Goal: Transaction & Acquisition: Book appointment/travel/reservation

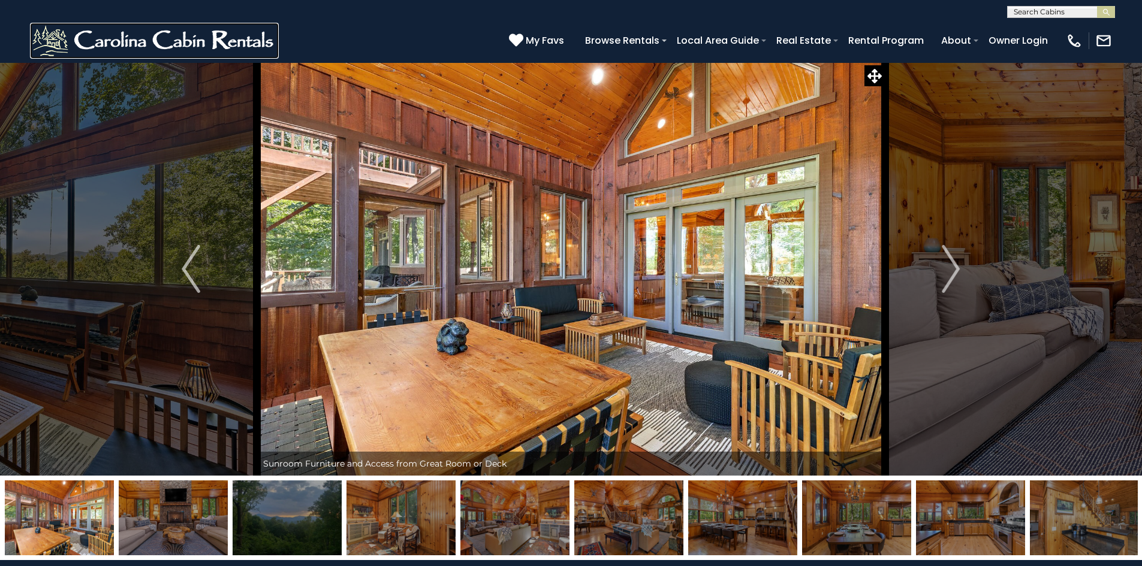
click at [258, 42] on img at bounding box center [154, 41] width 249 height 36
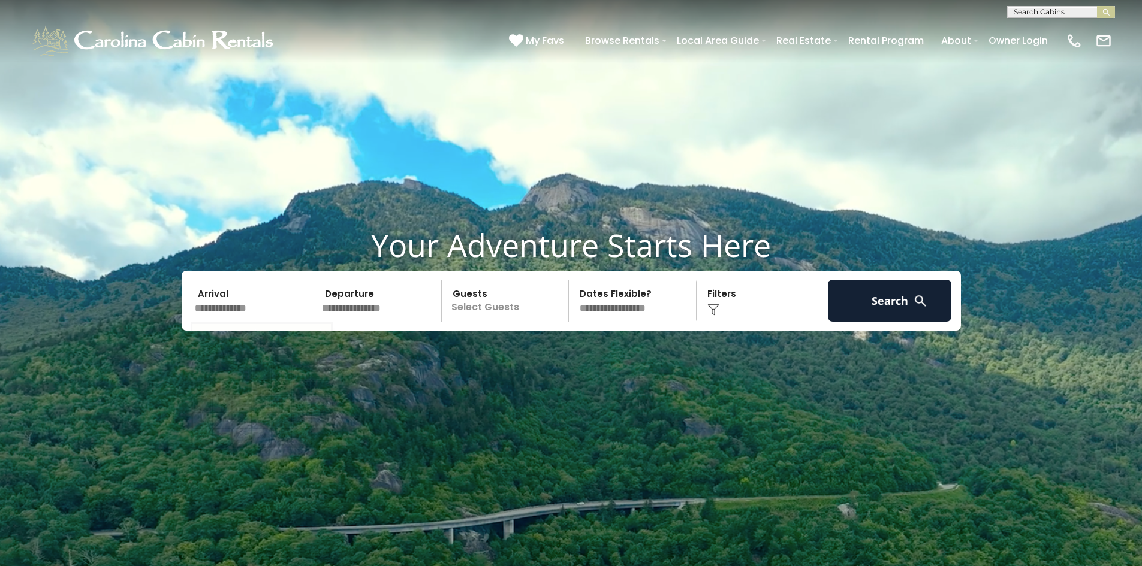
click at [226, 305] on input "text" at bounding box center [253, 301] width 124 height 42
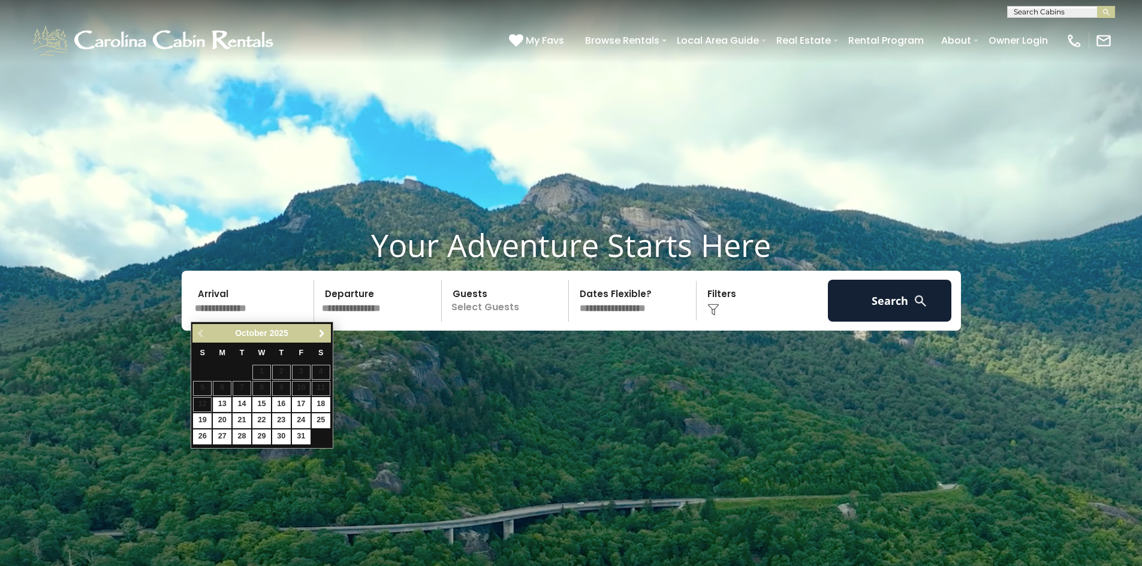
click at [325, 330] on span "Next" at bounding box center [322, 334] width 10 height 10
click at [283, 390] on link "6" at bounding box center [281, 388] width 19 height 15
type input "*******"
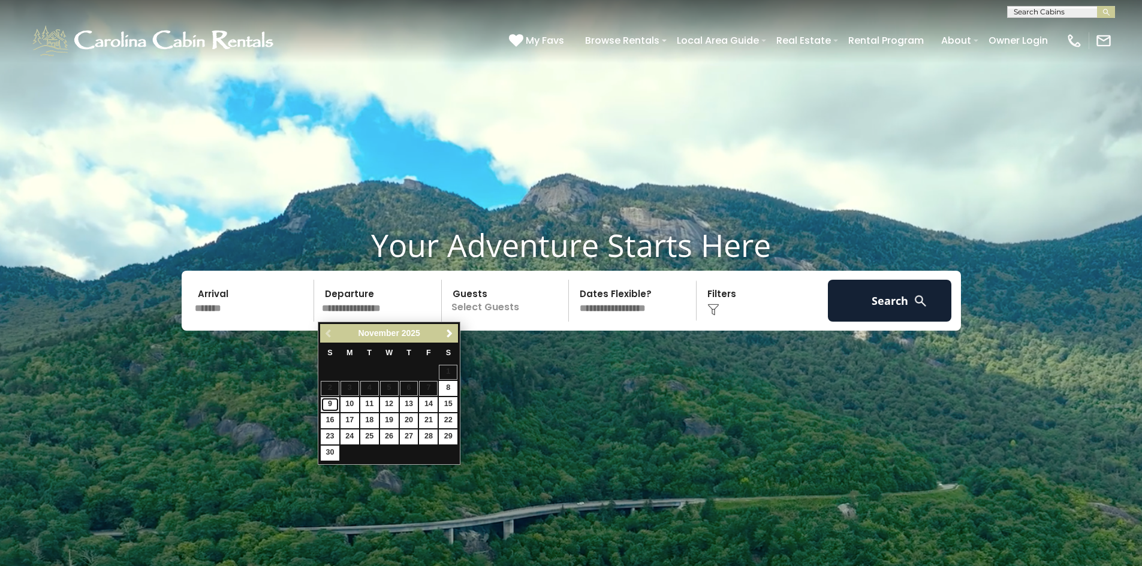
click at [333, 405] on link "9" at bounding box center [330, 404] width 19 height 15
type input "*******"
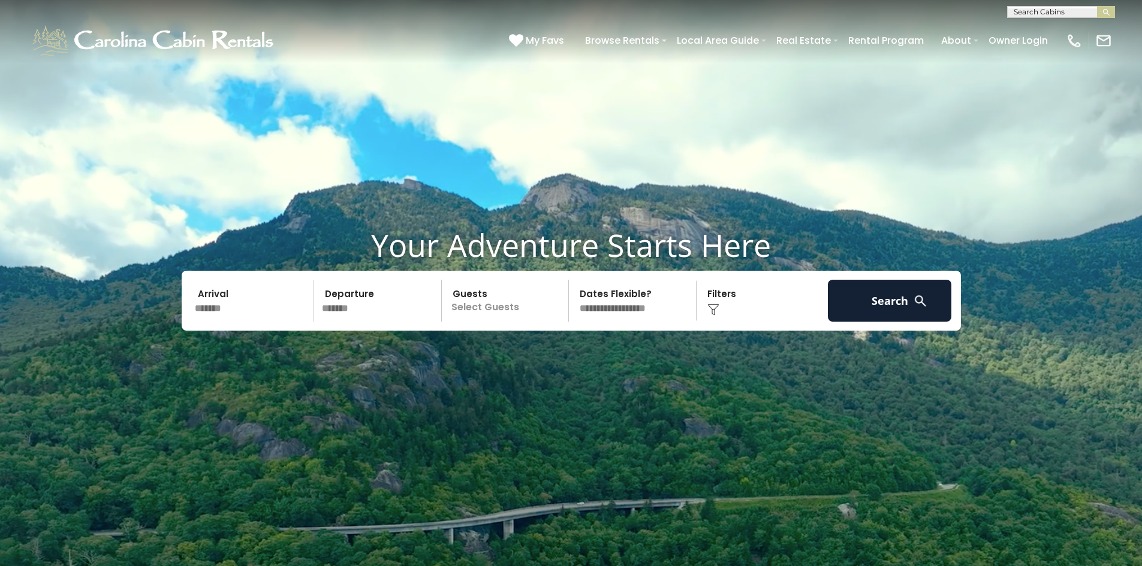
click at [488, 311] on p "Select Guests" at bounding box center [506, 301] width 123 height 42
click at [571, 349] on div "+" at bounding box center [565, 350] width 14 height 14
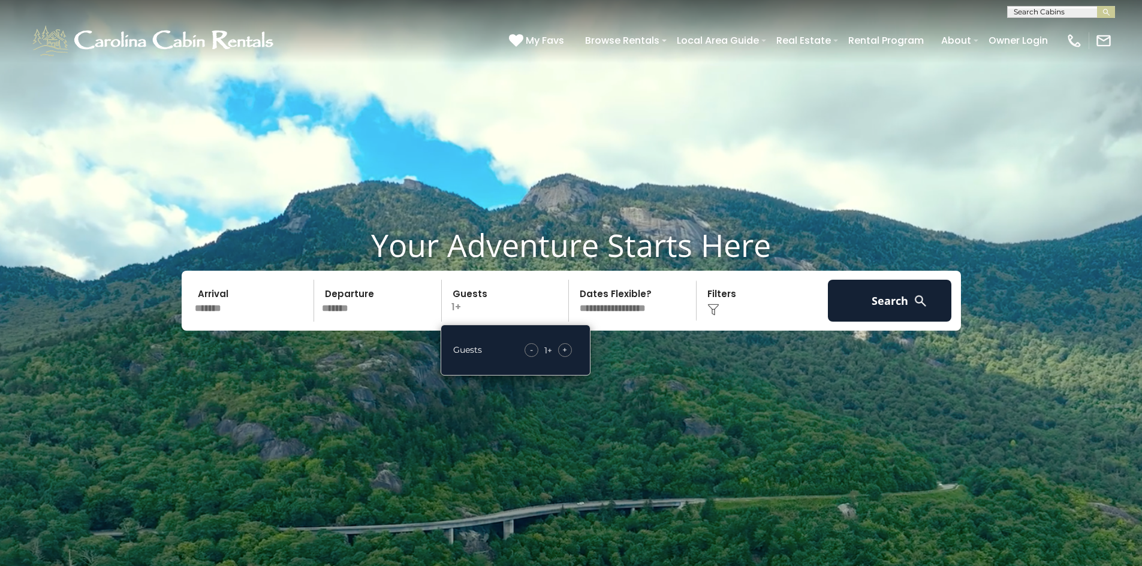
click at [571, 349] on div "+" at bounding box center [565, 350] width 14 height 14
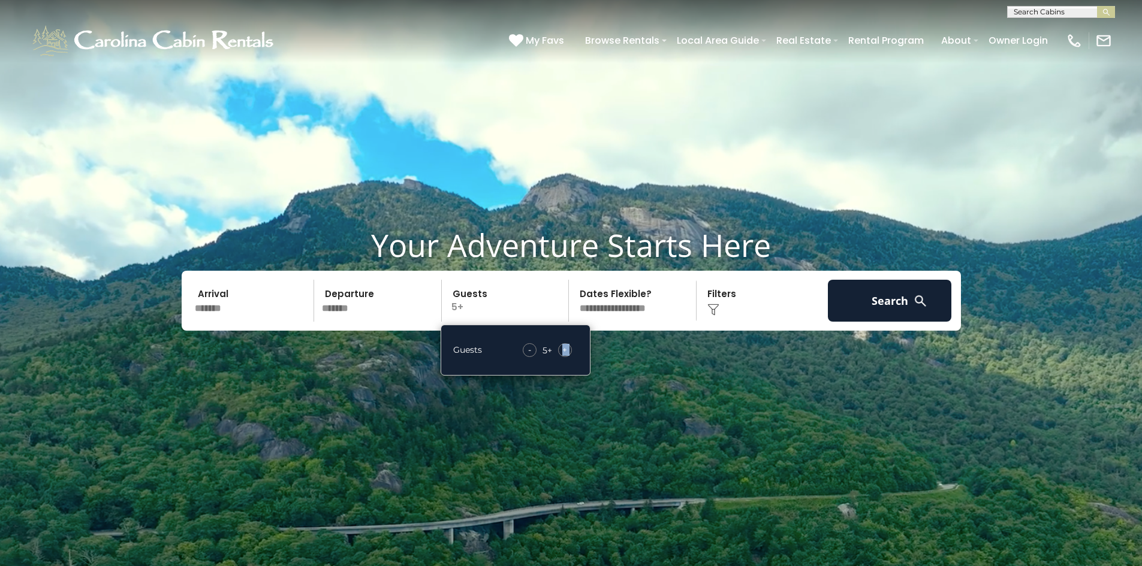
click at [571, 349] on div "+" at bounding box center [565, 350] width 14 height 14
click at [722, 300] on div "Click to Choose" at bounding box center [762, 301] width 124 height 42
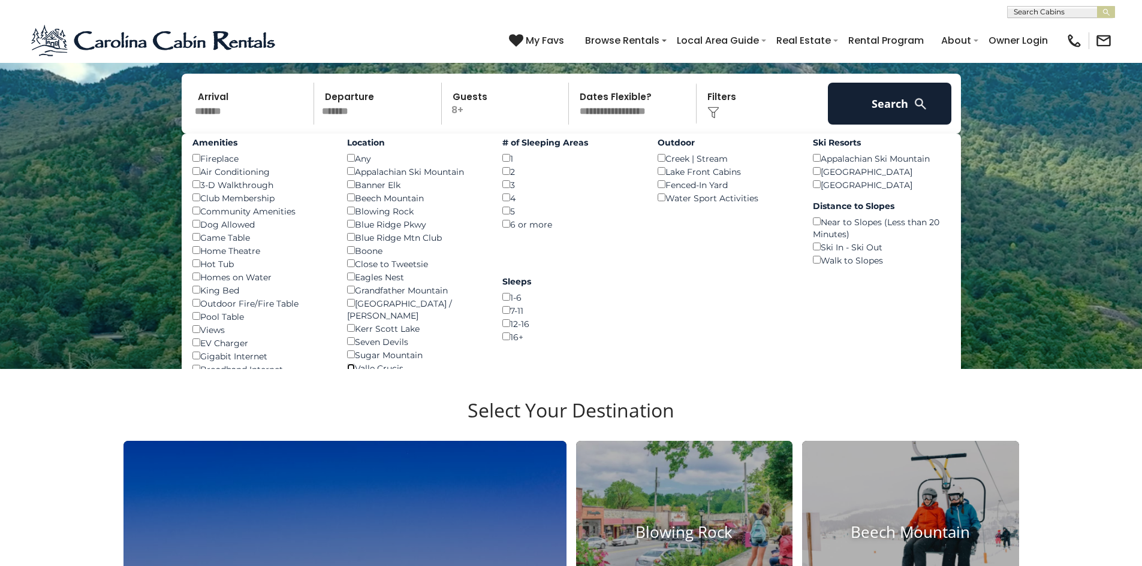
scroll to position [180, 0]
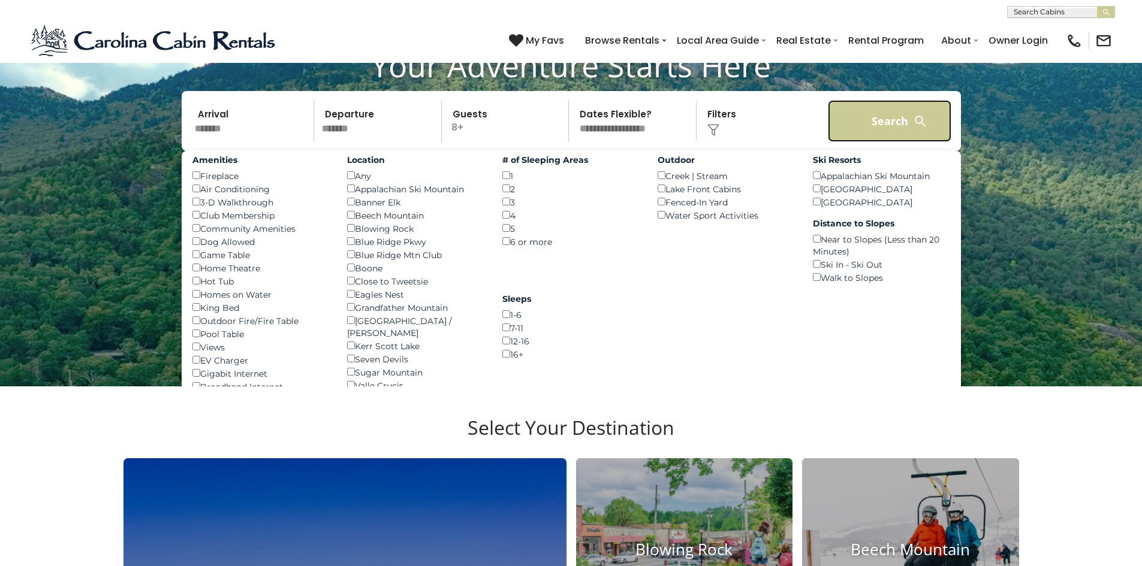
click at [906, 129] on button "Search" at bounding box center [890, 121] width 124 height 42
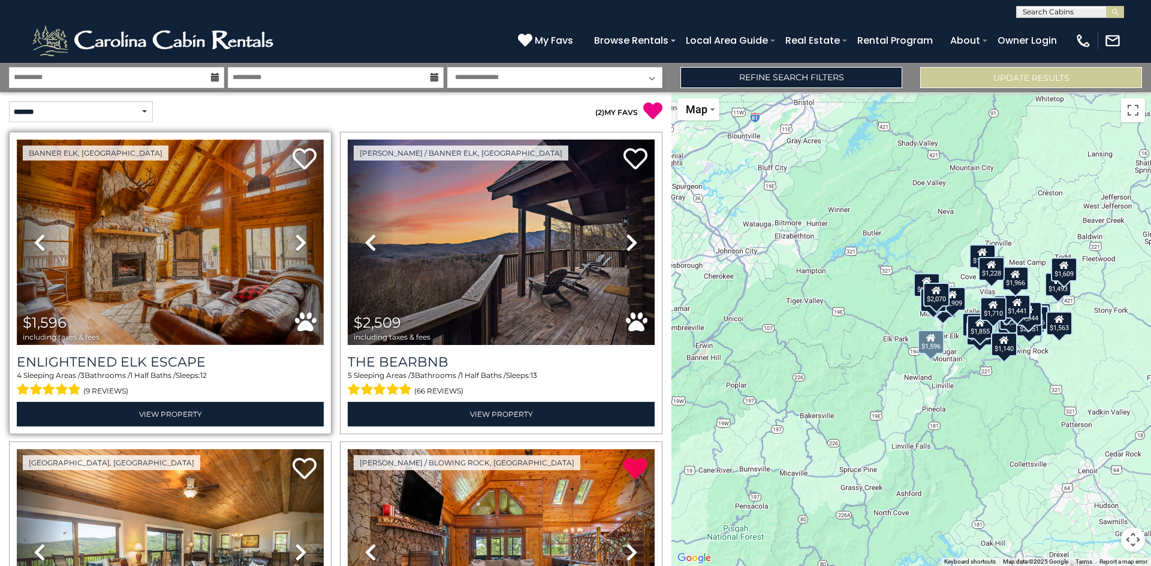
click at [171, 247] on img at bounding box center [170, 243] width 307 height 206
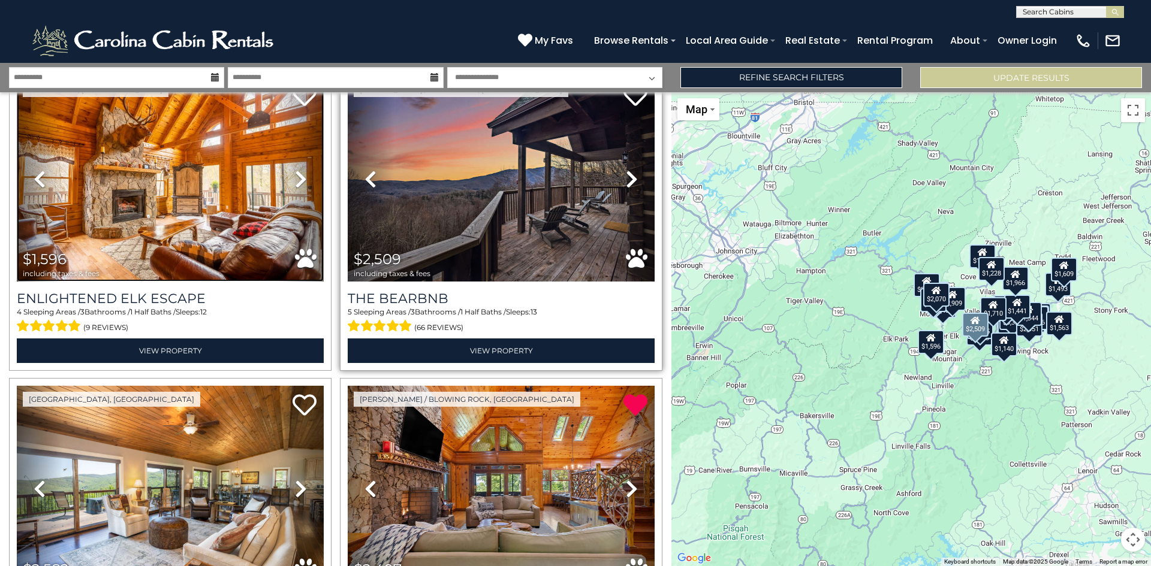
scroll to position [37, 0]
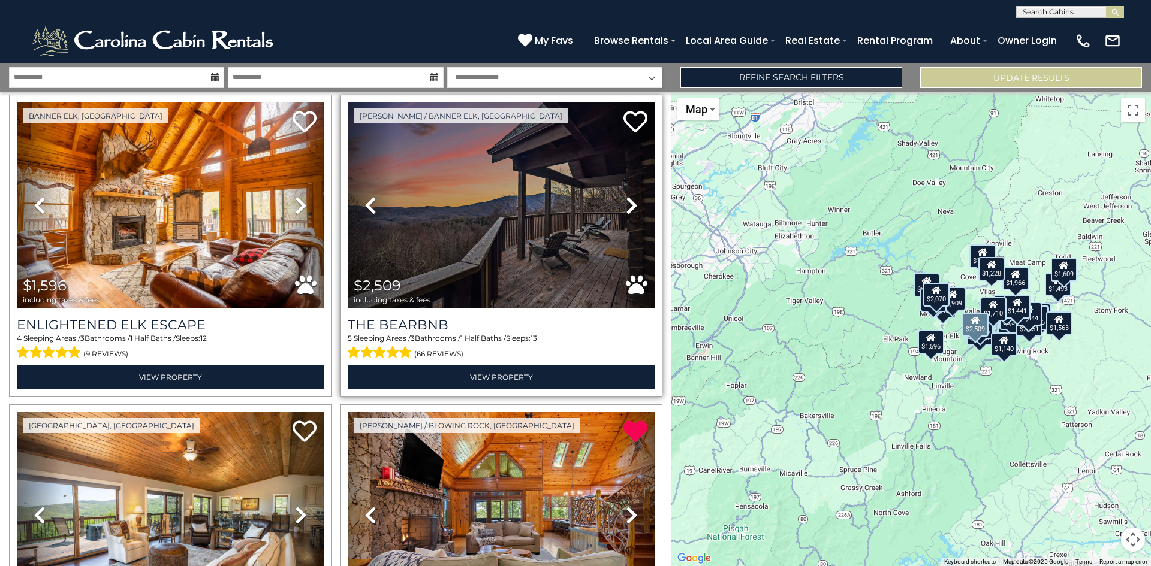
click at [626, 209] on icon at bounding box center [632, 205] width 12 height 19
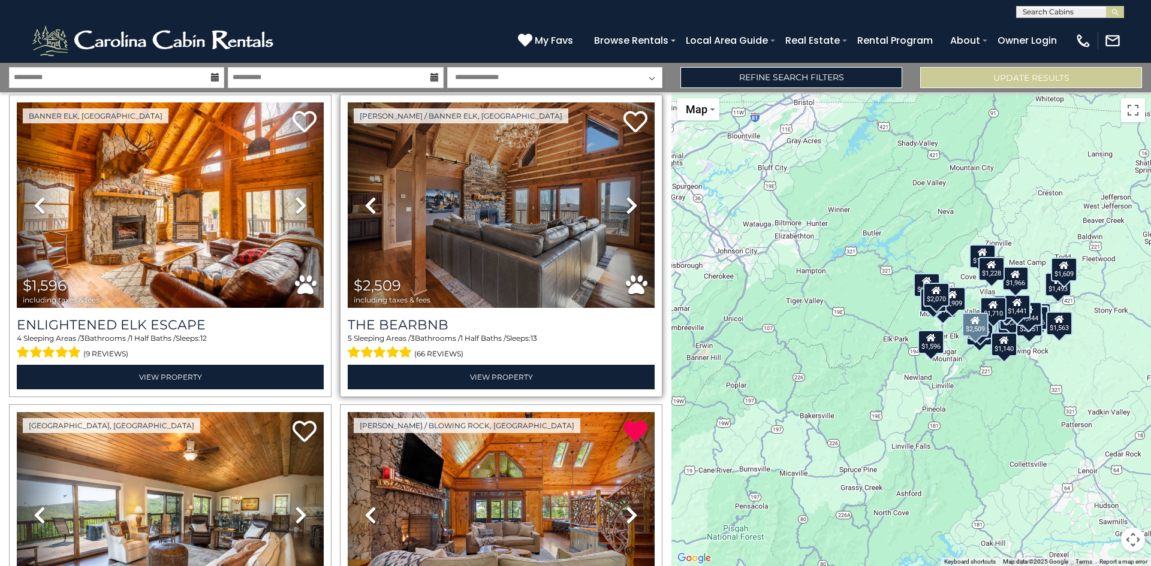
click at [626, 209] on icon at bounding box center [632, 205] width 12 height 19
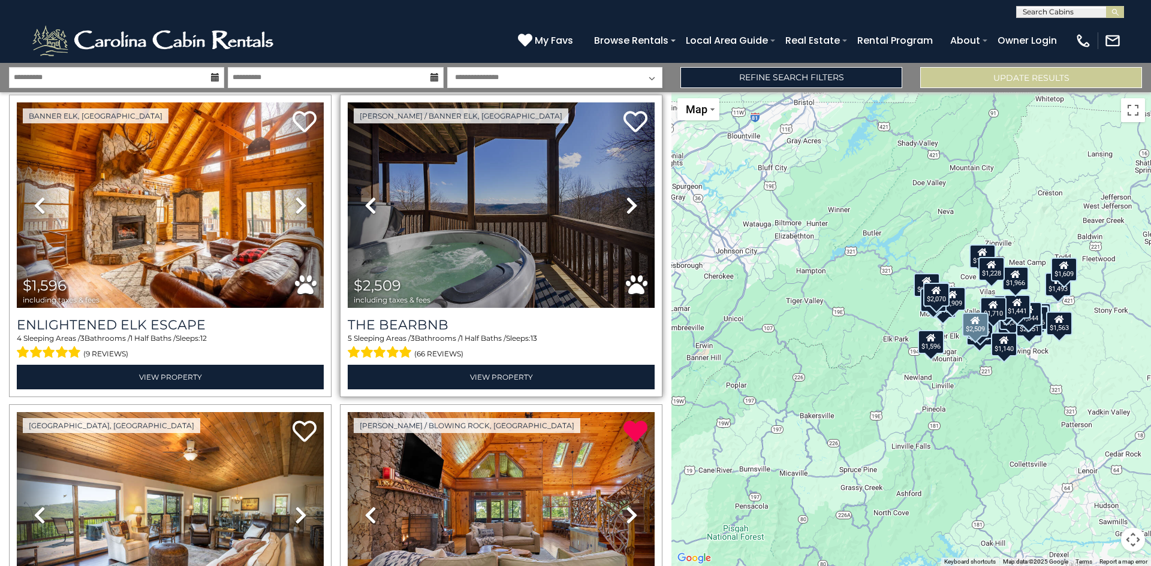
click at [626, 209] on icon at bounding box center [632, 205] width 12 height 19
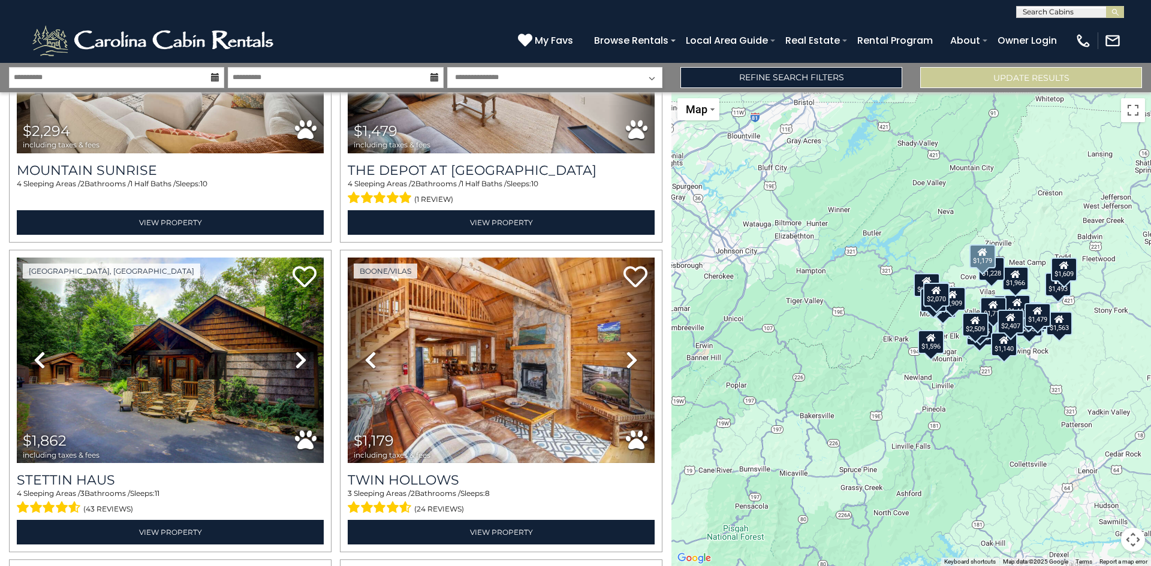
scroll to position [853, 0]
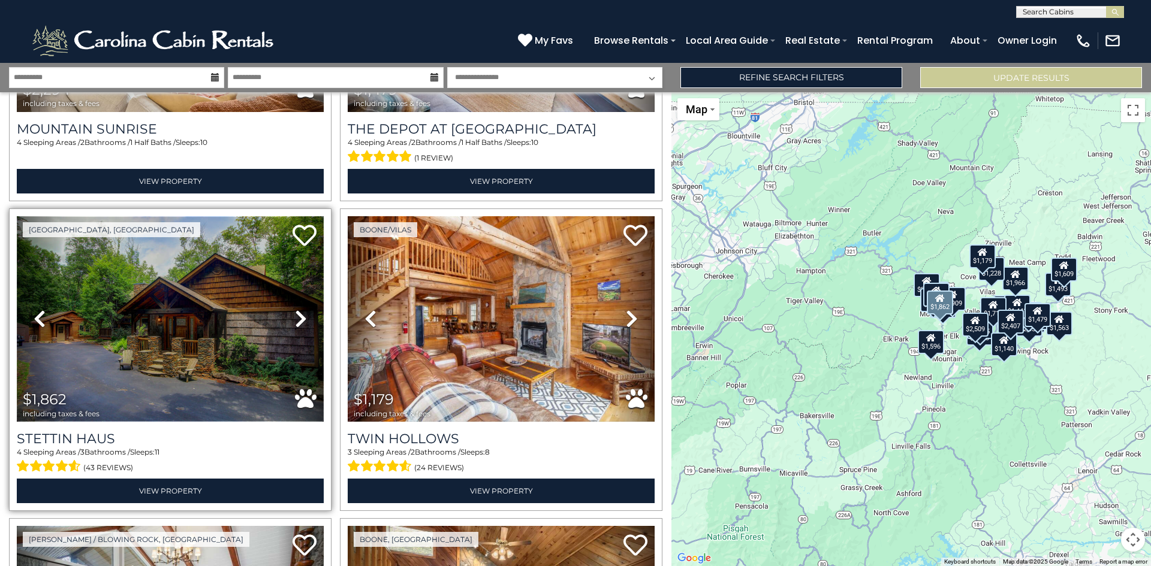
click at [189, 343] on img at bounding box center [170, 319] width 307 height 206
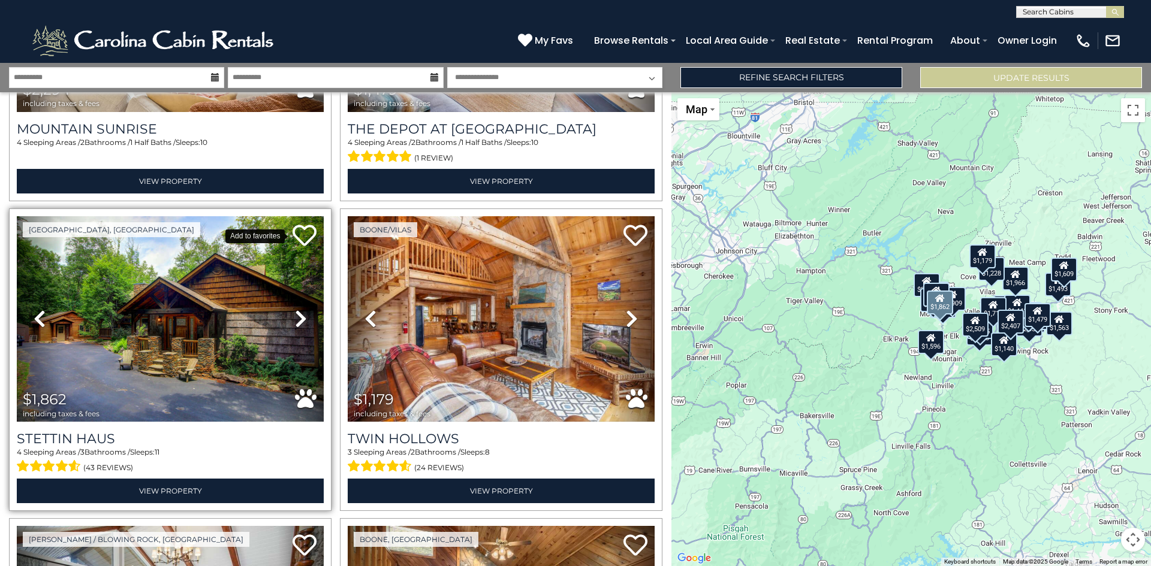
click at [306, 227] on icon at bounding box center [304, 236] width 24 height 24
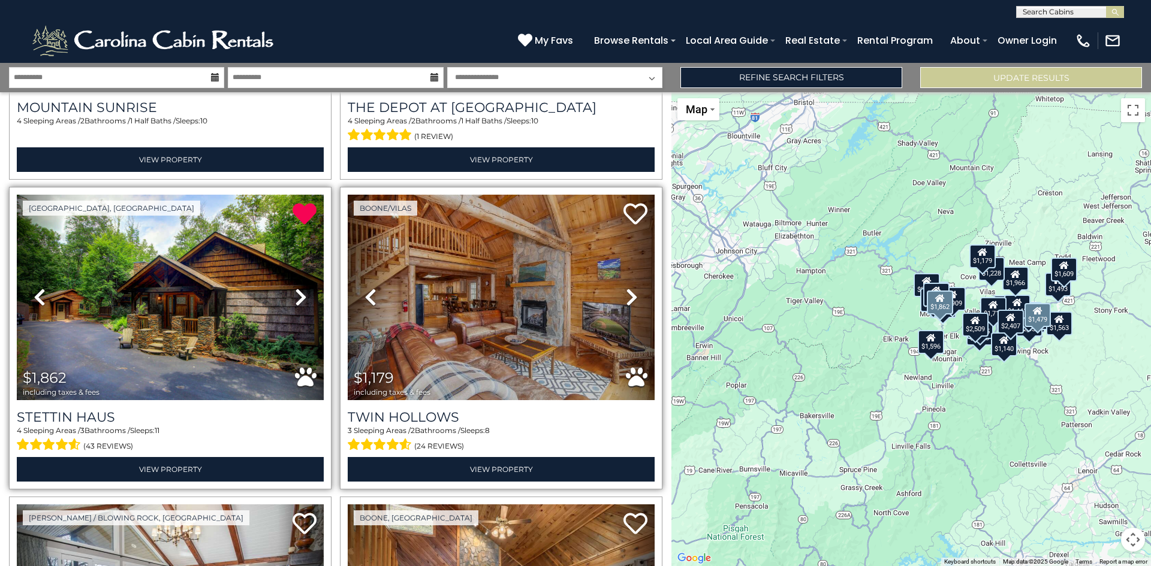
scroll to position [875, 0]
click at [535, 331] on img at bounding box center [501, 298] width 307 height 206
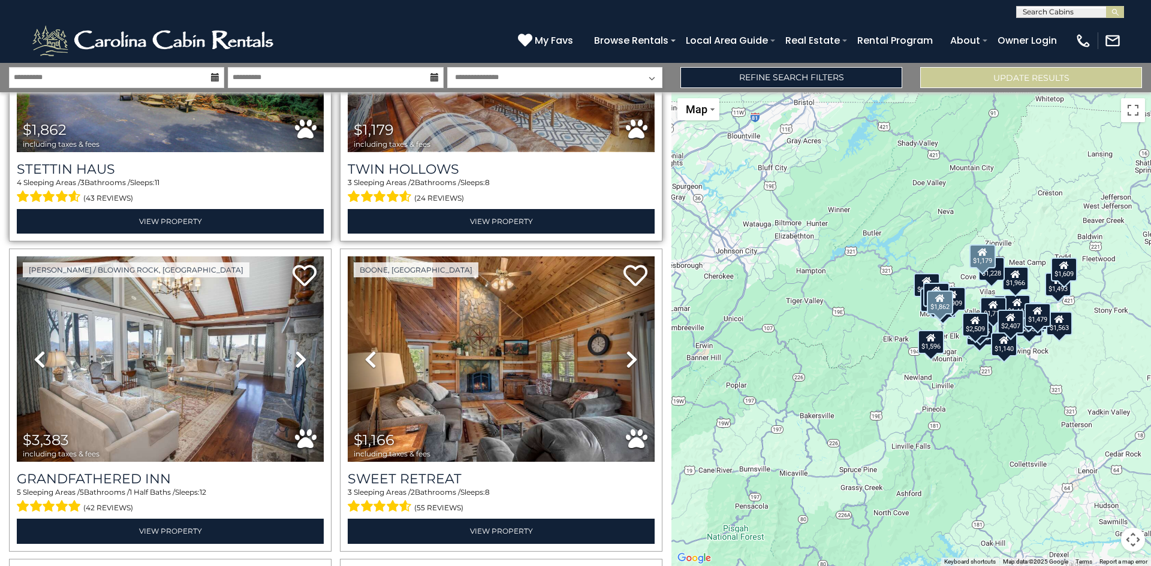
scroll to position [1123, 0]
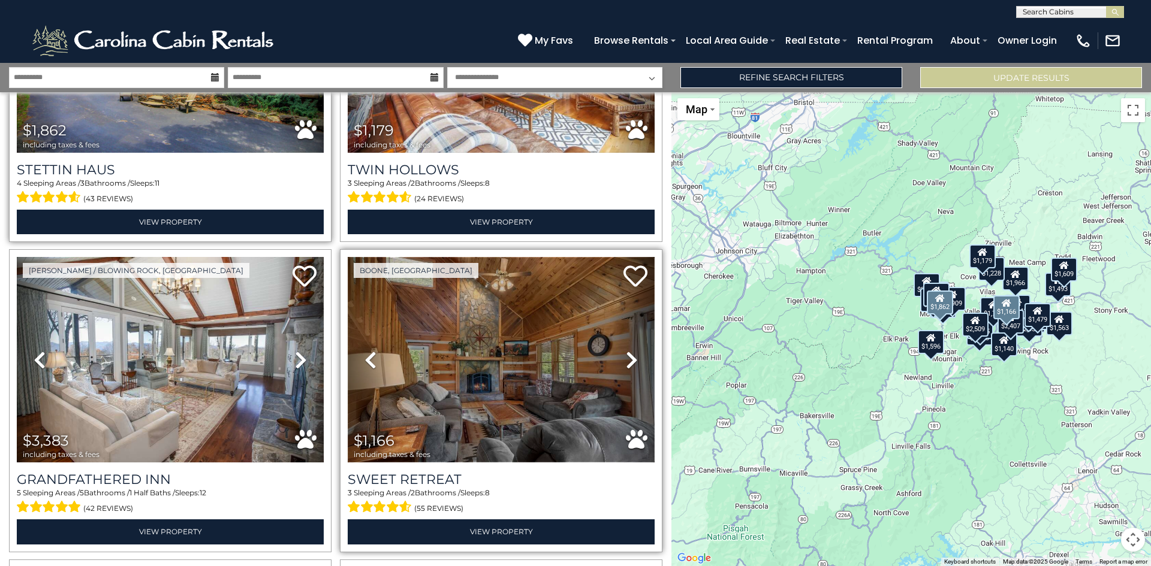
click at [523, 419] on img at bounding box center [501, 360] width 307 height 206
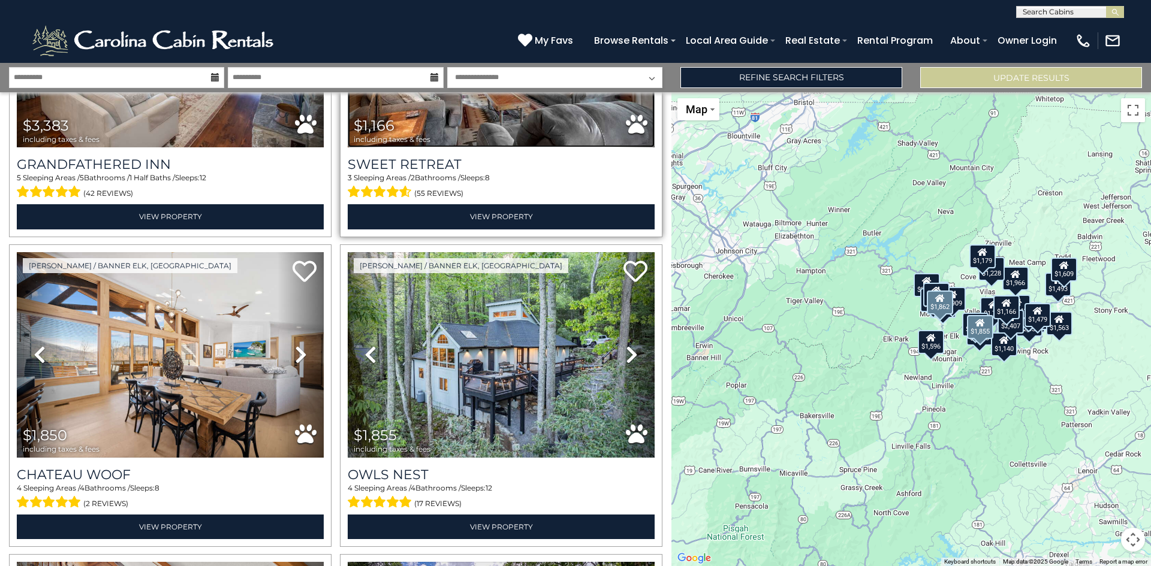
scroll to position [1438, 0]
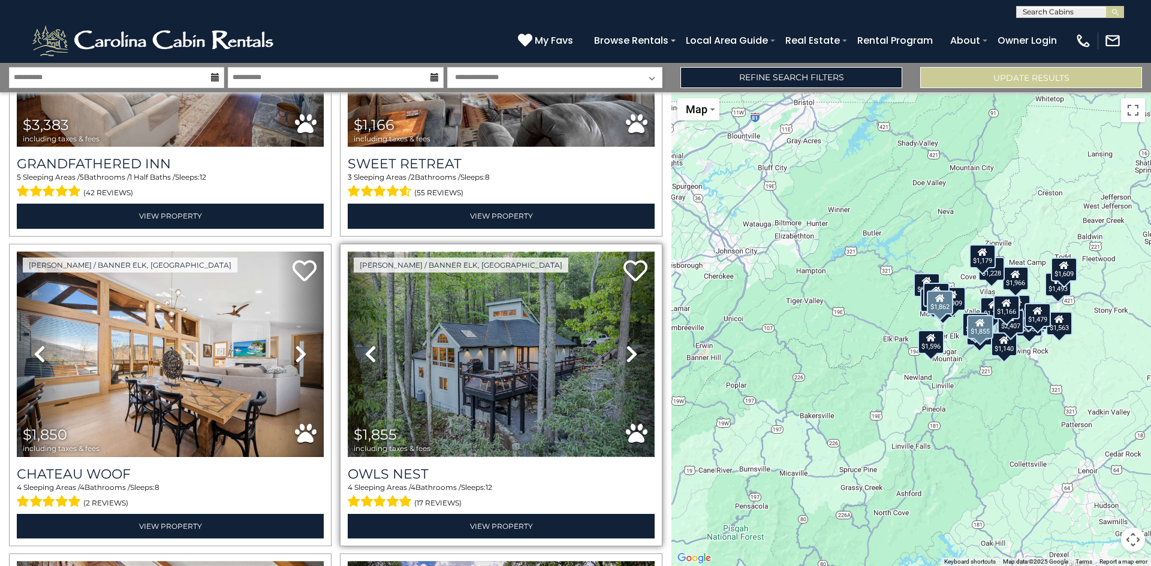
click at [515, 391] on img at bounding box center [501, 355] width 307 height 206
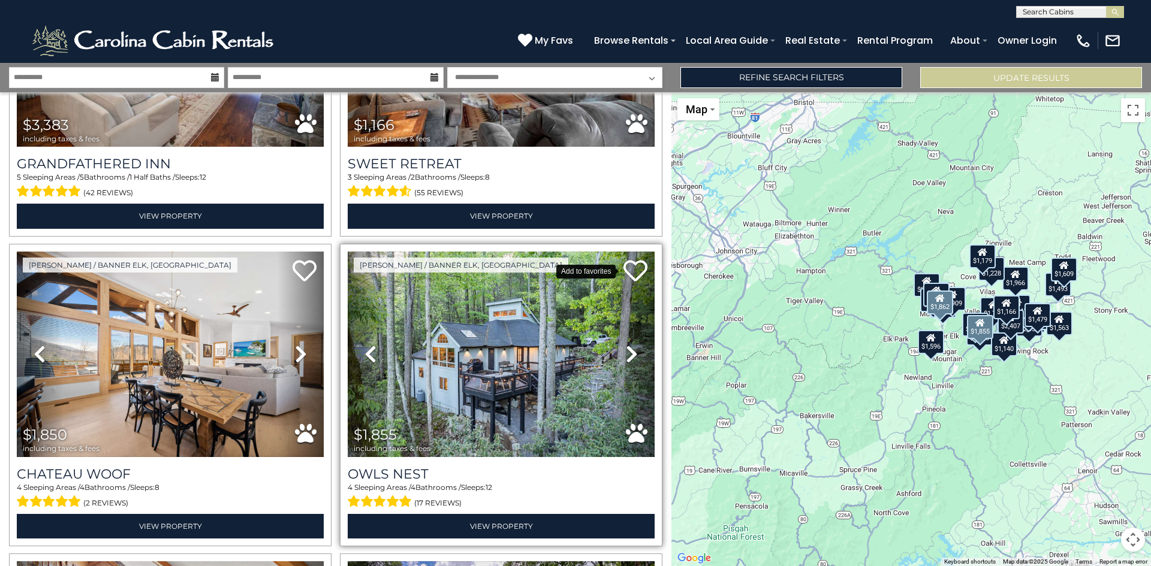
click at [629, 259] on icon at bounding box center [635, 271] width 24 height 24
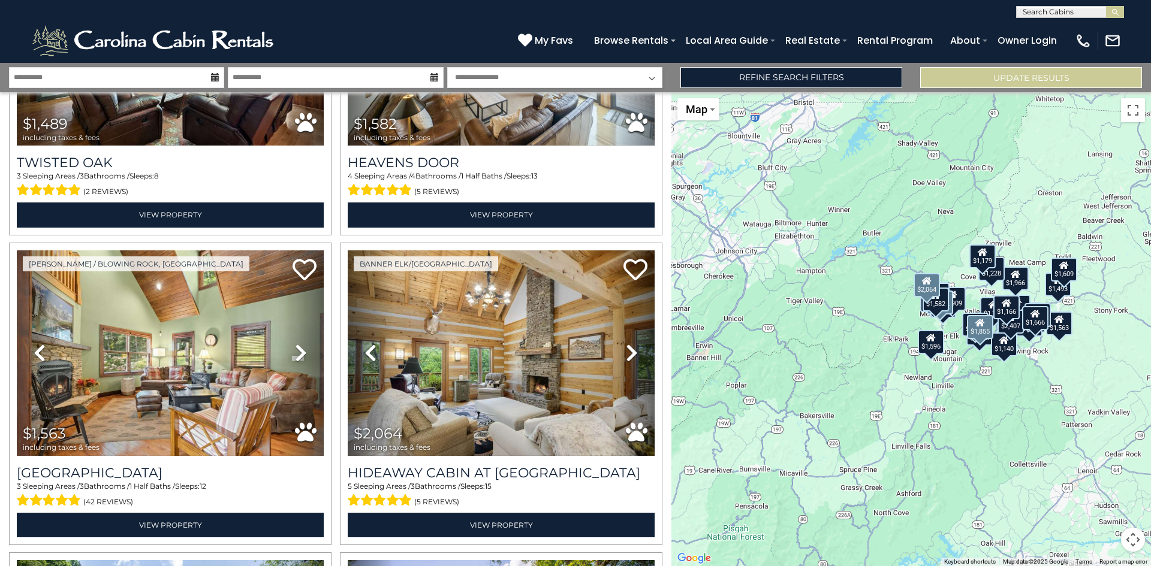
scroll to position [2370, 0]
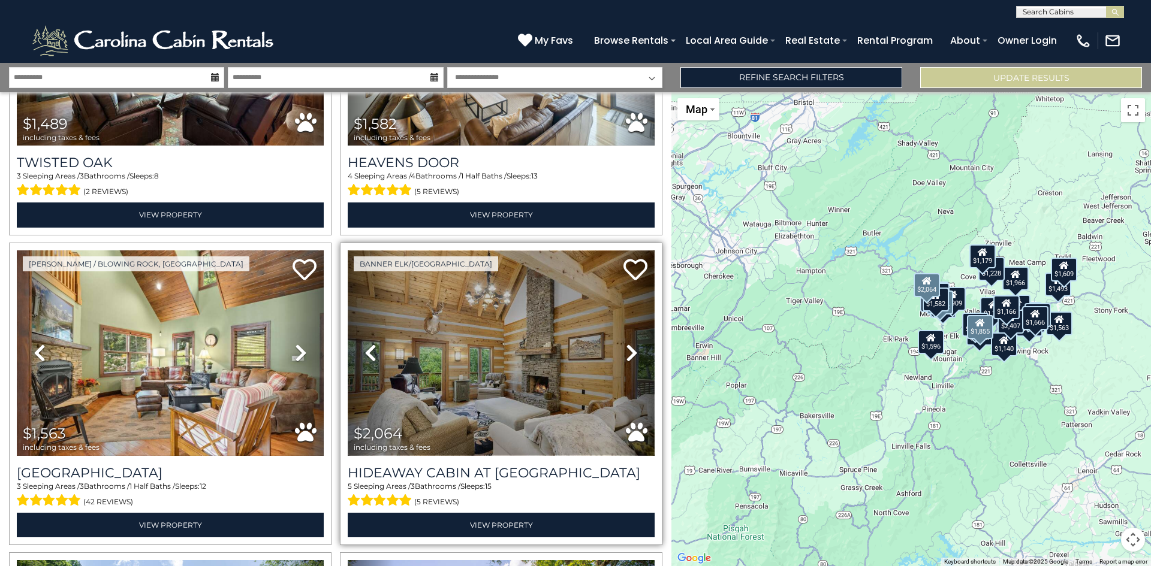
click at [545, 357] on img at bounding box center [501, 354] width 307 height 206
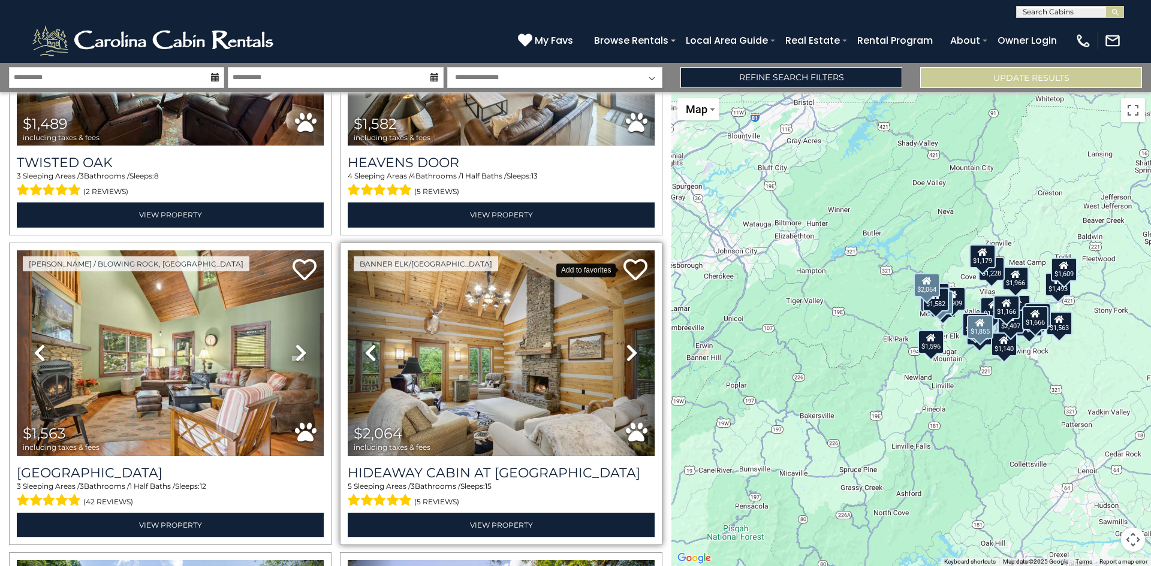
click at [634, 258] on icon at bounding box center [635, 270] width 24 height 24
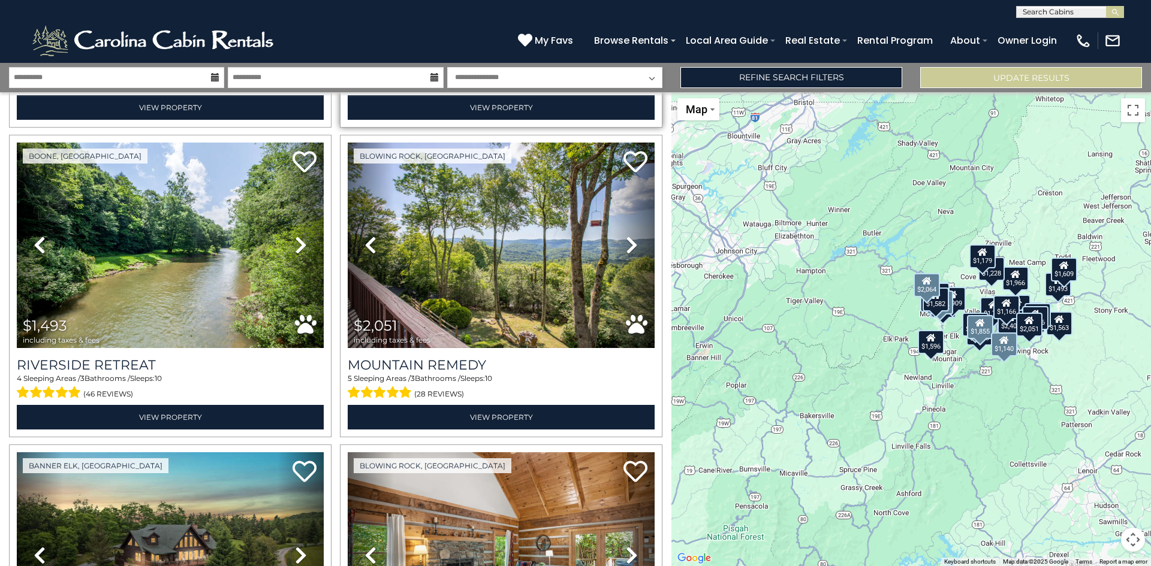
scroll to position [2788, 0]
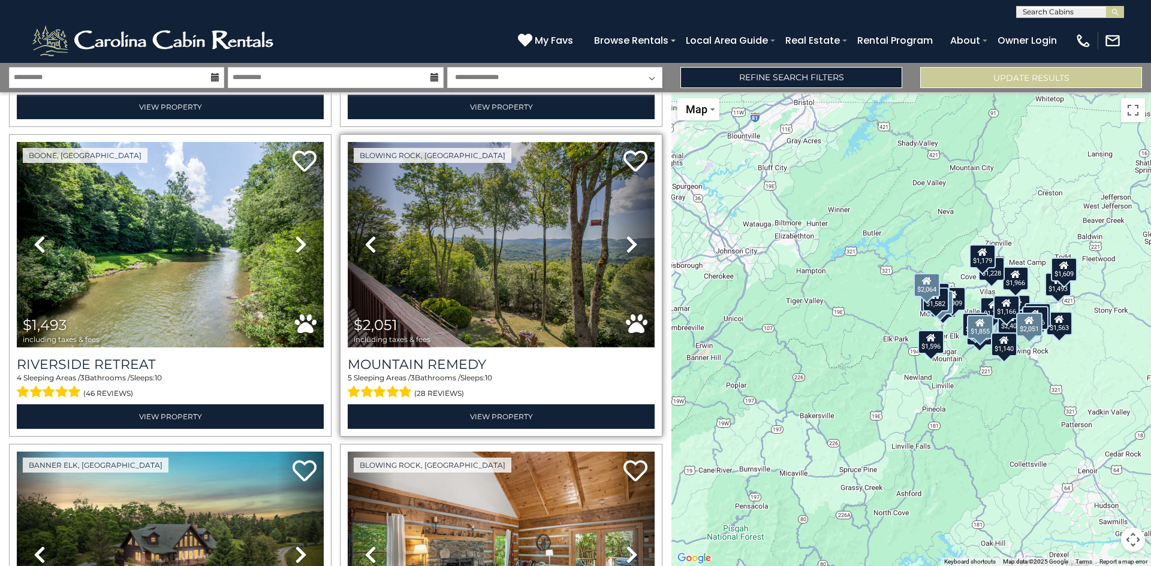
click at [511, 282] on img at bounding box center [501, 245] width 307 height 206
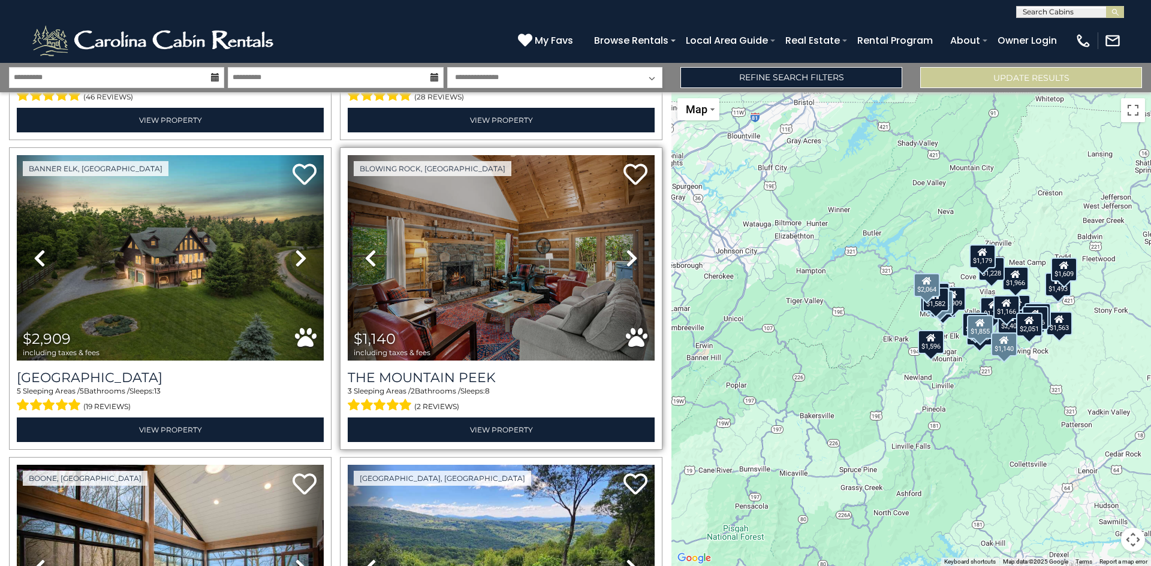
scroll to position [3087, 0]
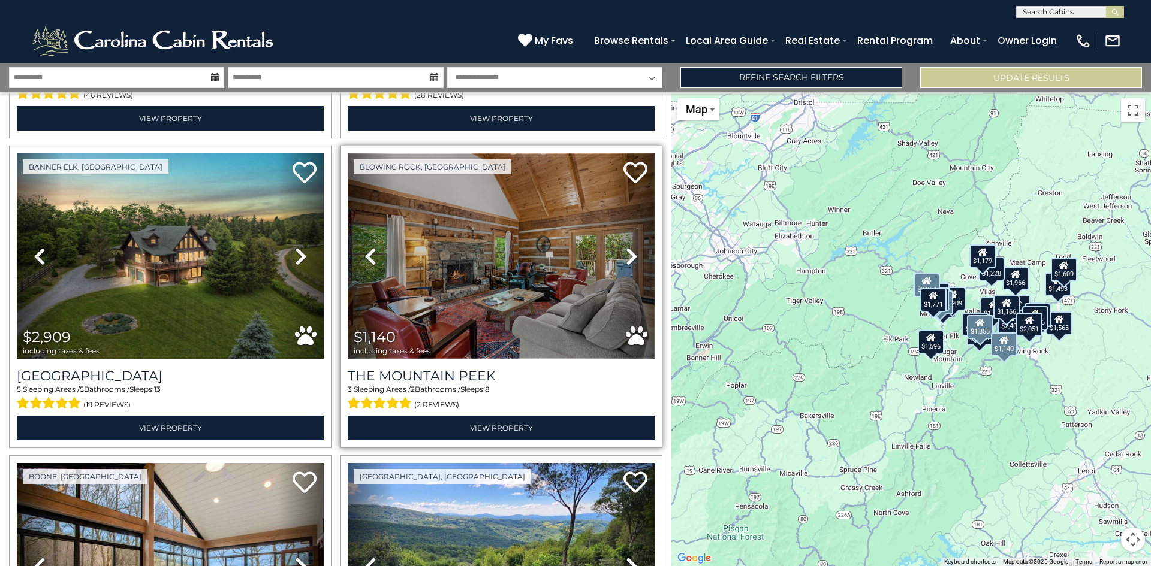
click at [528, 279] on img at bounding box center [501, 256] width 307 height 206
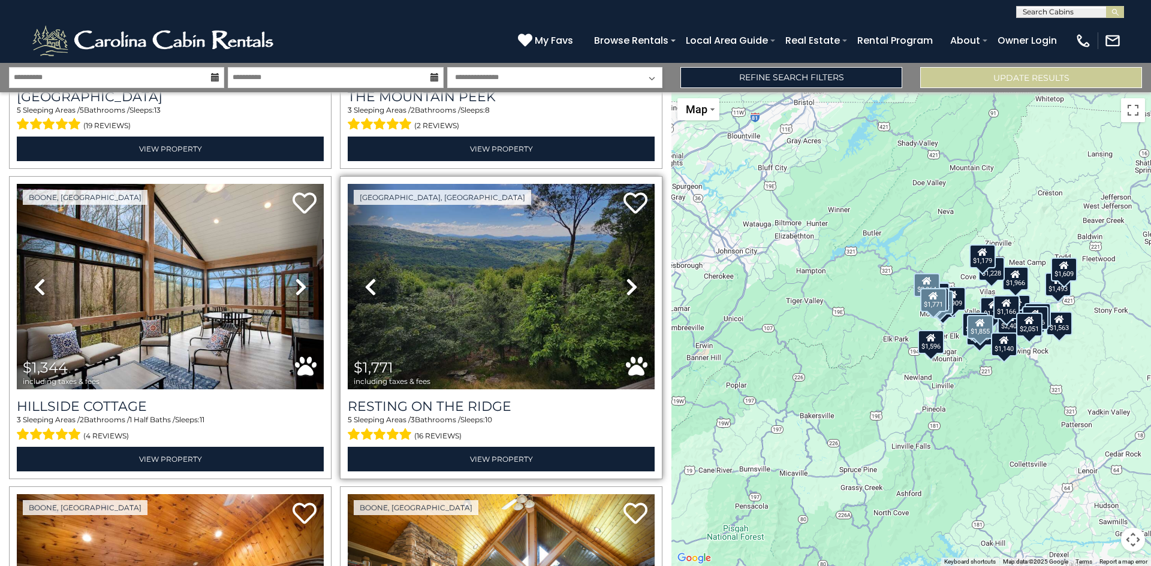
scroll to position [3375, 0]
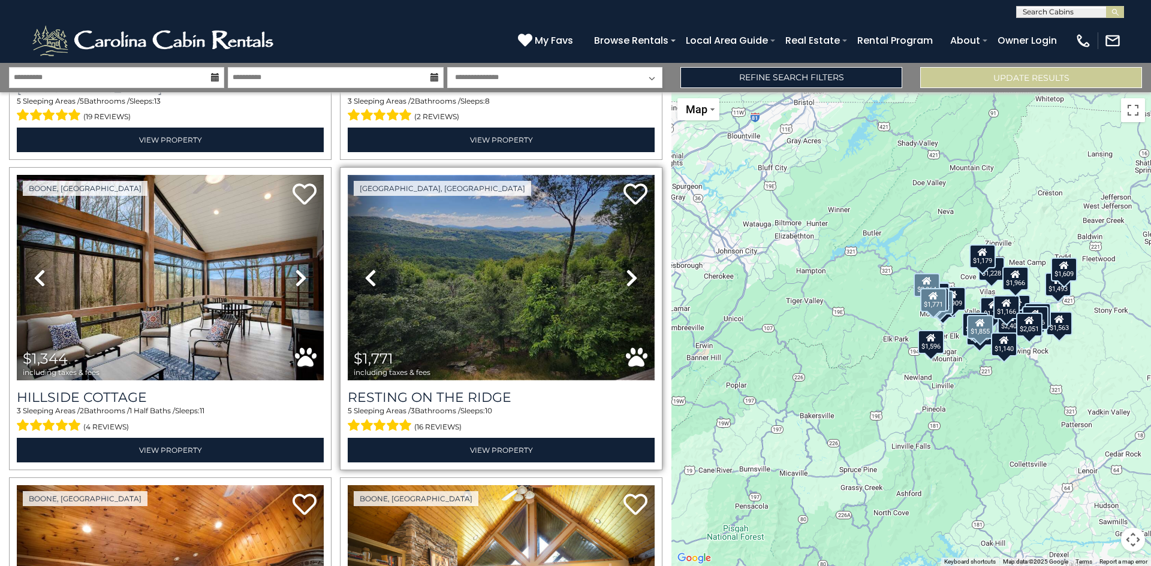
click at [455, 312] on img at bounding box center [501, 278] width 307 height 206
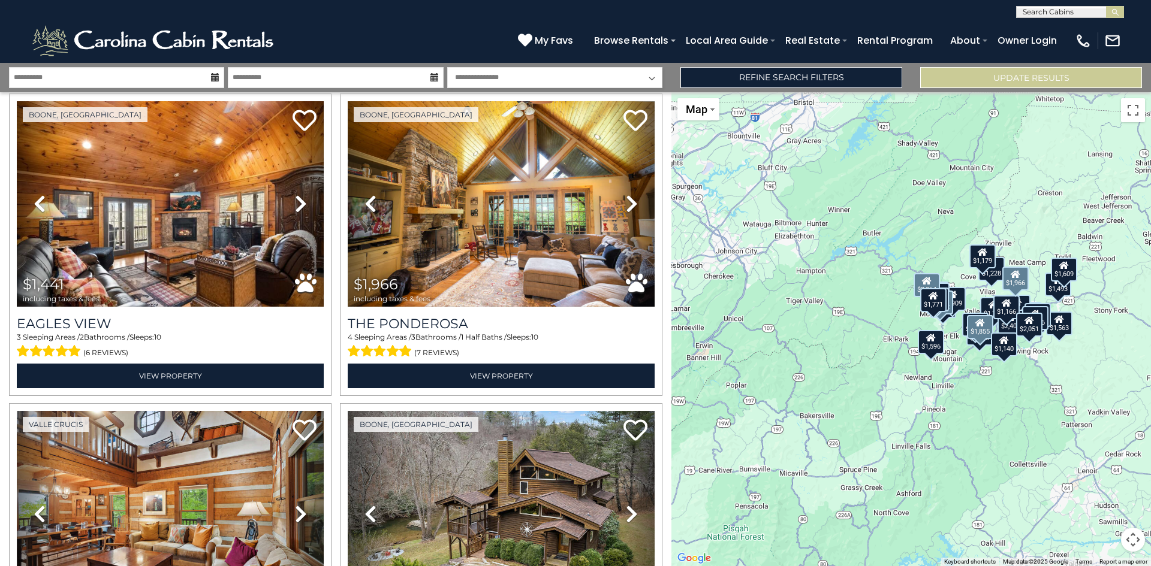
scroll to position [3762, 0]
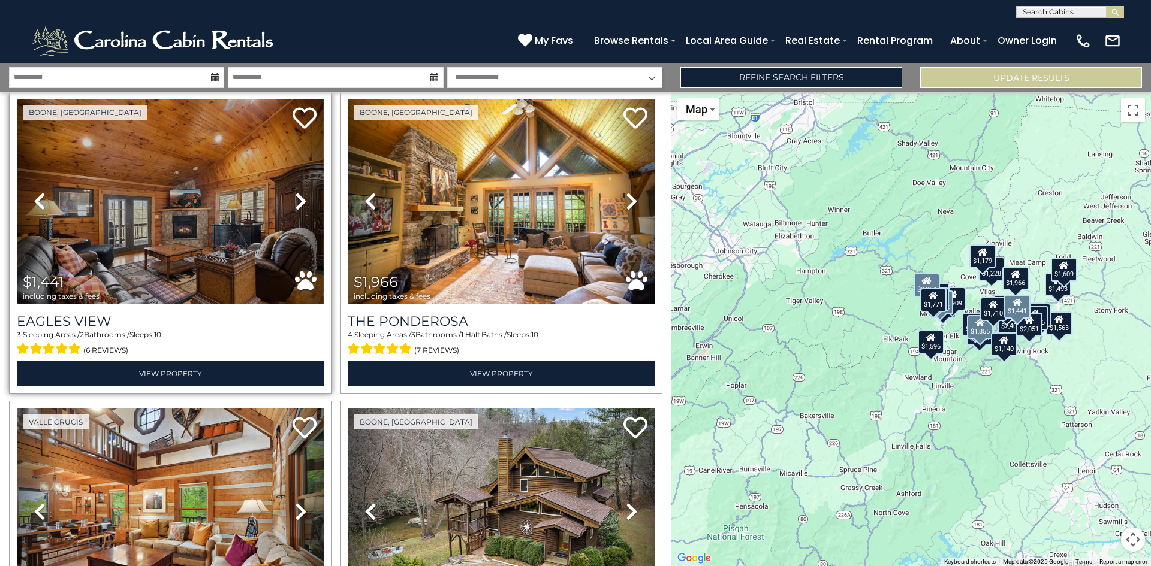
click at [192, 232] on img at bounding box center [170, 202] width 307 height 206
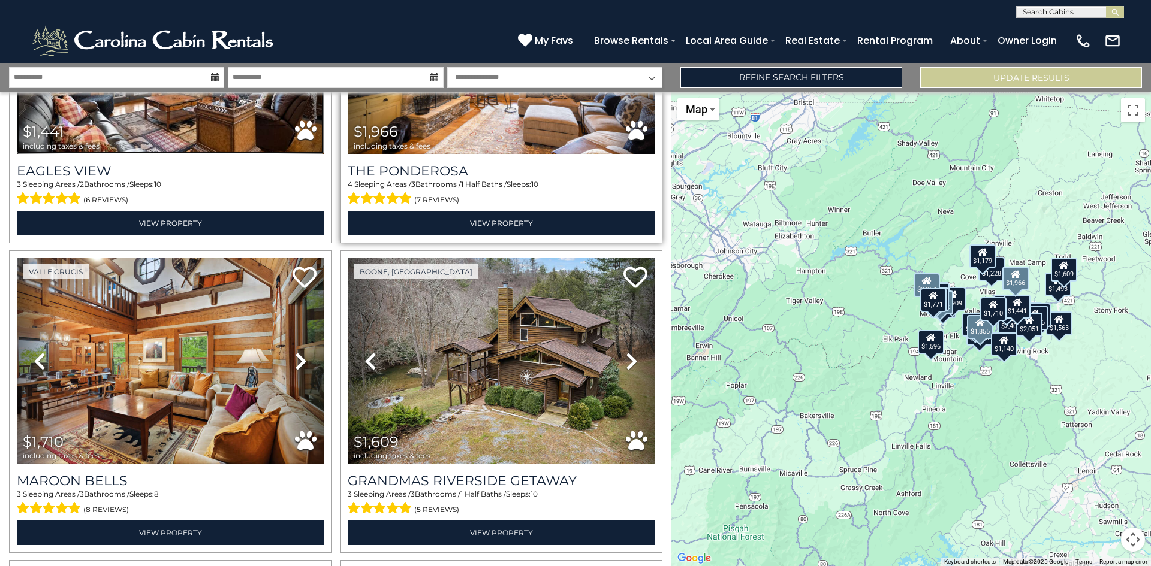
scroll to position [3913, 0]
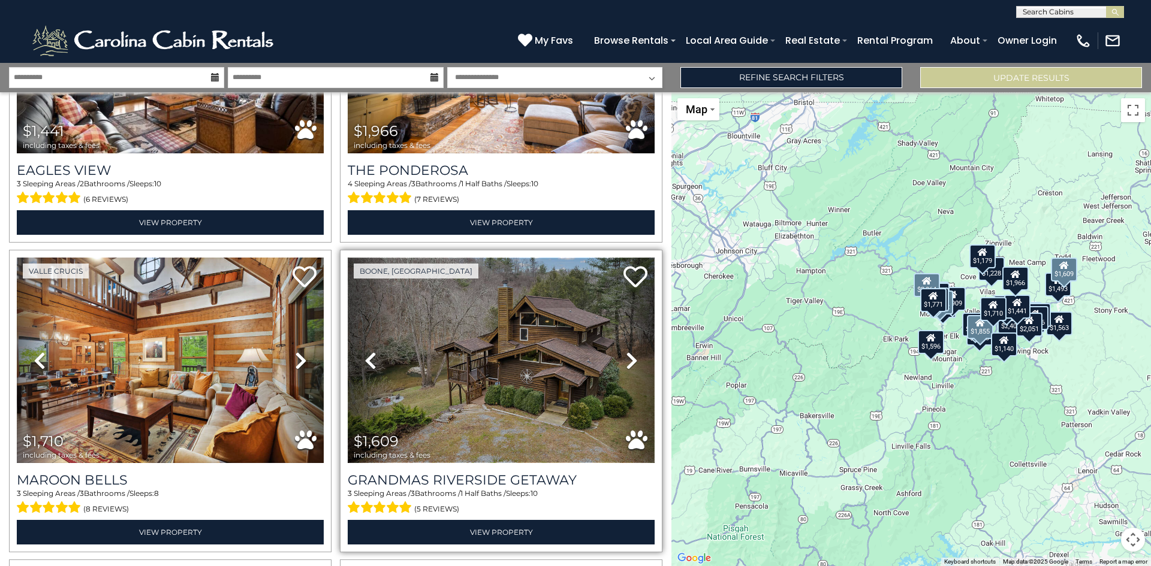
click at [500, 348] on img at bounding box center [501, 361] width 307 height 206
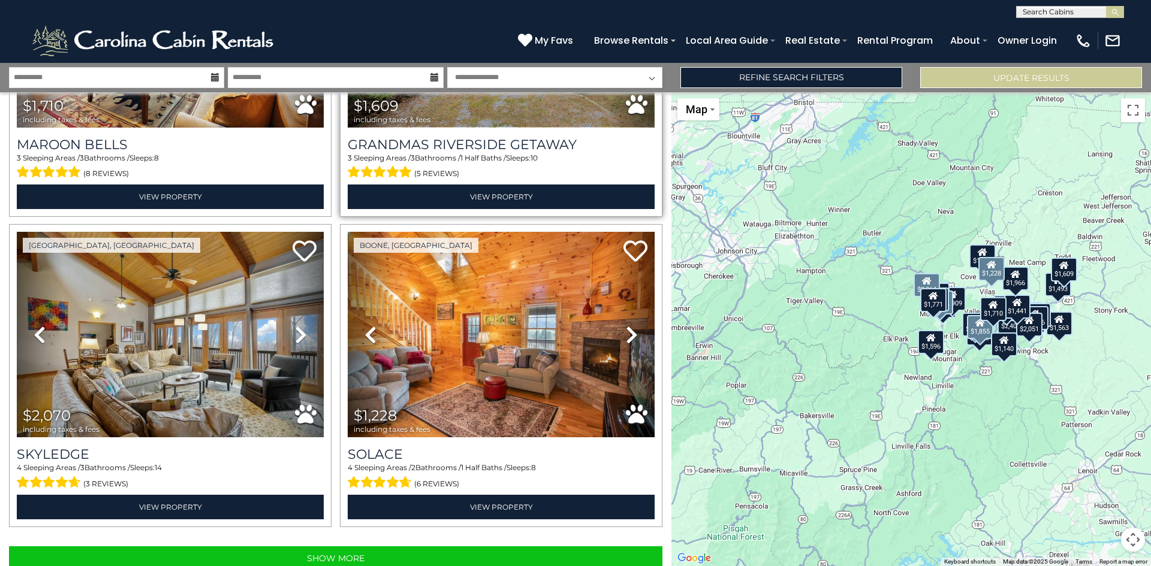
scroll to position [4249, 0]
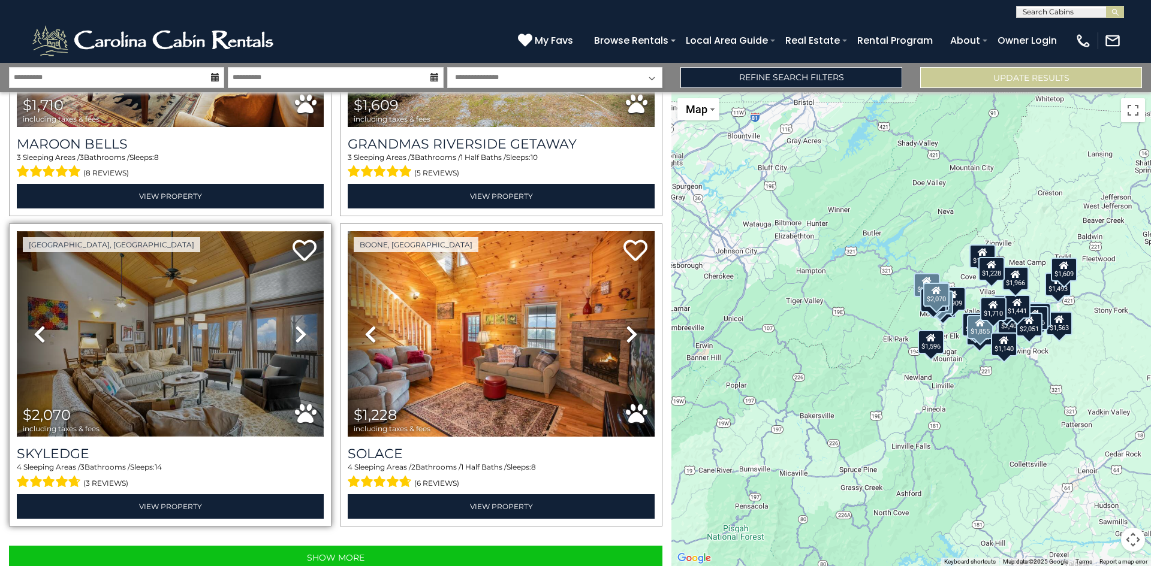
click at [200, 310] on img at bounding box center [170, 334] width 307 height 206
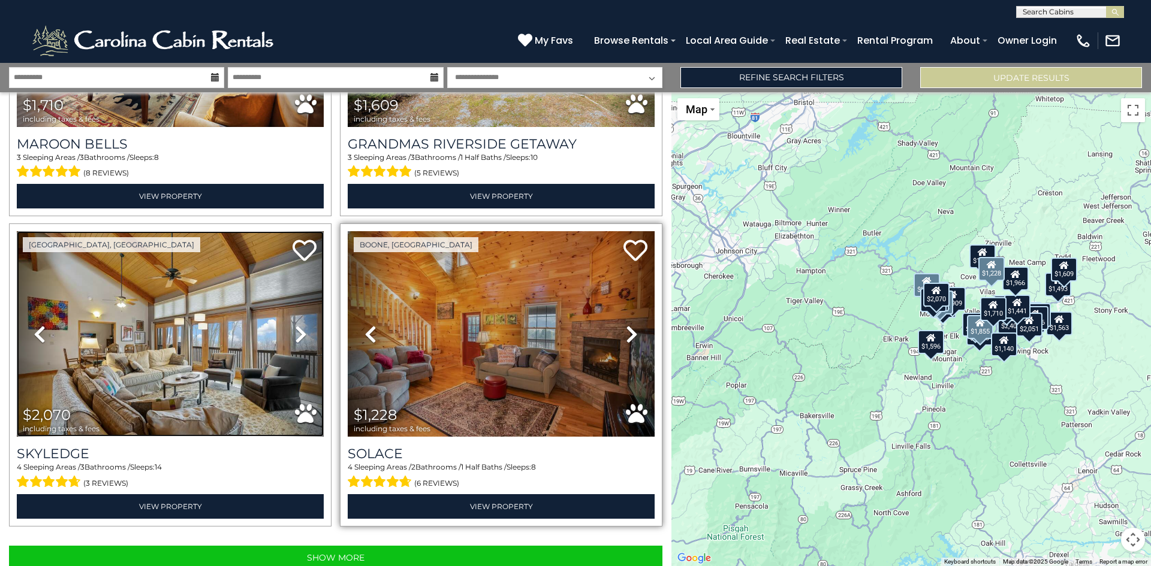
scroll to position [4252, 0]
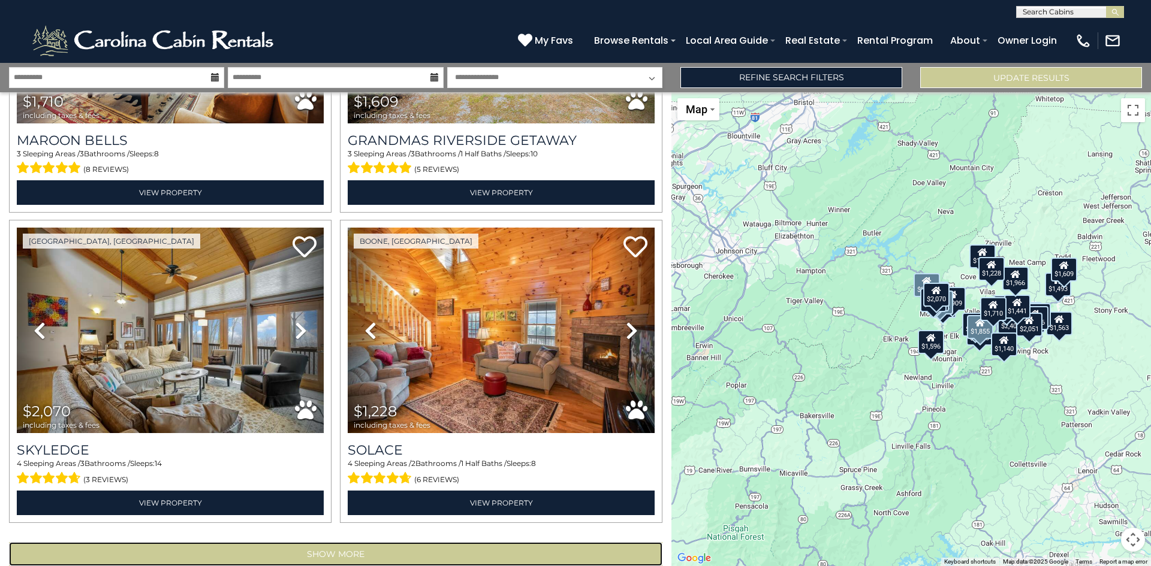
click at [321, 542] on button "Show More" at bounding box center [335, 554] width 653 height 24
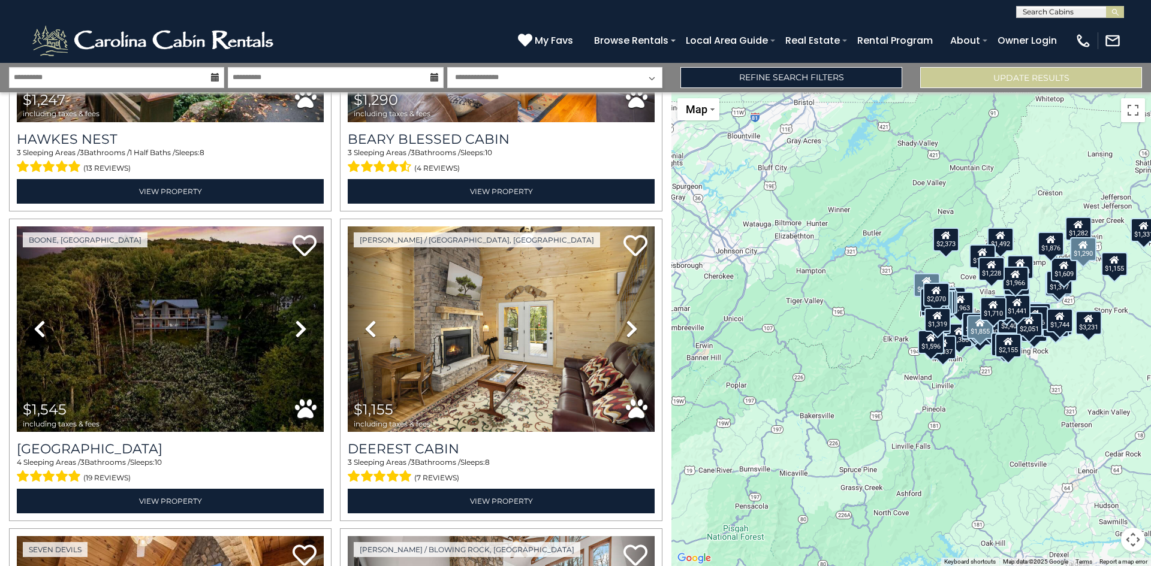
scroll to position [5805, 0]
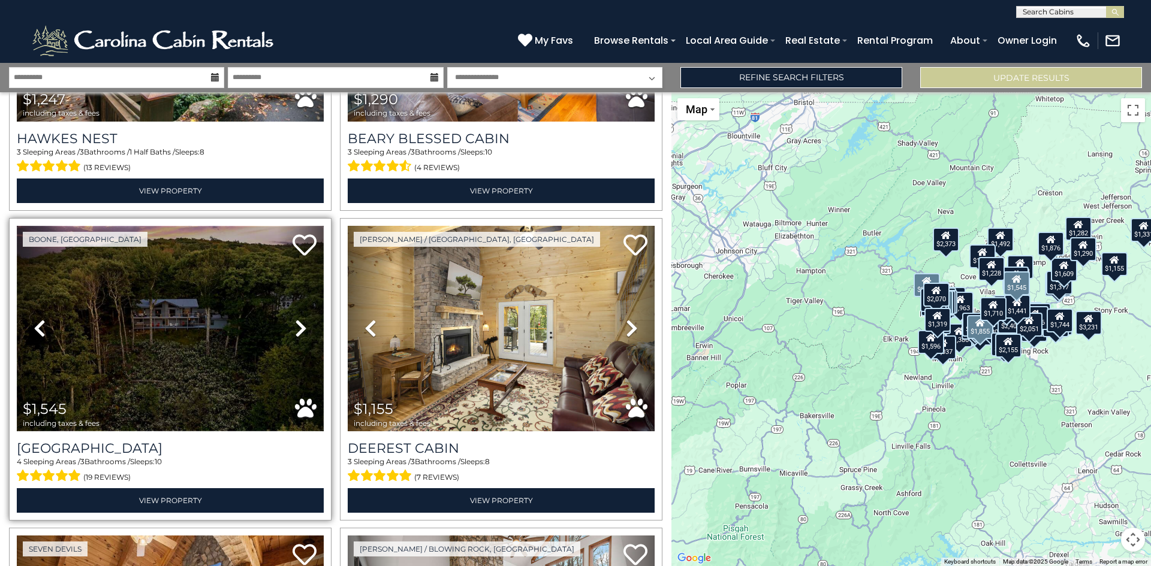
click at [206, 325] on img at bounding box center [170, 329] width 307 height 206
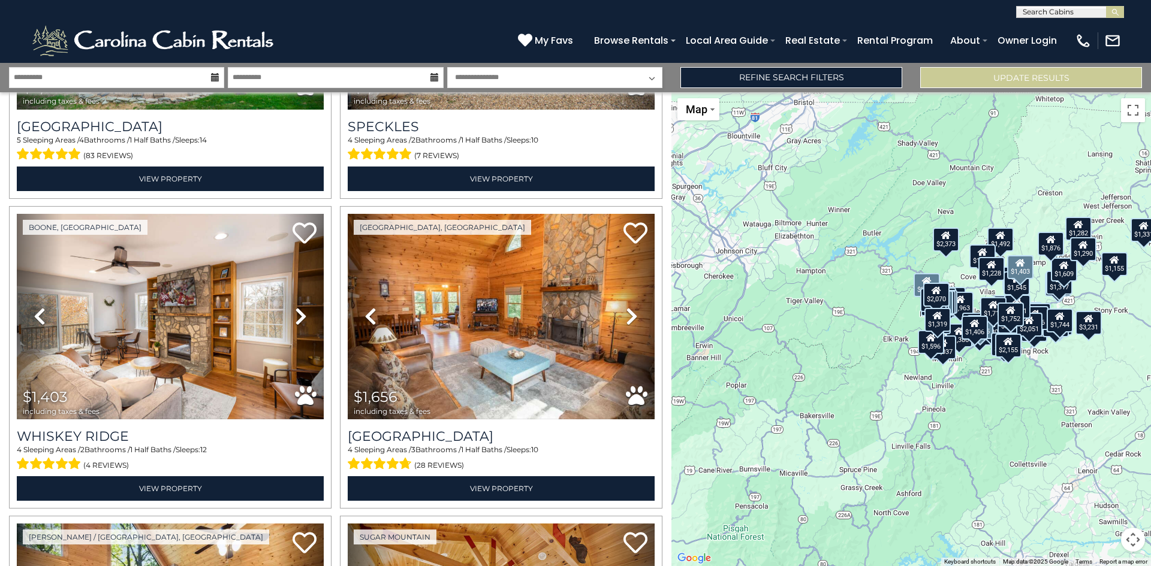
scroll to position [6748, 0]
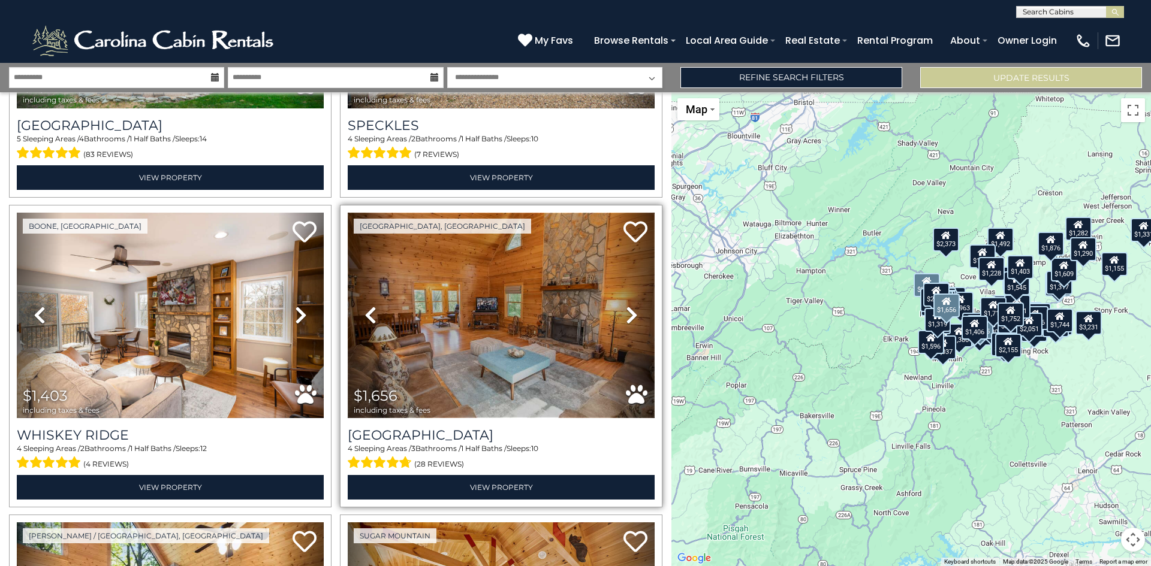
click at [468, 324] on img at bounding box center [501, 316] width 307 height 206
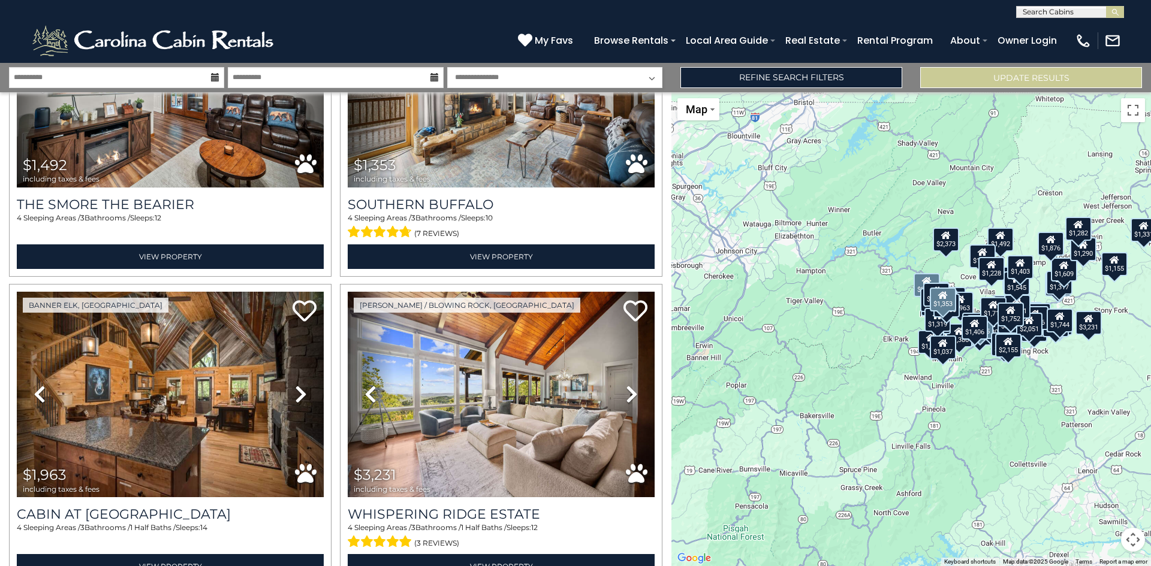
scroll to position [7600, 0]
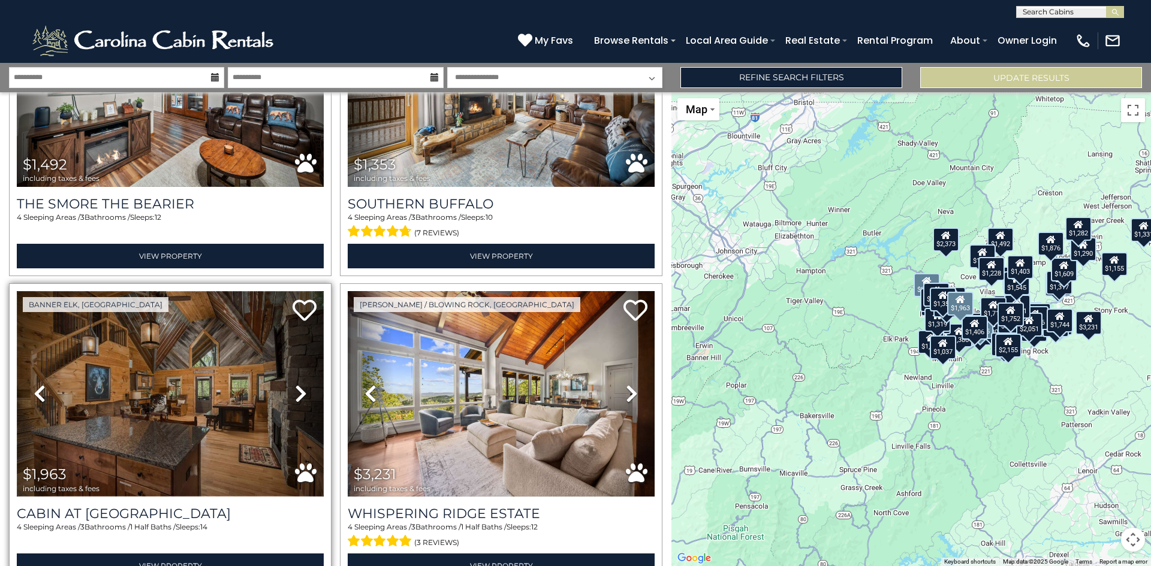
click at [176, 379] on img at bounding box center [170, 394] width 307 height 206
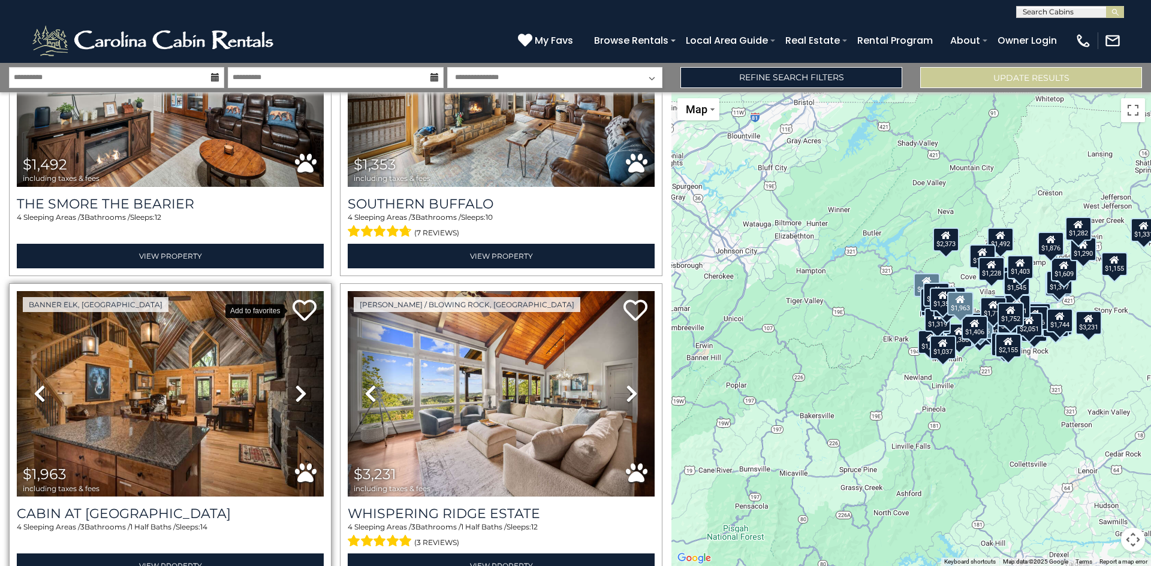
click at [303, 298] on icon at bounding box center [304, 310] width 24 height 24
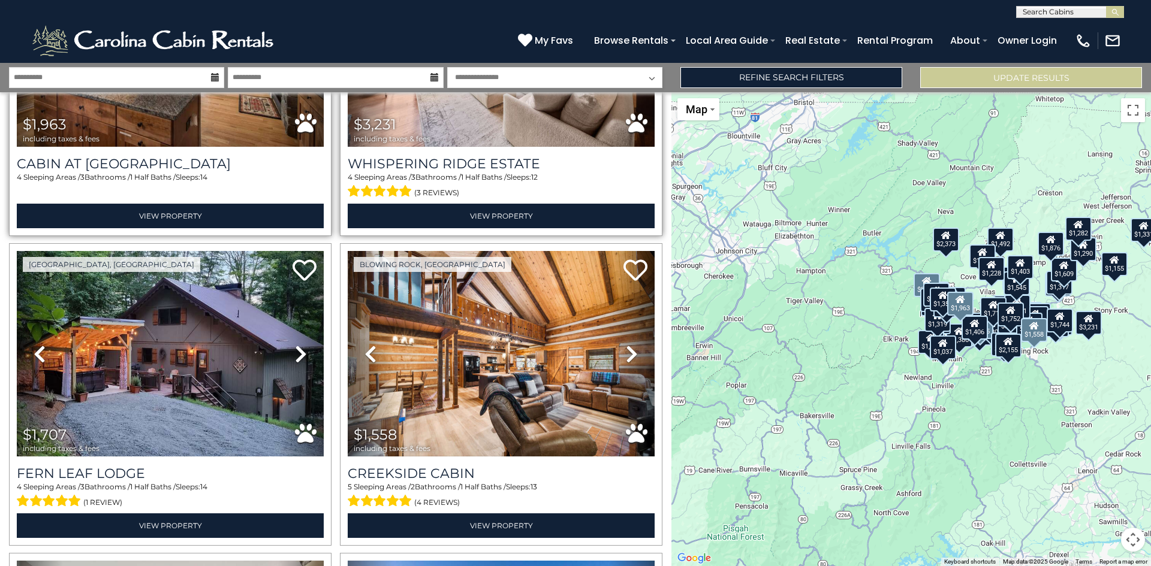
scroll to position [7950, 0]
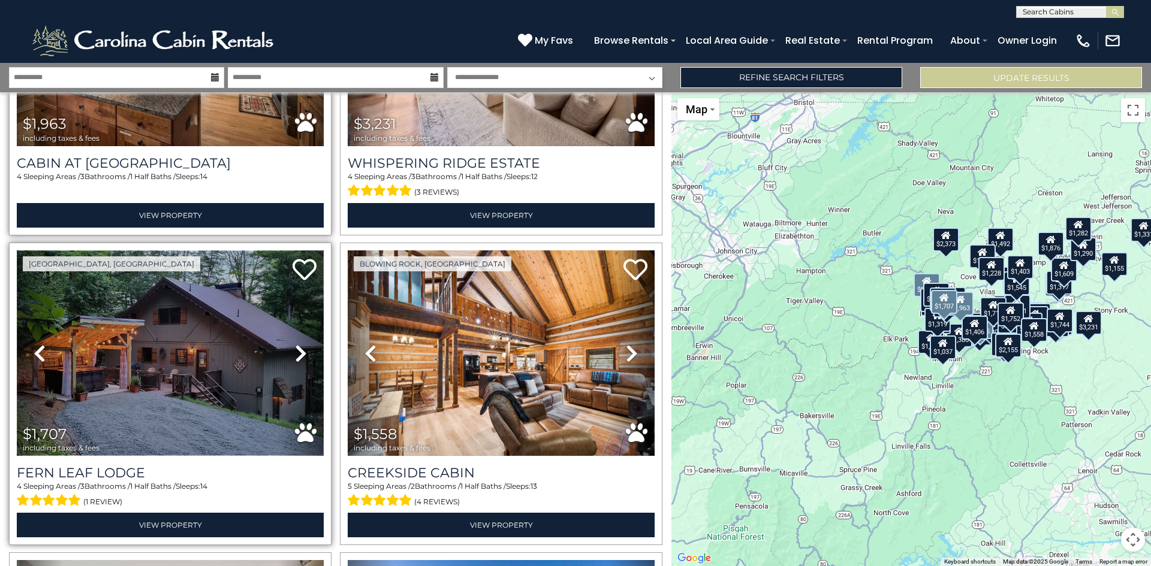
click at [210, 355] on img at bounding box center [170, 354] width 307 height 206
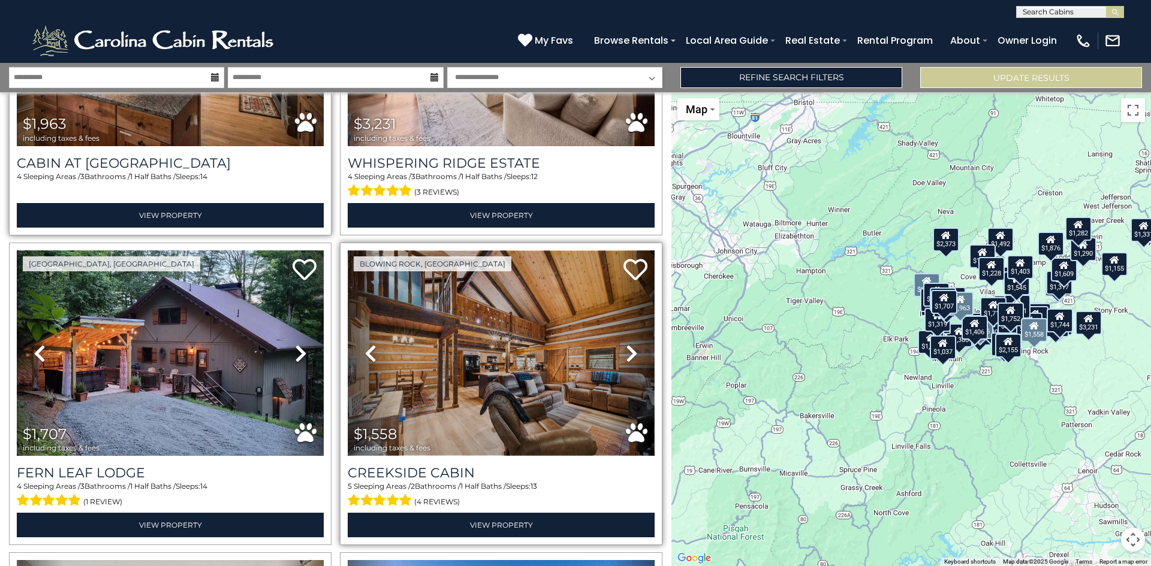
click at [473, 333] on img at bounding box center [501, 354] width 307 height 206
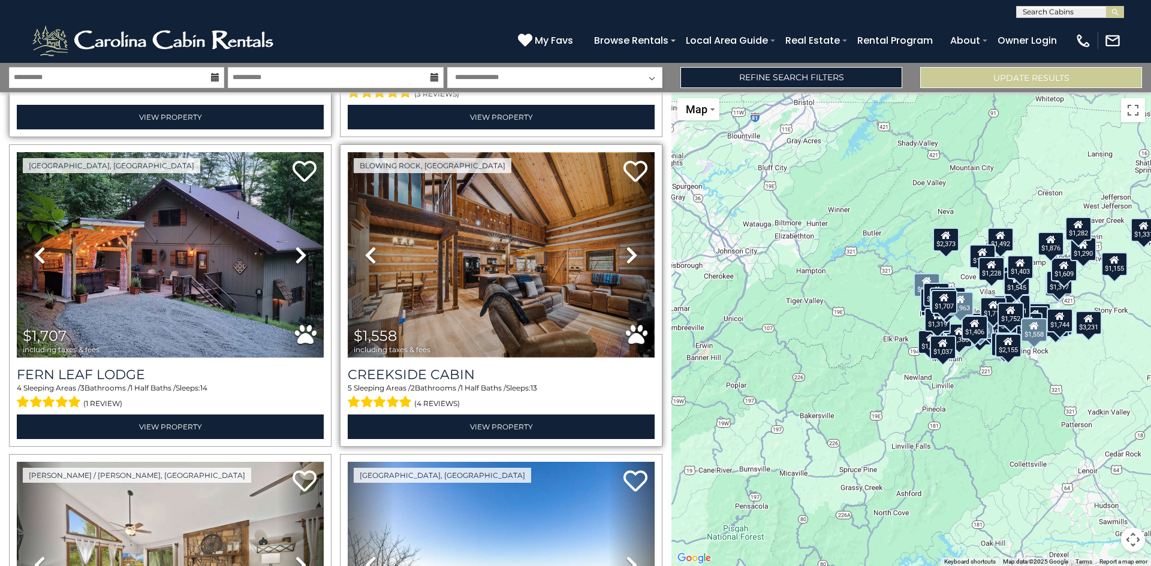
scroll to position [8052, 0]
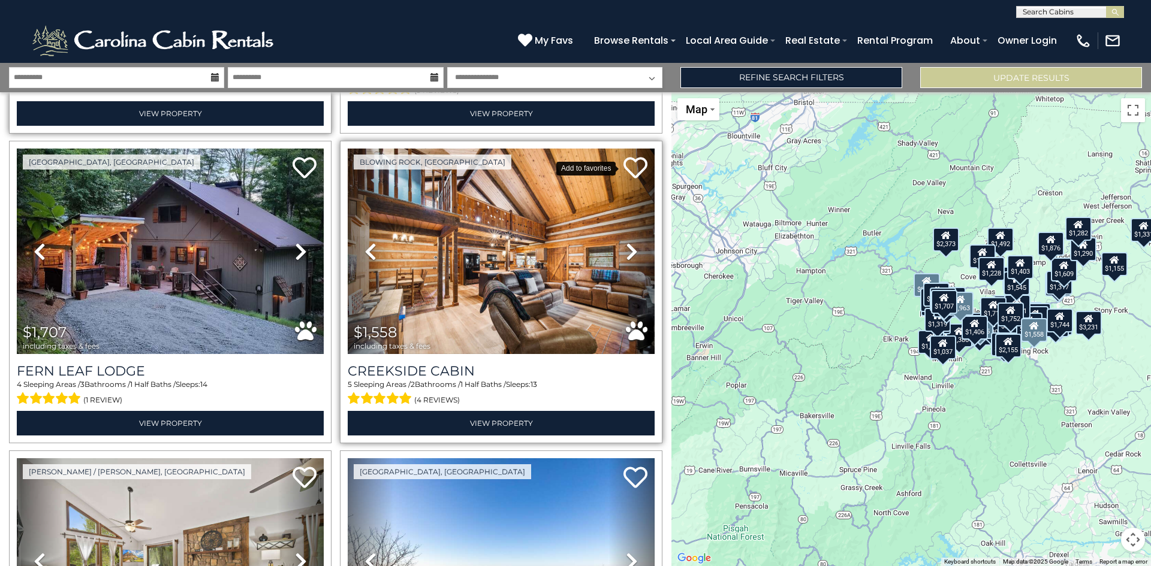
click at [632, 156] on icon at bounding box center [635, 168] width 24 height 24
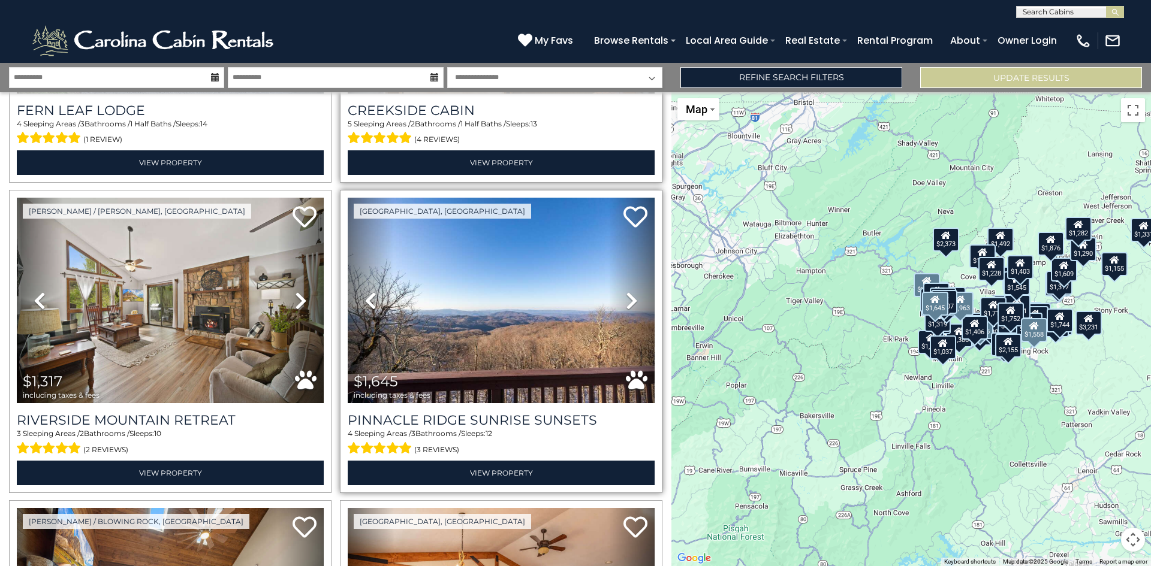
scroll to position [8315, 0]
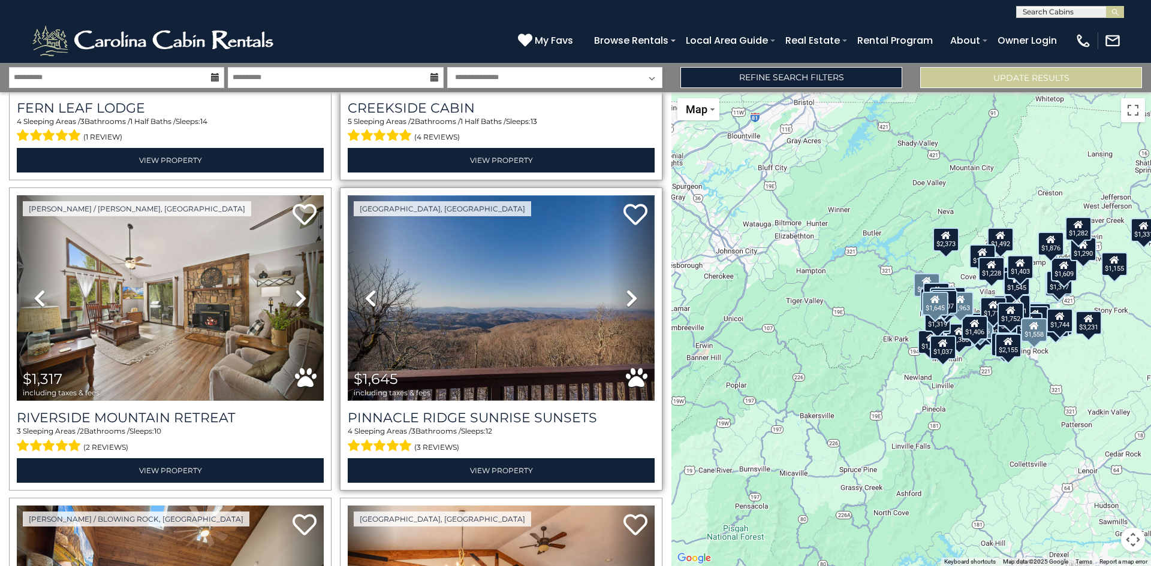
click at [512, 231] on img at bounding box center [501, 298] width 307 height 206
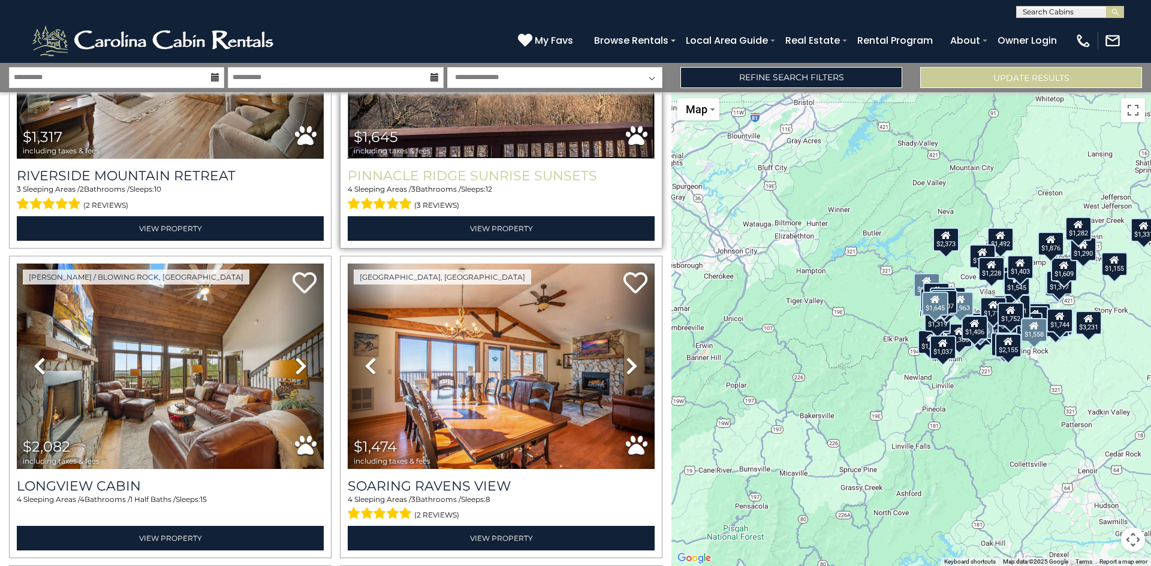
scroll to position [8565, 0]
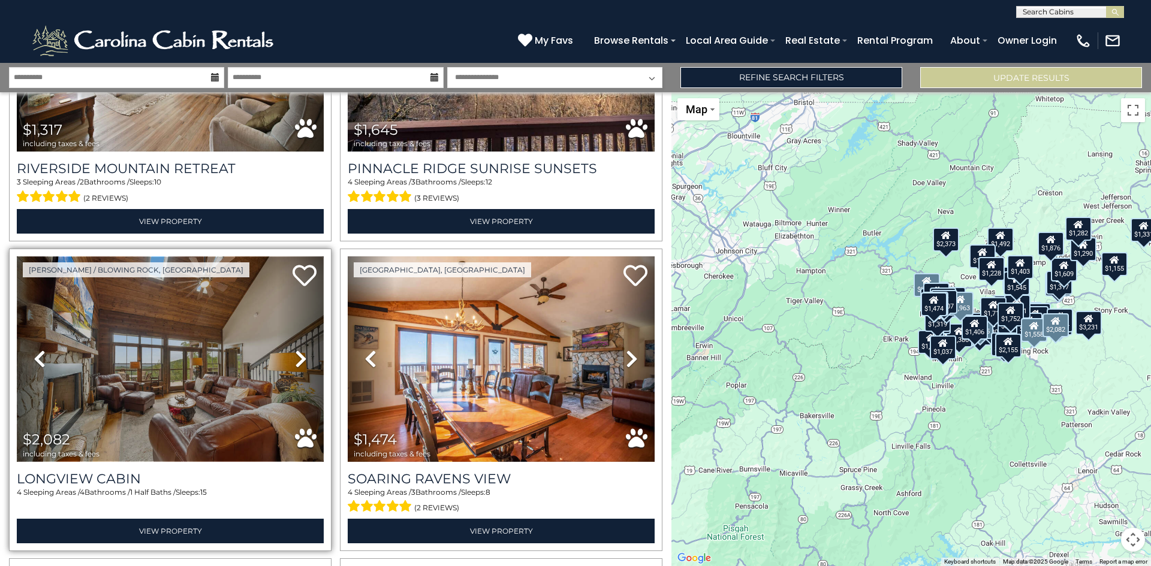
click at [155, 336] on img at bounding box center [170, 360] width 307 height 206
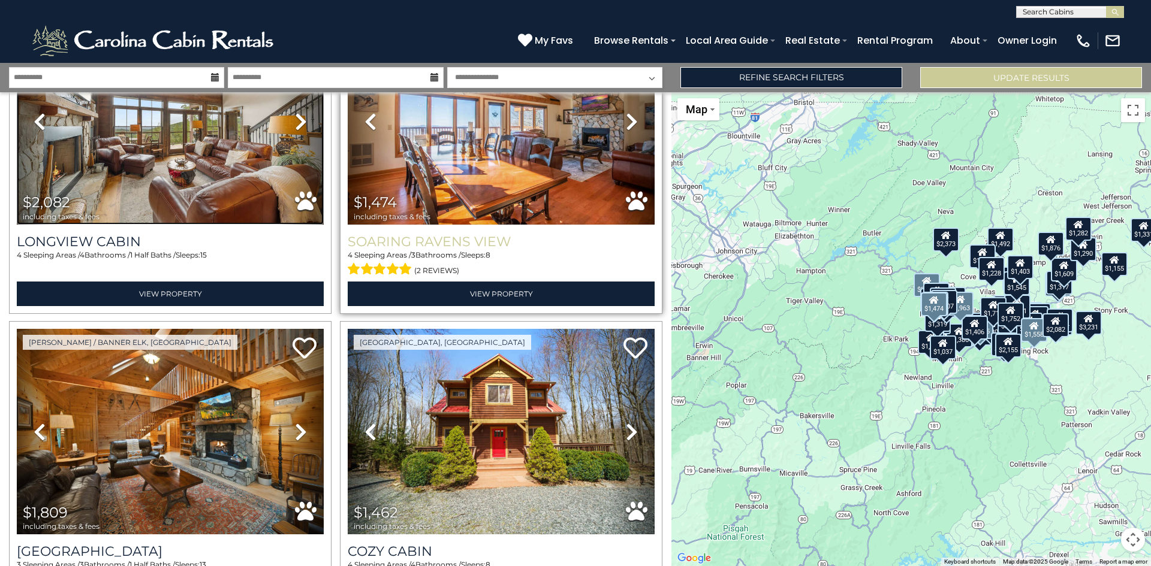
scroll to position [8803, 0]
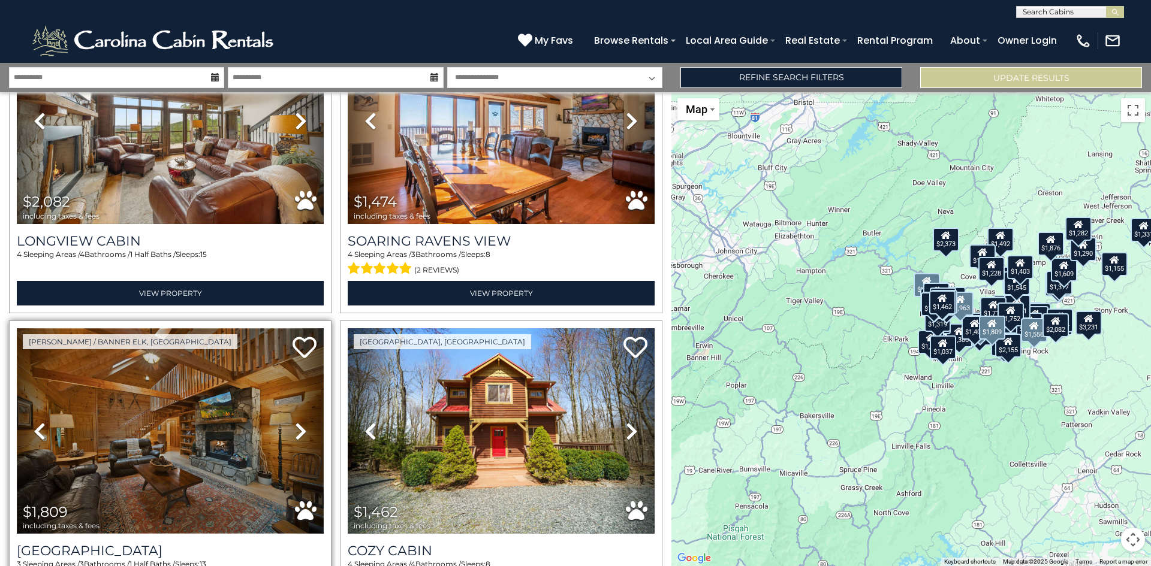
click at [142, 395] on img at bounding box center [170, 431] width 307 height 206
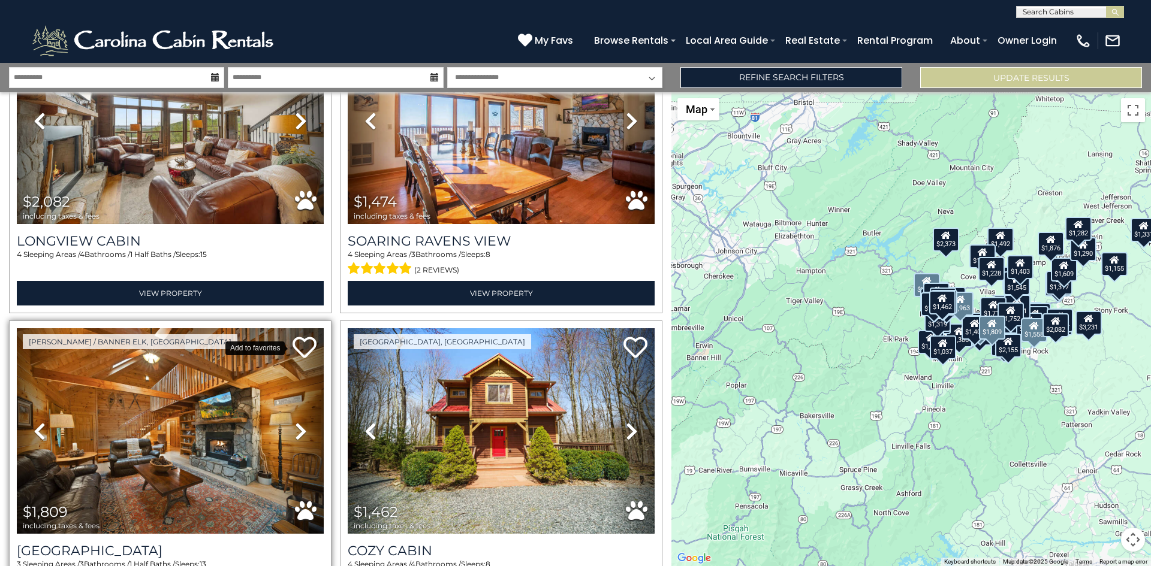
click at [301, 336] on icon at bounding box center [304, 348] width 24 height 24
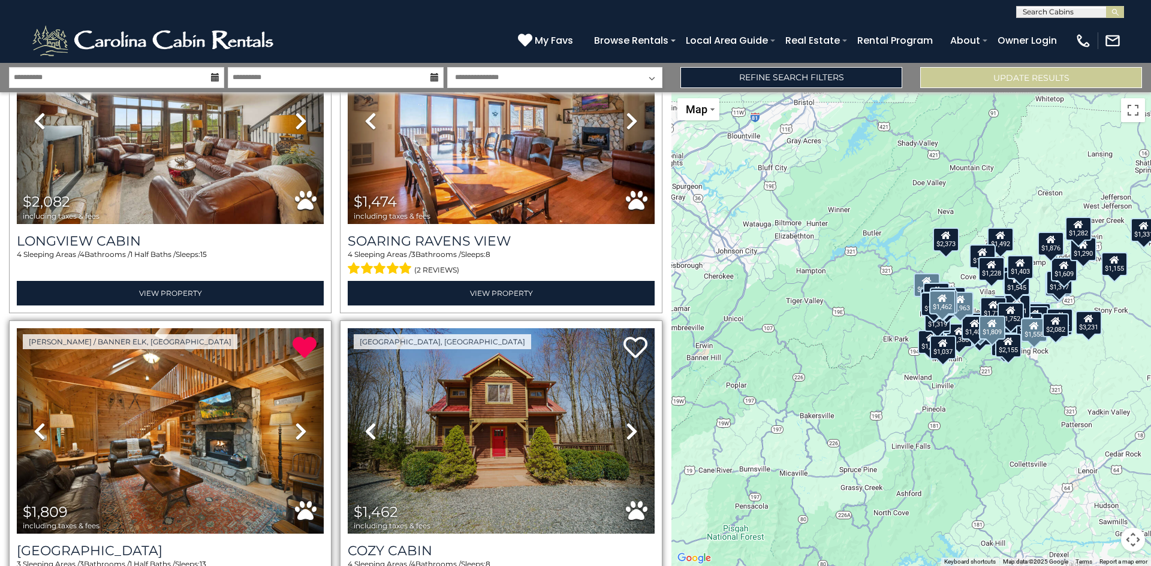
scroll to position [8873, 0]
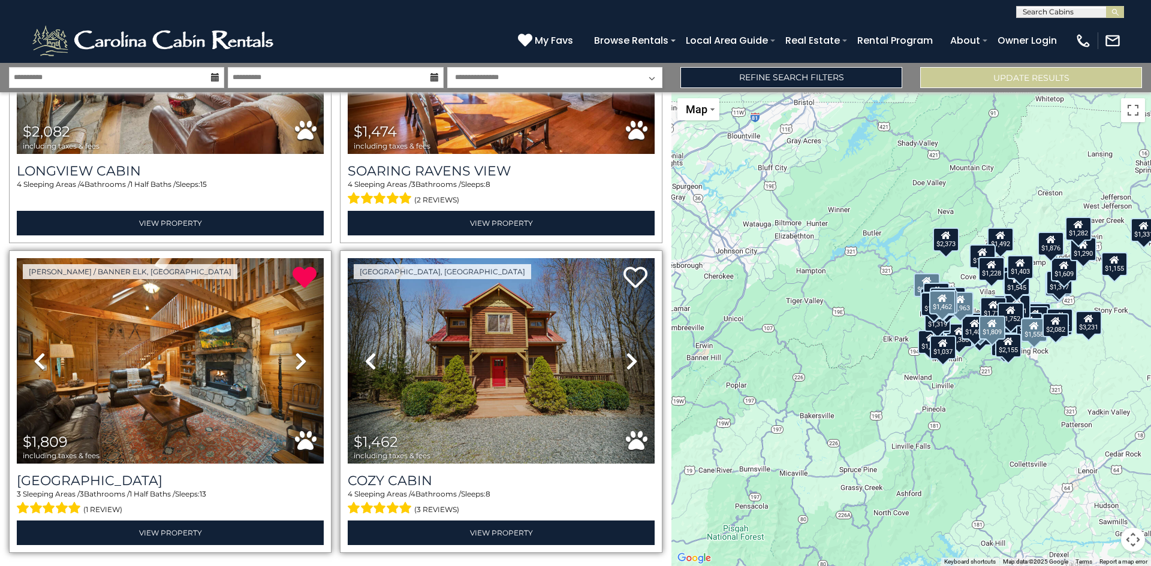
click at [626, 352] on icon at bounding box center [632, 361] width 12 height 19
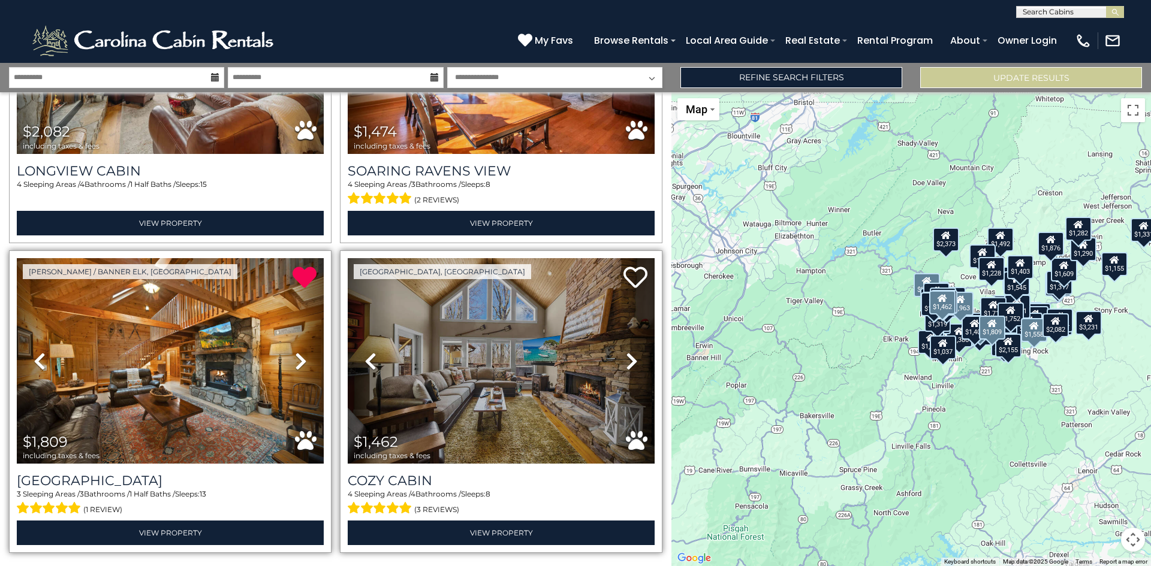
click at [626, 352] on icon at bounding box center [632, 361] width 12 height 19
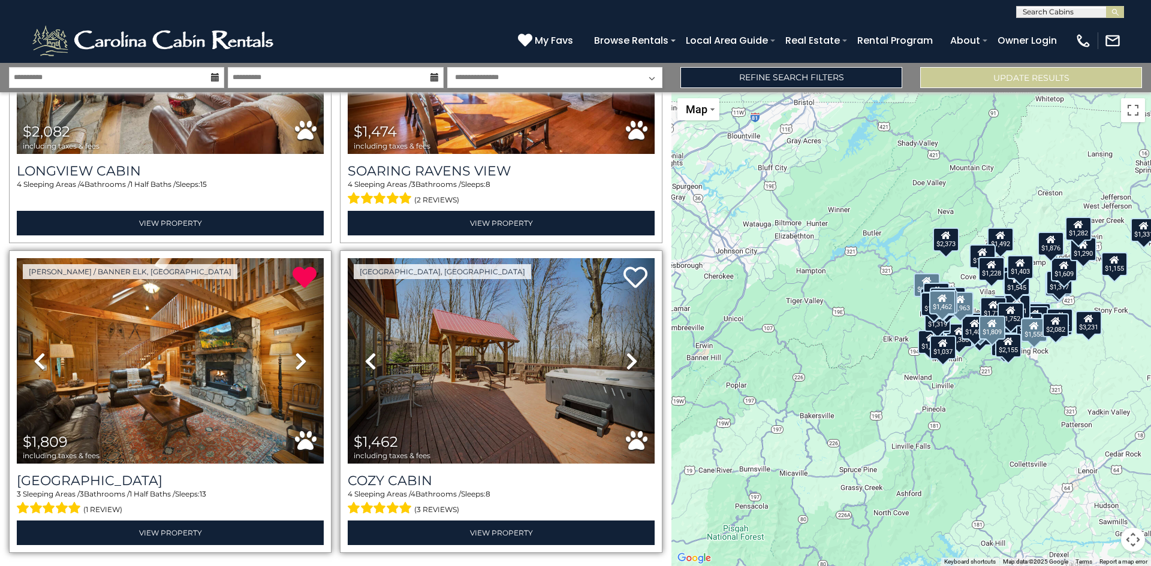
click at [626, 352] on icon at bounding box center [632, 361] width 12 height 19
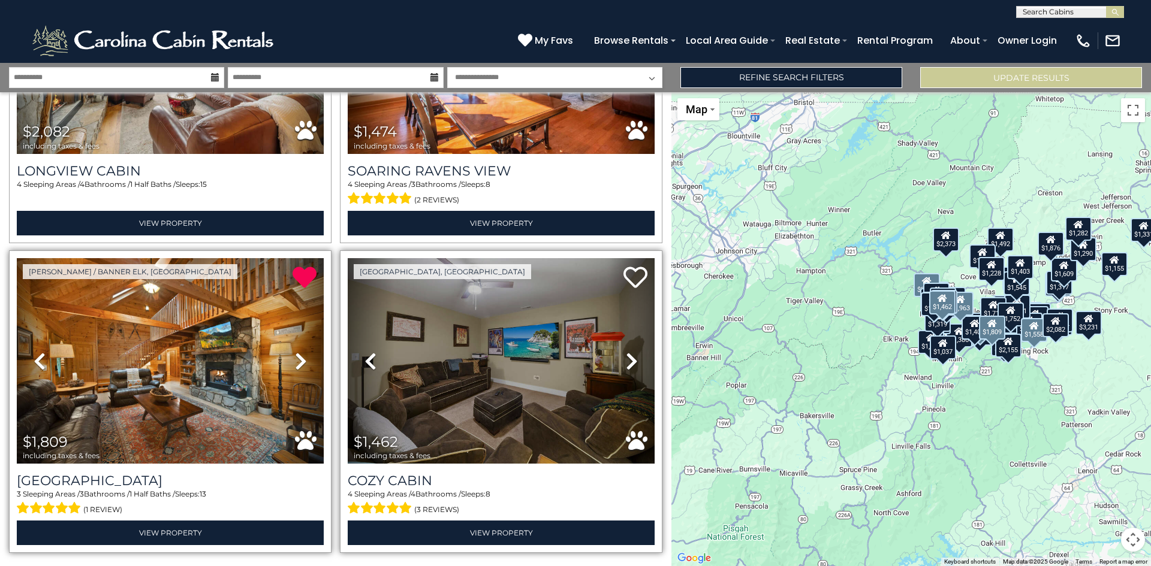
click at [626, 352] on icon at bounding box center [632, 361] width 12 height 19
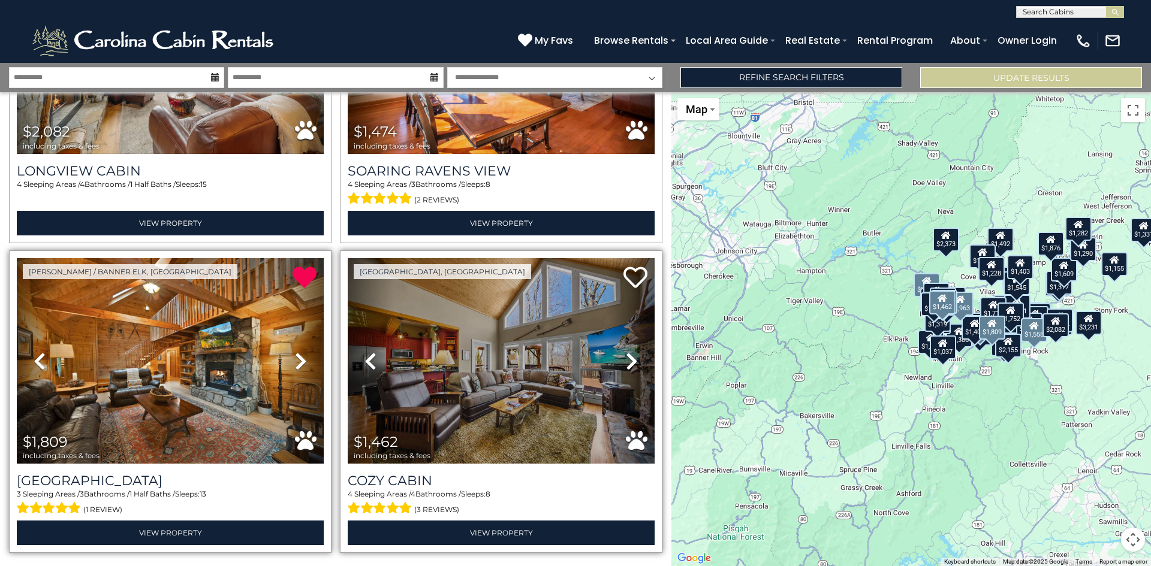
click at [626, 352] on icon at bounding box center [632, 361] width 12 height 19
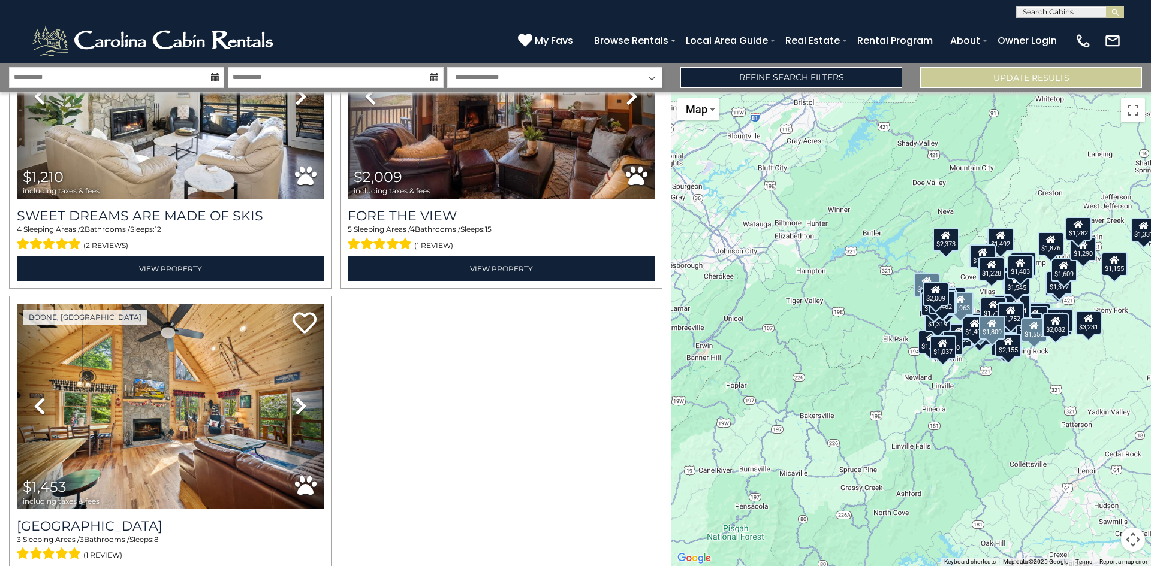
scroll to position [9449, 0]
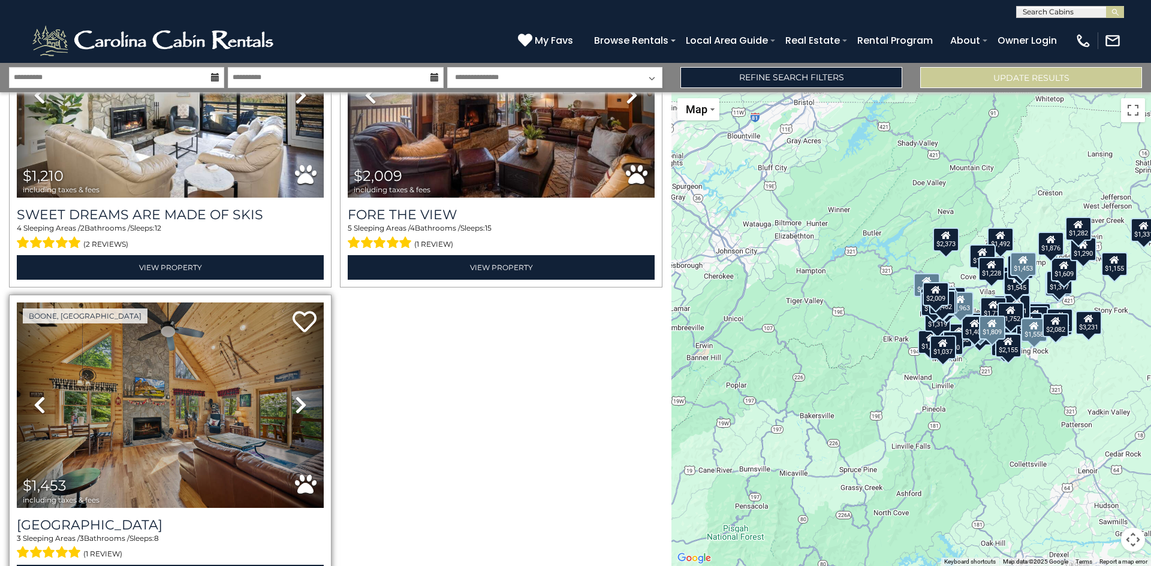
click at [300, 396] on icon at bounding box center [301, 405] width 12 height 19
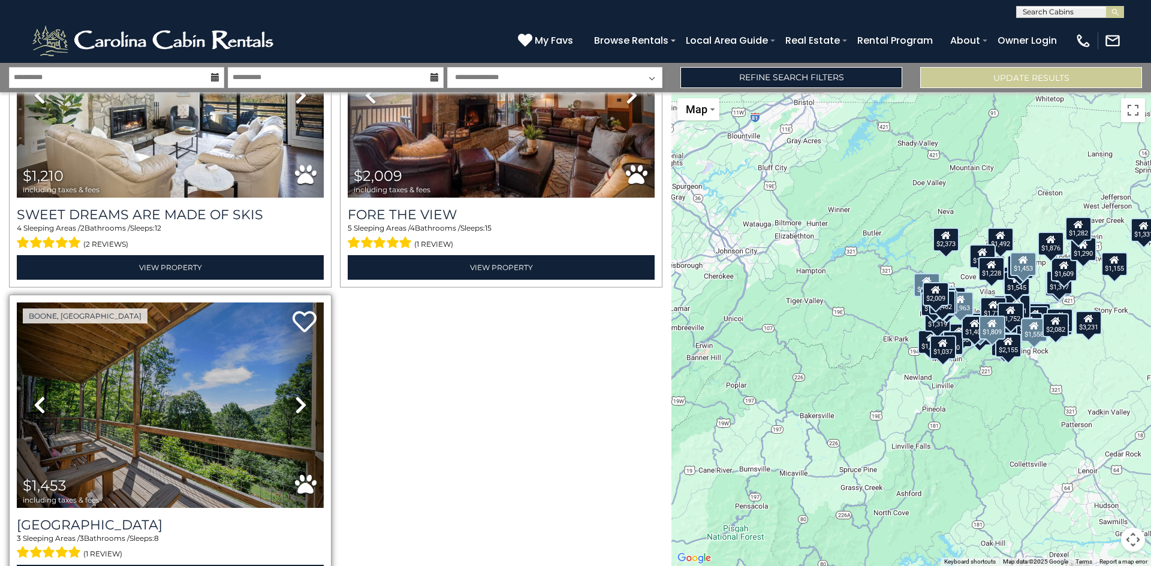
click at [300, 396] on icon at bounding box center [301, 405] width 12 height 19
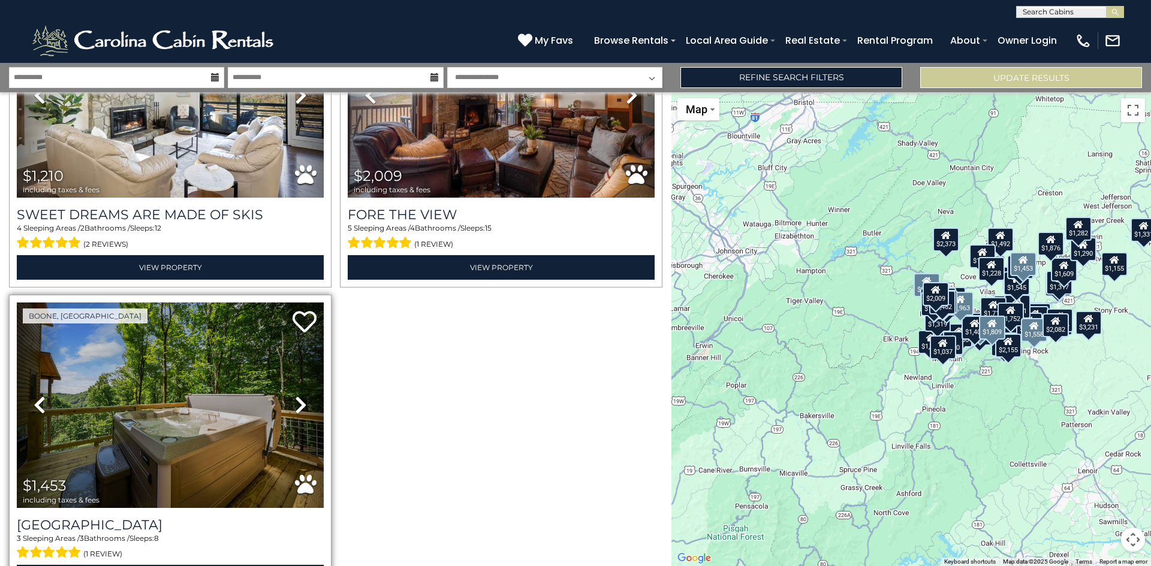
click at [300, 396] on icon at bounding box center [301, 405] width 12 height 19
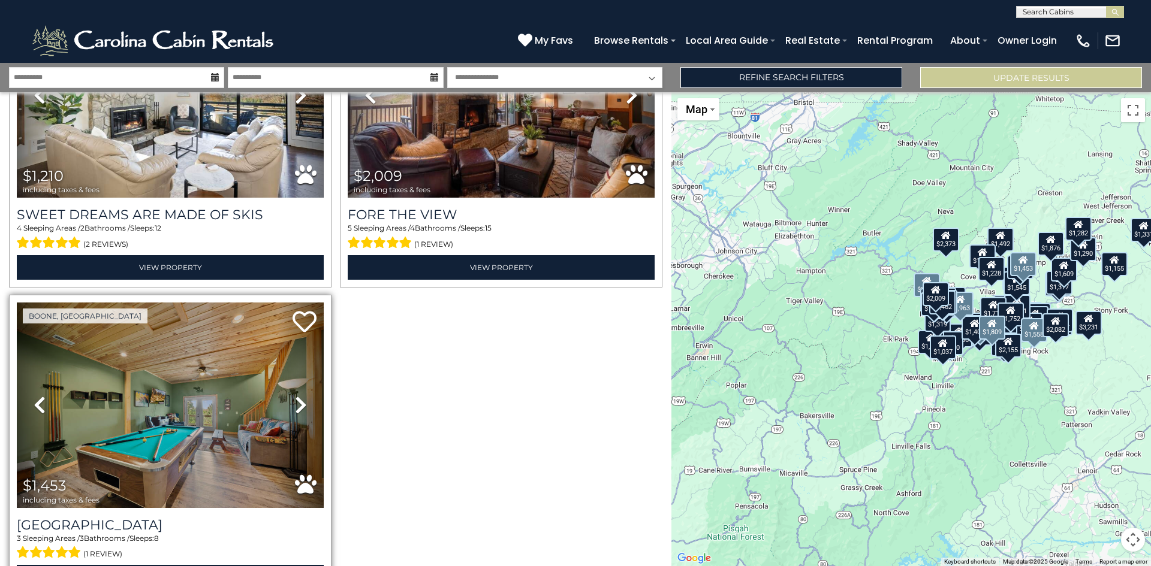
click at [300, 396] on icon at bounding box center [301, 405] width 12 height 19
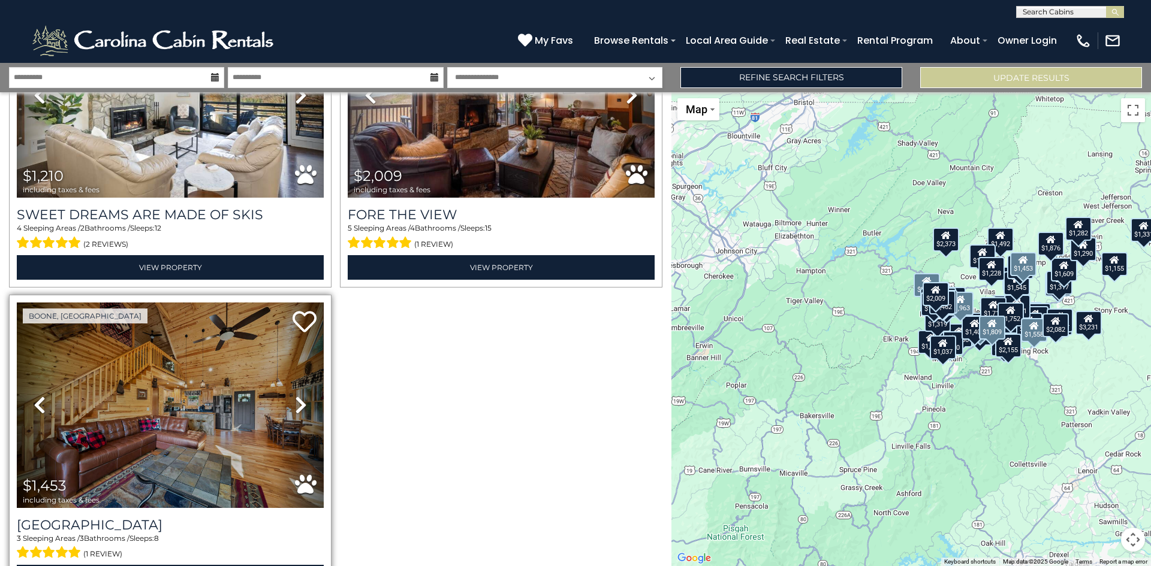
click at [300, 396] on icon at bounding box center [301, 405] width 12 height 19
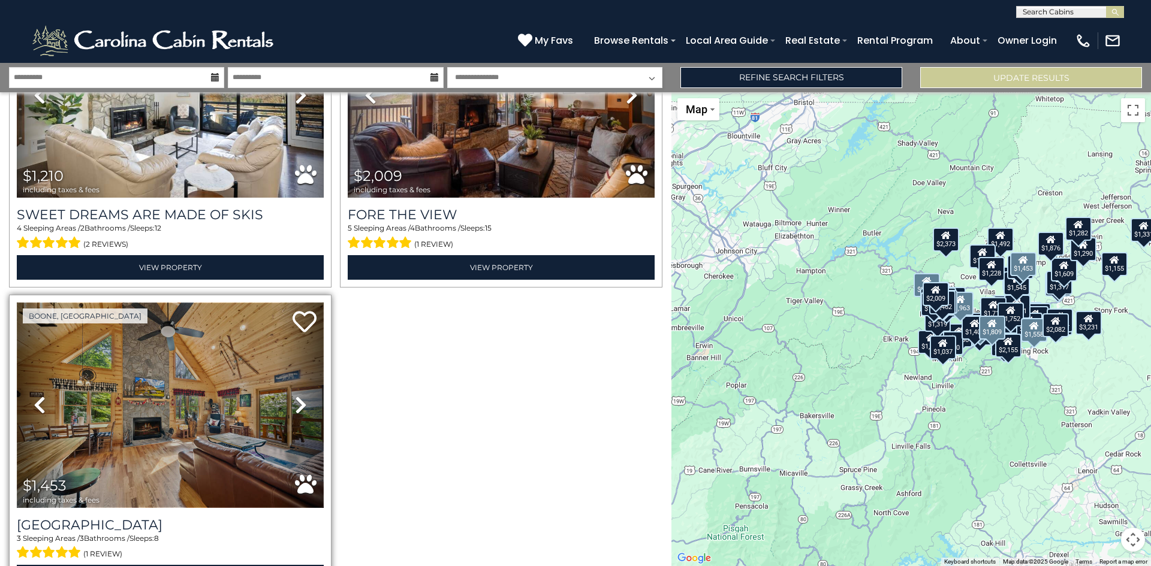
click at [217, 373] on img at bounding box center [170, 406] width 307 height 206
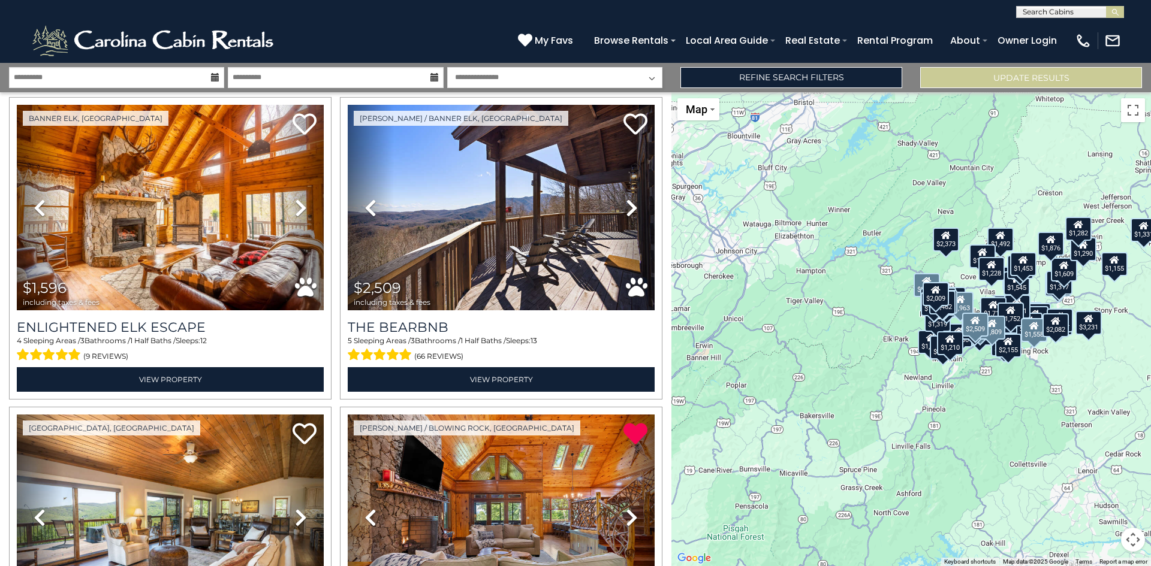
scroll to position [0, 0]
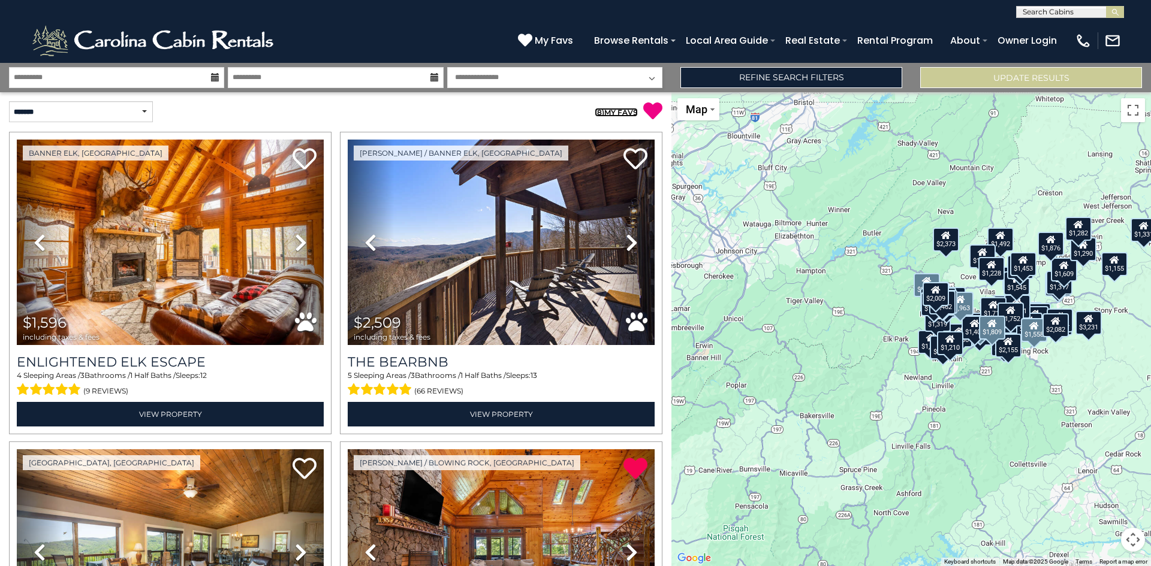
click at [615, 109] on link "( 8 ) MY FAVS" at bounding box center [616, 112] width 43 height 9
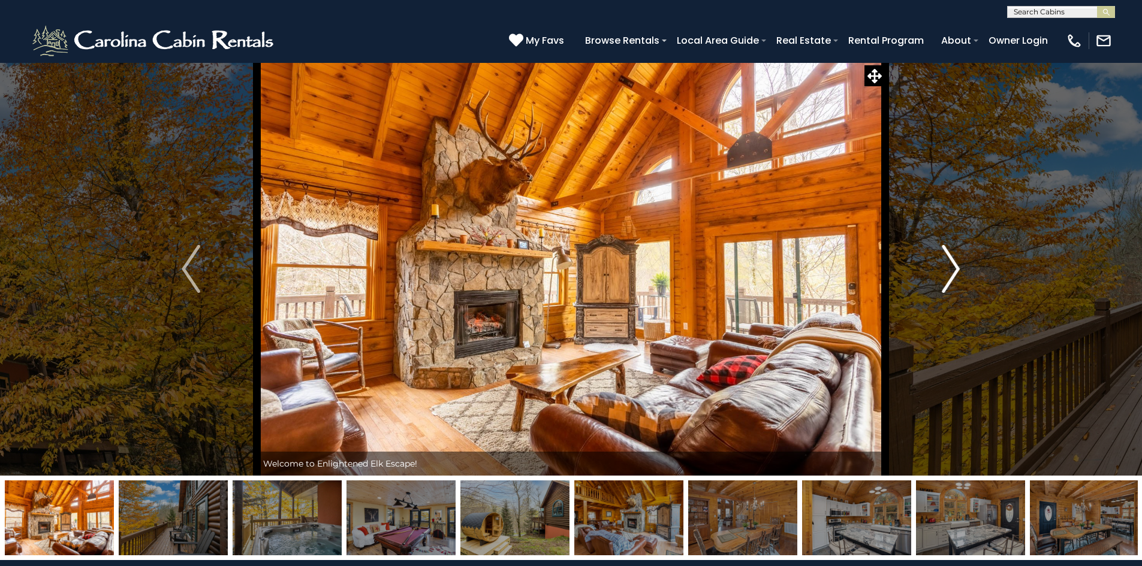
click at [948, 267] on img "Next" at bounding box center [951, 269] width 18 height 48
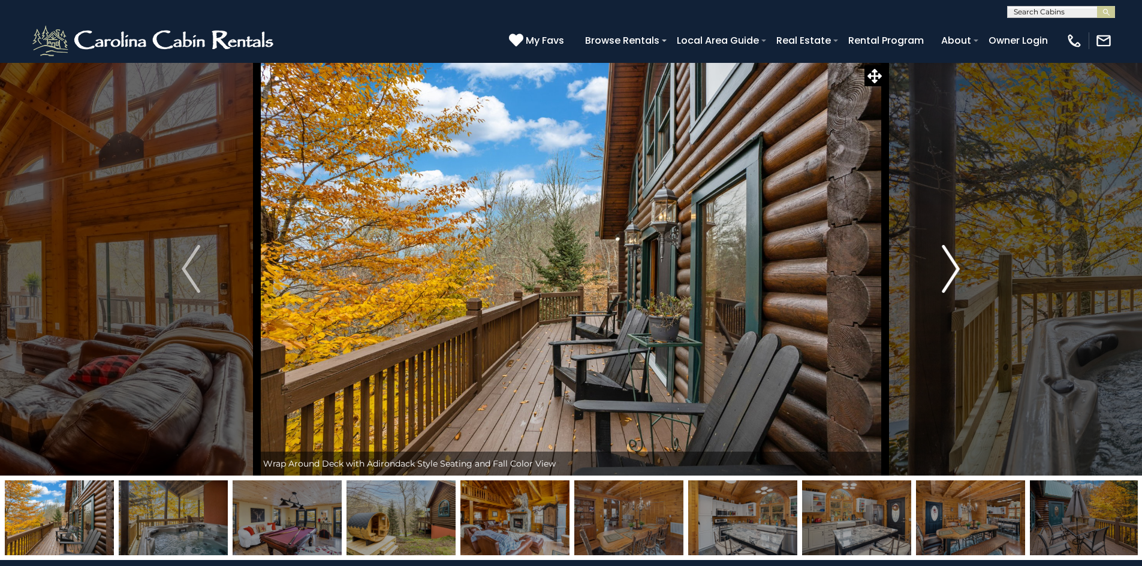
click at [948, 267] on img "Next" at bounding box center [951, 269] width 18 height 48
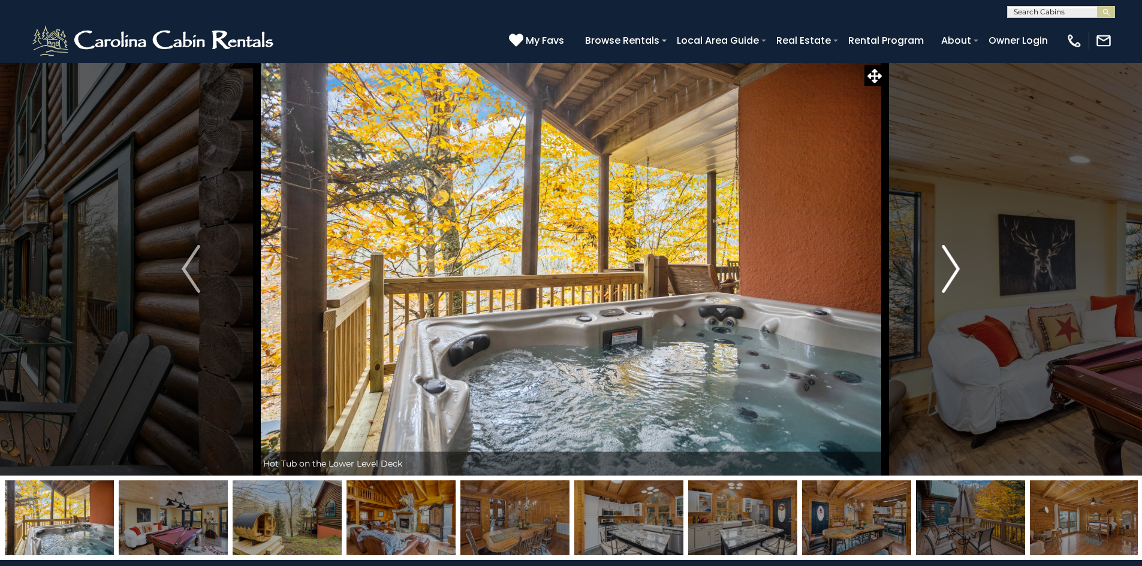
click at [948, 267] on img "Next" at bounding box center [951, 269] width 18 height 48
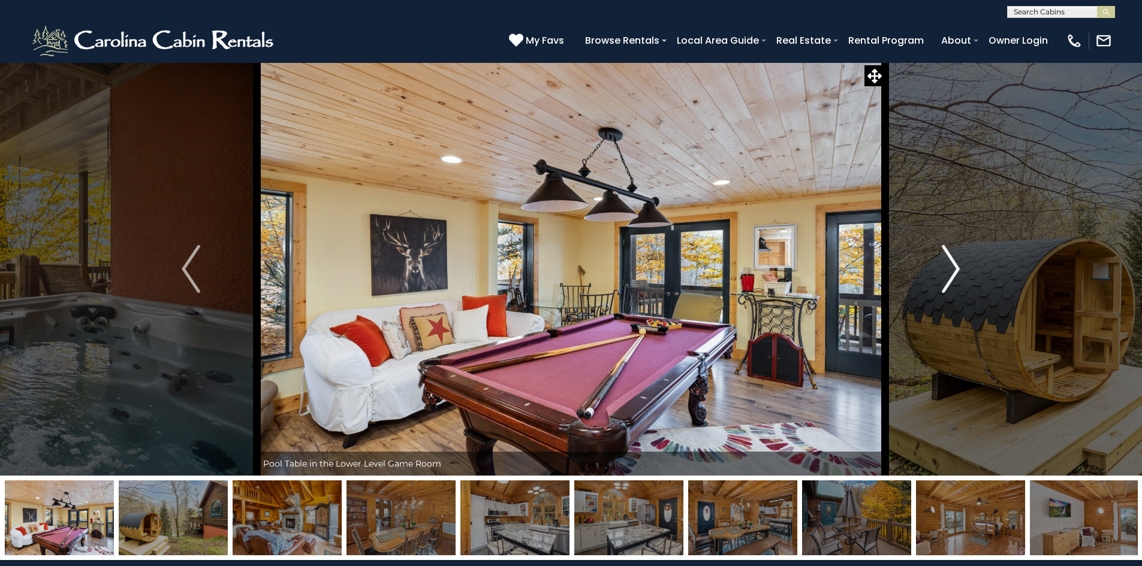
click at [948, 267] on img "Next" at bounding box center [951, 269] width 18 height 48
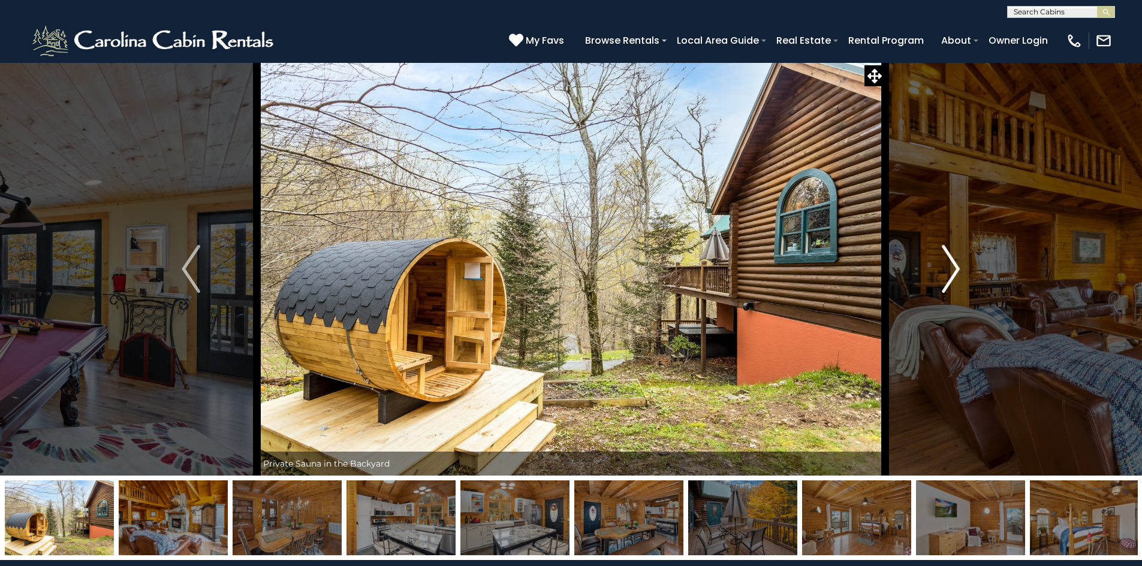
click at [948, 267] on img "Next" at bounding box center [951, 269] width 18 height 48
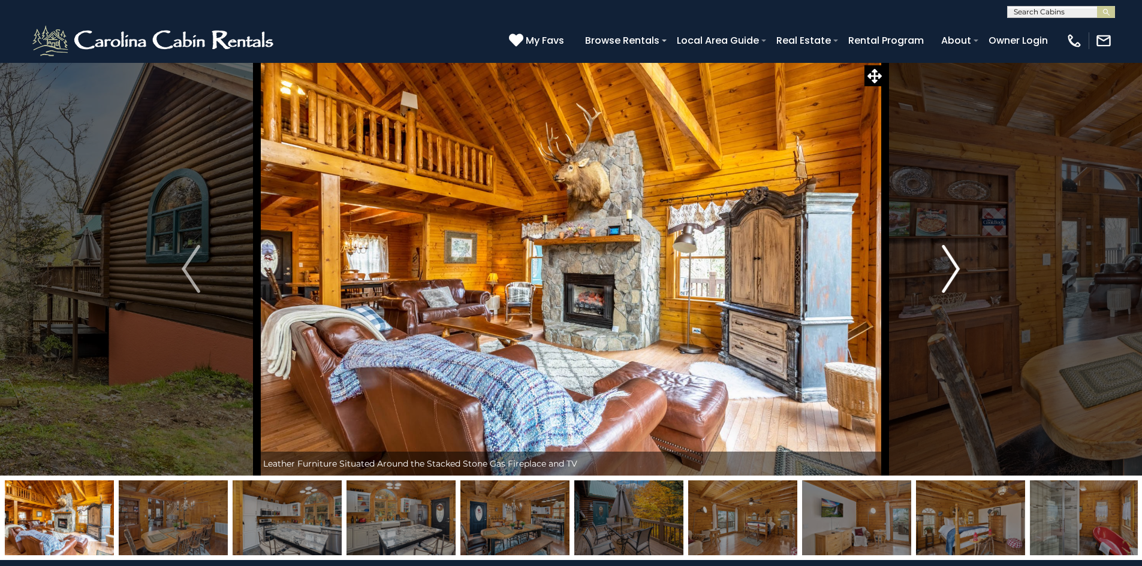
click at [948, 267] on img "Next" at bounding box center [951, 269] width 18 height 48
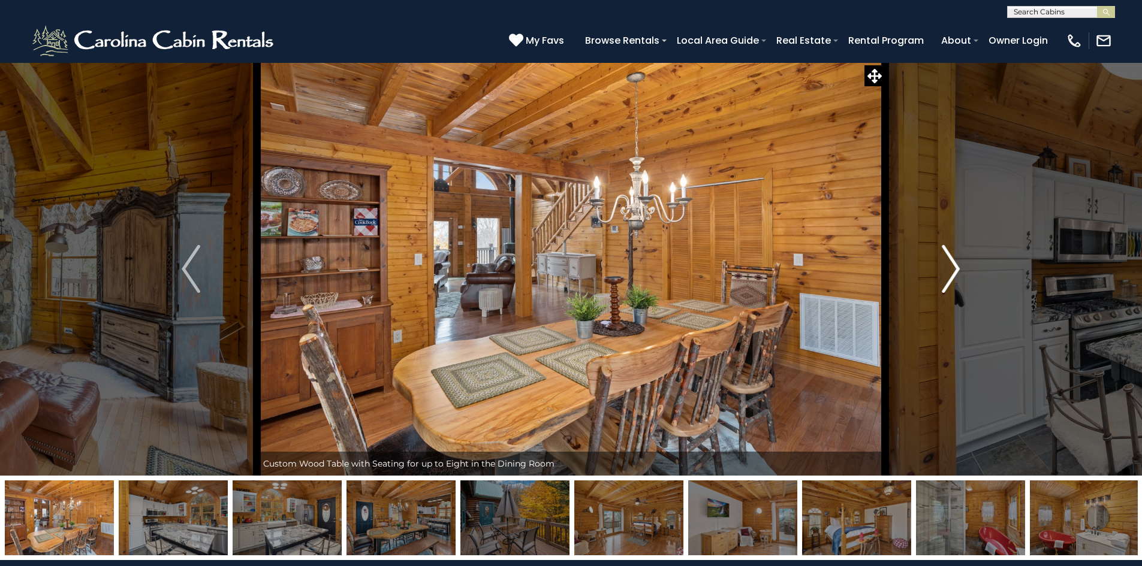
click at [948, 267] on img "Next" at bounding box center [951, 269] width 18 height 48
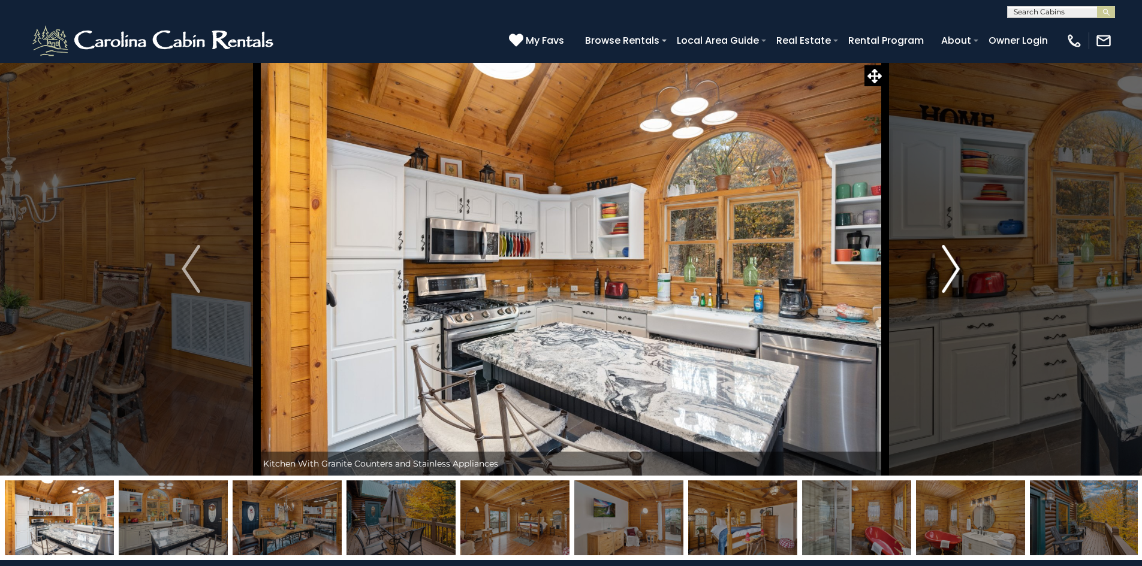
click at [948, 267] on img "Next" at bounding box center [951, 269] width 18 height 48
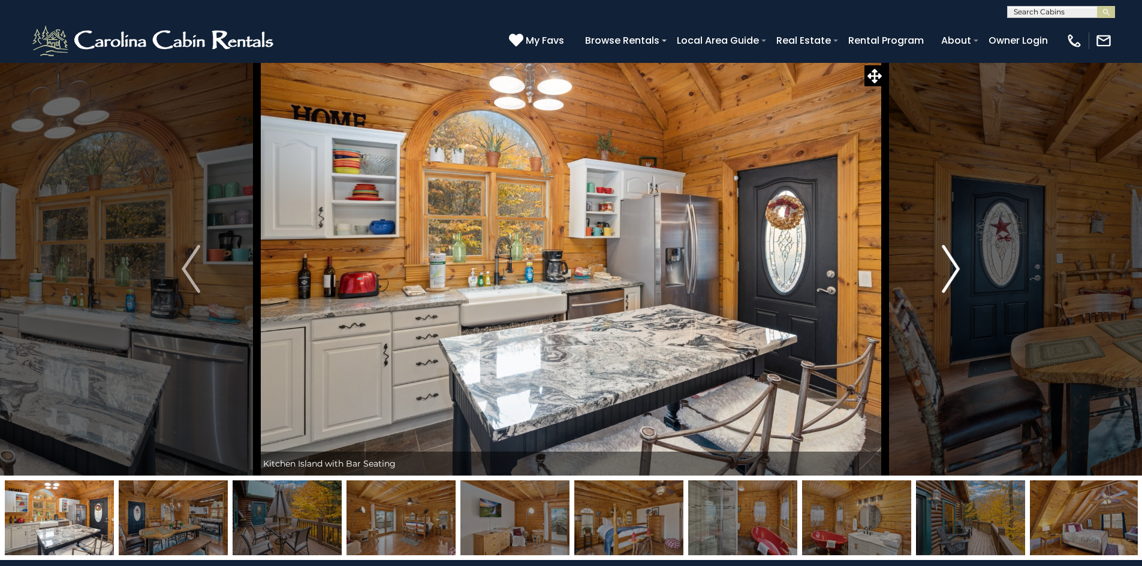
click at [948, 267] on img "Next" at bounding box center [951, 269] width 18 height 48
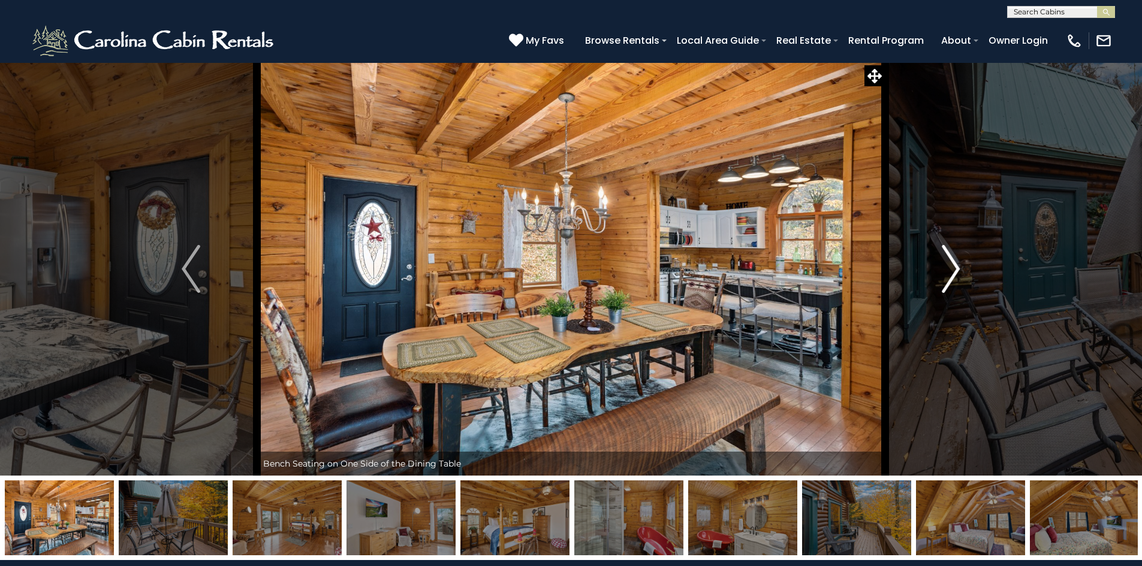
click at [948, 267] on img "Next" at bounding box center [951, 269] width 18 height 48
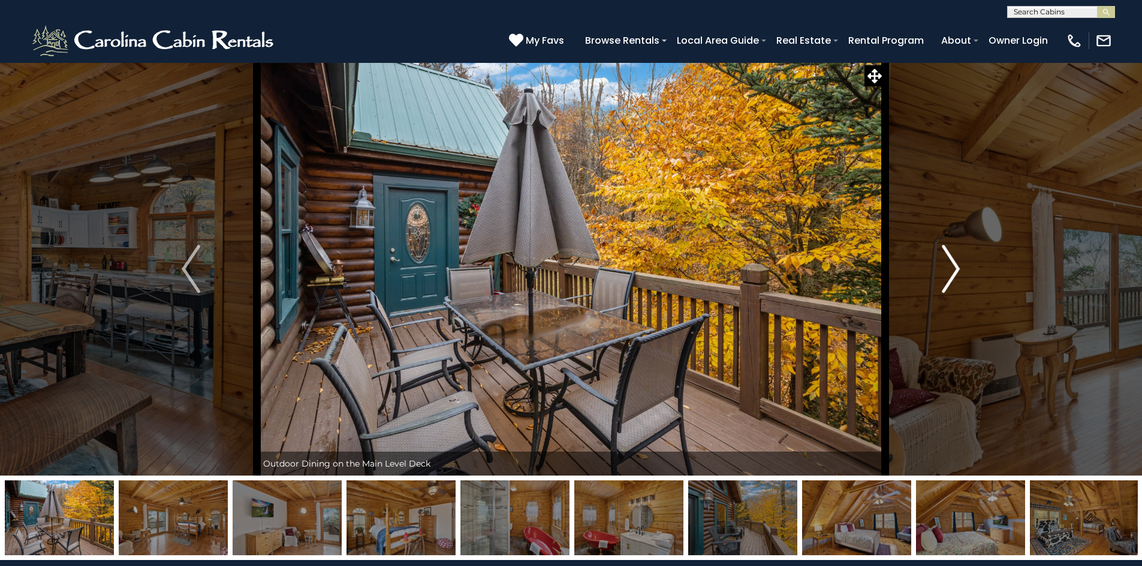
click at [948, 267] on img "Next" at bounding box center [951, 269] width 18 height 48
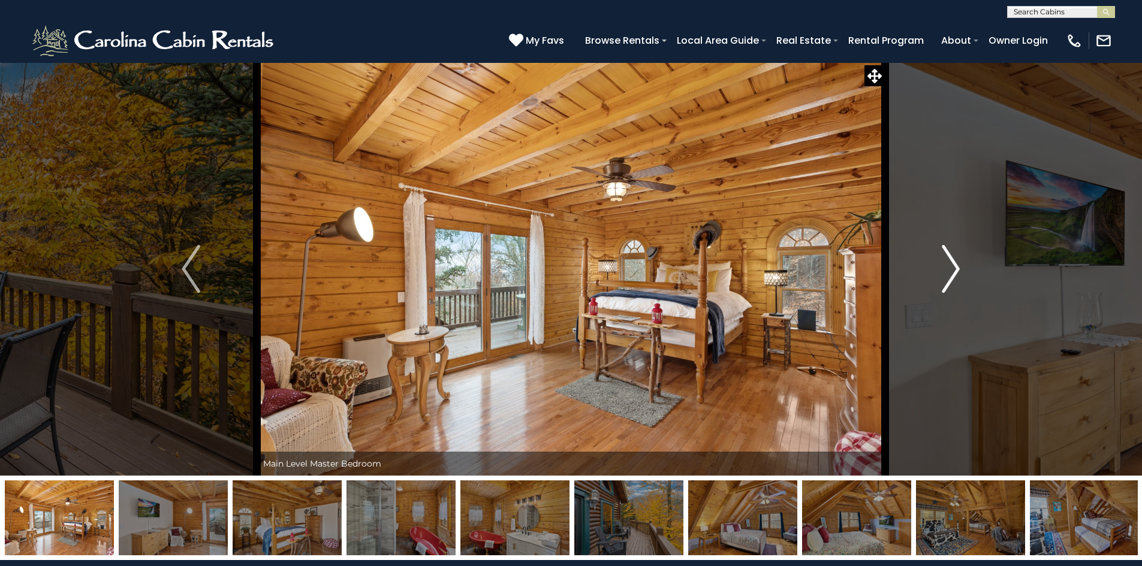
click at [948, 267] on img "Next" at bounding box center [951, 269] width 18 height 48
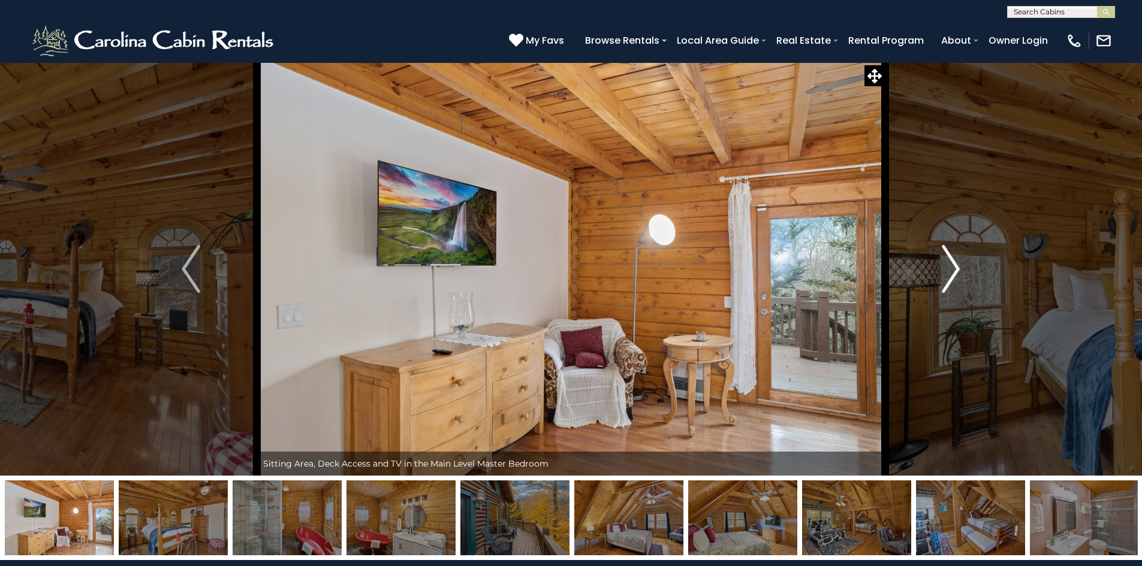
click at [948, 267] on img "Next" at bounding box center [951, 269] width 18 height 48
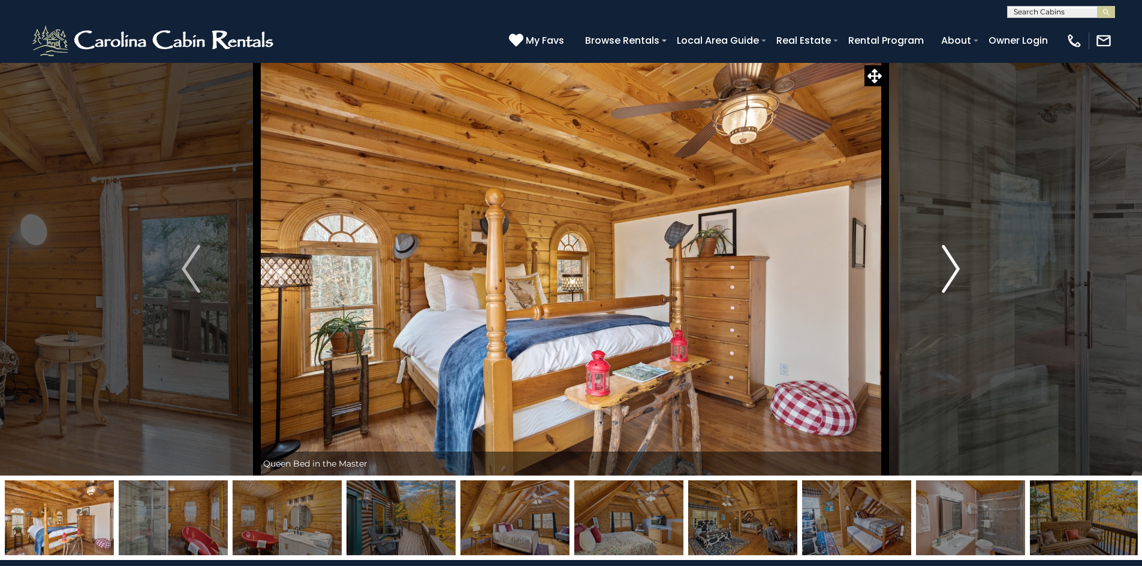
click at [948, 267] on img "Next" at bounding box center [951, 269] width 18 height 48
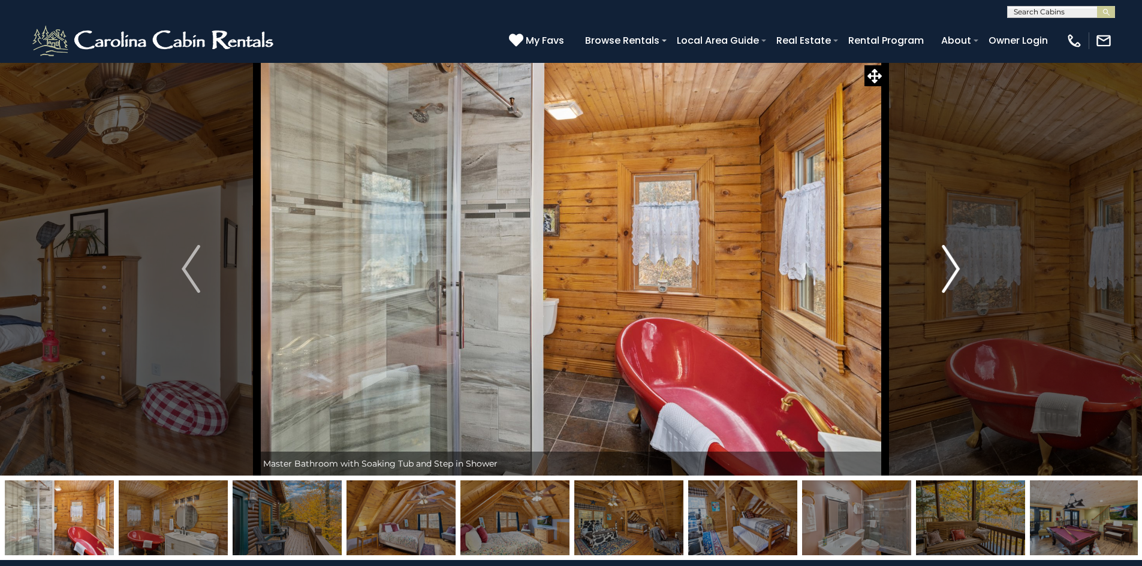
click at [948, 267] on img "Next" at bounding box center [951, 269] width 18 height 48
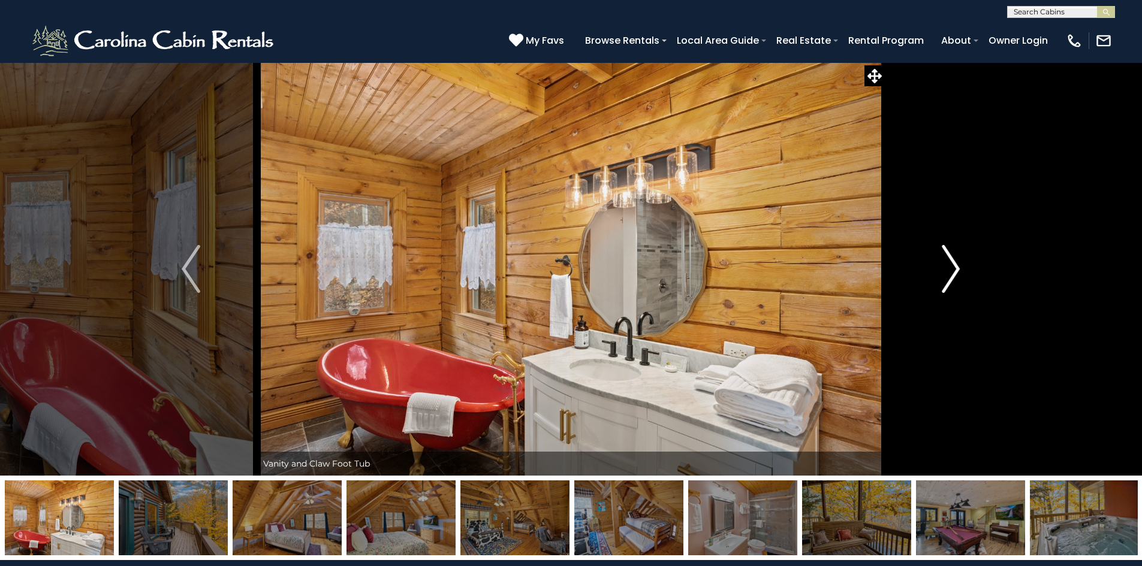
click at [948, 267] on img "Next" at bounding box center [951, 269] width 18 height 48
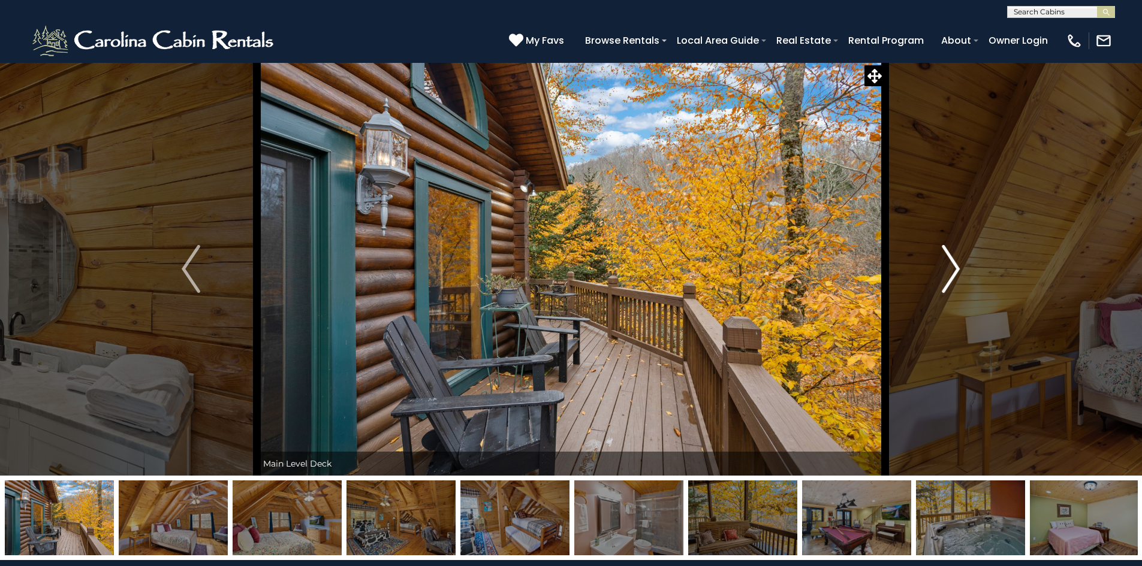
click at [948, 267] on img "Next" at bounding box center [951, 269] width 18 height 48
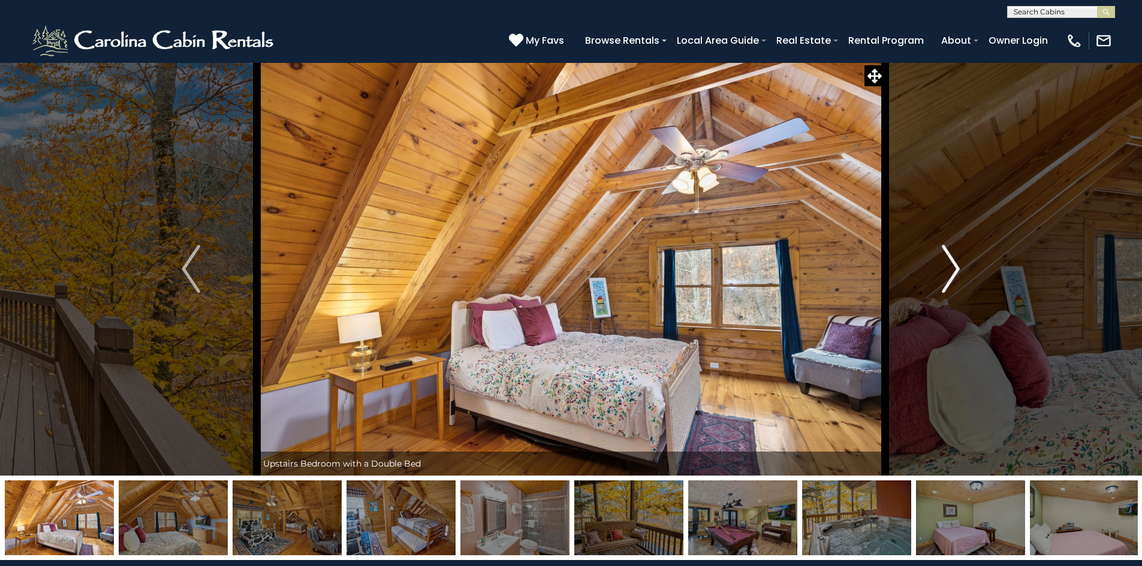
click at [948, 267] on img "Next" at bounding box center [951, 269] width 18 height 48
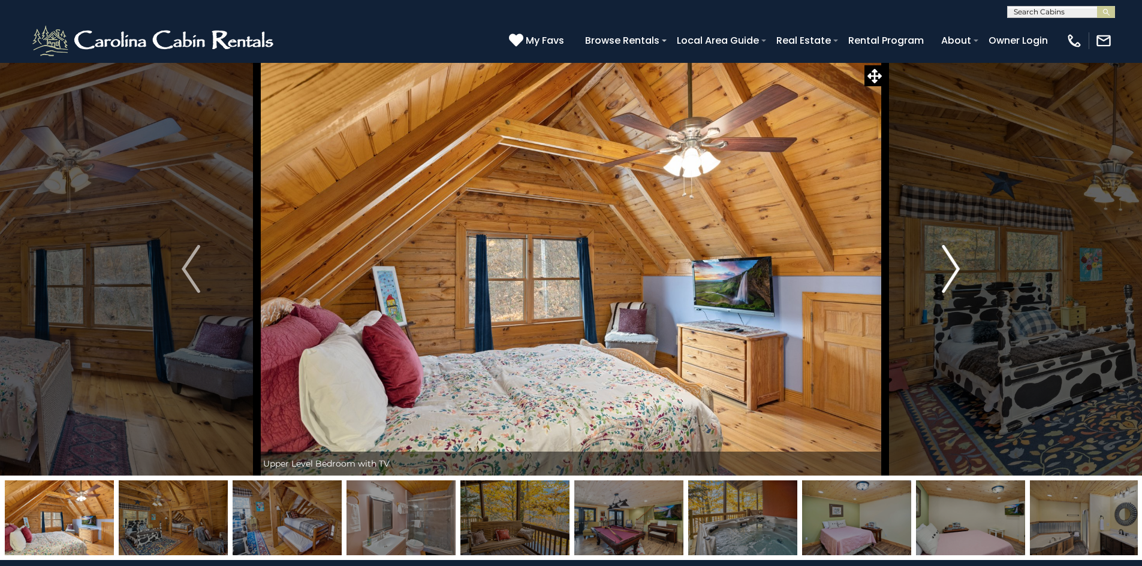
click at [948, 267] on img "Next" at bounding box center [951, 269] width 18 height 48
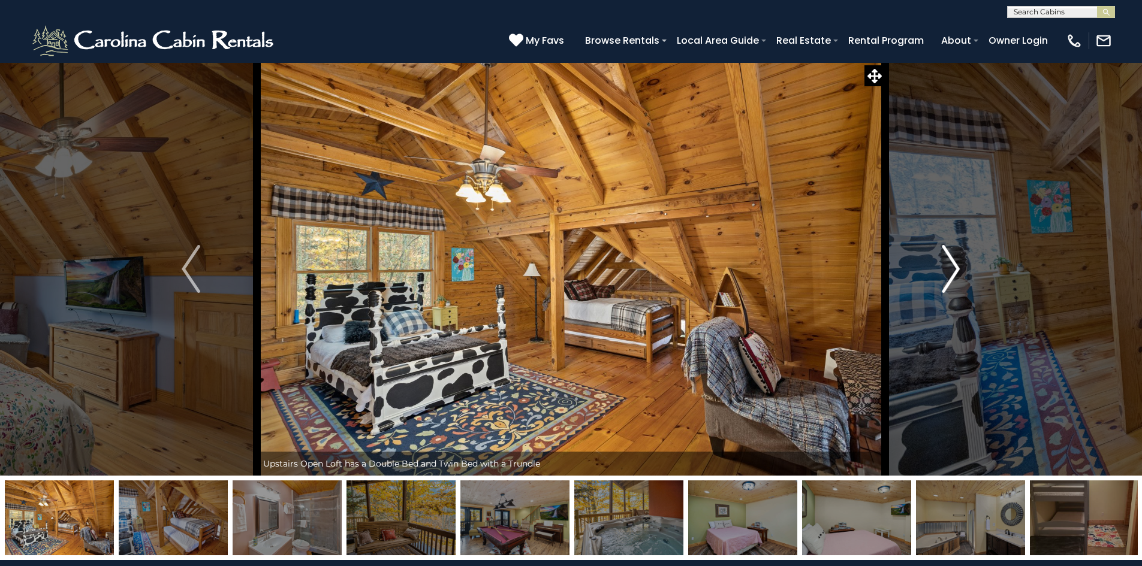
click at [948, 267] on img "Next" at bounding box center [951, 269] width 18 height 48
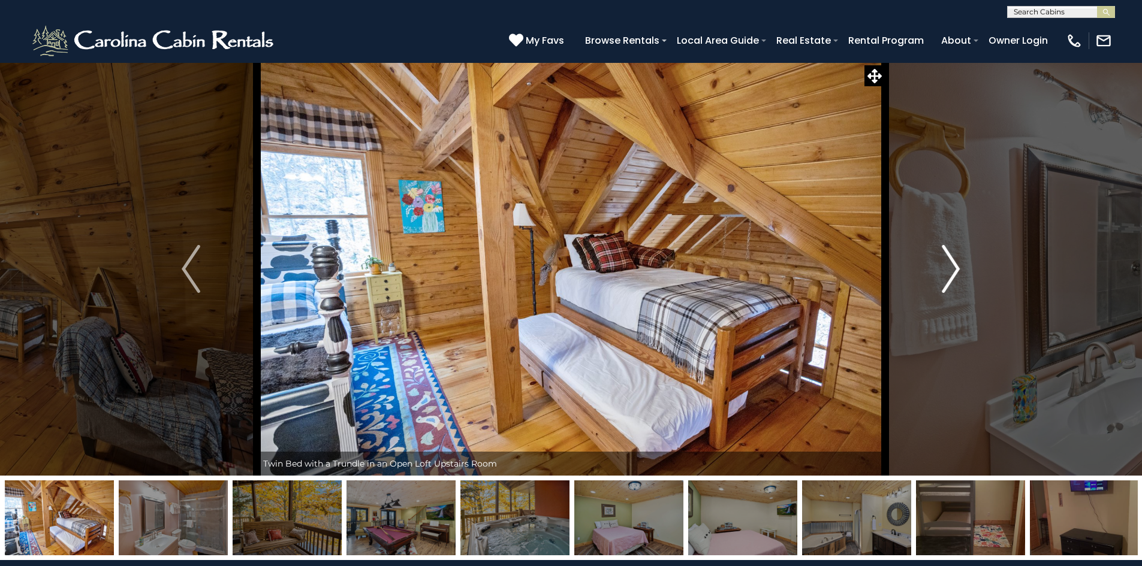
click at [948, 267] on img "Next" at bounding box center [951, 269] width 18 height 48
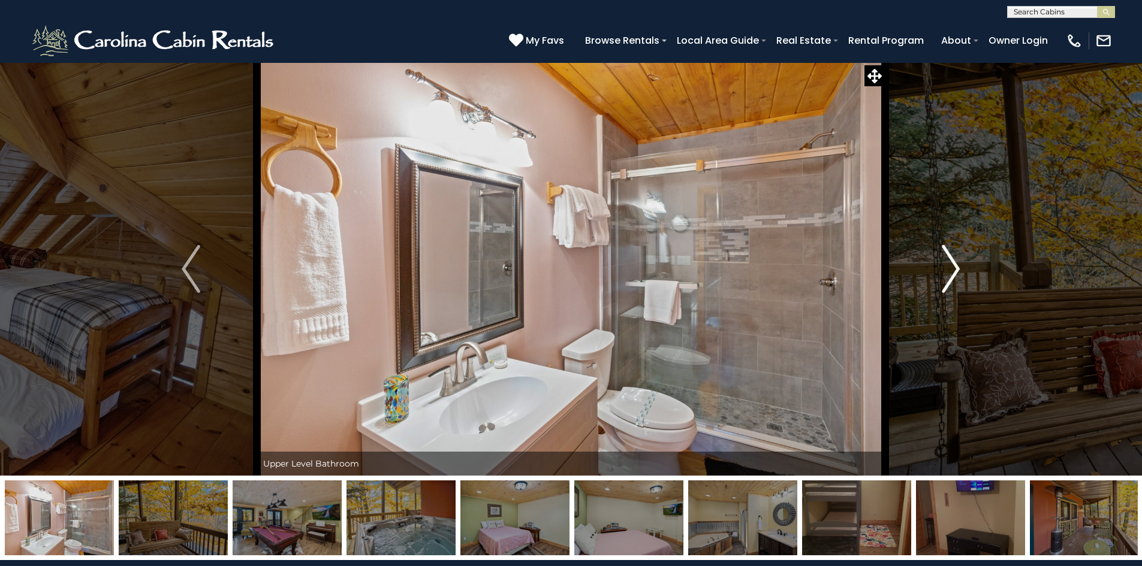
click at [948, 267] on img "Next" at bounding box center [951, 269] width 18 height 48
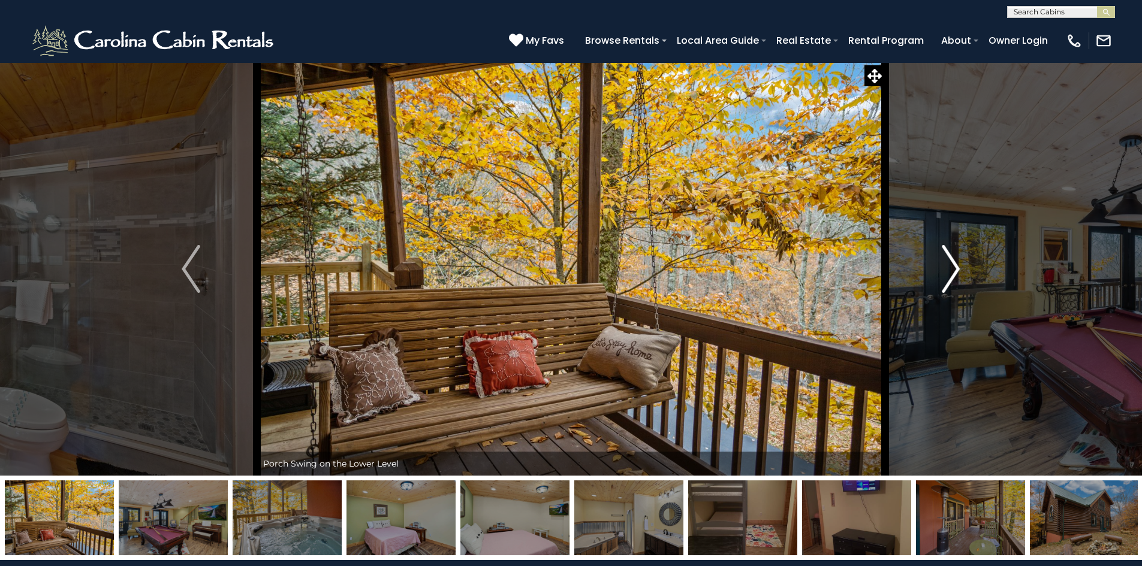
click at [948, 267] on img "Next" at bounding box center [951, 269] width 18 height 48
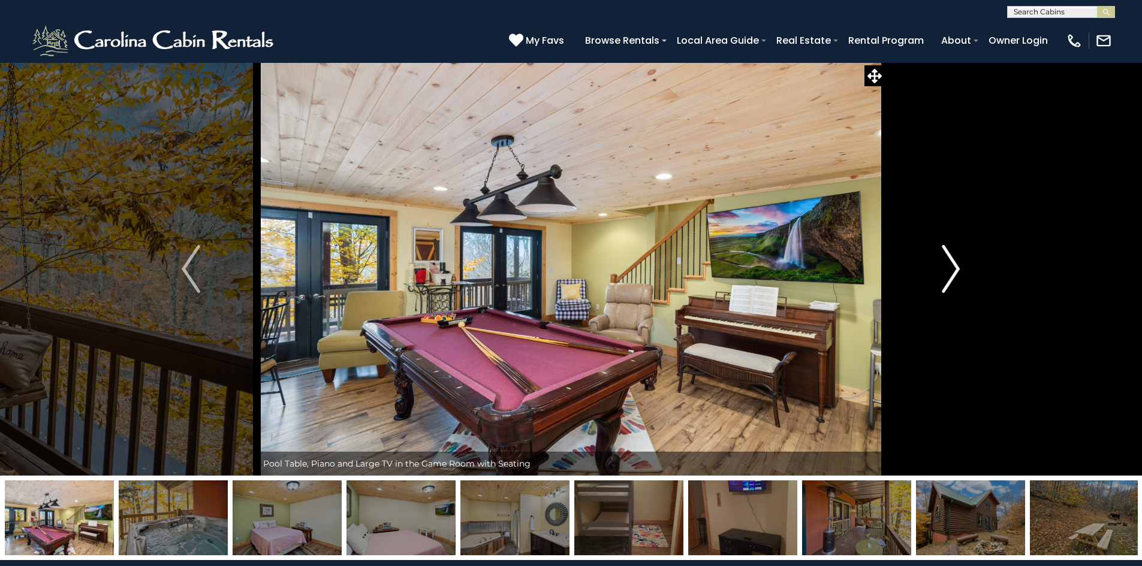
click at [948, 267] on img "Next" at bounding box center [951, 269] width 18 height 48
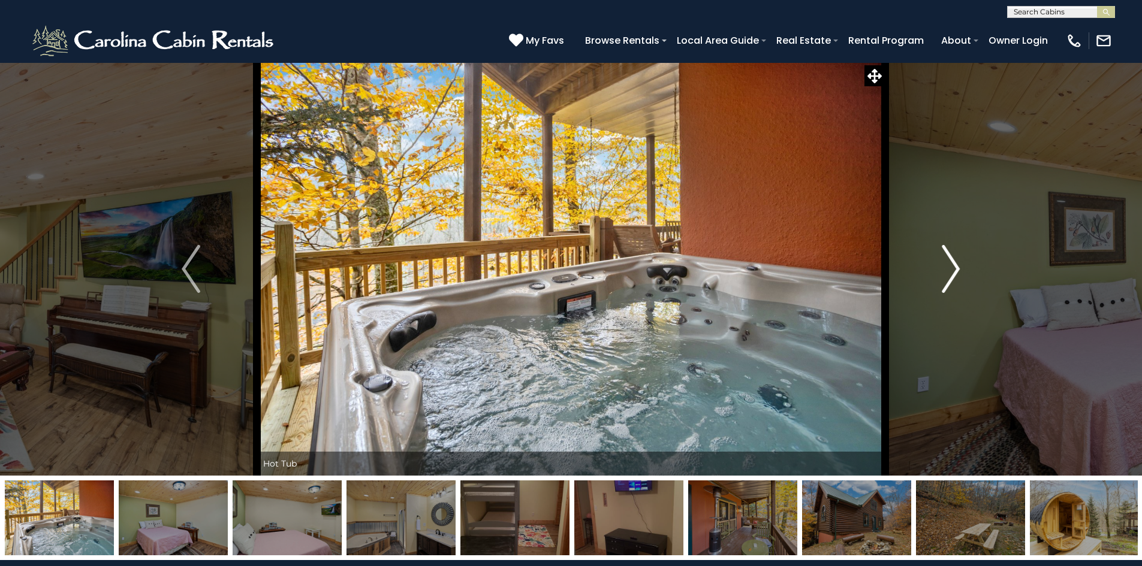
click at [948, 267] on img "Next" at bounding box center [951, 269] width 18 height 48
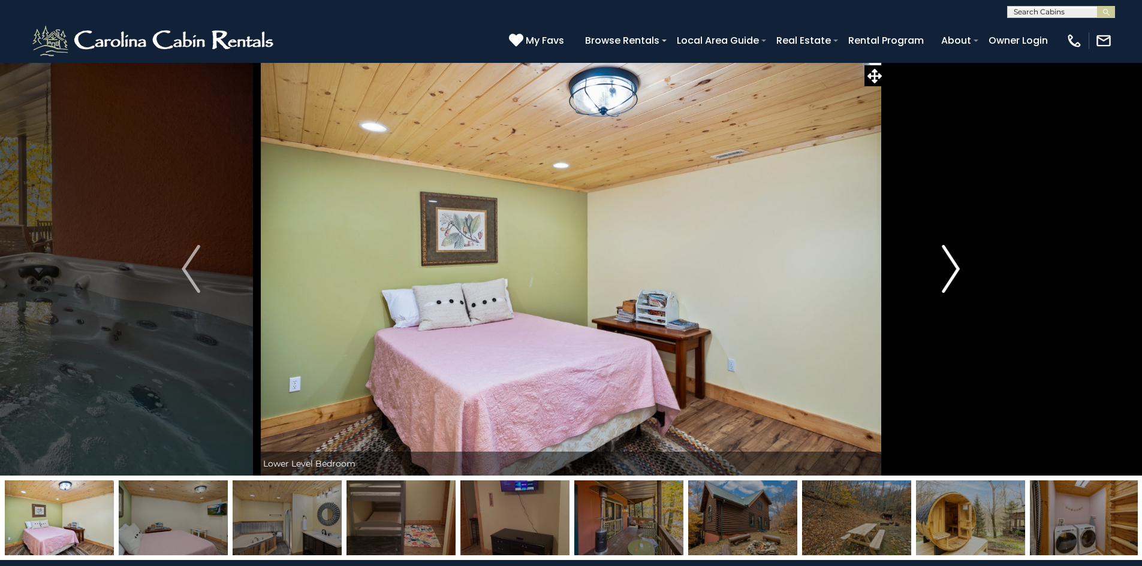
click at [948, 267] on img "Next" at bounding box center [951, 269] width 18 height 48
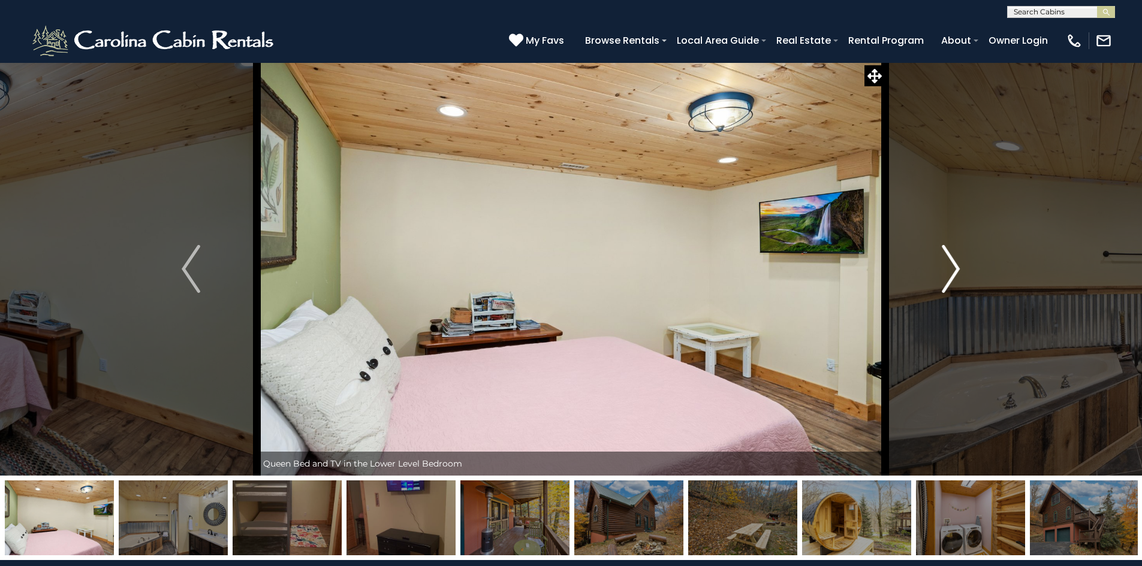
click at [948, 267] on img "Next" at bounding box center [951, 269] width 18 height 48
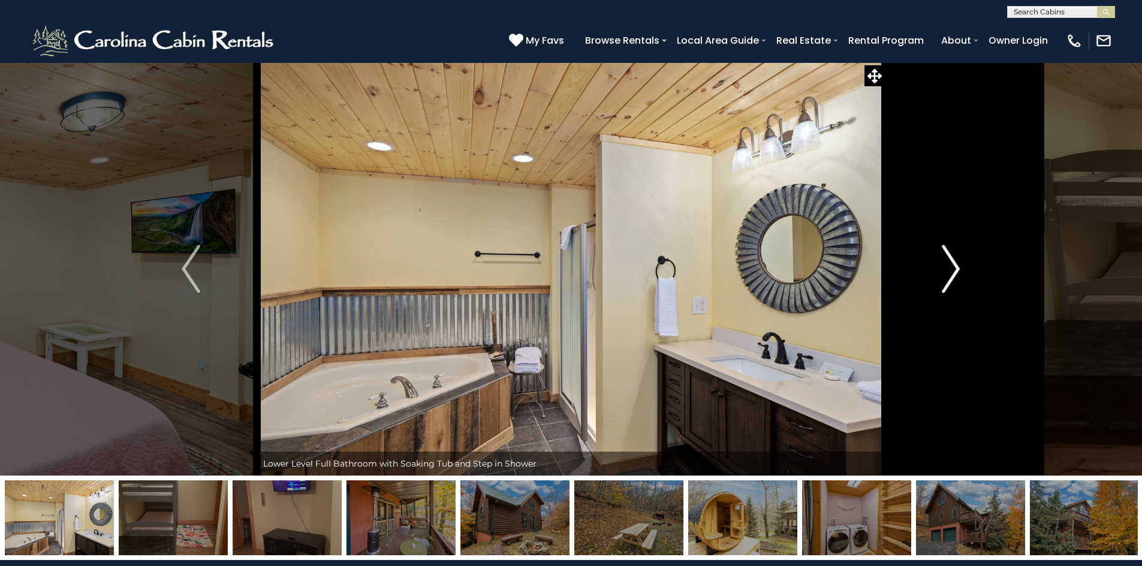
click at [948, 267] on img "Next" at bounding box center [951, 269] width 18 height 48
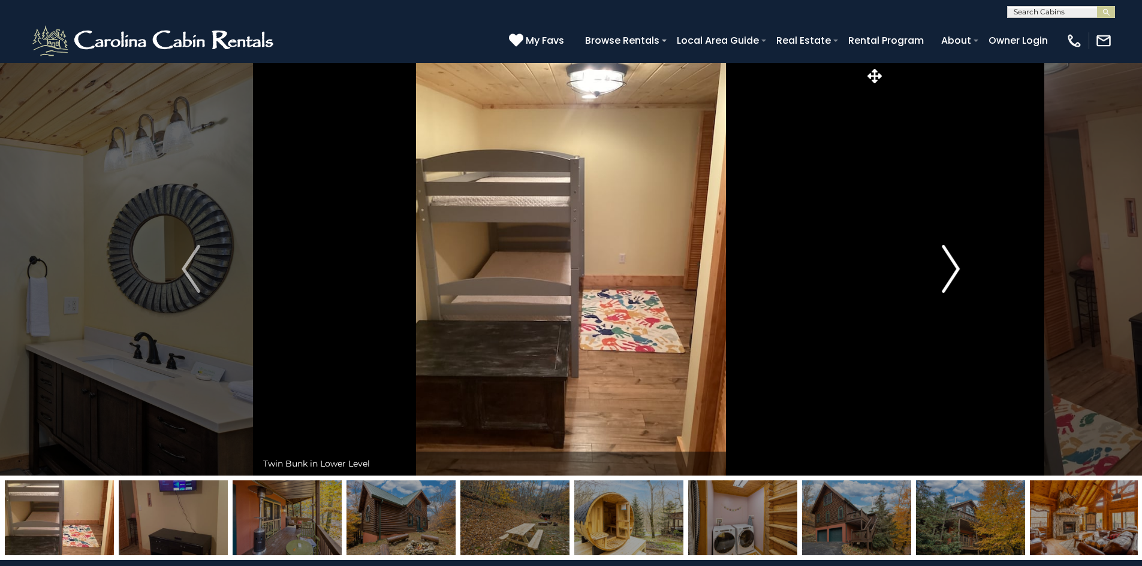
click at [948, 267] on img "Next" at bounding box center [951, 269] width 18 height 48
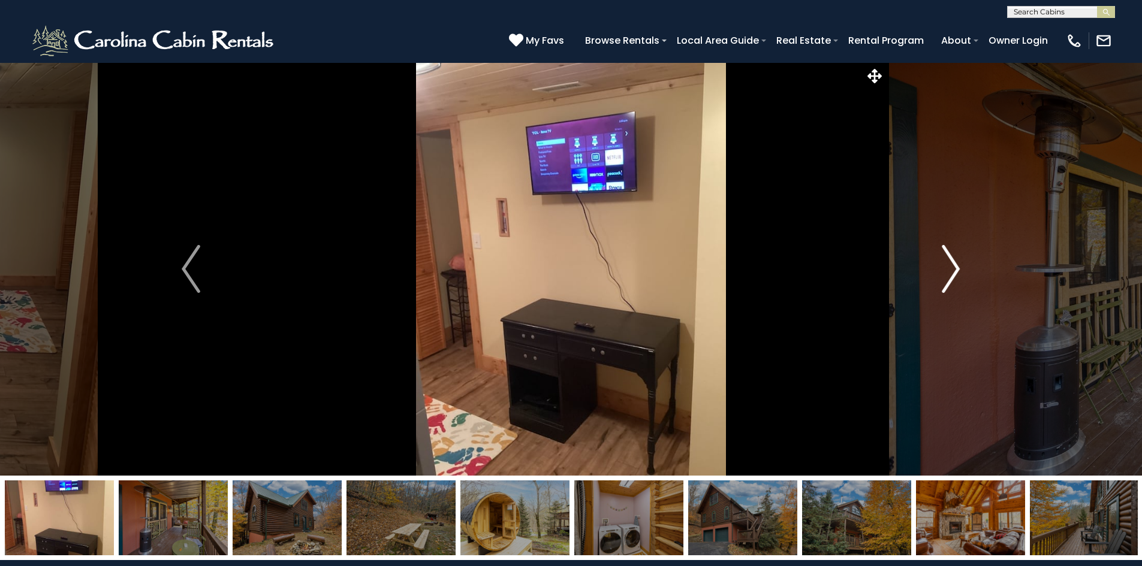
click at [948, 267] on img "Next" at bounding box center [951, 269] width 18 height 48
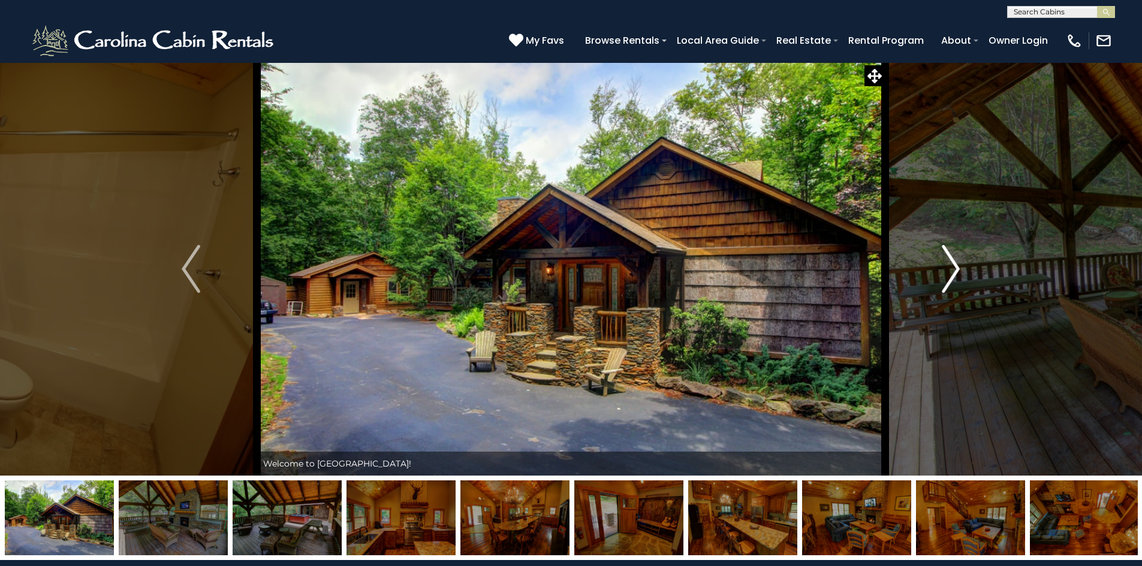
click at [955, 262] on img "Next" at bounding box center [951, 269] width 18 height 48
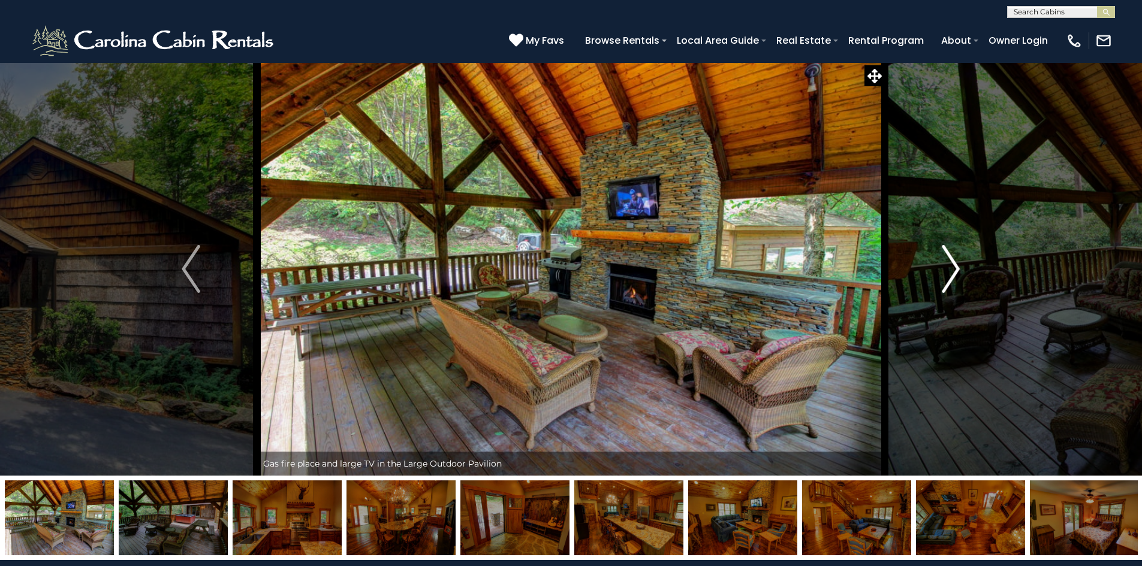
click at [955, 262] on img "Next" at bounding box center [951, 269] width 18 height 48
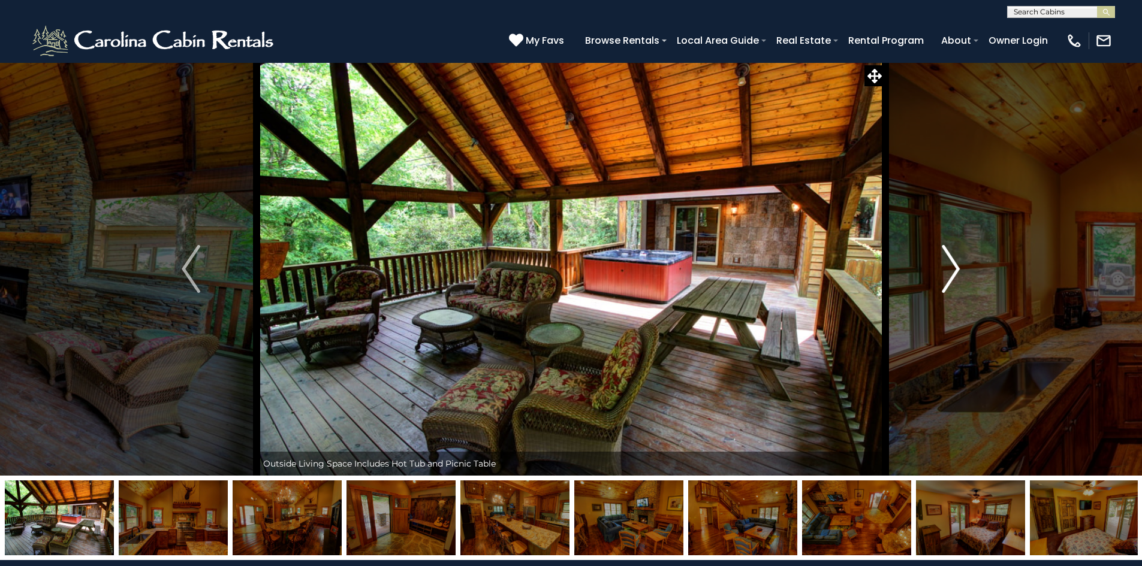
click at [955, 262] on img "Next" at bounding box center [951, 269] width 18 height 48
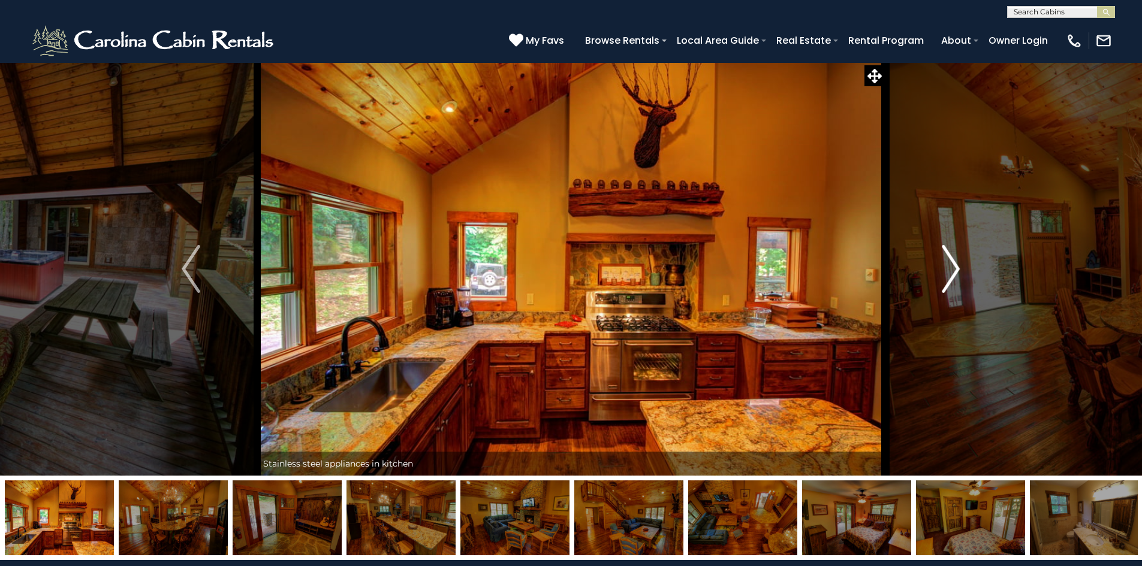
click at [955, 262] on img "Next" at bounding box center [951, 269] width 18 height 48
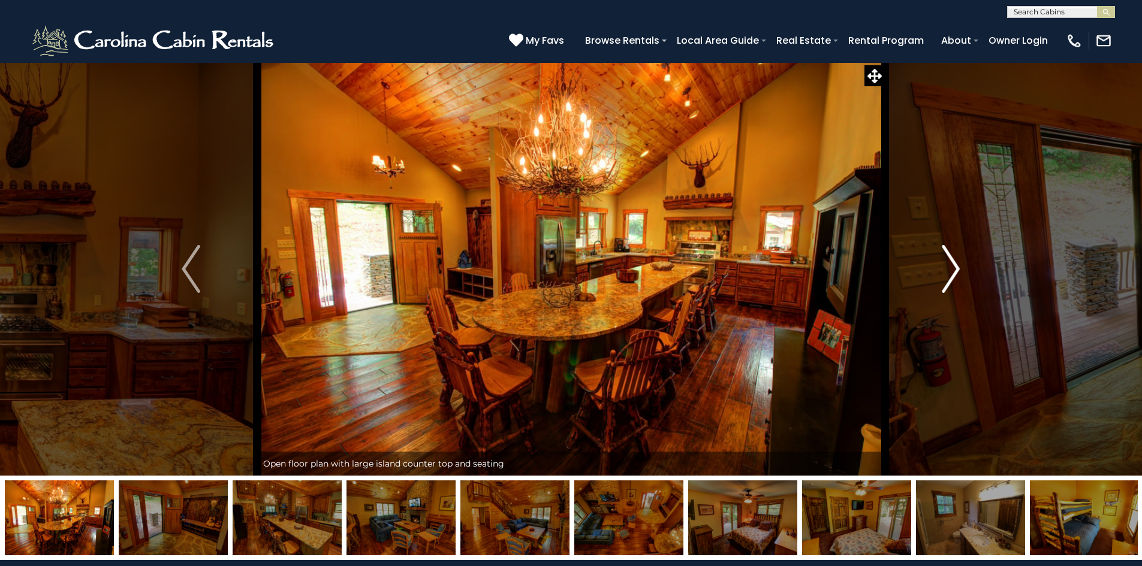
click at [955, 262] on img "Next" at bounding box center [951, 269] width 18 height 48
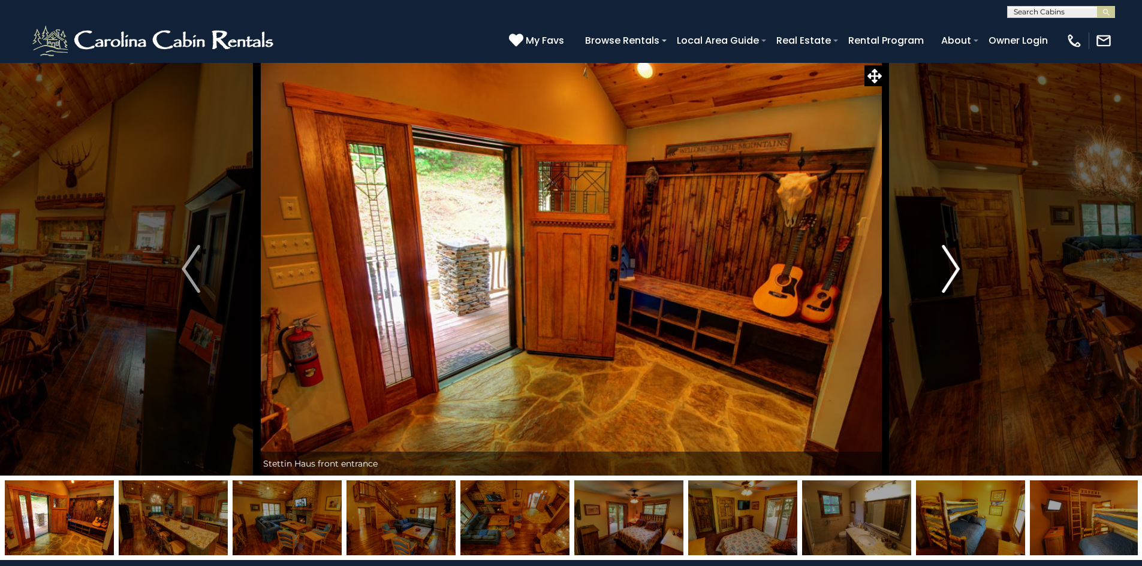
click at [955, 262] on img "Next" at bounding box center [951, 269] width 18 height 48
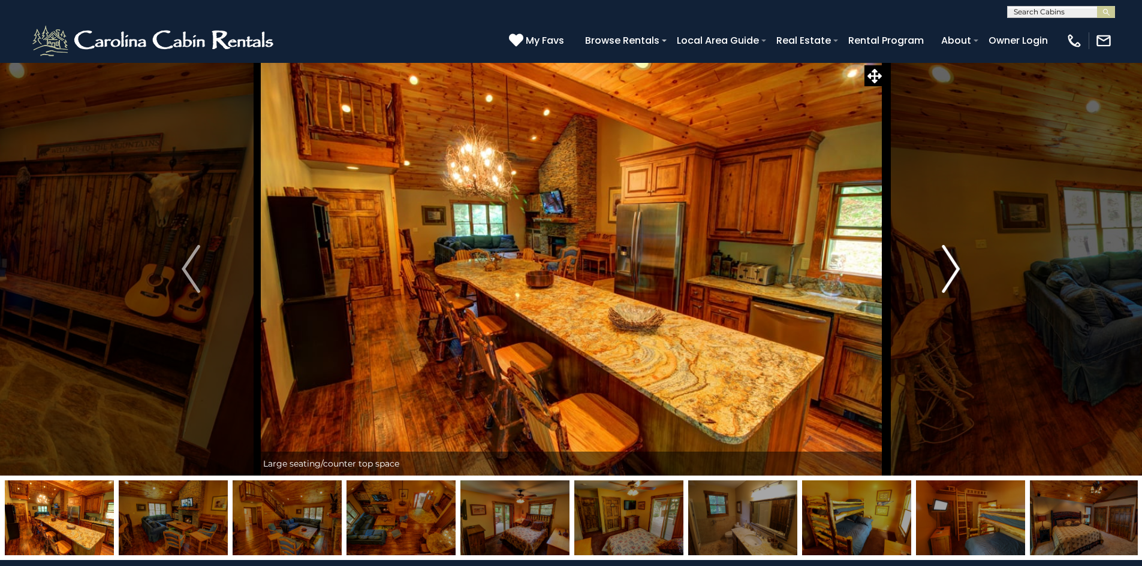
click at [955, 262] on img "Next" at bounding box center [951, 269] width 18 height 48
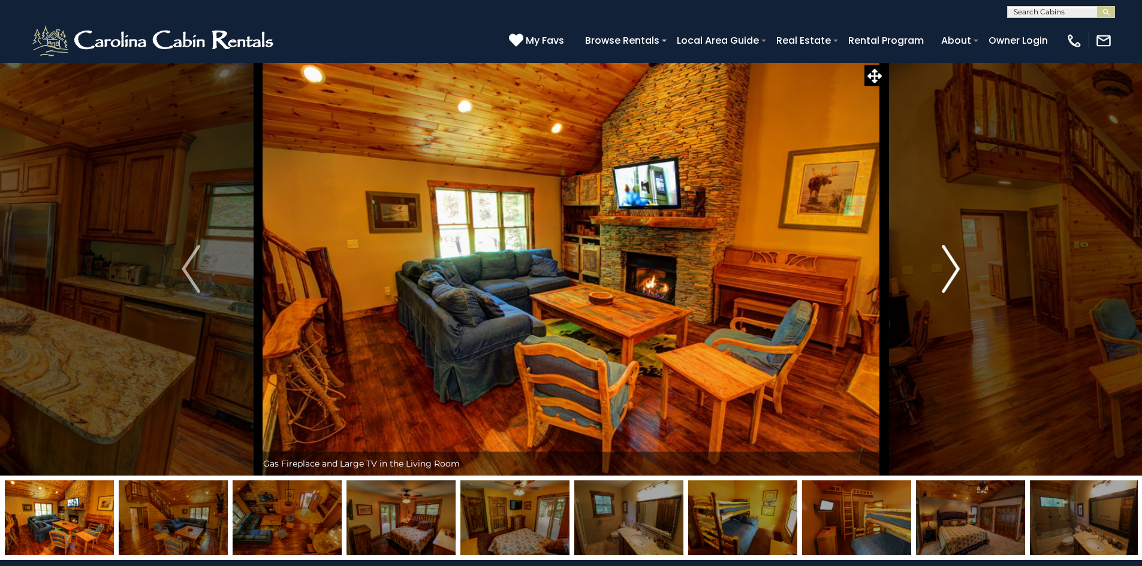
click at [955, 262] on img "Next" at bounding box center [951, 269] width 18 height 48
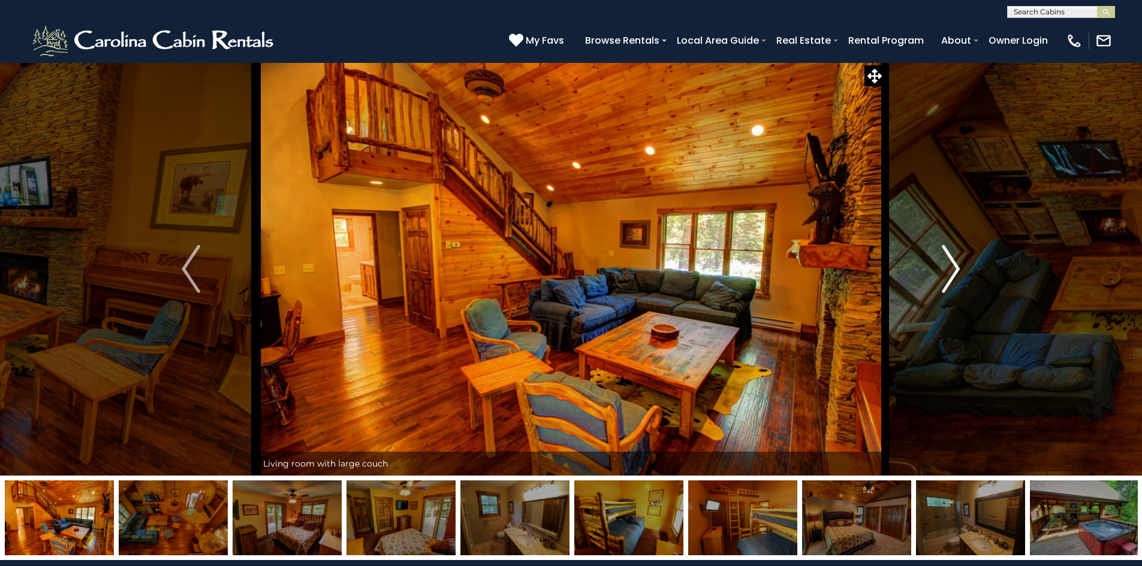
click at [955, 262] on img "Next" at bounding box center [951, 269] width 18 height 48
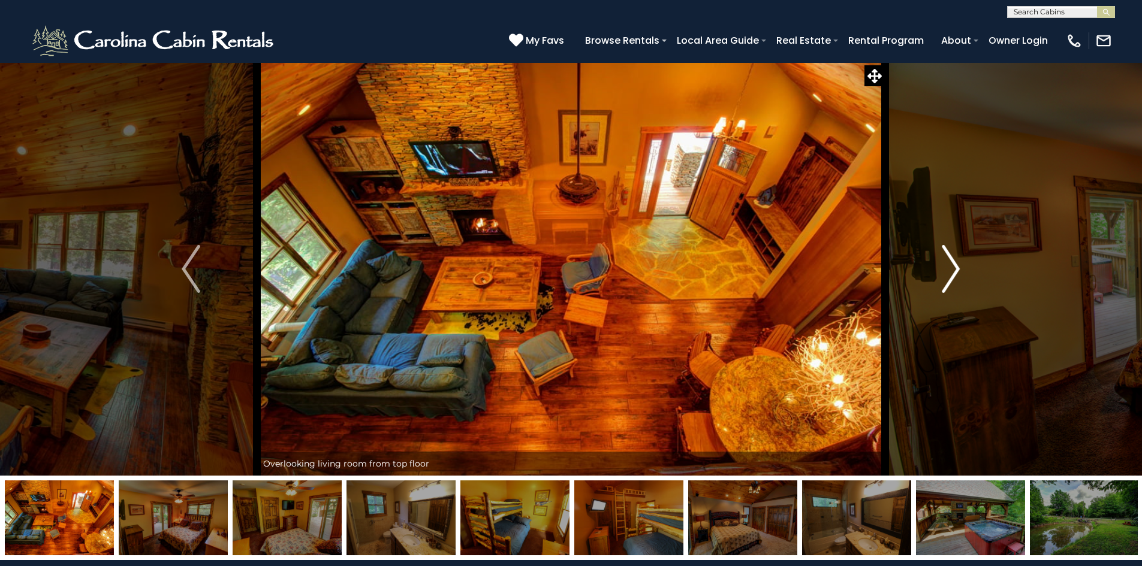
click at [955, 262] on img "Next" at bounding box center [951, 269] width 18 height 48
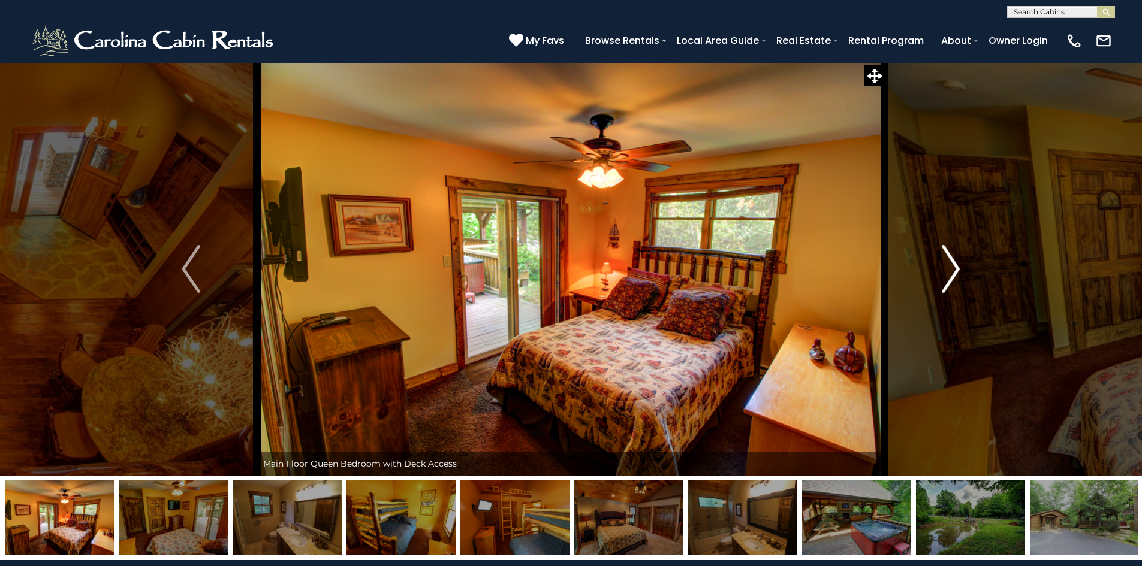
click at [955, 262] on img "Next" at bounding box center [951, 269] width 18 height 48
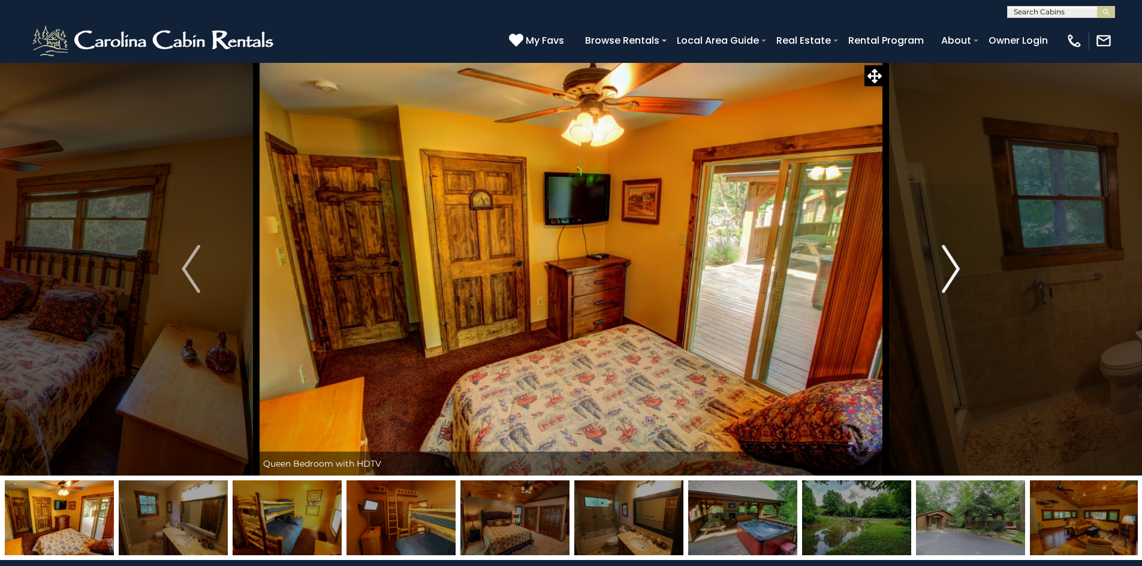
click at [955, 262] on img "Next" at bounding box center [951, 269] width 18 height 48
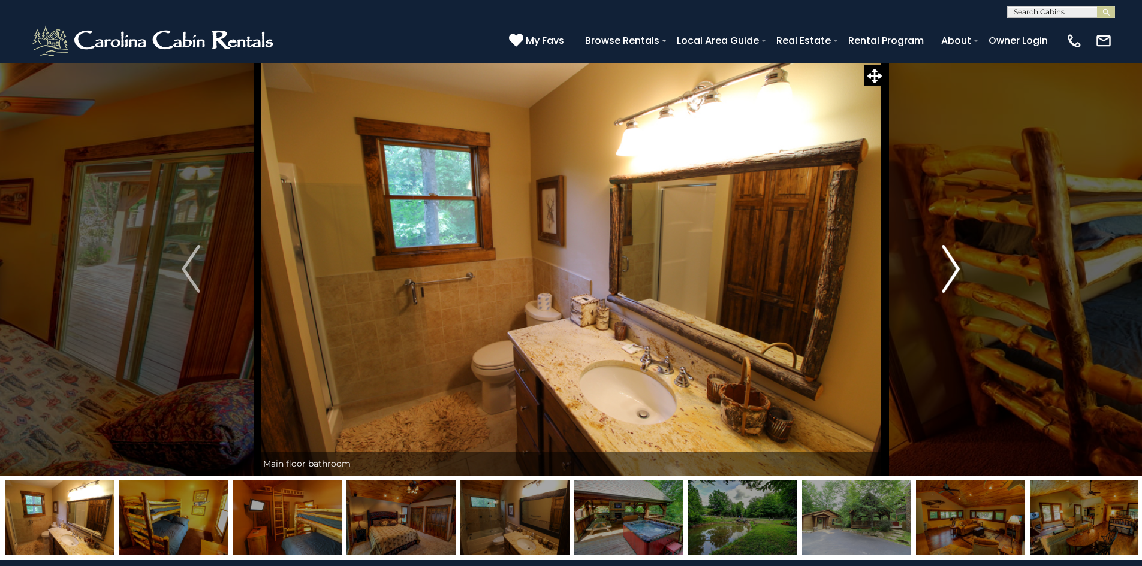
click at [955, 262] on img "Next" at bounding box center [951, 269] width 18 height 48
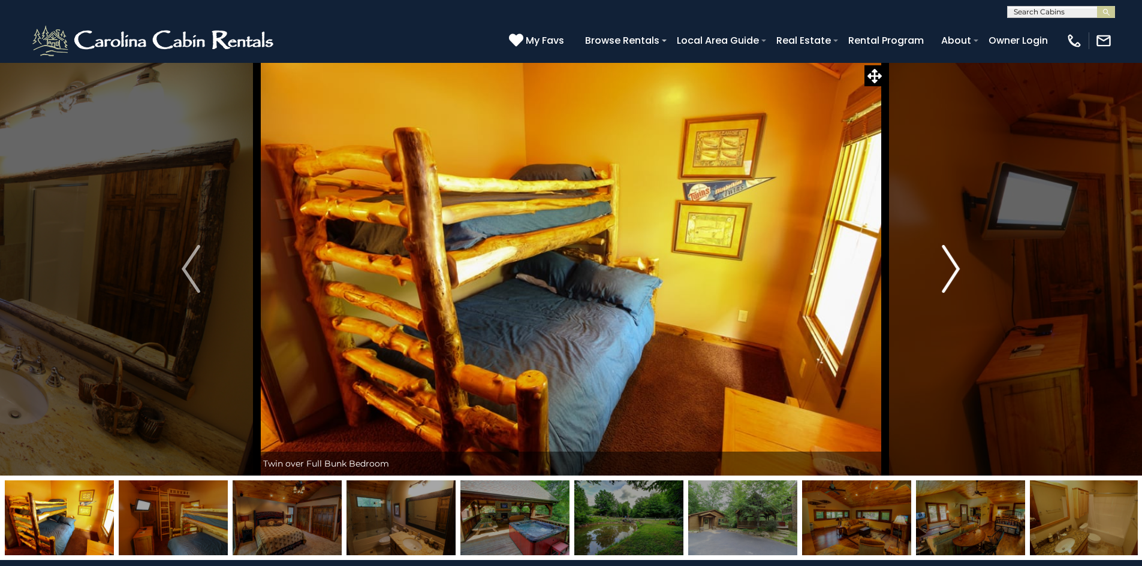
click at [955, 262] on img "Next" at bounding box center [951, 269] width 18 height 48
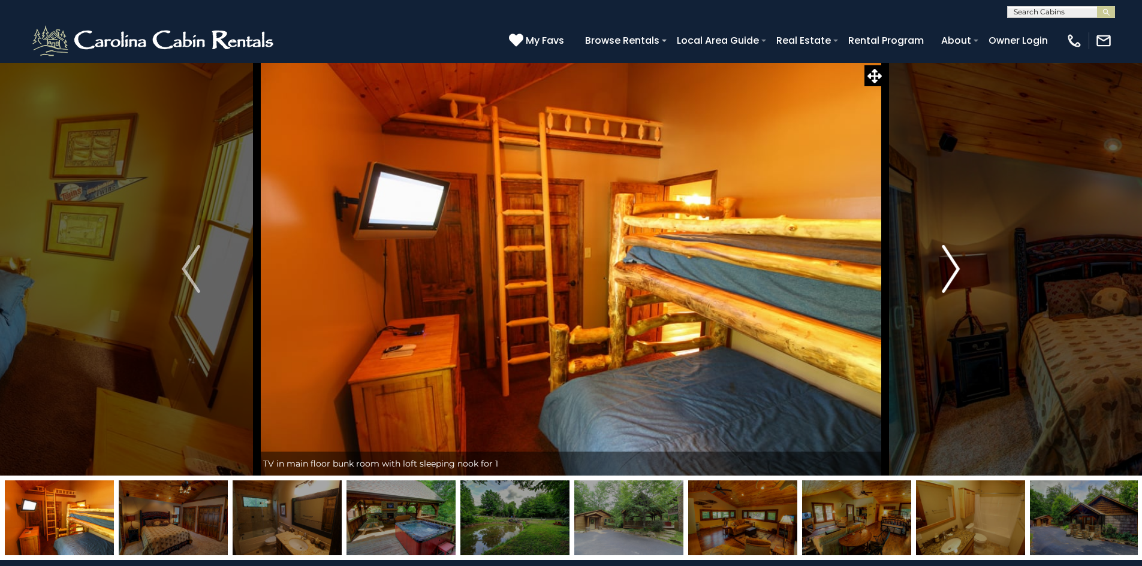
click at [955, 262] on img "Next" at bounding box center [951, 269] width 18 height 48
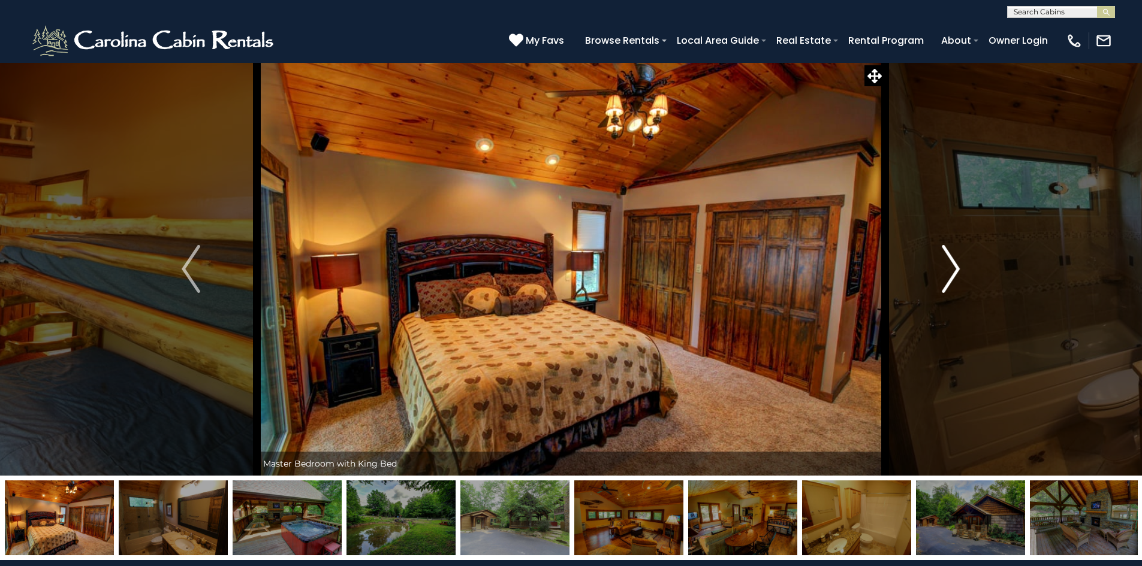
click at [955, 262] on img "Next" at bounding box center [951, 269] width 18 height 48
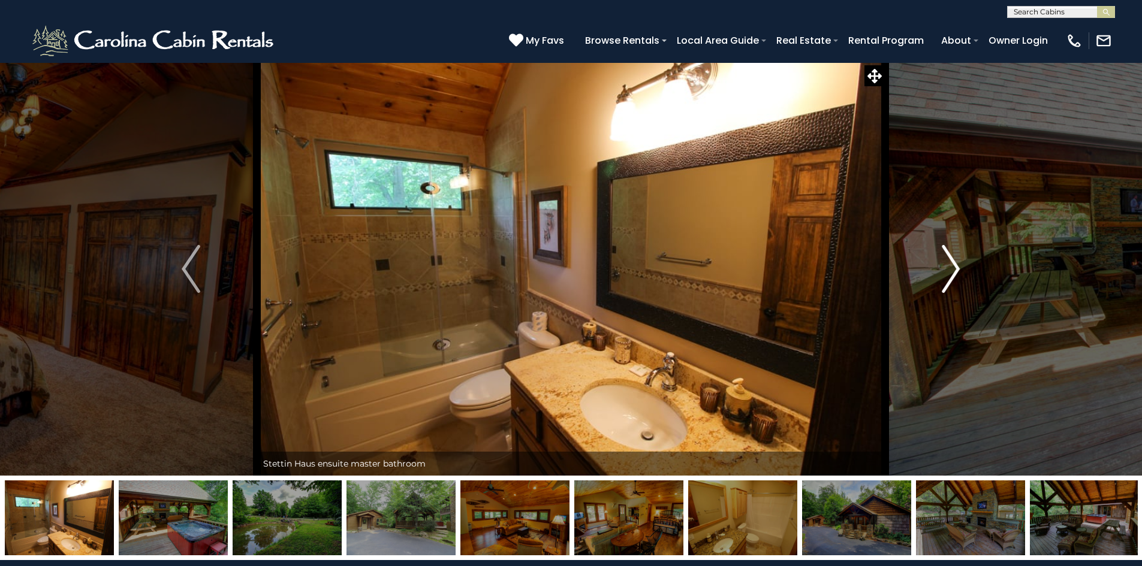
click at [955, 262] on img "Next" at bounding box center [951, 269] width 18 height 48
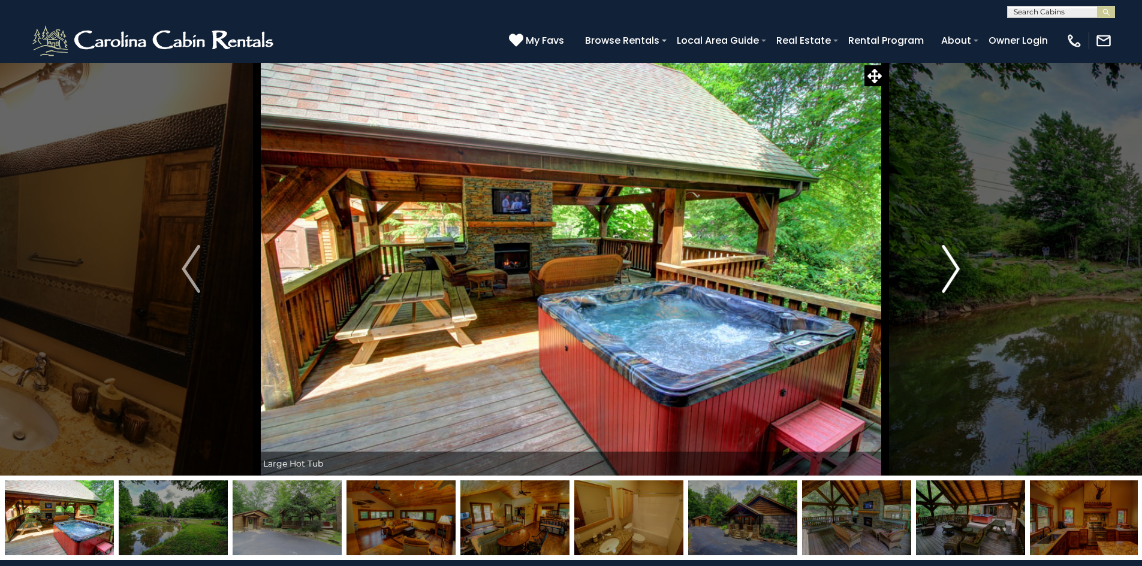
click at [955, 262] on img "Next" at bounding box center [951, 269] width 18 height 48
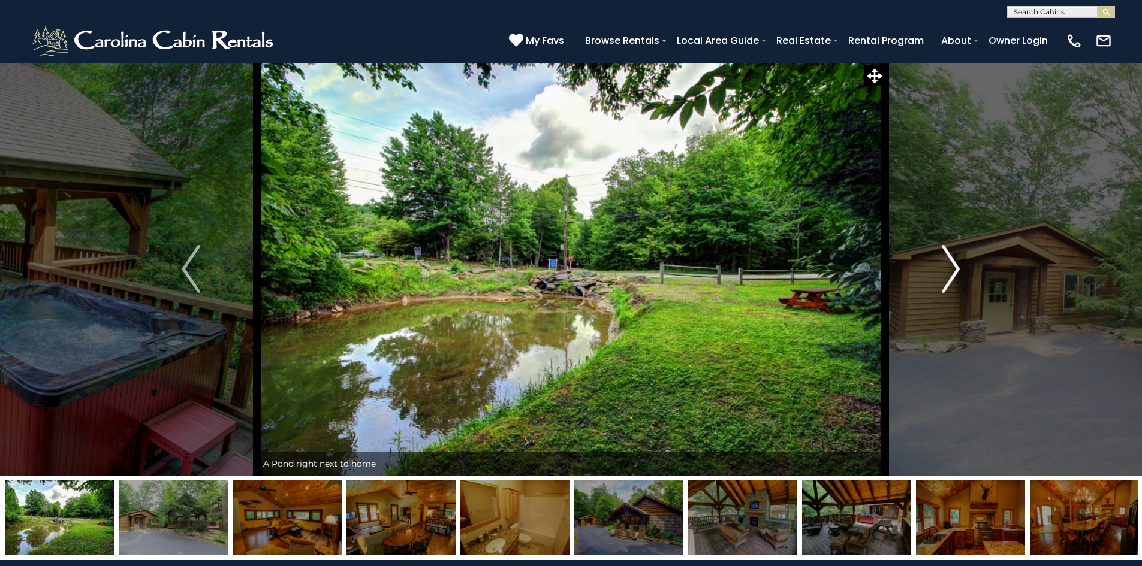
click at [955, 262] on img "Next" at bounding box center [951, 269] width 18 height 48
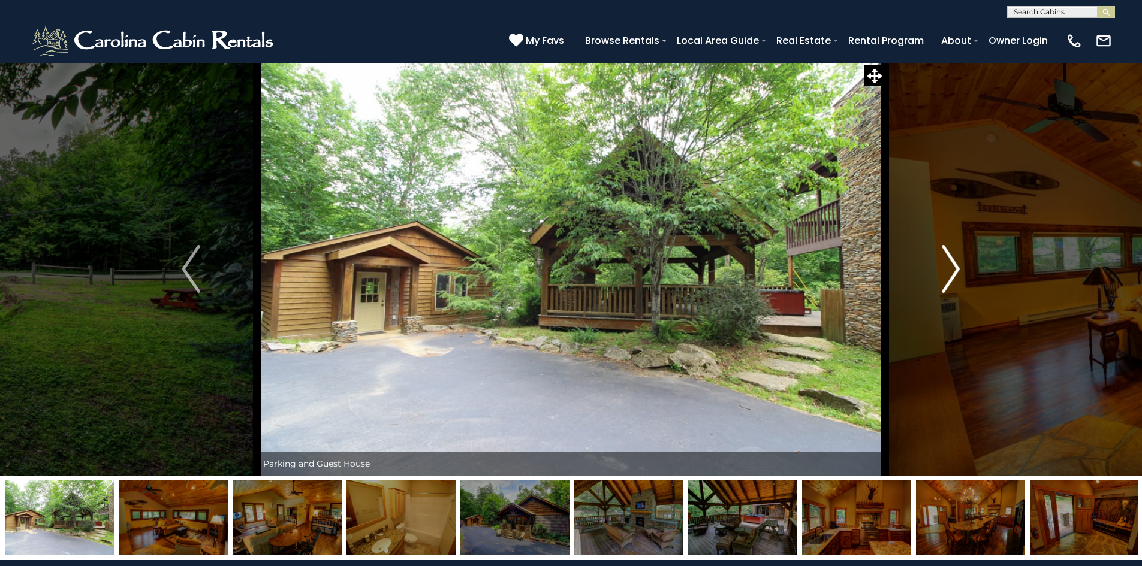
click at [955, 262] on img "Next" at bounding box center [951, 269] width 18 height 48
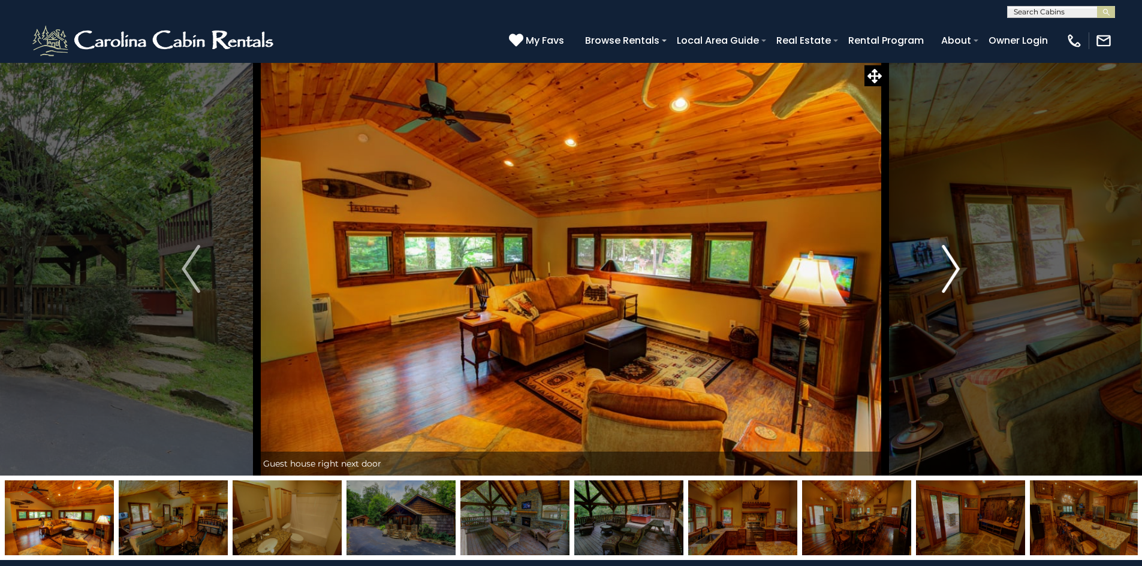
click at [955, 262] on img "Next" at bounding box center [951, 269] width 18 height 48
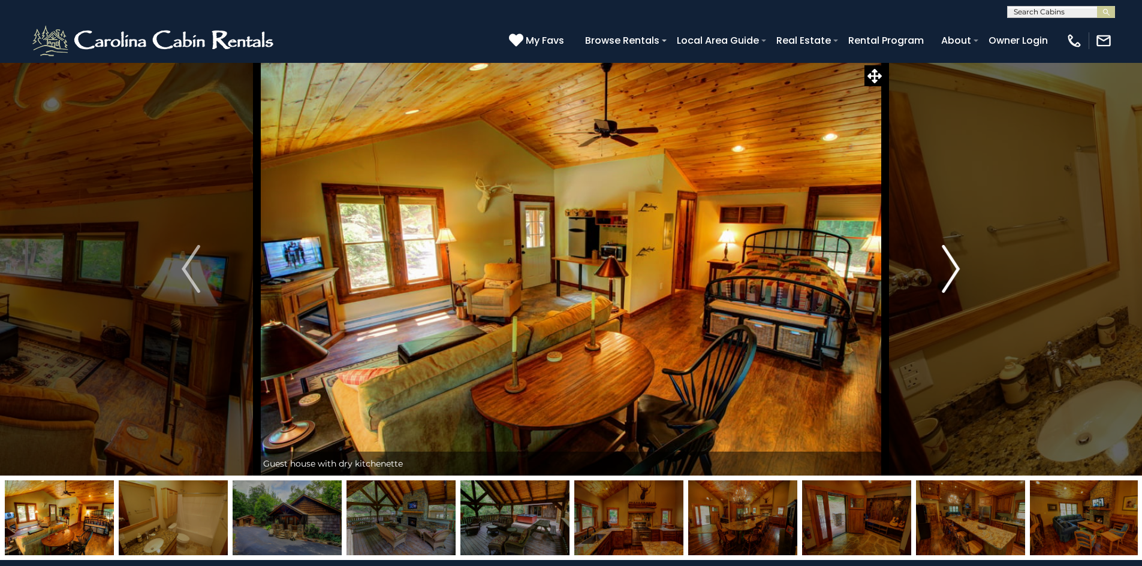
click at [955, 262] on img "Next" at bounding box center [951, 269] width 18 height 48
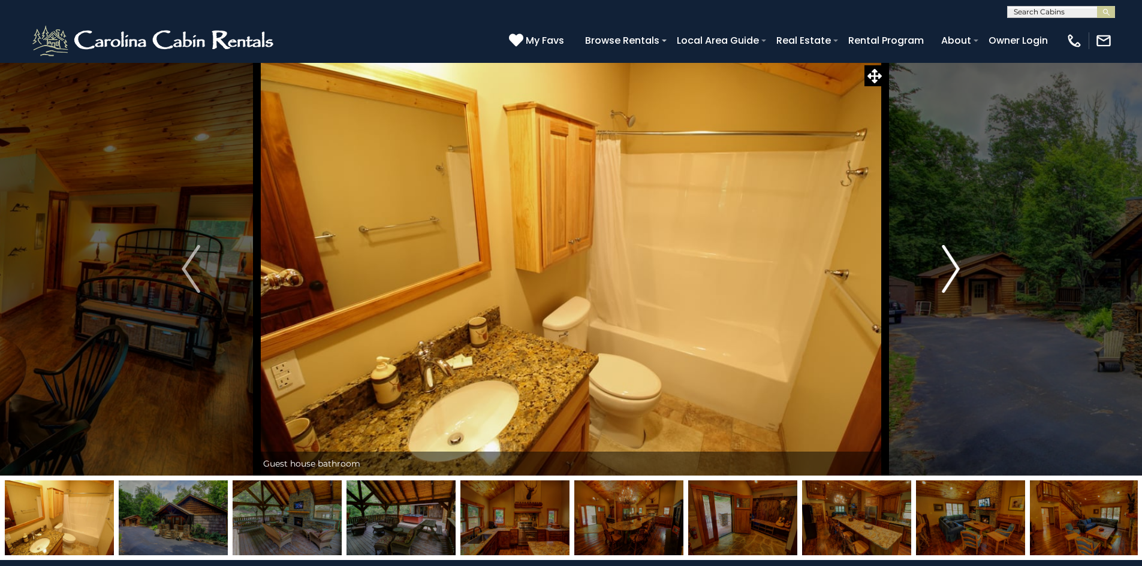
click at [955, 262] on img "Next" at bounding box center [951, 269] width 18 height 48
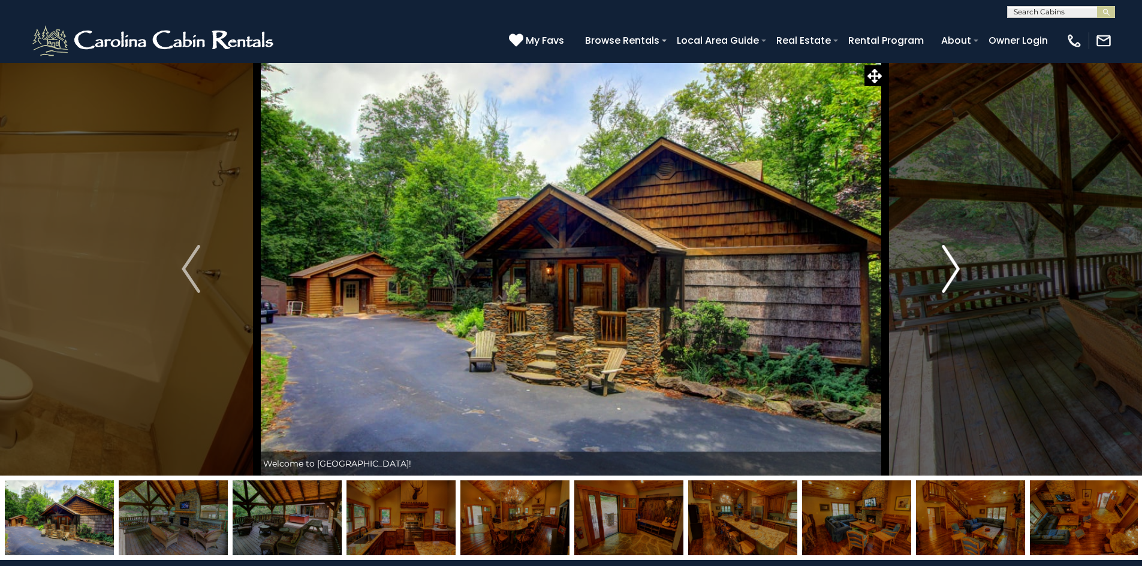
click at [955, 262] on img "Next" at bounding box center [951, 269] width 18 height 48
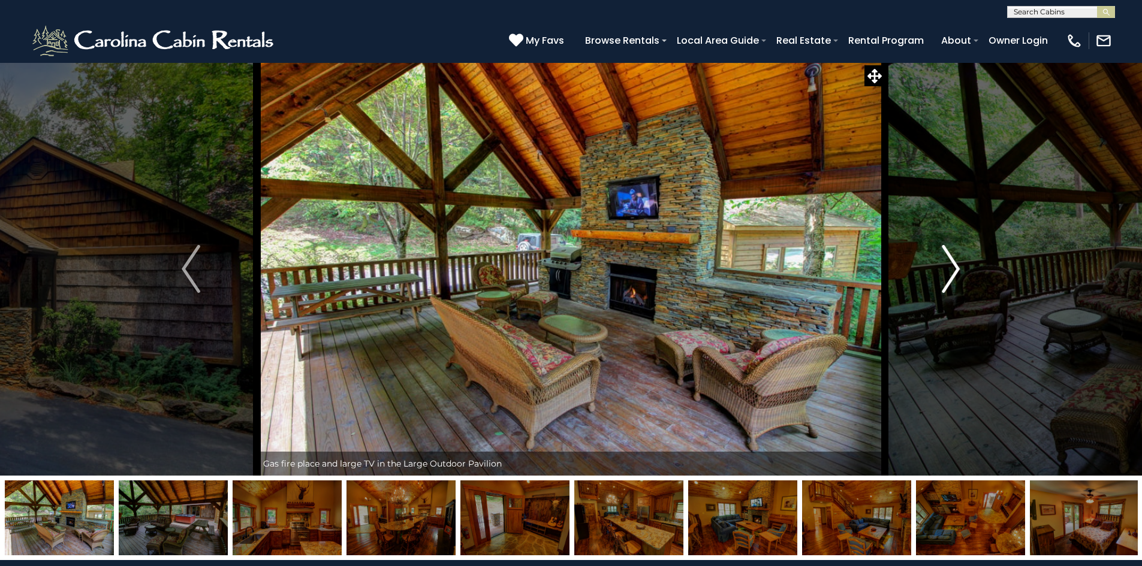
click at [955, 262] on img "Next" at bounding box center [951, 269] width 18 height 48
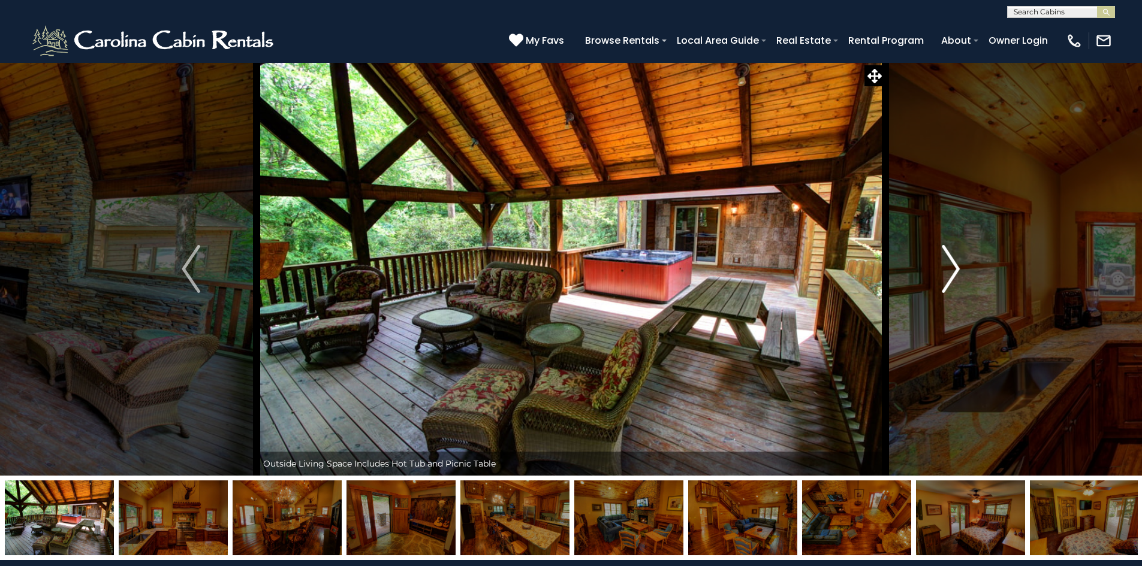
click at [955, 262] on img "Next" at bounding box center [951, 269] width 18 height 48
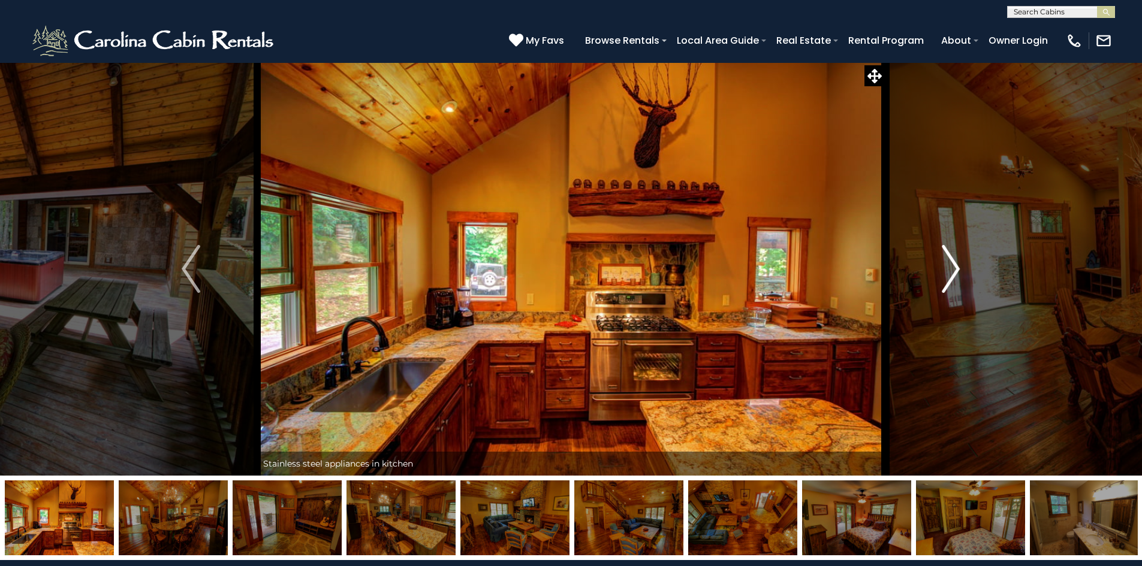
click at [955, 262] on img "Next" at bounding box center [951, 269] width 18 height 48
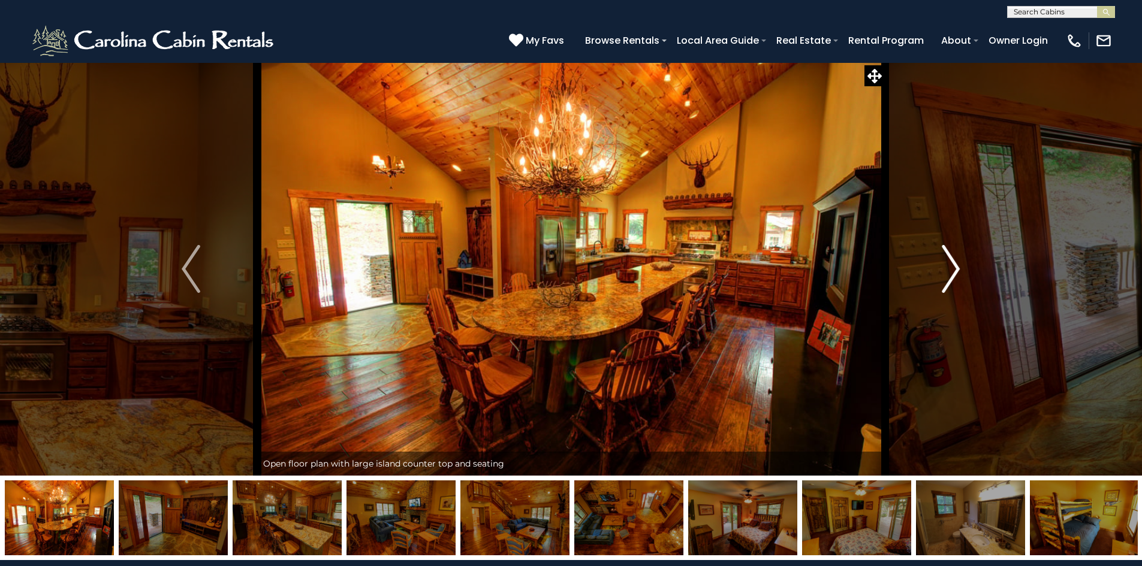
click at [955, 262] on img "Next" at bounding box center [951, 269] width 18 height 48
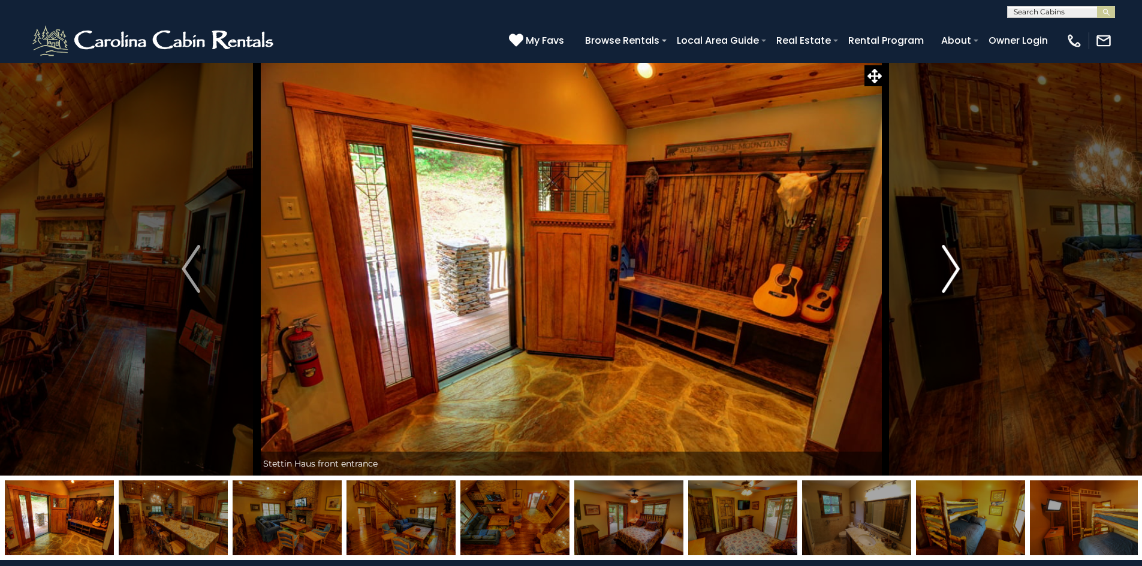
click at [955, 262] on img "Next" at bounding box center [951, 269] width 18 height 48
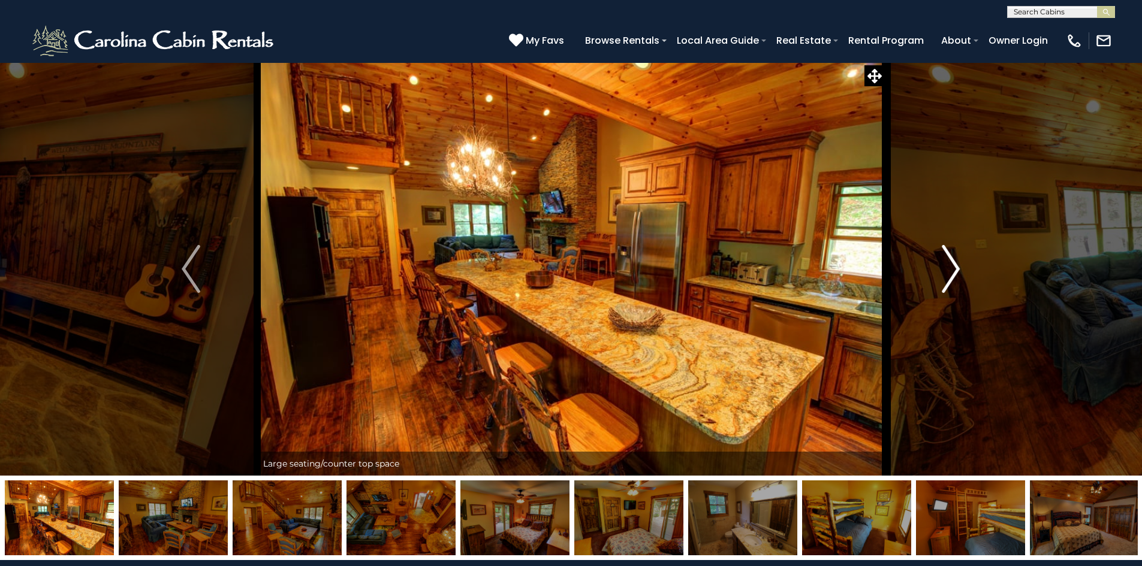
click at [955, 262] on img "Next" at bounding box center [951, 269] width 18 height 48
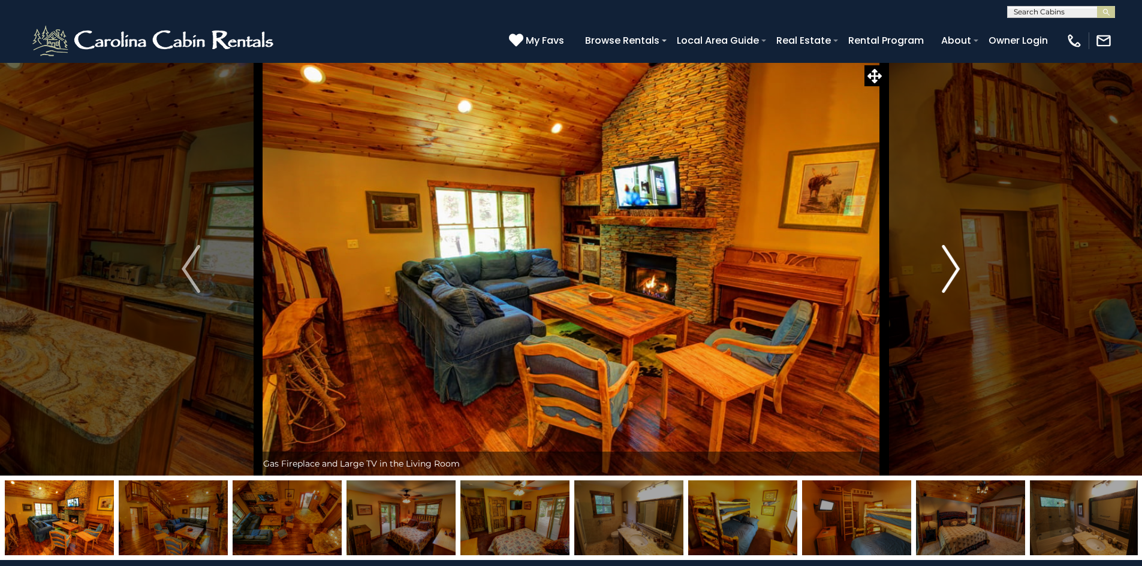
click at [955, 262] on img "Next" at bounding box center [951, 269] width 18 height 48
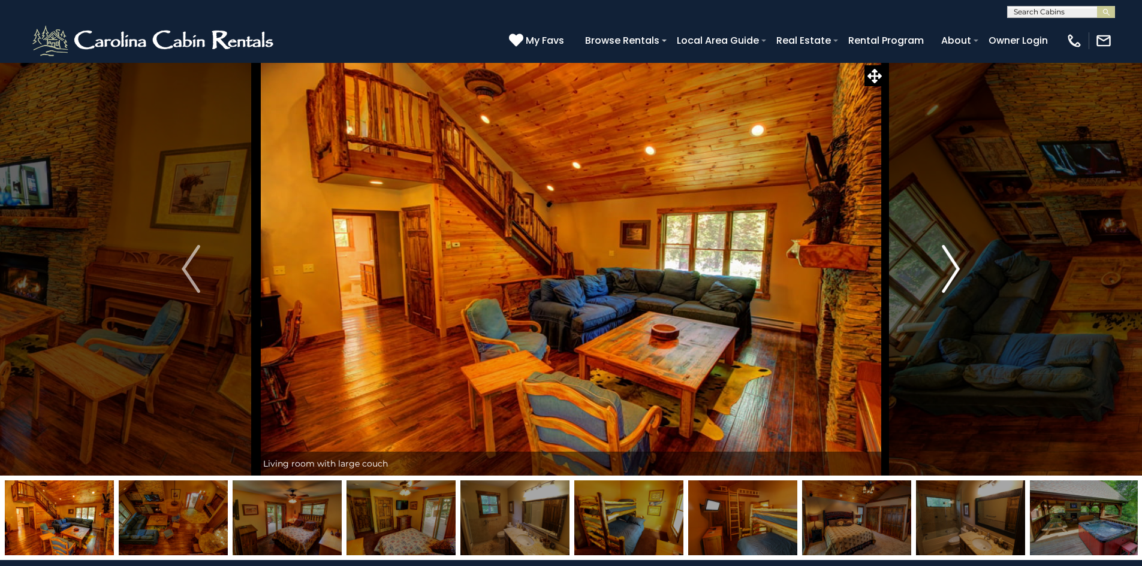
click at [955, 262] on img "Next" at bounding box center [951, 269] width 18 height 48
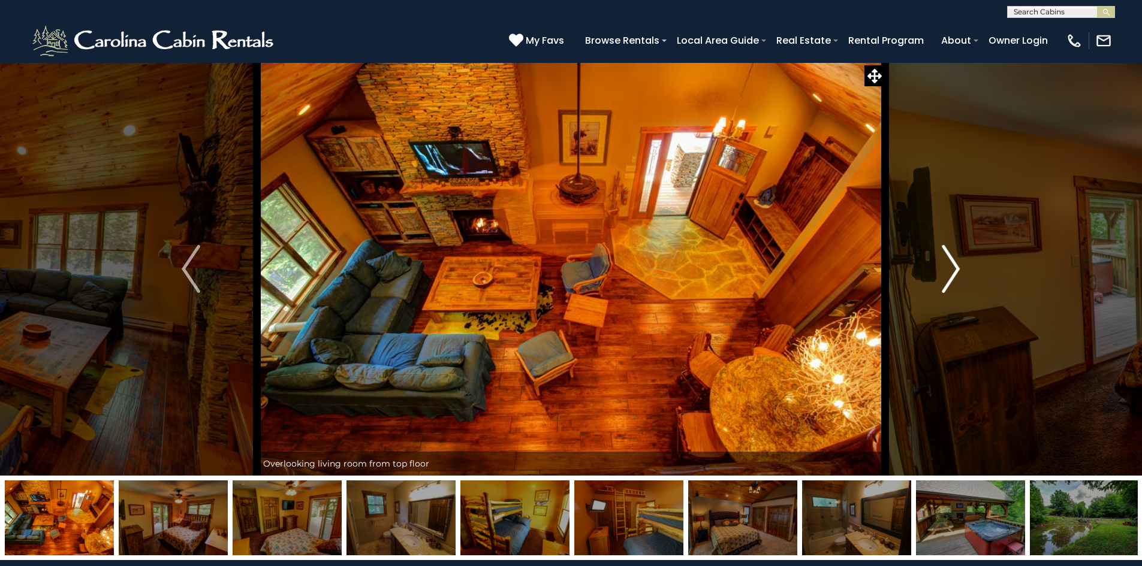
click at [955, 262] on img "Next" at bounding box center [951, 269] width 18 height 48
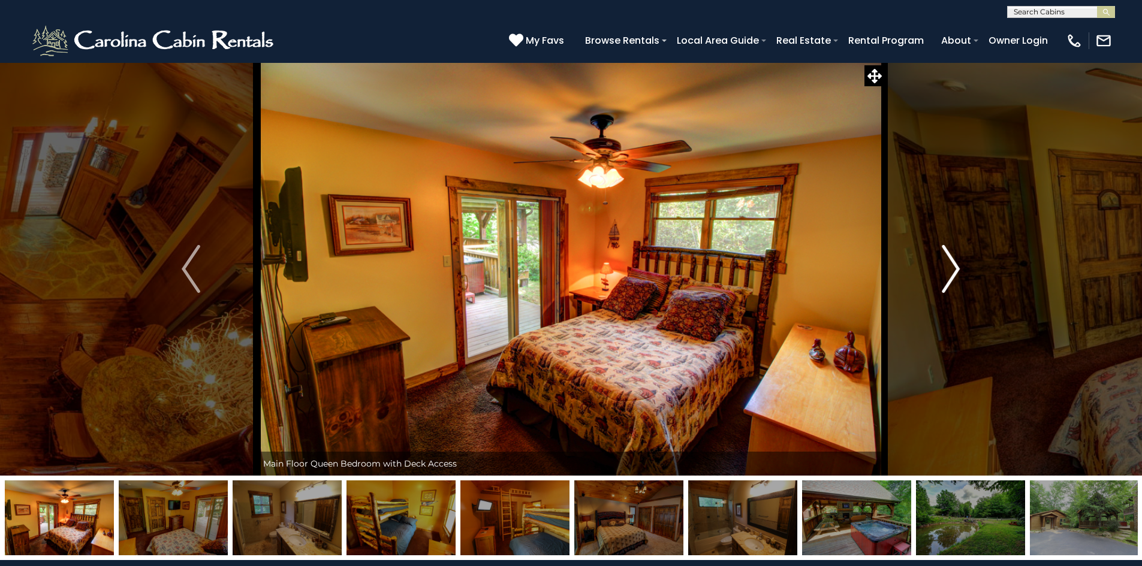
click at [955, 262] on img "Next" at bounding box center [951, 269] width 18 height 48
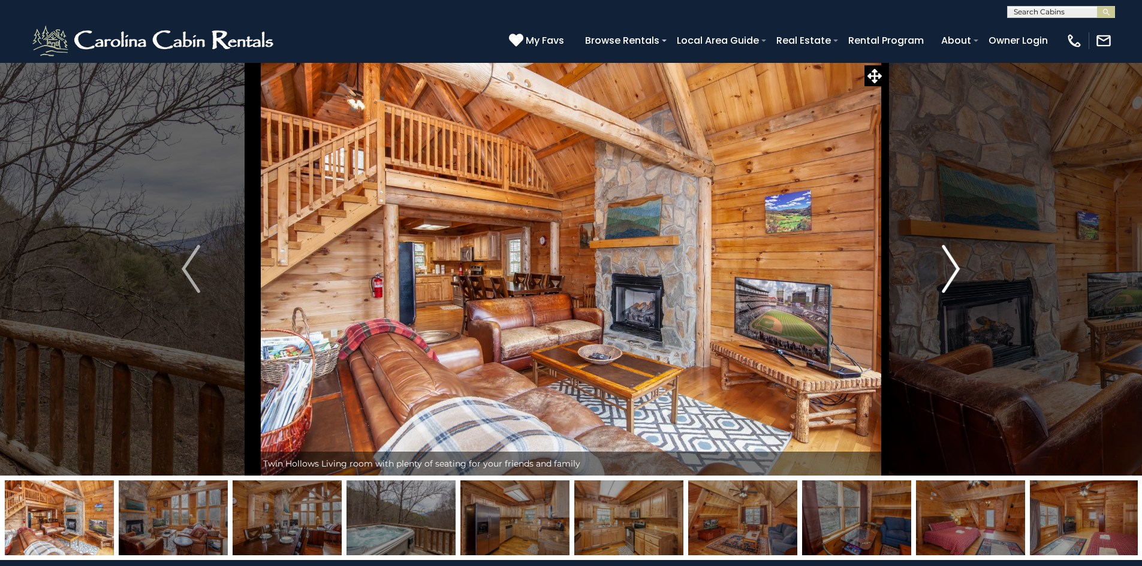
click at [956, 268] on img "Next" at bounding box center [951, 269] width 18 height 48
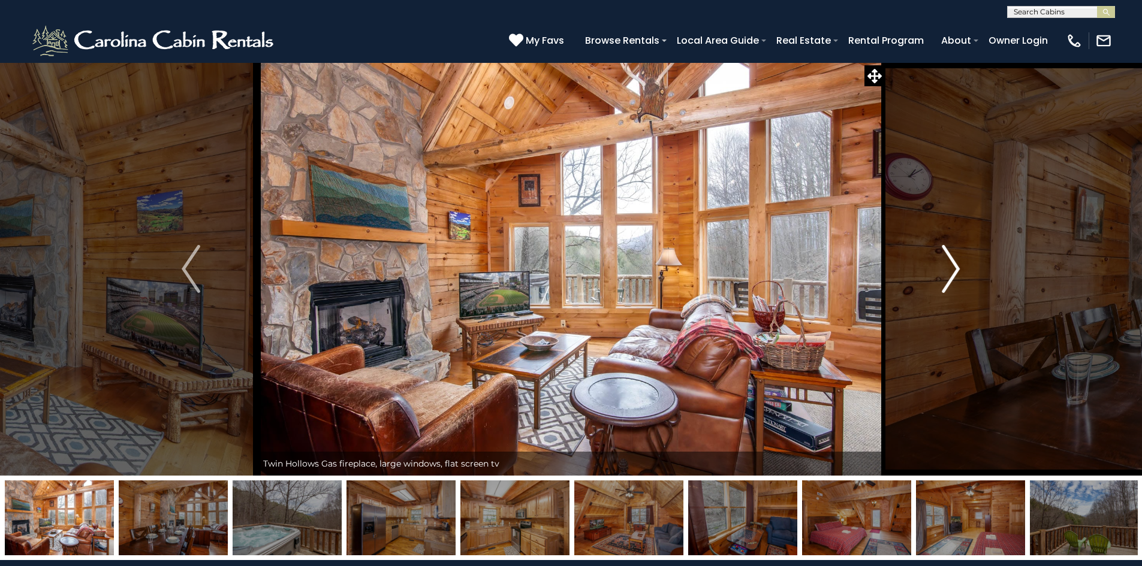
click at [956, 268] on img "Next" at bounding box center [951, 269] width 18 height 48
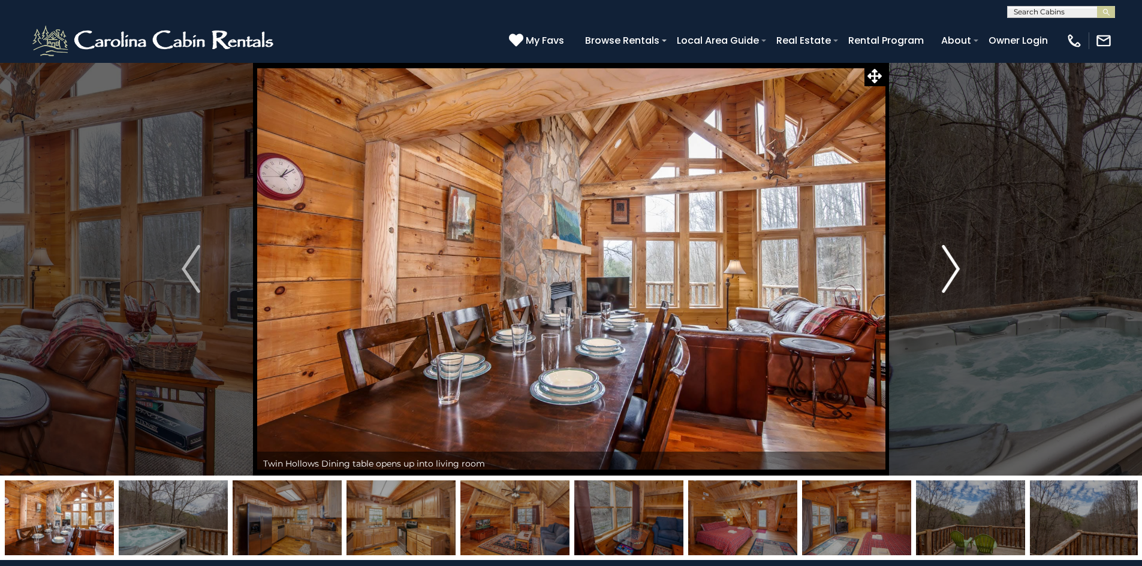
click at [956, 268] on img "Next" at bounding box center [951, 269] width 18 height 48
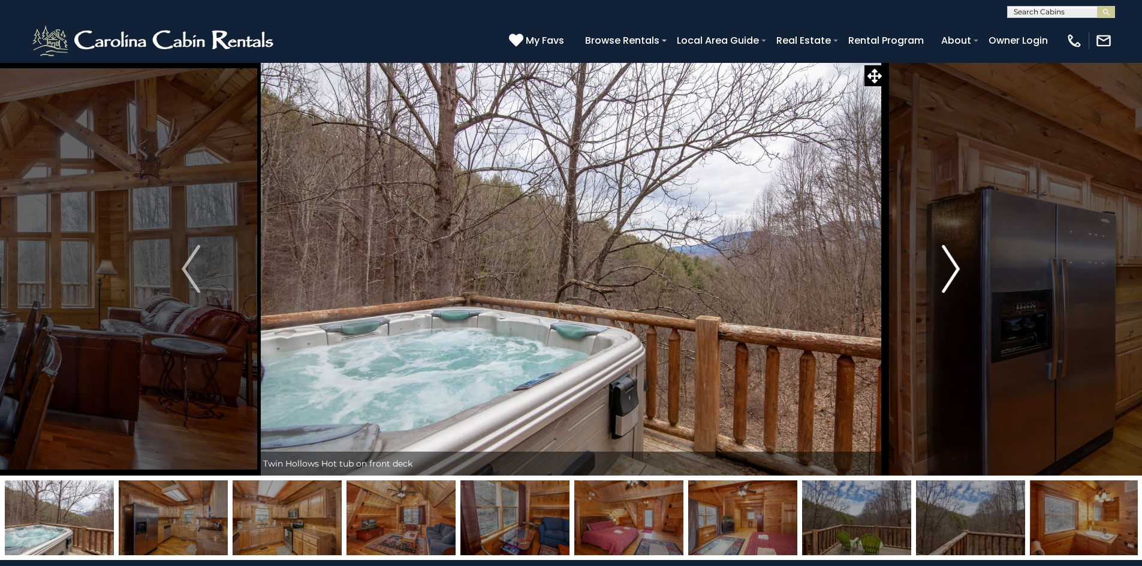
click at [956, 268] on img "Next" at bounding box center [951, 269] width 18 height 48
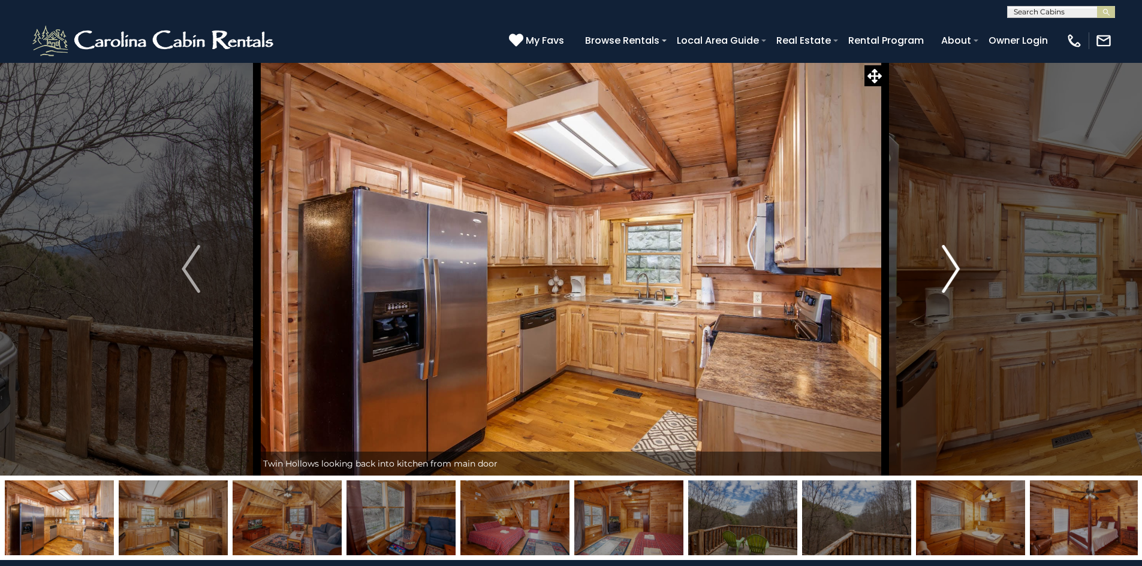
click at [956, 268] on img "Next" at bounding box center [951, 269] width 18 height 48
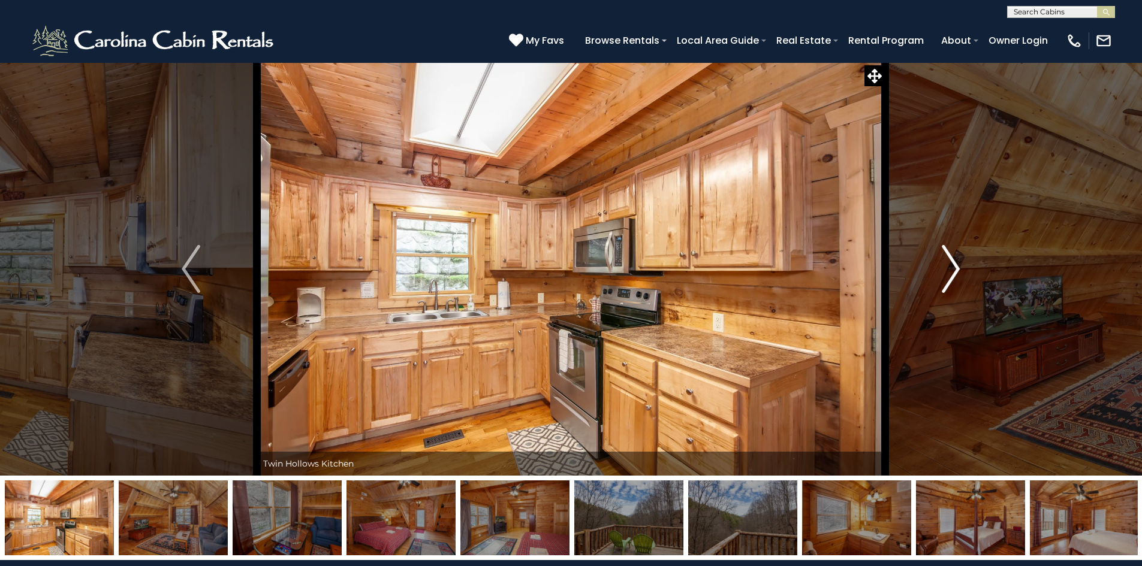
click at [956, 268] on img "Next" at bounding box center [951, 269] width 18 height 48
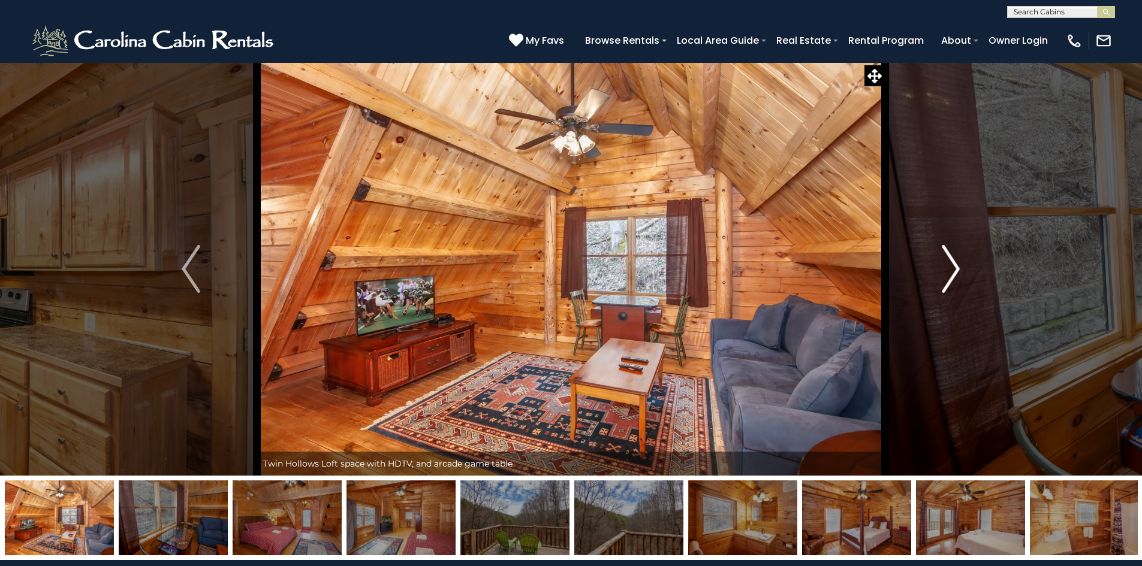
click at [956, 268] on img "Next" at bounding box center [951, 269] width 18 height 48
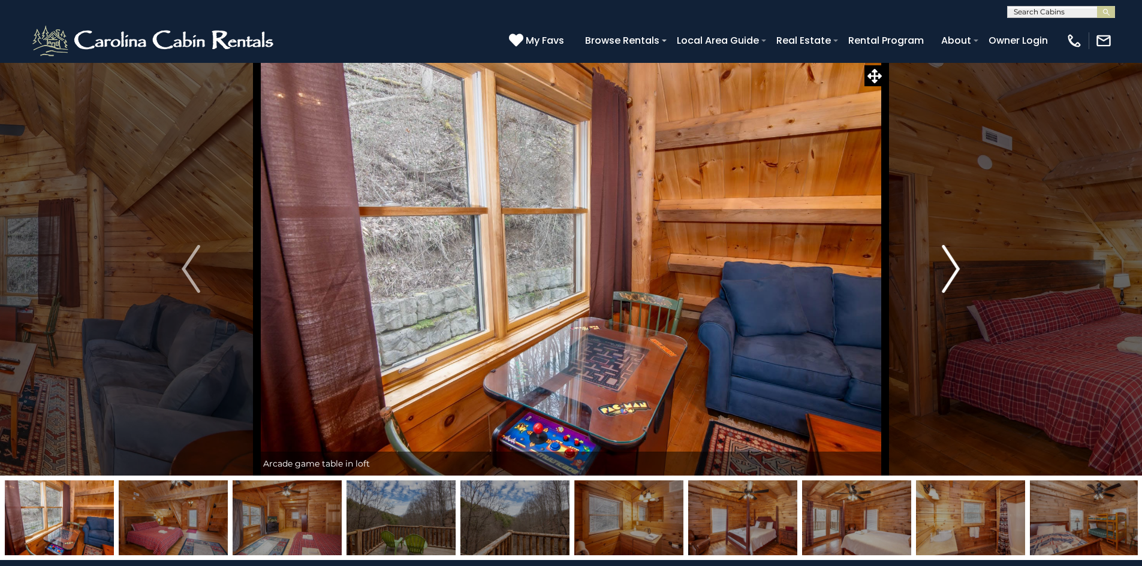
click at [956, 268] on img "Next" at bounding box center [951, 269] width 18 height 48
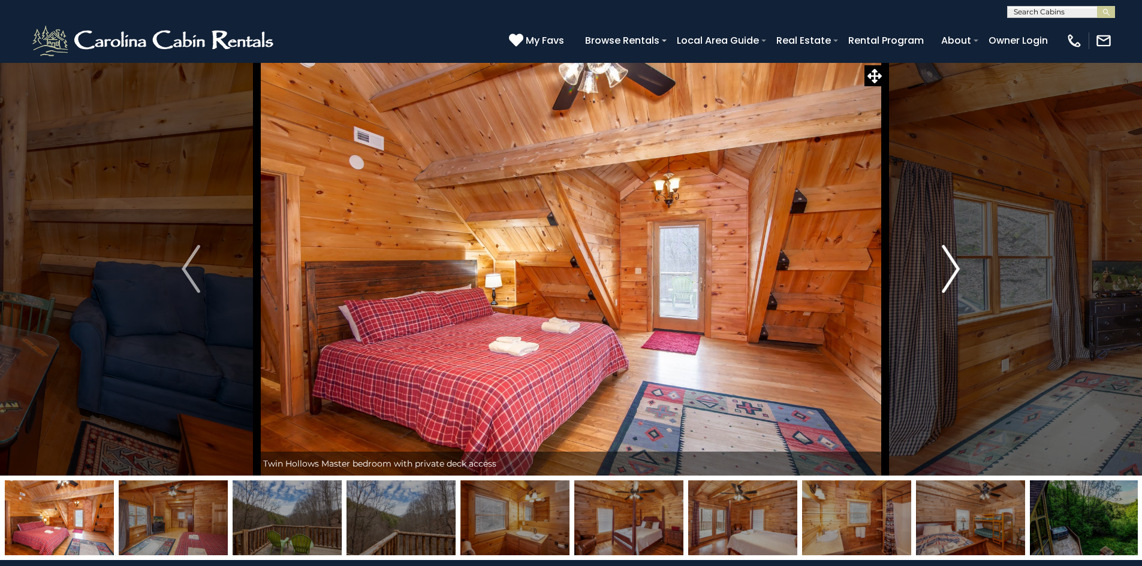
click at [956, 268] on img "Next" at bounding box center [951, 269] width 18 height 48
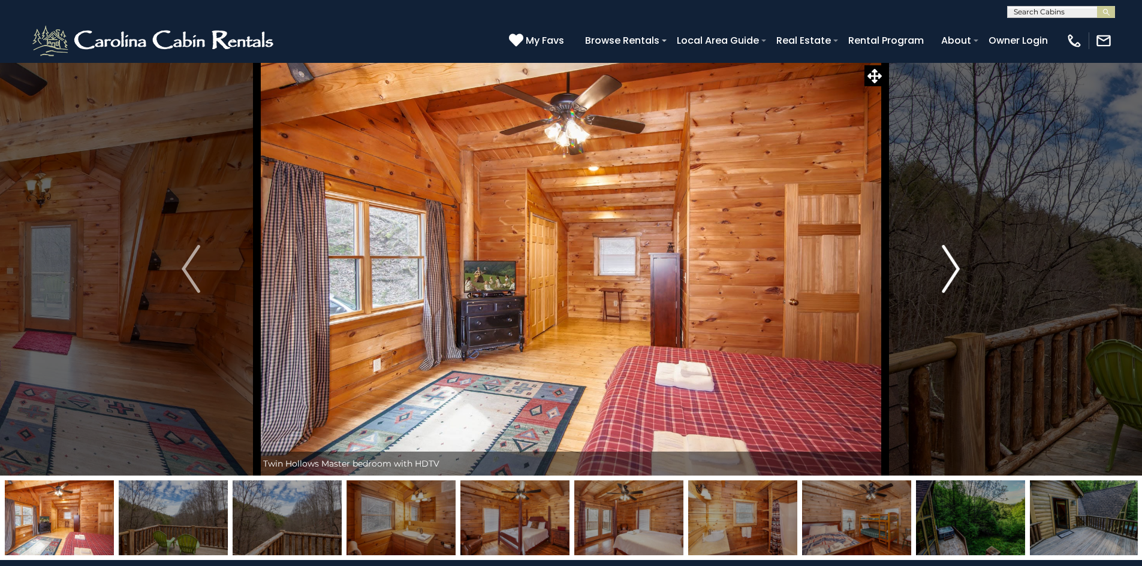
click at [956, 268] on img "Next" at bounding box center [951, 269] width 18 height 48
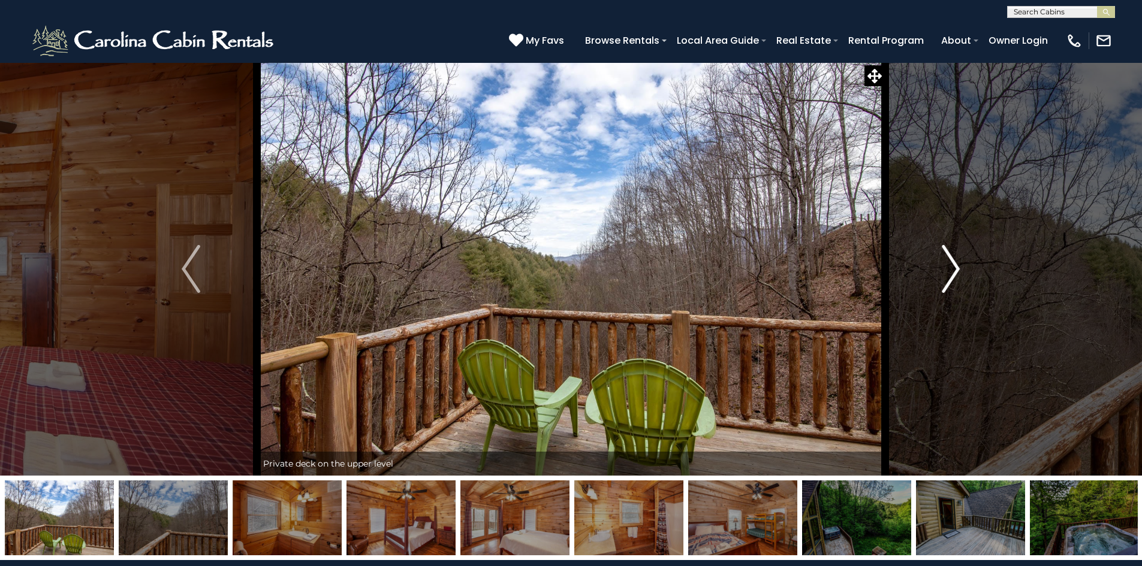
click at [956, 268] on img "Next" at bounding box center [951, 269] width 18 height 48
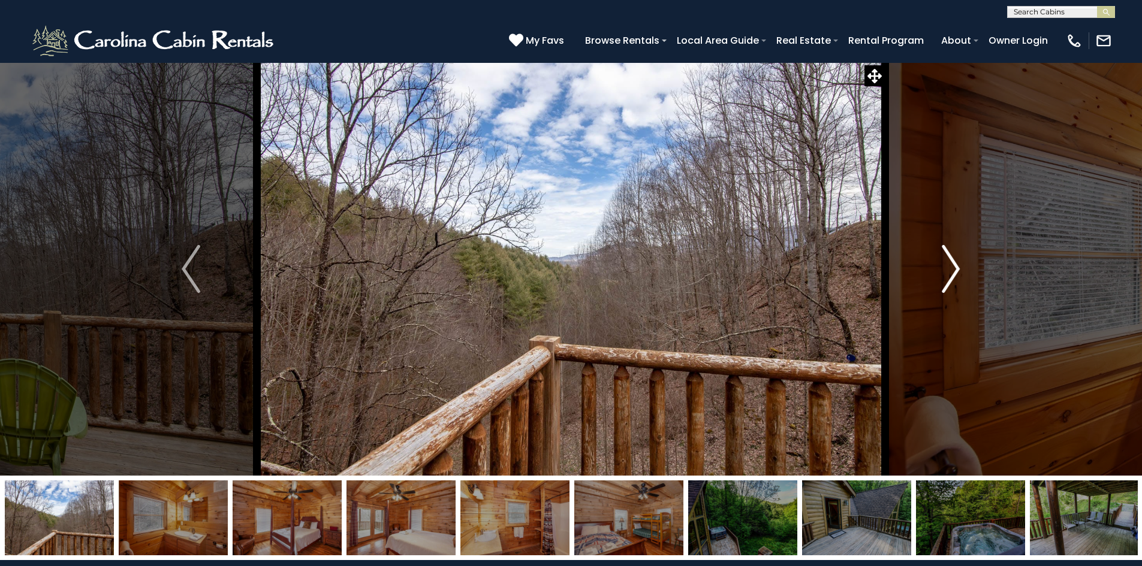
click at [956, 268] on img "Next" at bounding box center [951, 269] width 18 height 48
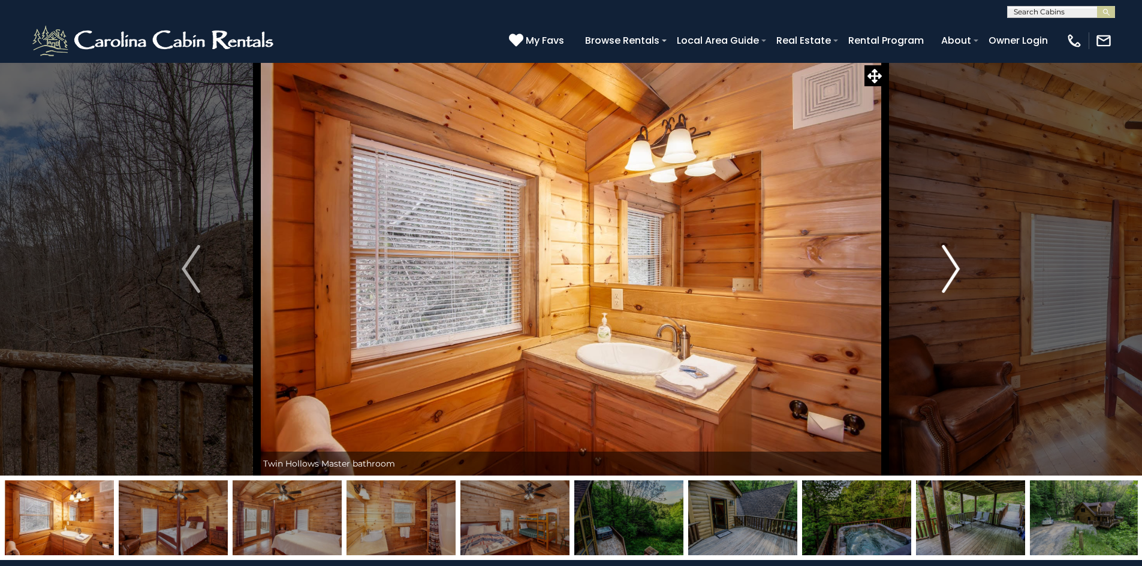
click at [956, 268] on img "Next" at bounding box center [951, 269] width 18 height 48
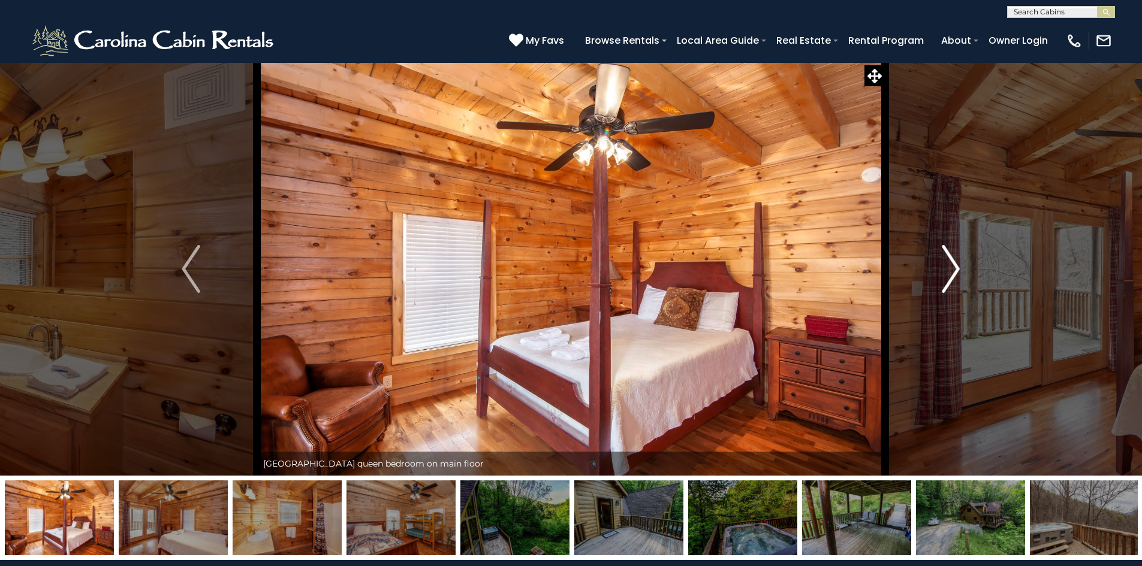
click at [956, 268] on img "Next" at bounding box center [951, 269] width 18 height 48
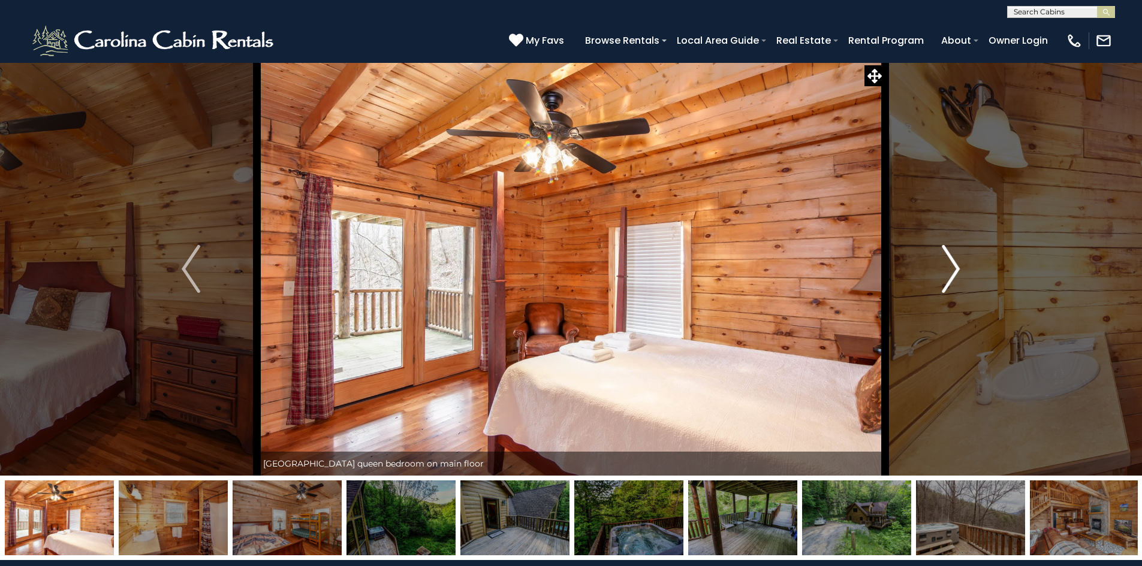
click at [956, 268] on img "Next" at bounding box center [951, 269] width 18 height 48
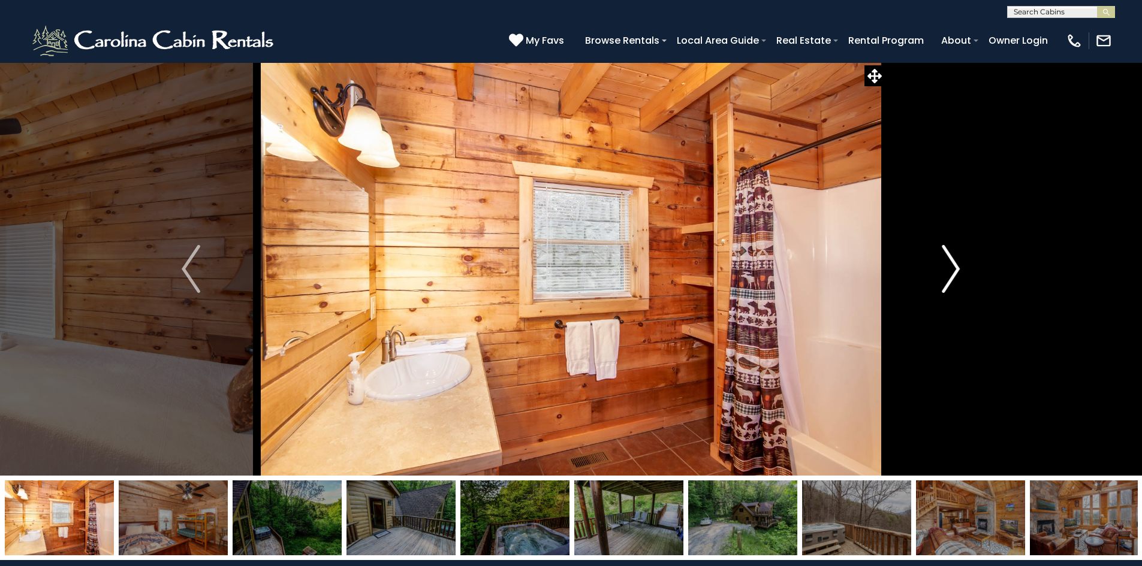
click at [956, 268] on img "Next" at bounding box center [951, 269] width 18 height 48
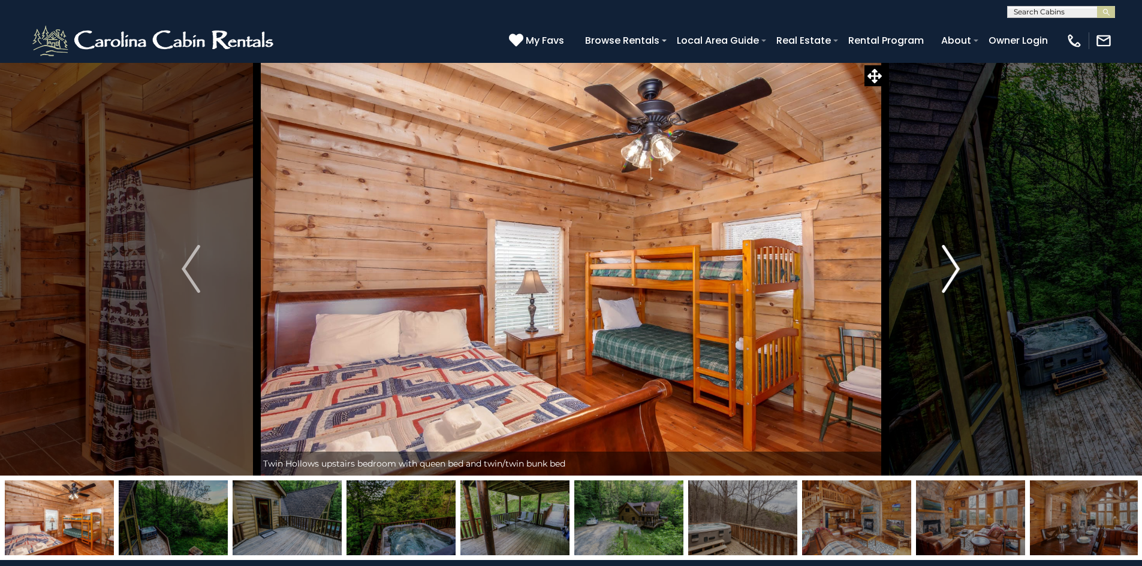
click at [956, 268] on img "Next" at bounding box center [951, 269] width 18 height 48
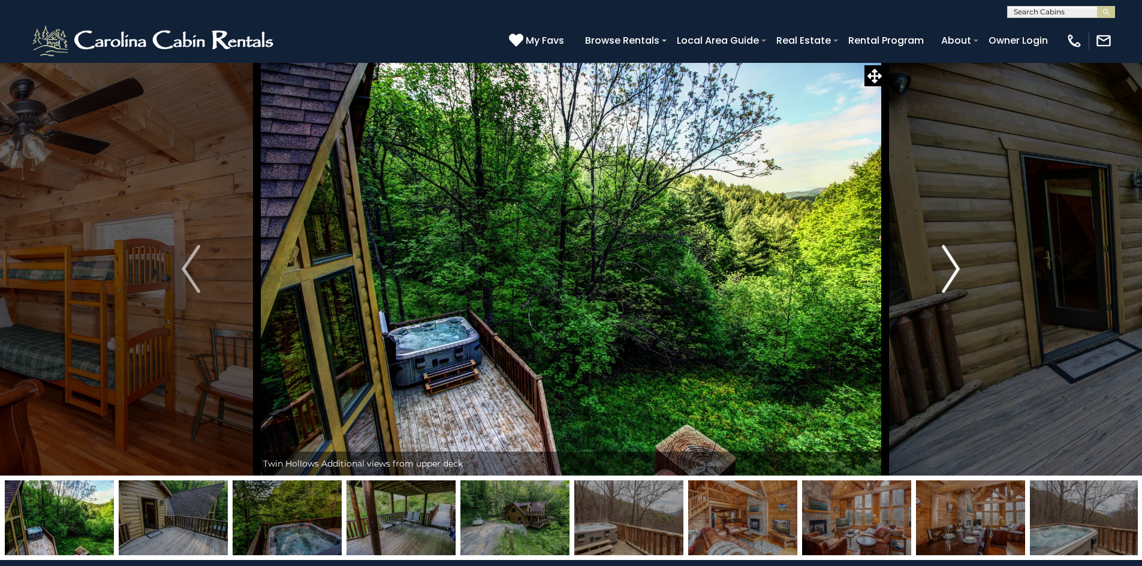
click at [956, 268] on img "Next" at bounding box center [951, 269] width 18 height 48
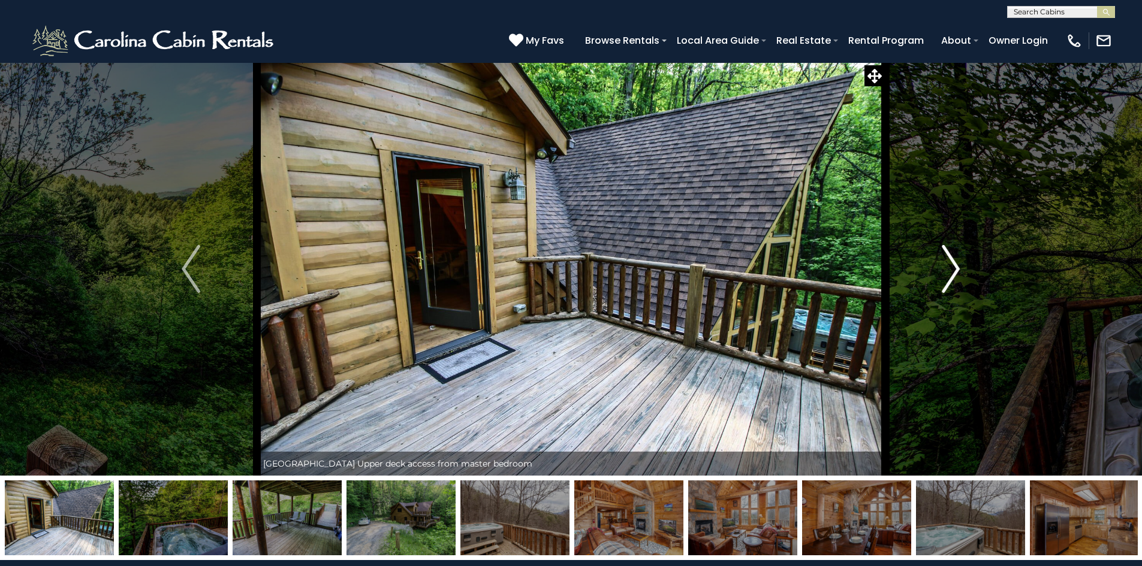
click at [956, 268] on img "Next" at bounding box center [951, 269] width 18 height 48
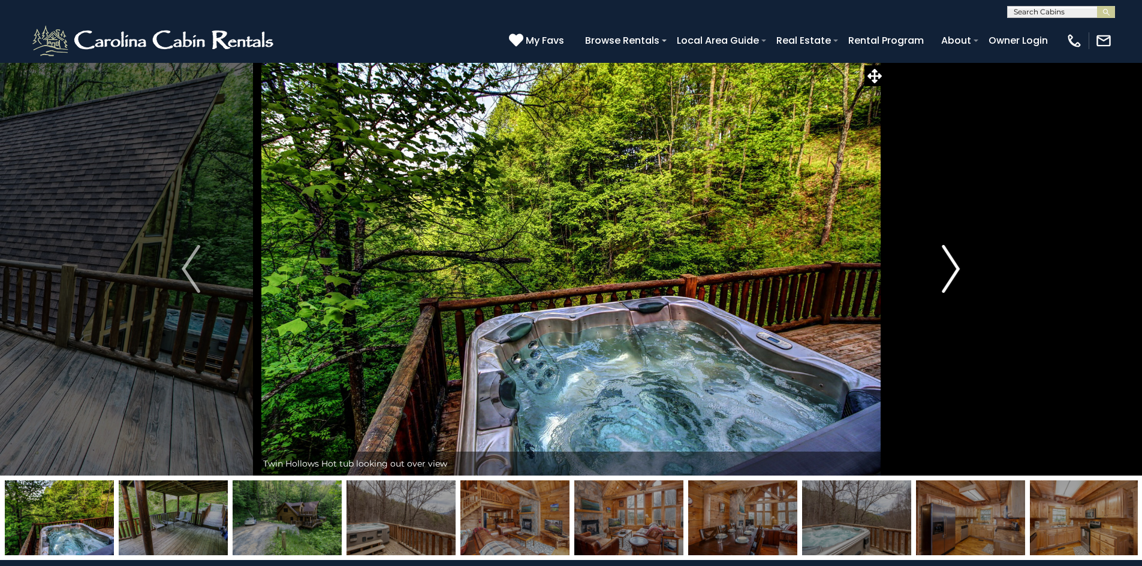
click at [956, 268] on img "Next" at bounding box center [951, 269] width 18 height 48
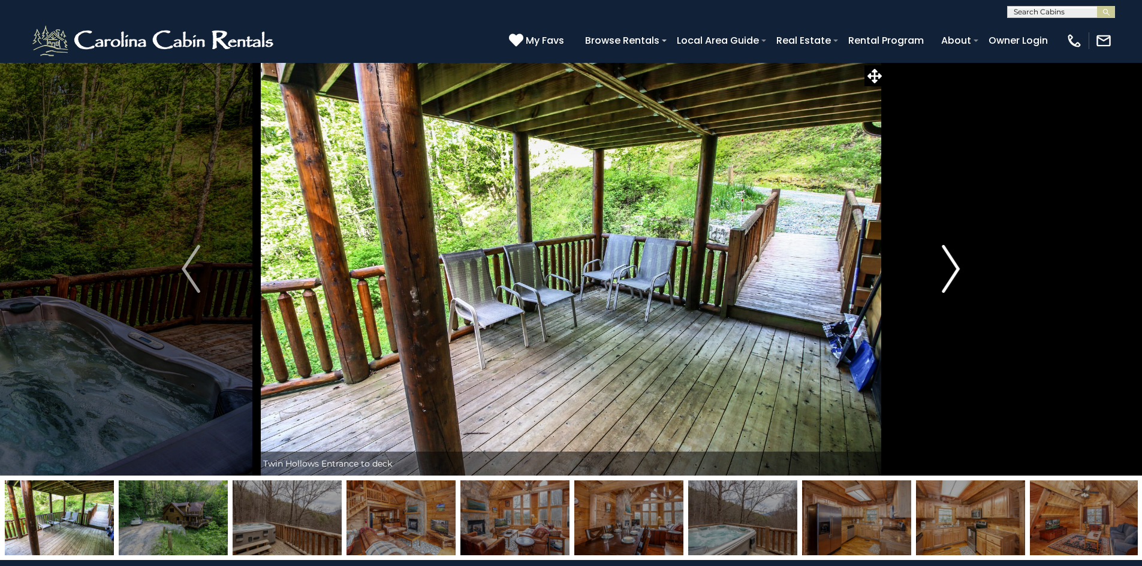
click at [956, 268] on img "Next" at bounding box center [951, 269] width 18 height 48
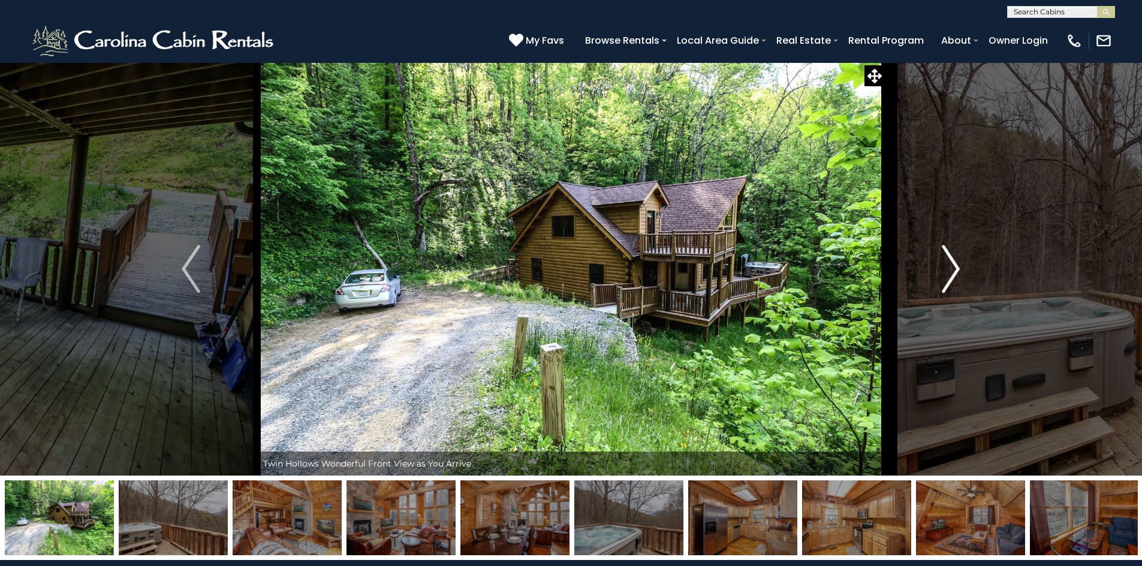
click at [956, 268] on img "Next" at bounding box center [951, 269] width 18 height 48
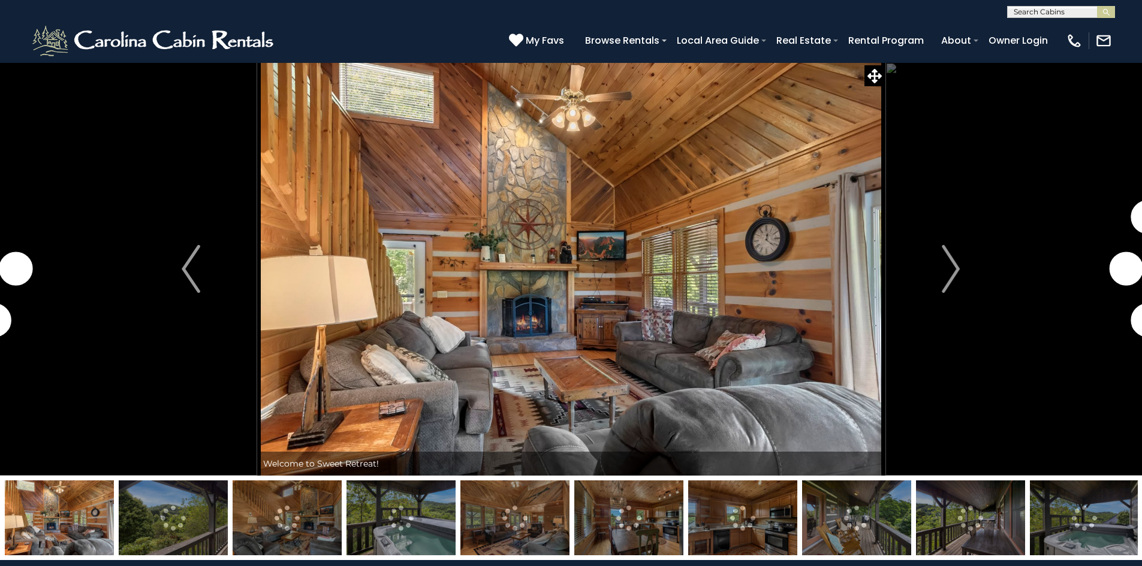
click at [956, 274] on img "Next" at bounding box center [951, 269] width 18 height 48
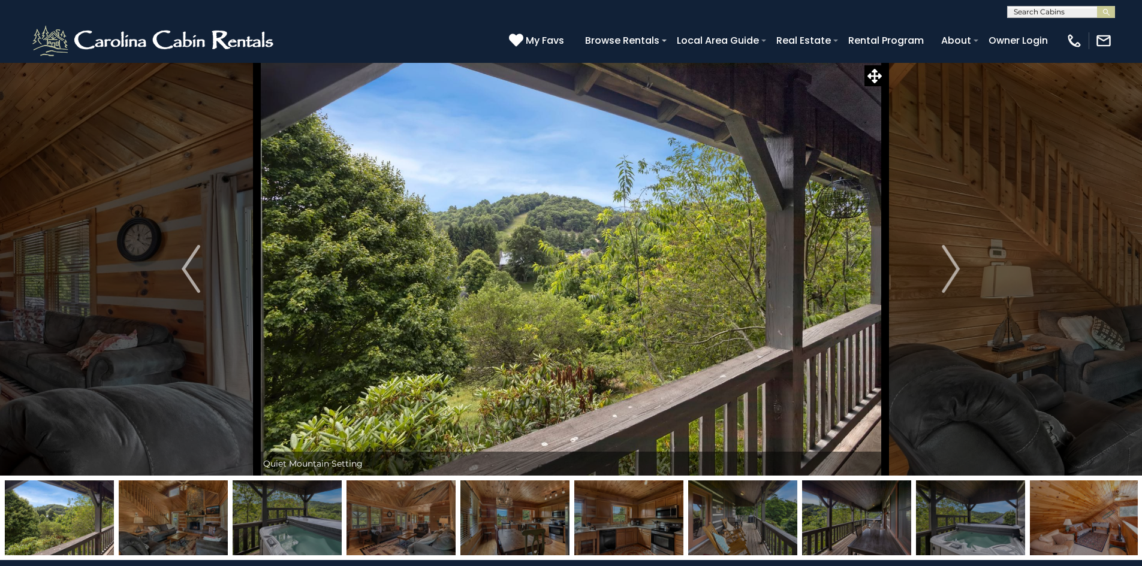
click at [956, 274] on img "Next" at bounding box center [951, 269] width 18 height 48
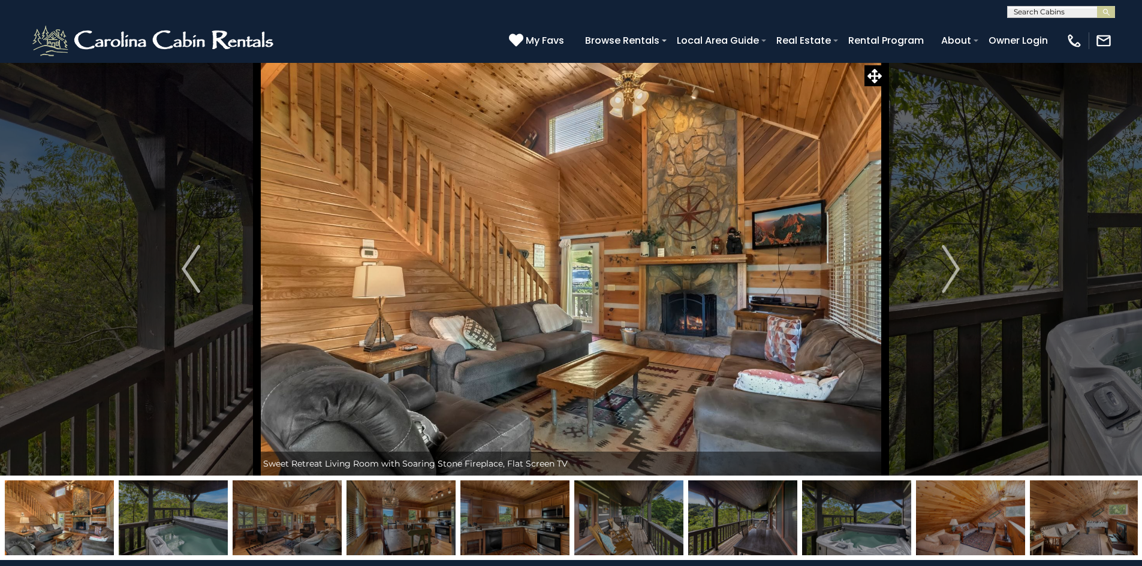
click at [956, 274] on img "Next" at bounding box center [951, 269] width 18 height 48
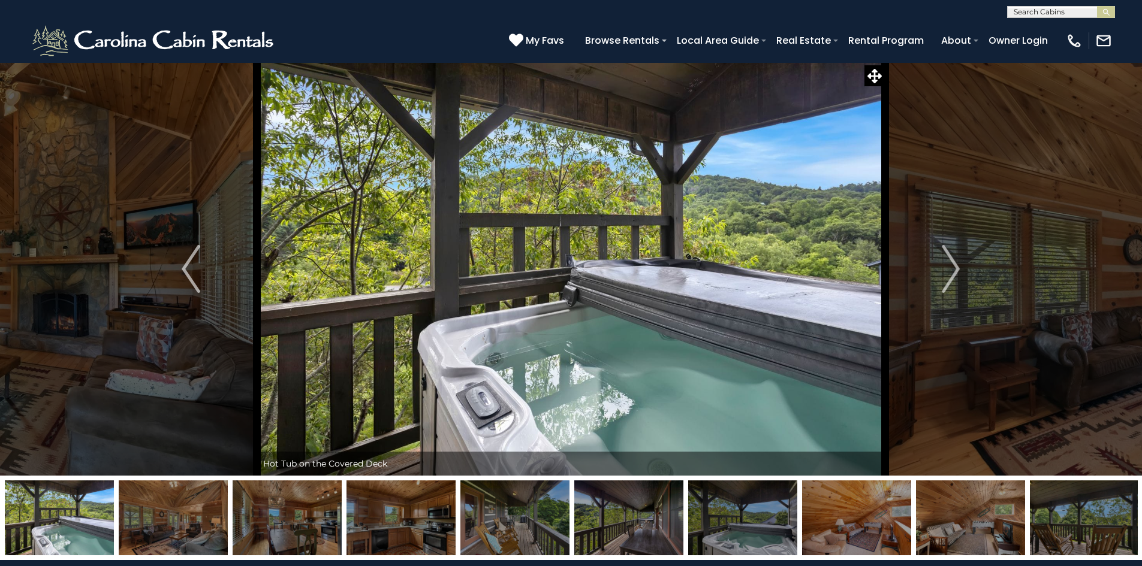
click at [956, 274] on img "Next" at bounding box center [951, 269] width 18 height 48
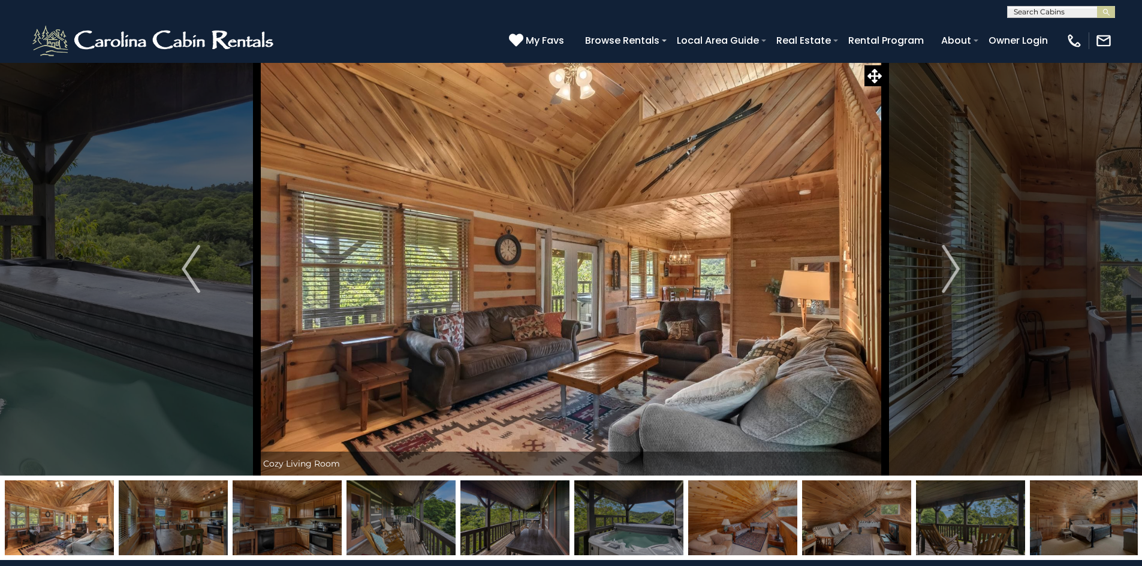
click at [956, 274] on img "Next" at bounding box center [951, 269] width 18 height 48
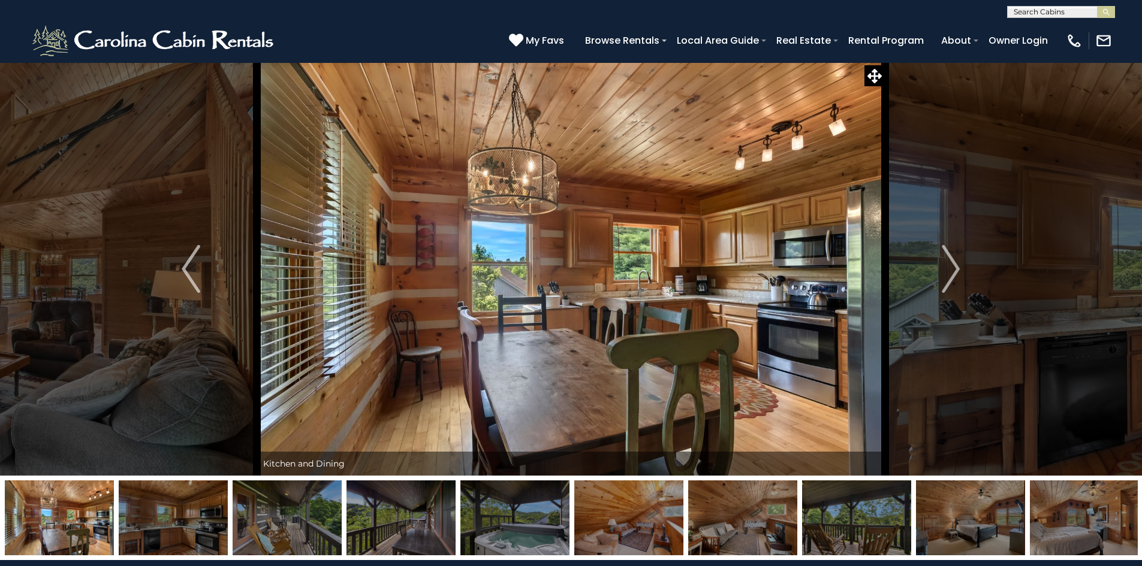
click at [956, 274] on img "Next" at bounding box center [951, 269] width 18 height 48
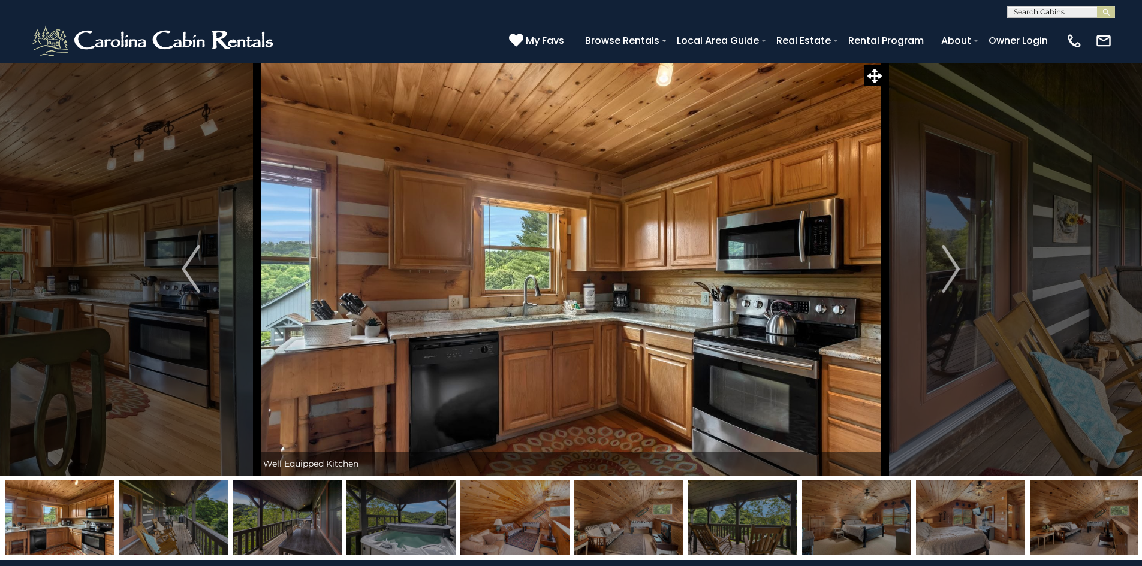
click at [956, 274] on img "Next" at bounding box center [951, 269] width 18 height 48
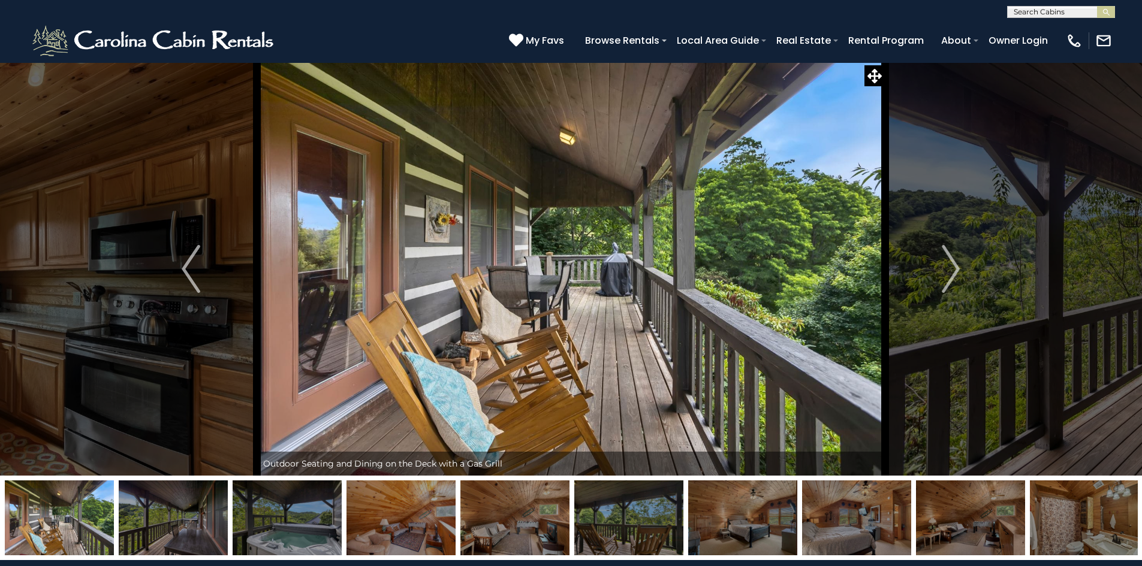
click at [956, 274] on img "Next" at bounding box center [951, 269] width 18 height 48
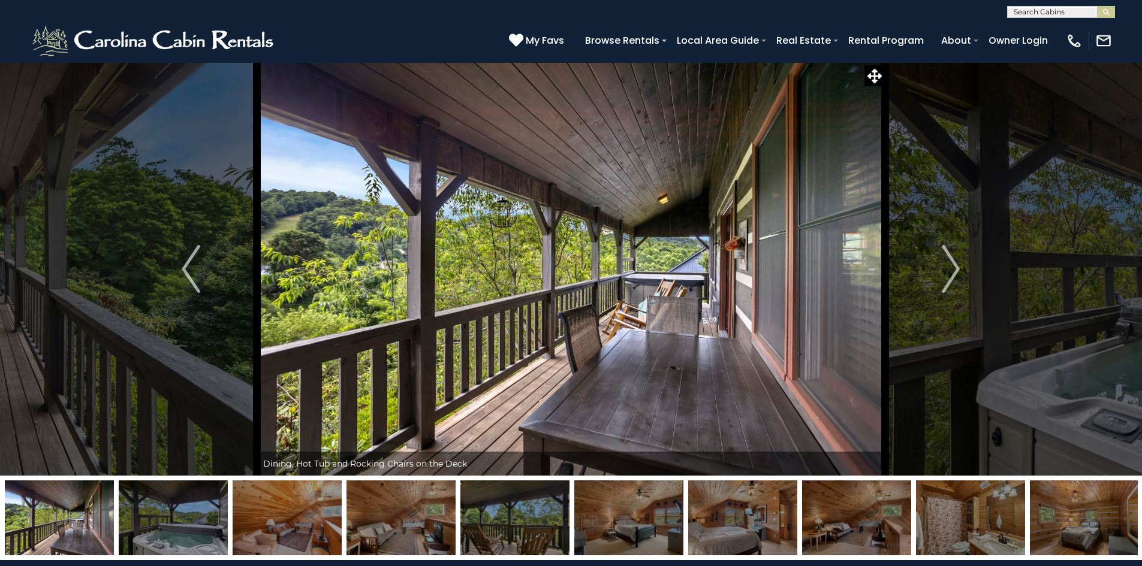
click at [956, 274] on img "Next" at bounding box center [951, 269] width 18 height 48
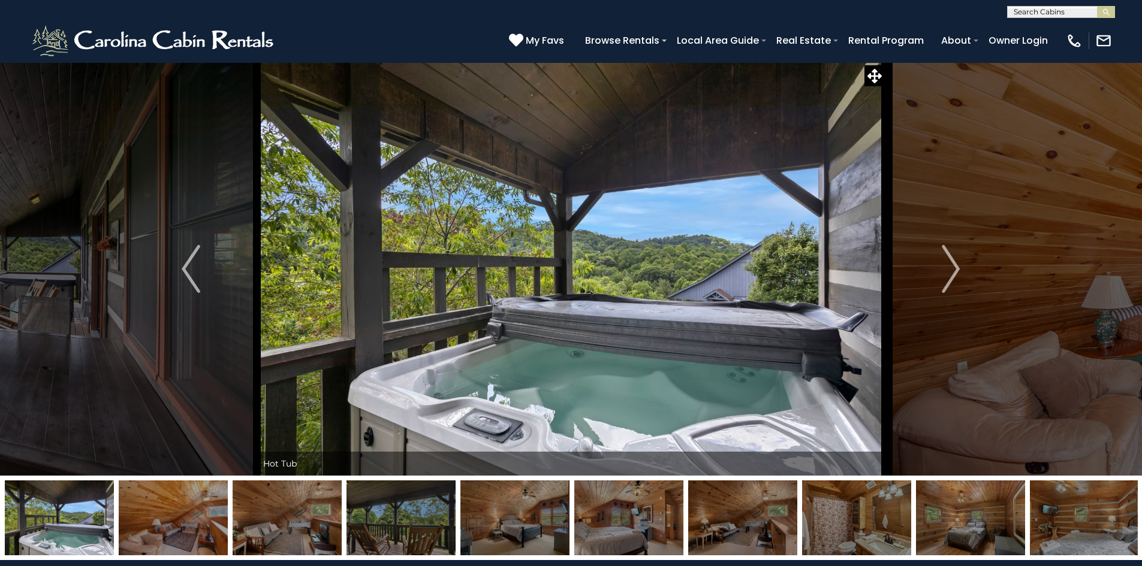
click at [956, 274] on img "Next" at bounding box center [951, 269] width 18 height 48
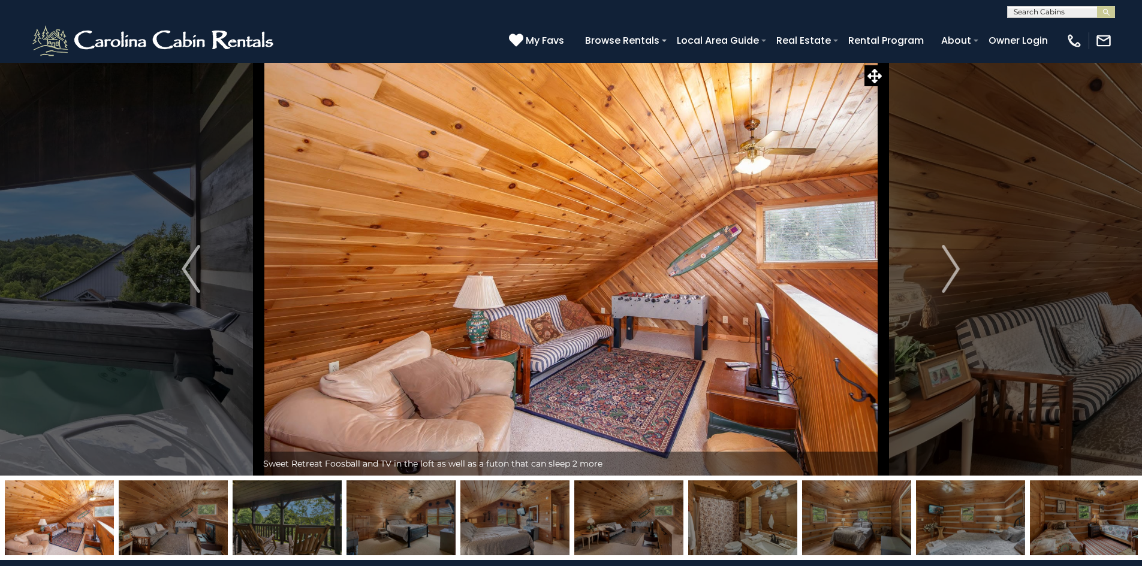
click at [956, 274] on img "Next" at bounding box center [951, 269] width 18 height 48
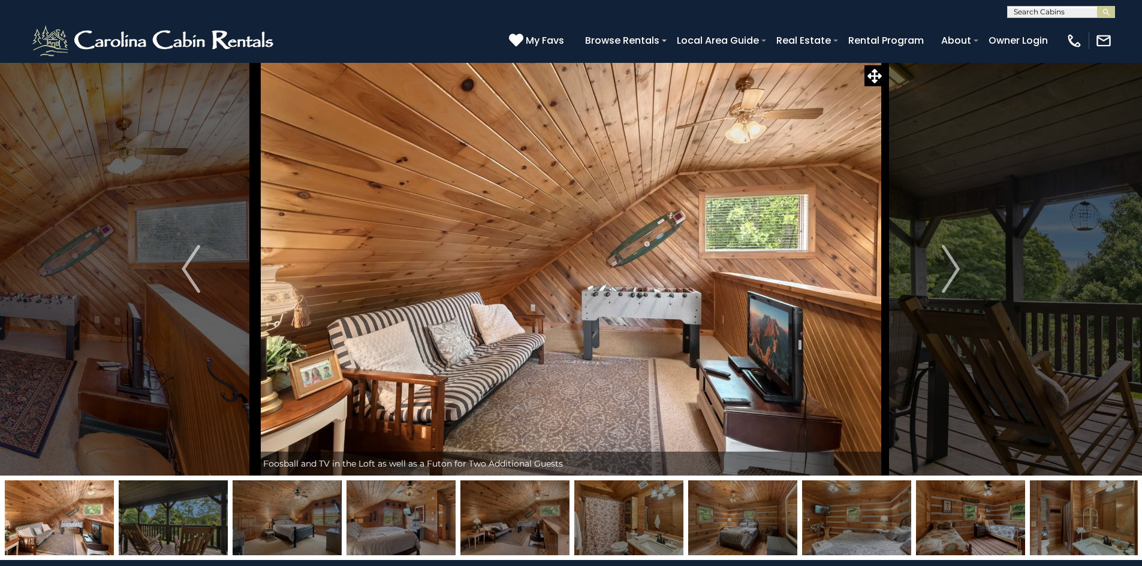
click at [956, 274] on img "Next" at bounding box center [951, 269] width 18 height 48
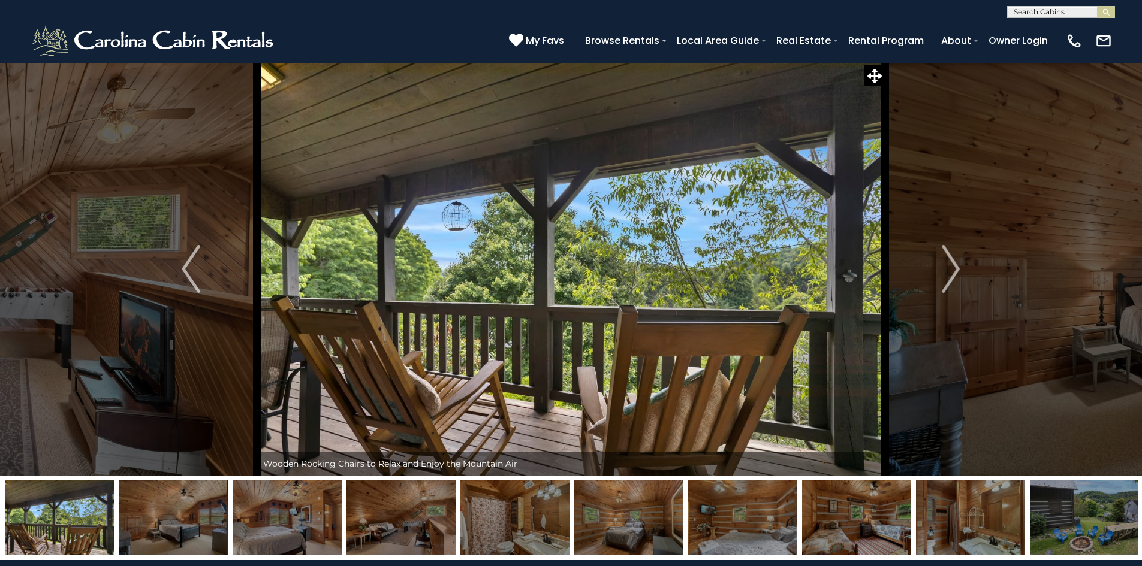
click at [956, 274] on img "Next" at bounding box center [951, 269] width 18 height 48
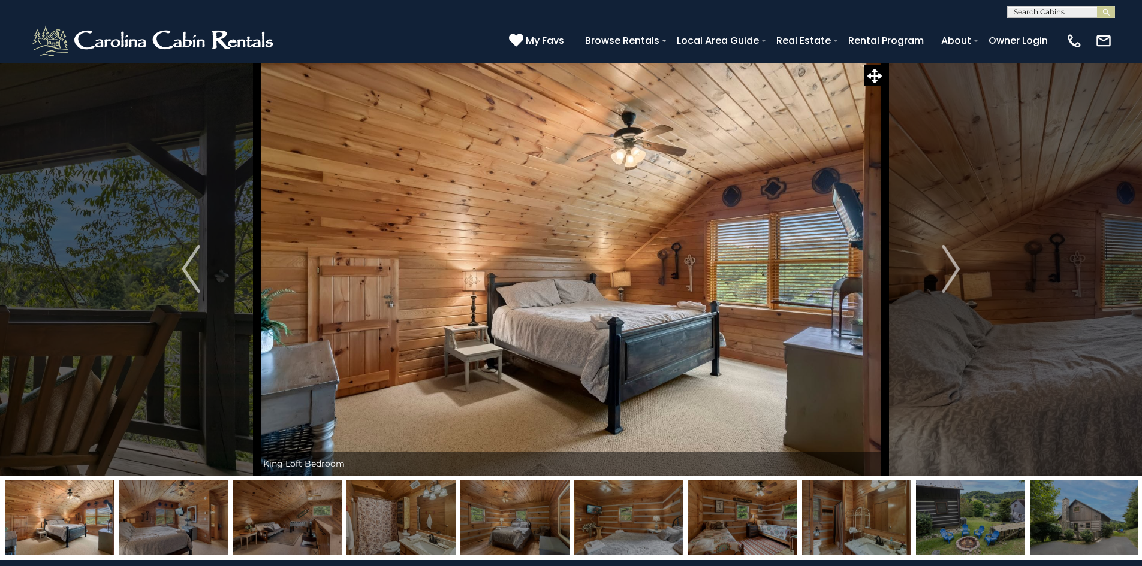
click at [956, 274] on img "Next" at bounding box center [951, 269] width 18 height 48
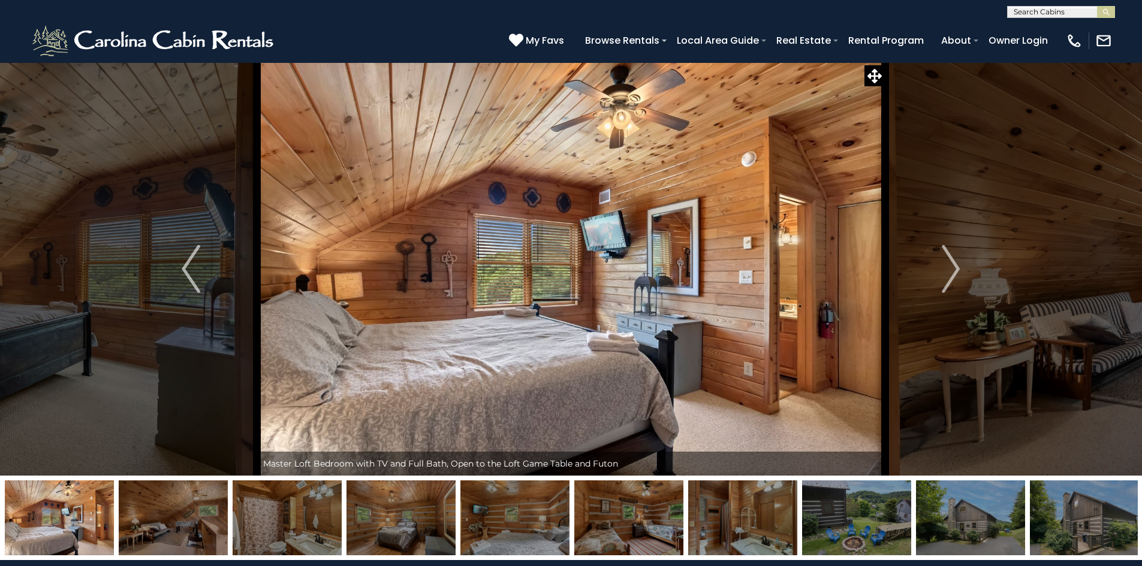
click at [956, 274] on img "Next" at bounding box center [951, 269] width 18 height 48
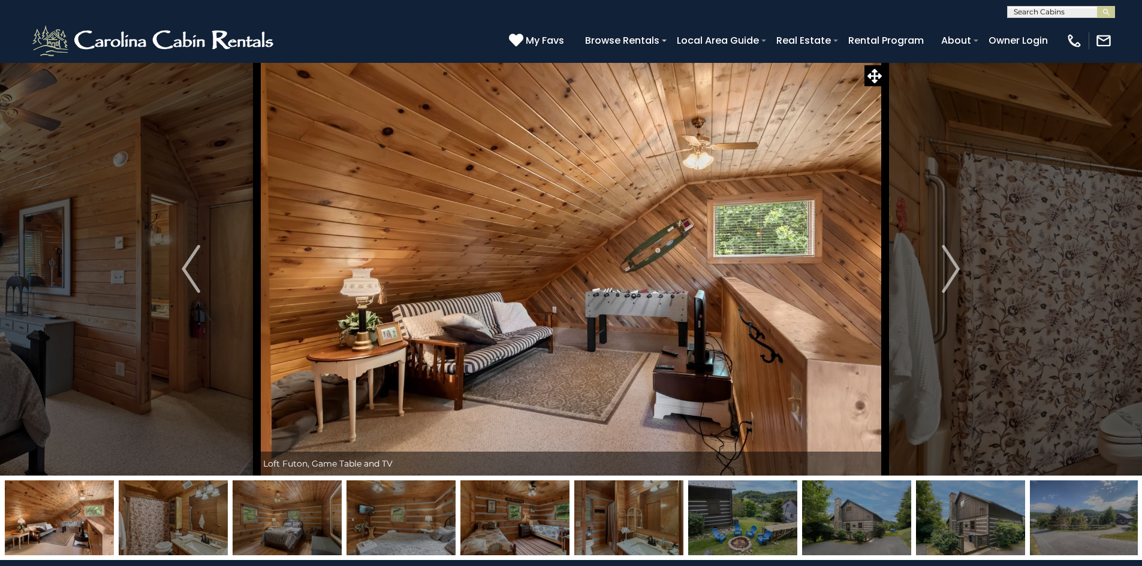
click at [956, 274] on img "Next" at bounding box center [951, 269] width 18 height 48
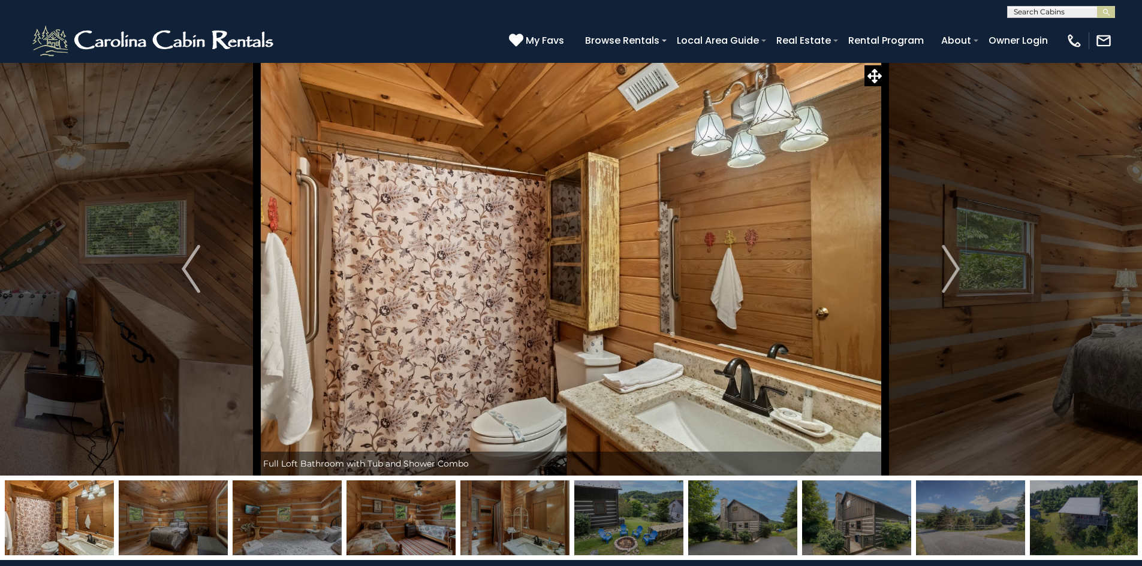
click at [956, 274] on img "Next" at bounding box center [951, 269] width 18 height 48
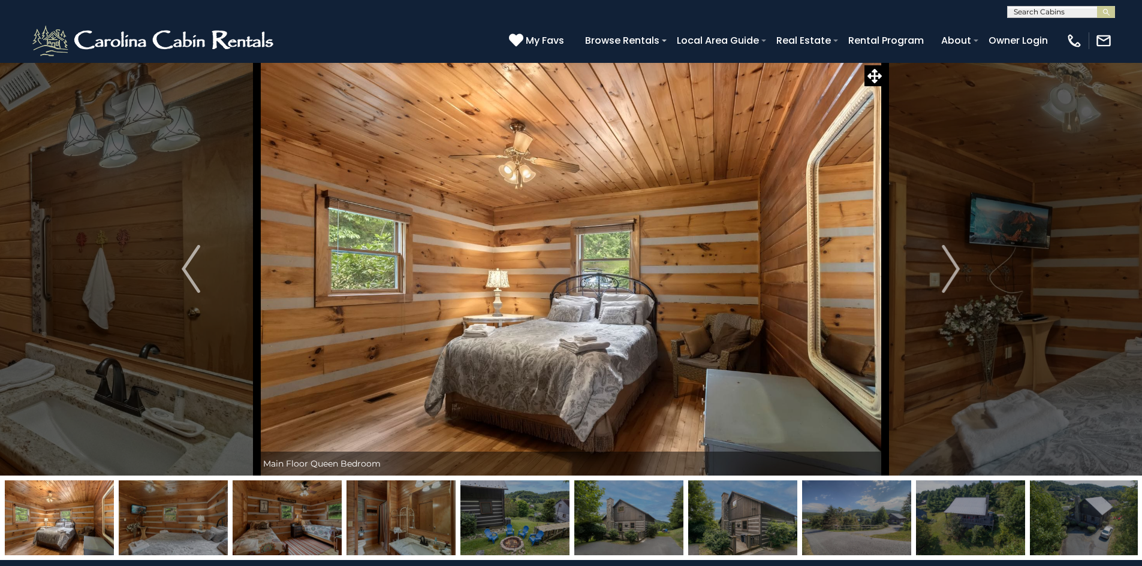
click at [956, 274] on img "Next" at bounding box center [951, 269] width 18 height 48
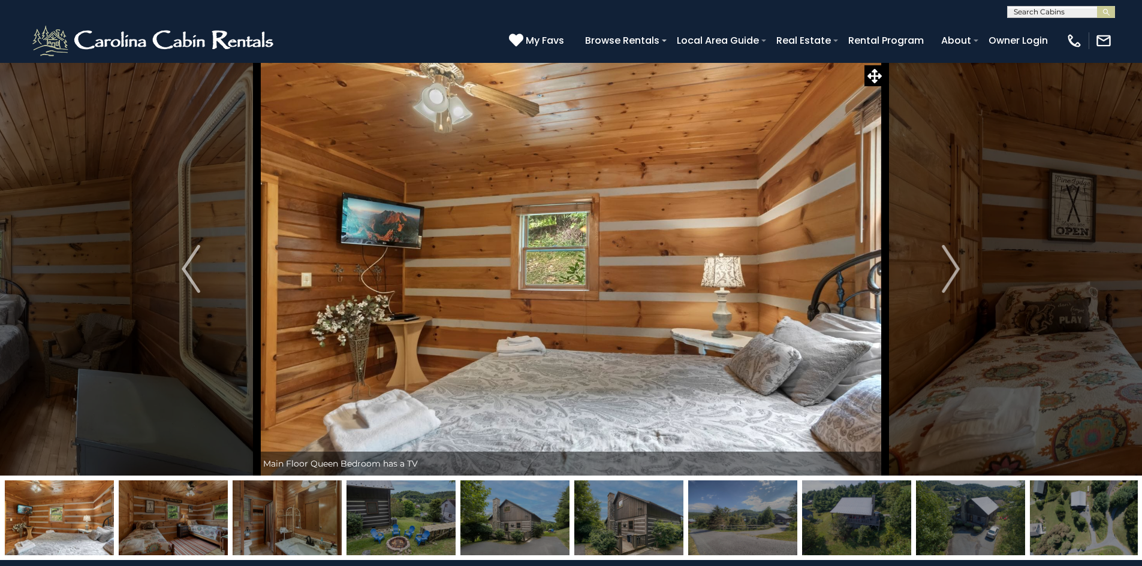
click at [956, 274] on img "Next" at bounding box center [951, 269] width 18 height 48
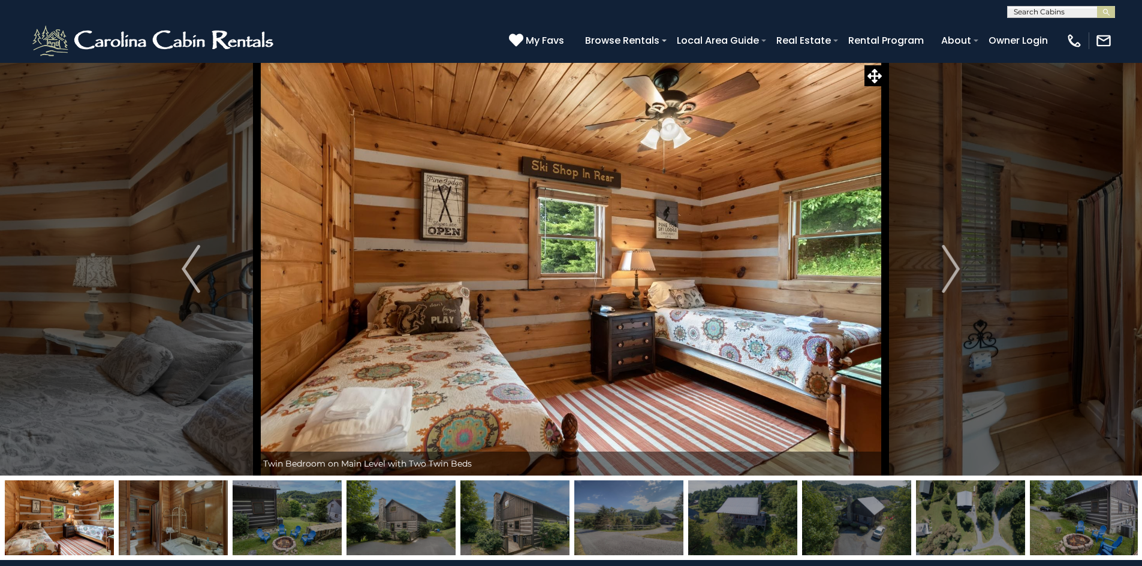
click at [956, 274] on img "Next" at bounding box center [951, 269] width 18 height 48
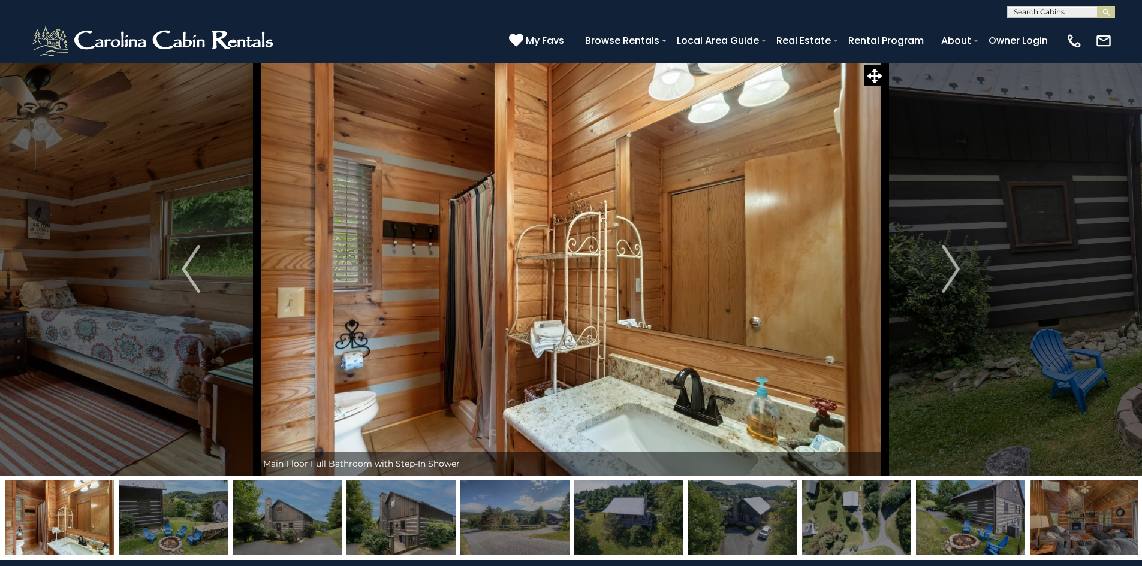
click at [956, 274] on img "Next" at bounding box center [951, 269] width 18 height 48
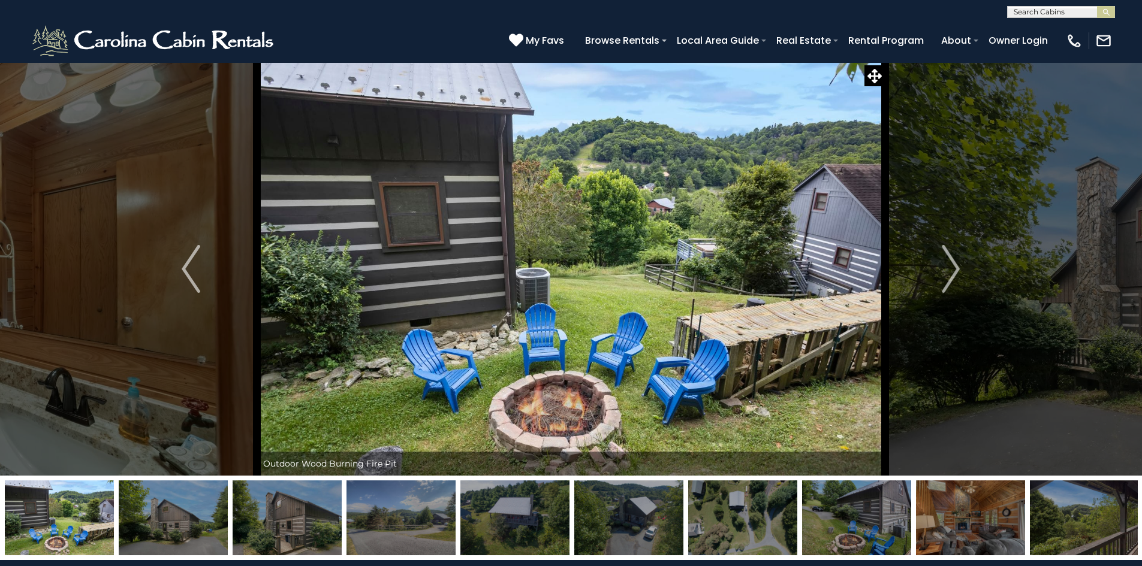
click at [956, 274] on img "Next" at bounding box center [951, 269] width 18 height 48
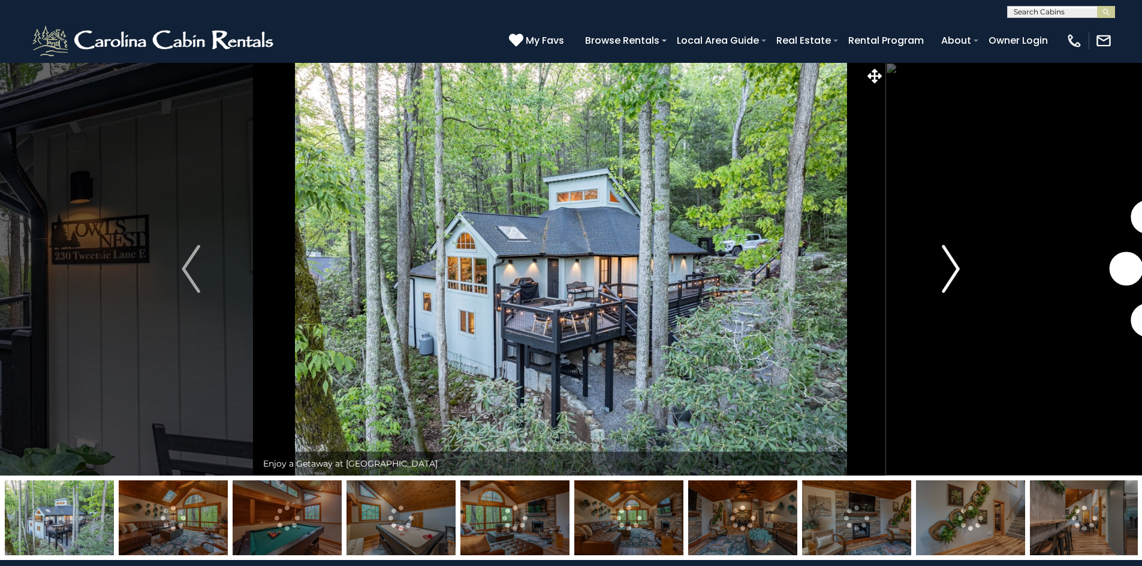
click at [955, 265] on img "Next" at bounding box center [951, 269] width 18 height 48
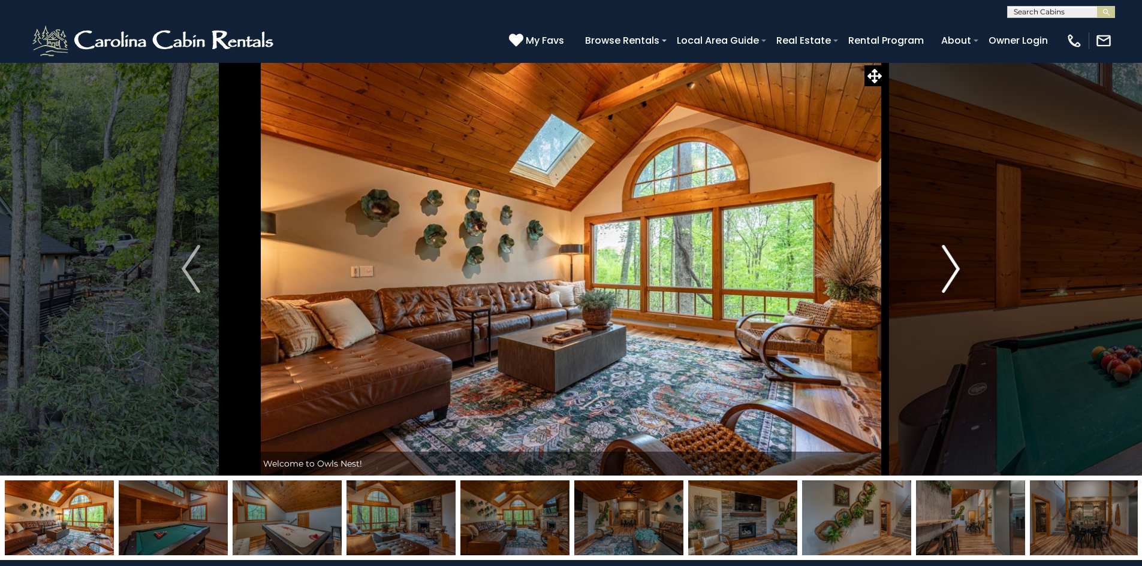
click at [955, 265] on img "Next" at bounding box center [951, 269] width 18 height 48
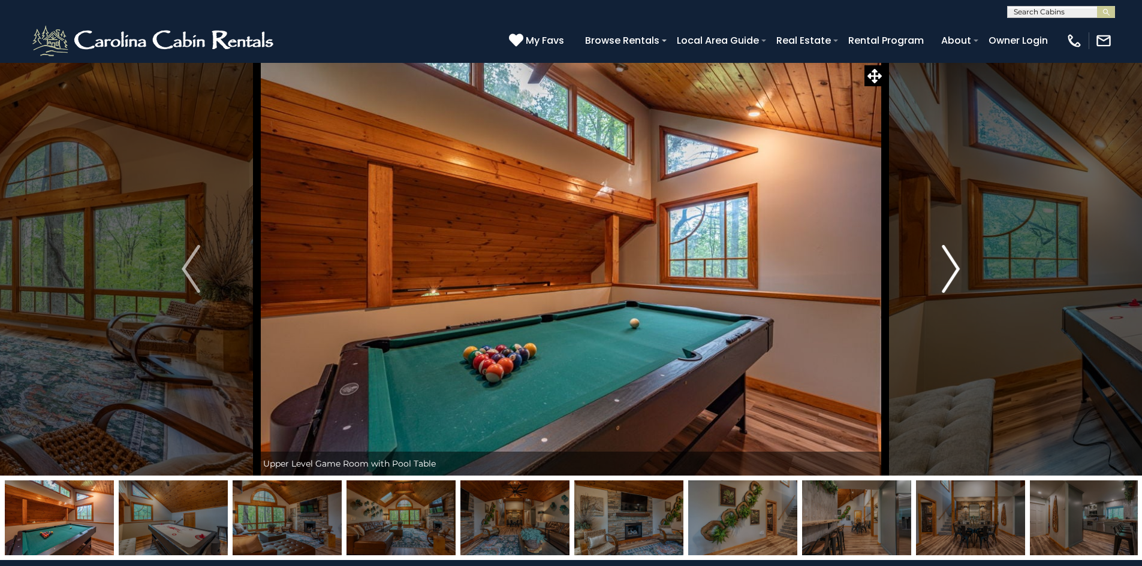
click at [955, 265] on img "Next" at bounding box center [951, 269] width 18 height 48
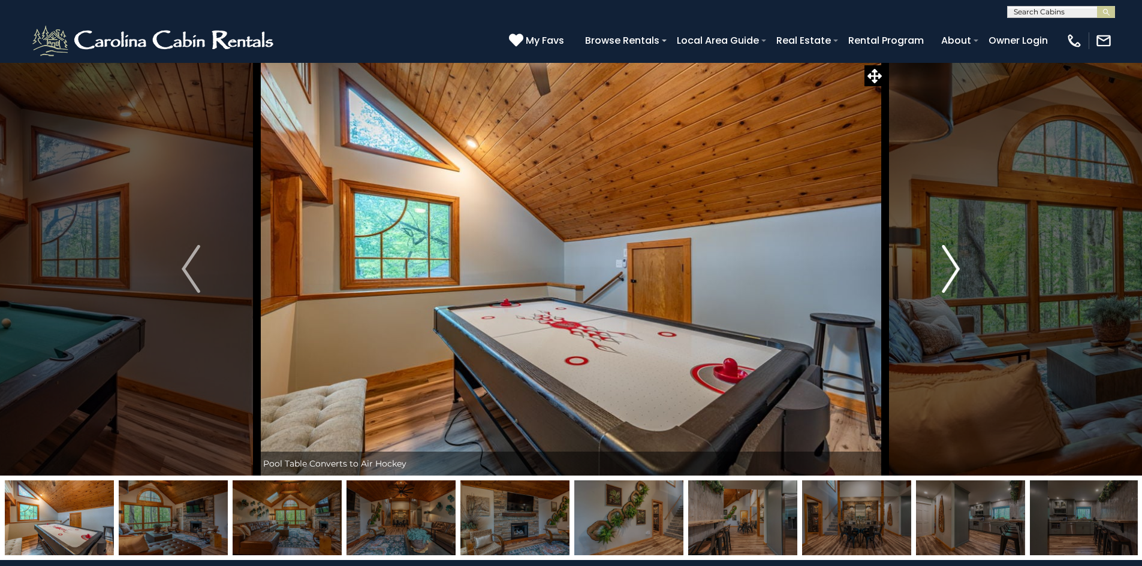
click at [955, 265] on img "Next" at bounding box center [951, 269] width 18 height 48
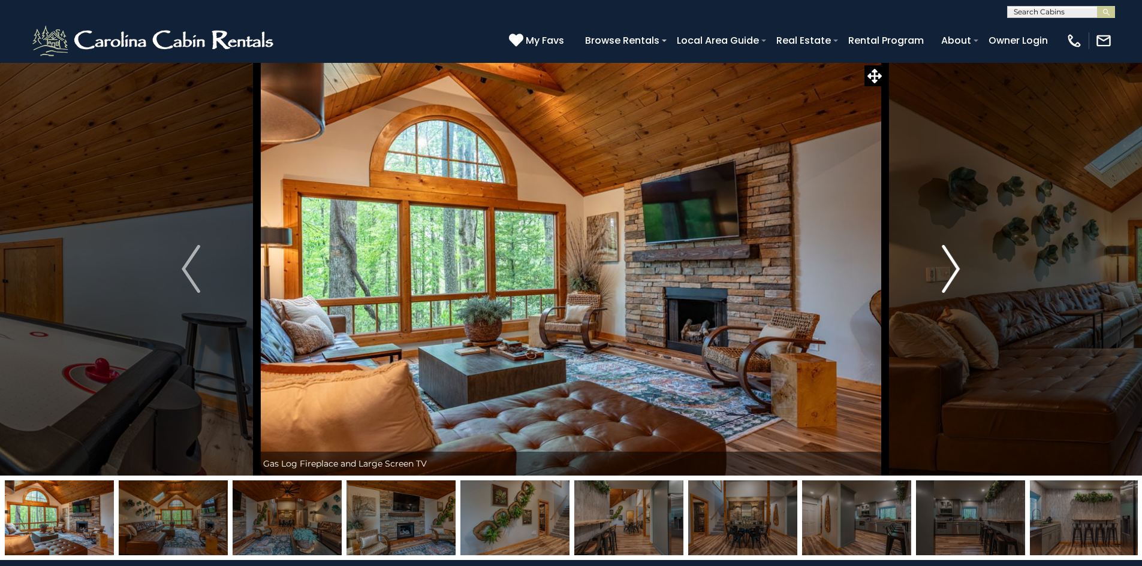
click at [955, 265] on img "Next" at bounding box center [951, 269] width 18 height 48
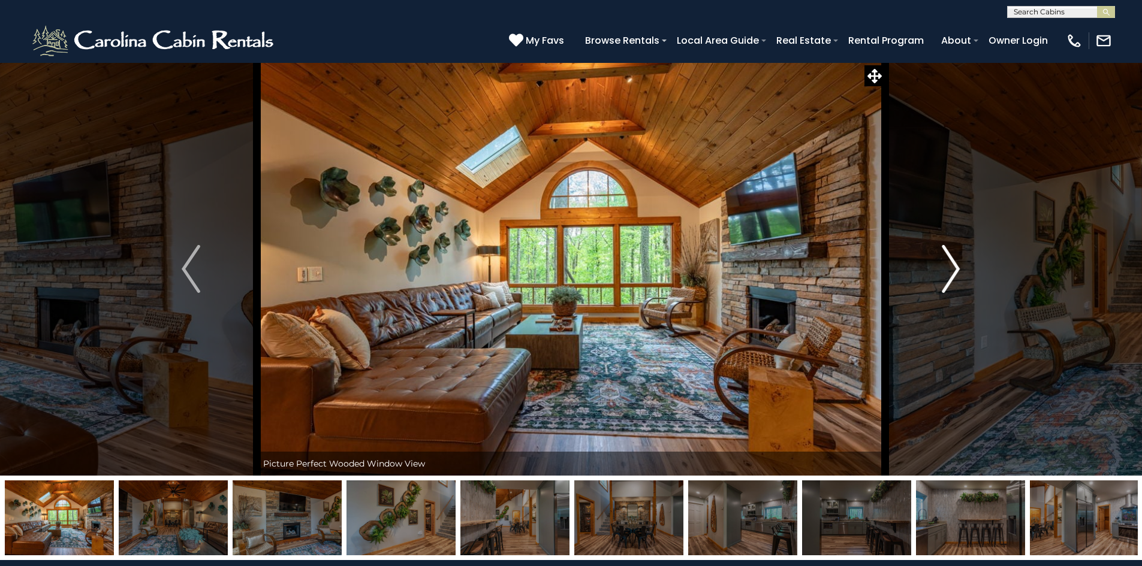
click at [955, 265] on img "Next" at bounding box center [951, 269] width 18 height 48
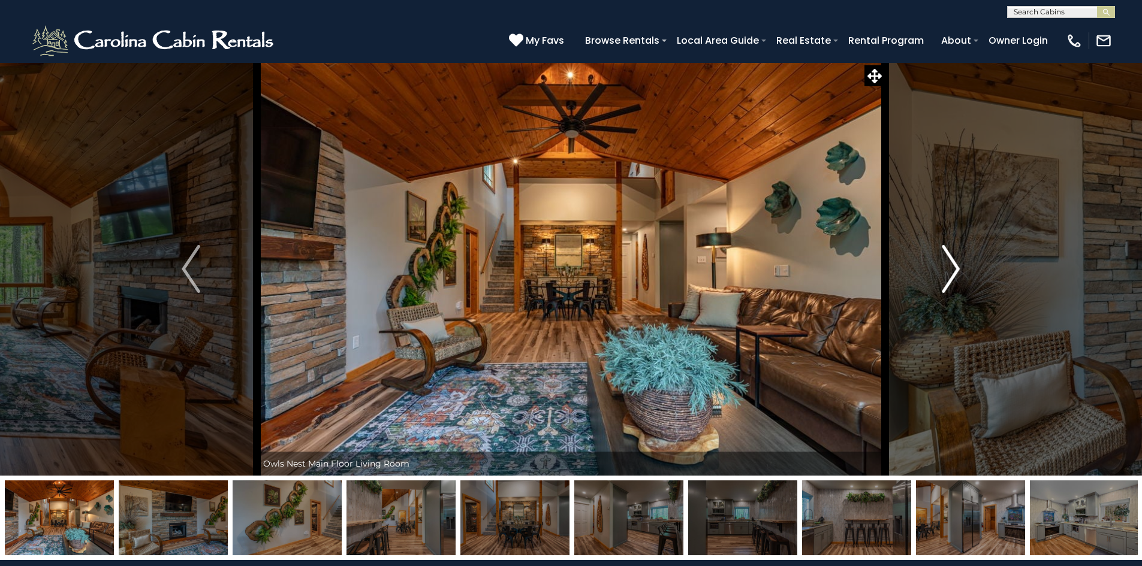
click at [955, 265] on img "Next" at bounding box center [951, 269] width 18 height 48
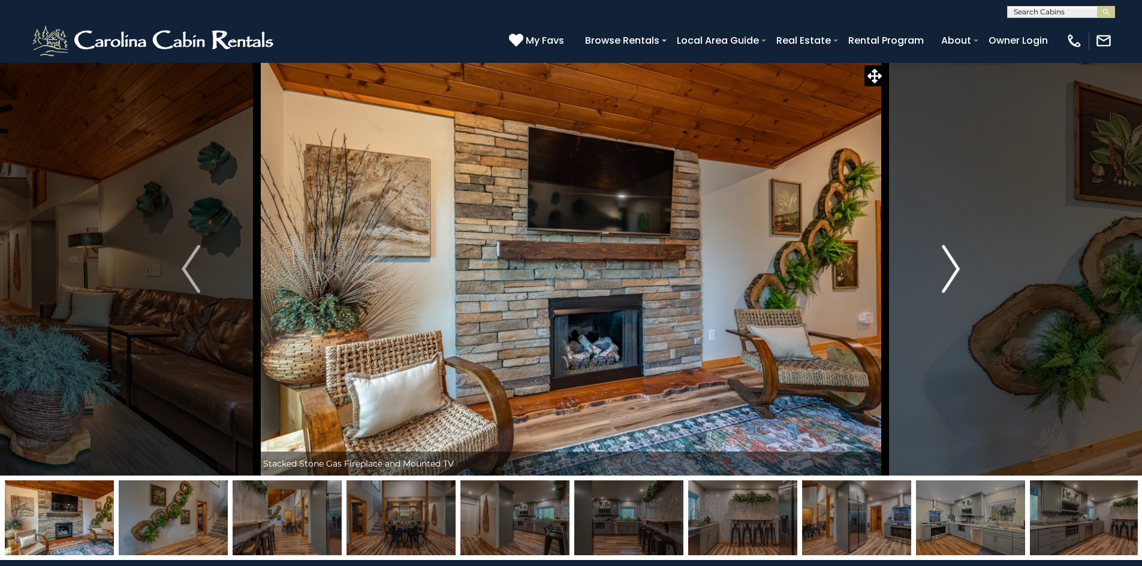
click at [955, 265] on img "Next" at bounding box center [951, 269] width 18 height 48
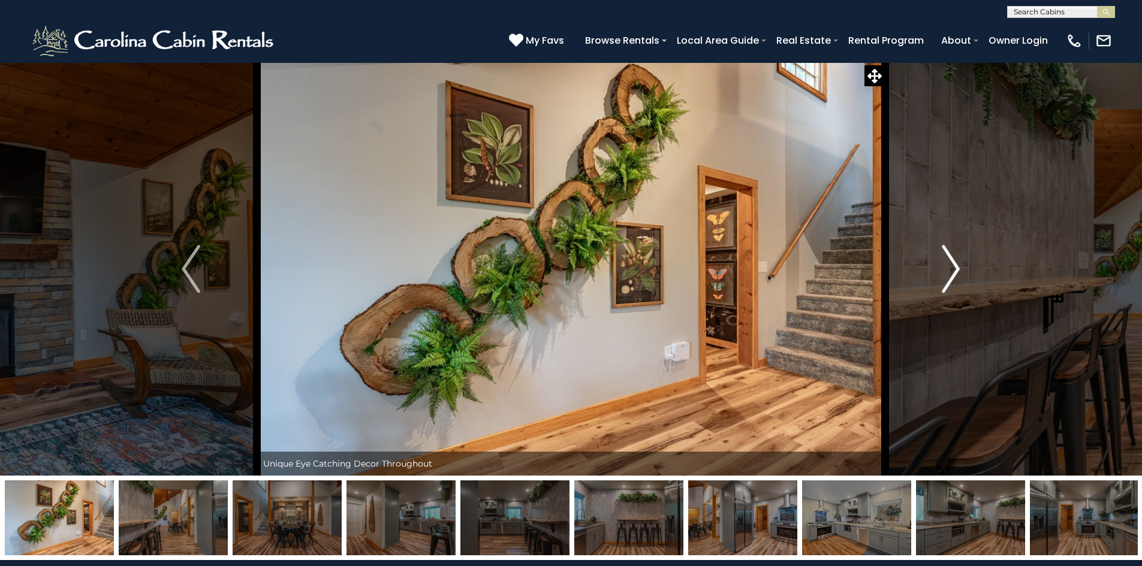
click at [955, 265] on img "Next" at bounding box center [951, 269] width 18 height 48
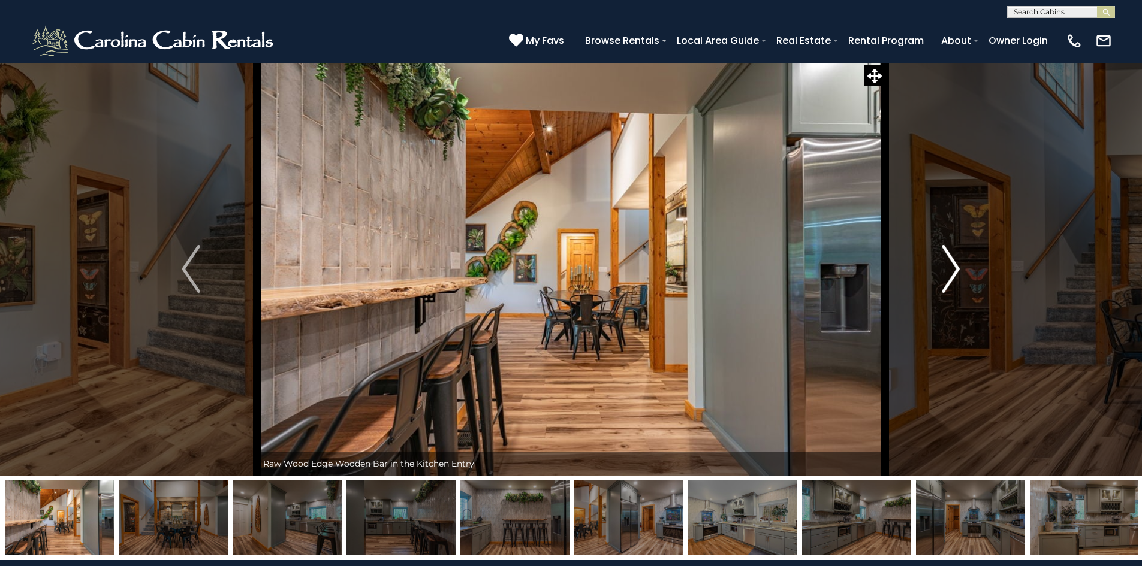
click at [955, 265] on img "Next" at bounding box center [951, 269] width 18 height 48
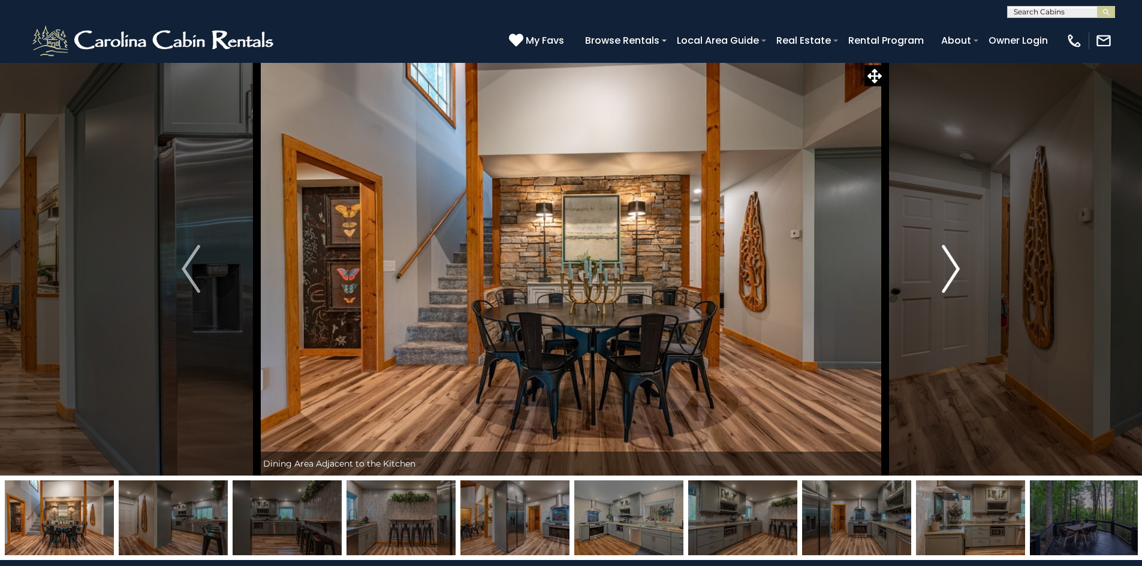
click at [955, 265] on img "Next" at bounding box center [951, 269] width 18 height 48
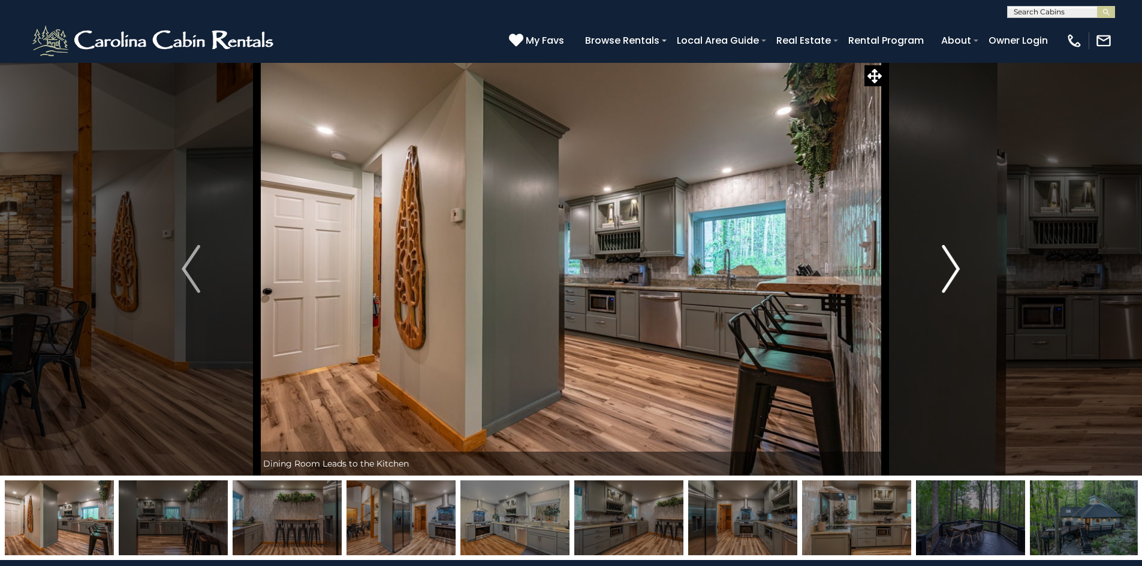
click at [955, 265] on img "Next" at bounding box center [951, 269] width 18 height 48
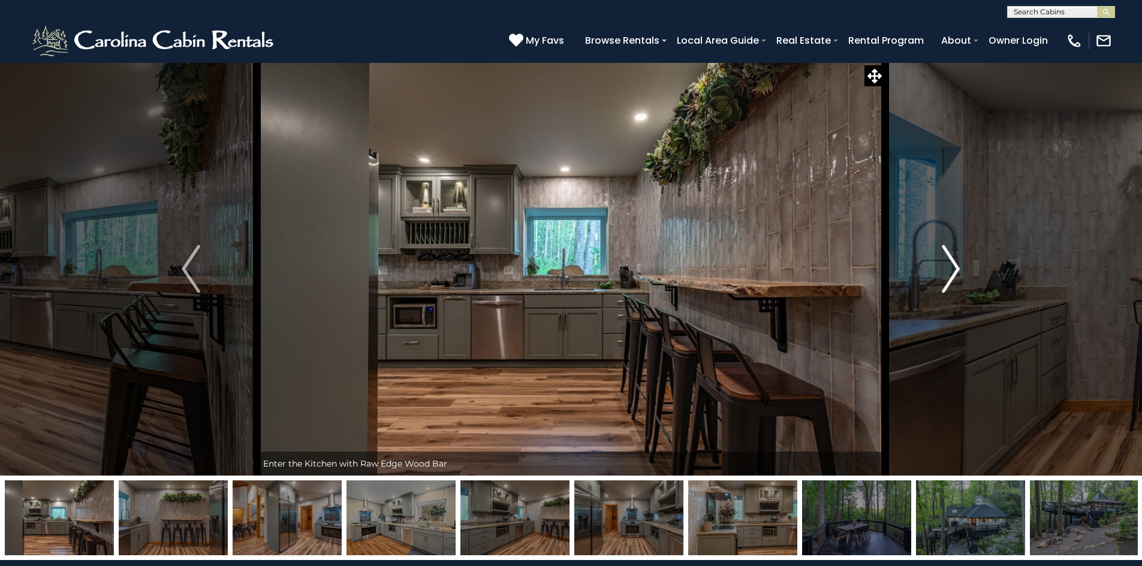
click at [955, 265] on img "Next" at bounding box center [951, 269] width 18 height 48
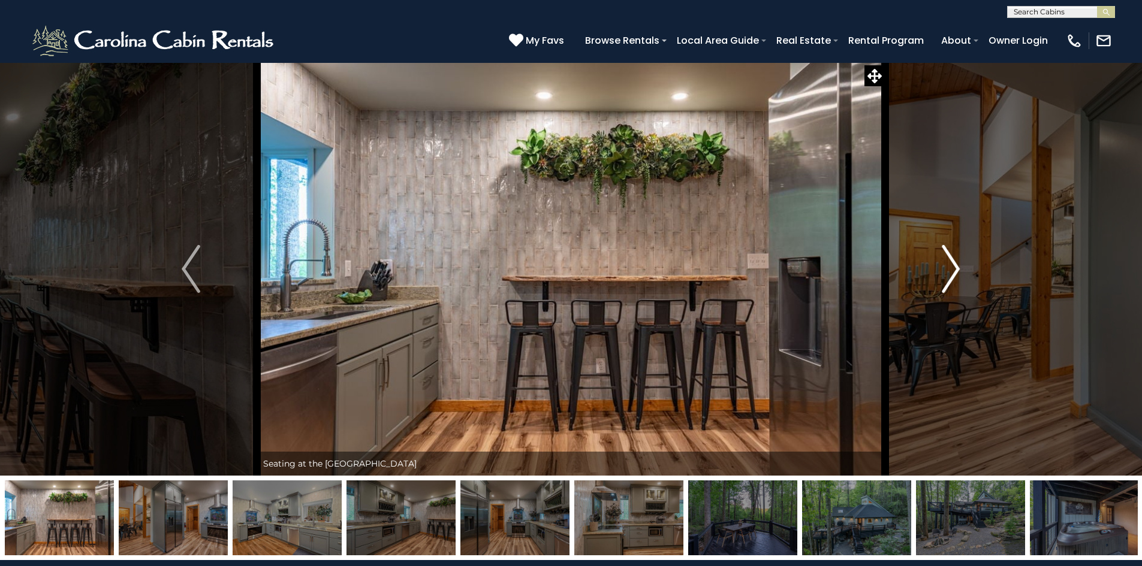
click at [955, 265] on img "Next" at bounding box center [951, 269] width 18 height 48
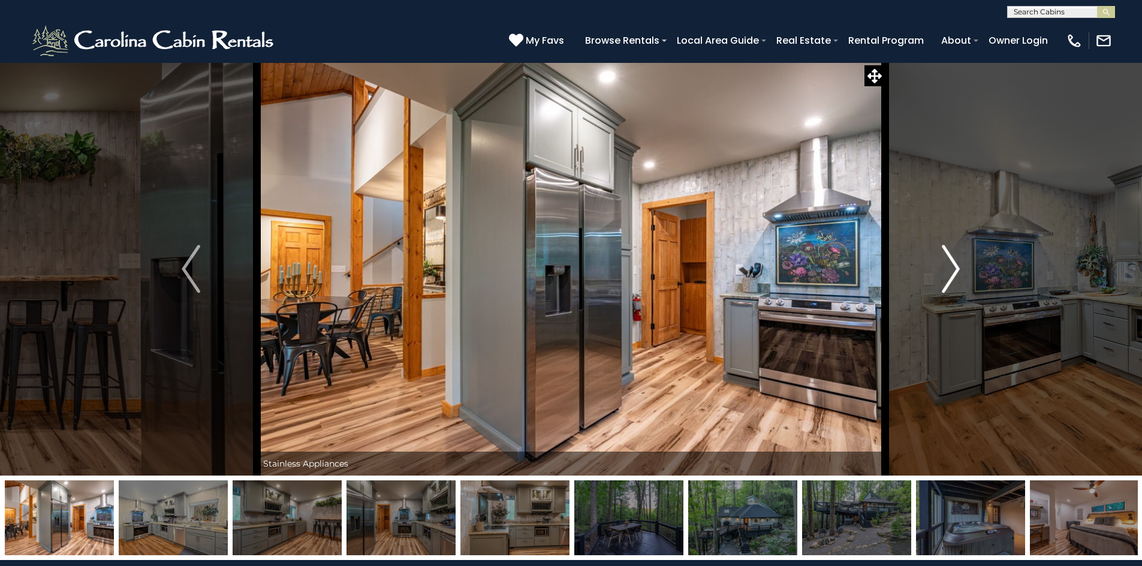
click at [955, 265] on img "Next" at bounding box center [951, 269] width 18 height 48
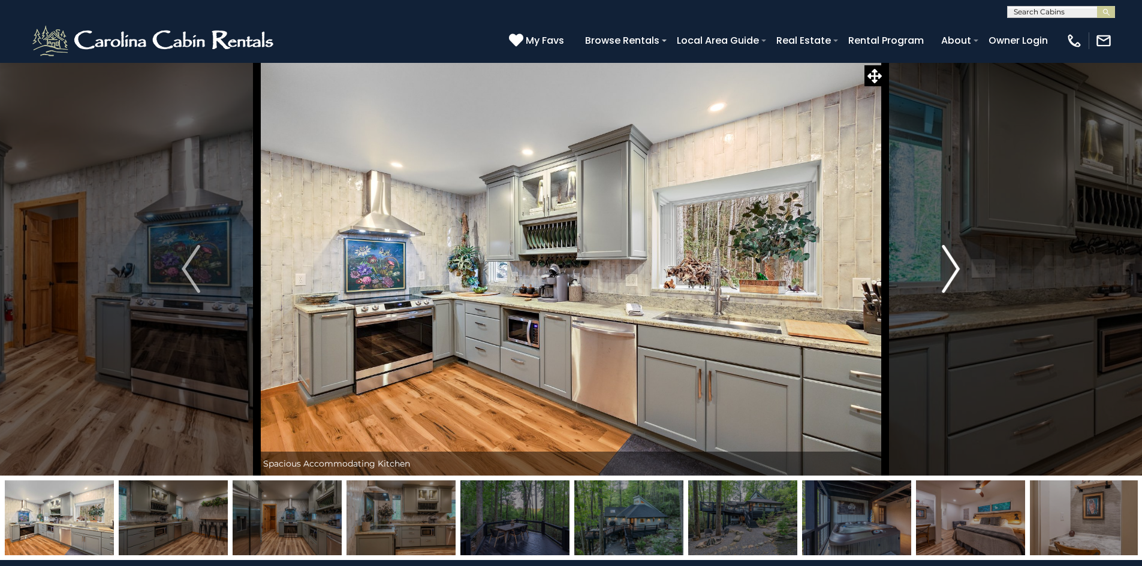
click at [955, 265] on img "Next" at bounding box center [951, 269] width 18 height 48
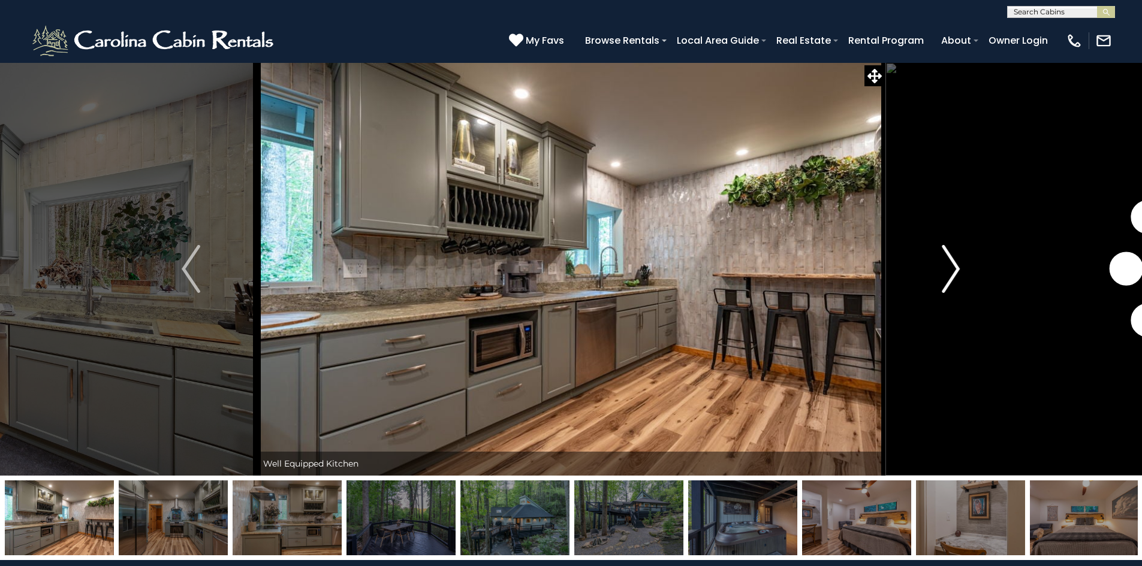
click at [955, 265] on img "Next" at bounding box center [951, 269] width 18 height 48
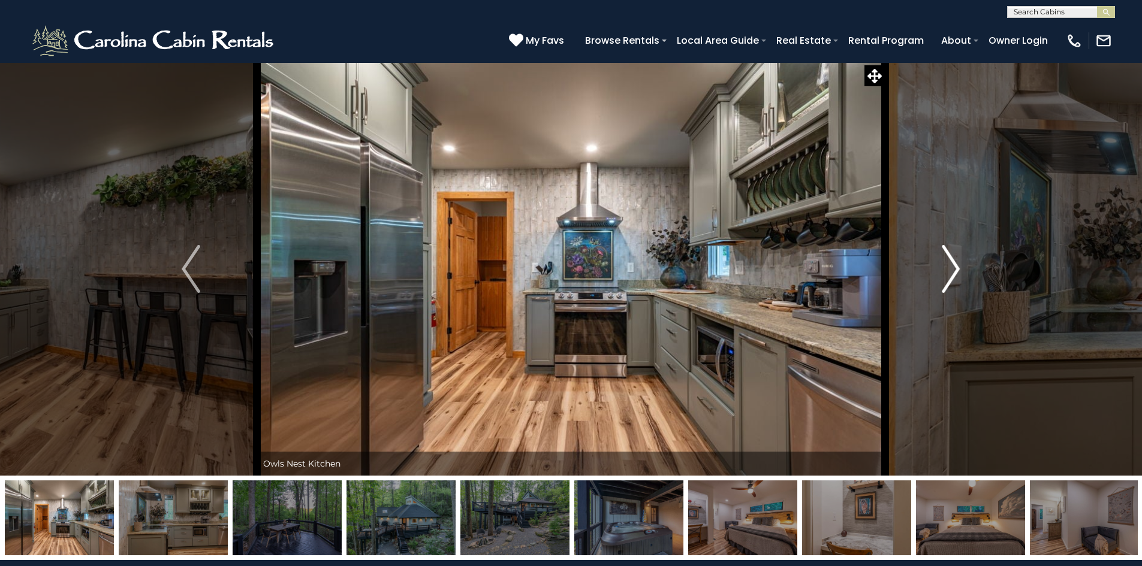
click at [955, 265] on img "Next" at bounding box center [951, 269] width 18 height 48
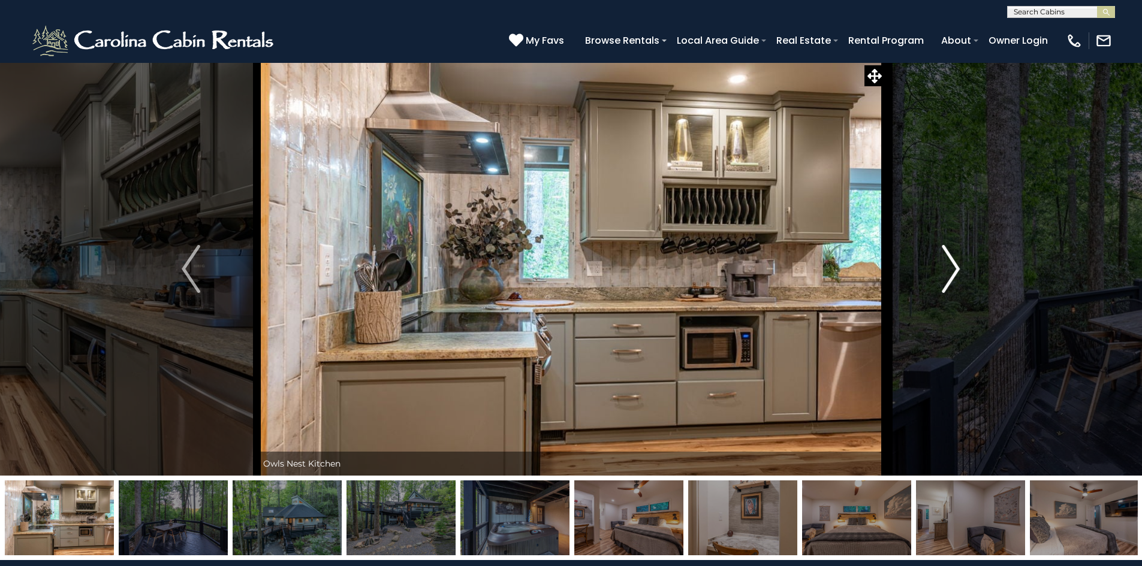
click at [955, 265] on img "Next" at bounding box center [951, 269] width 18 height 48
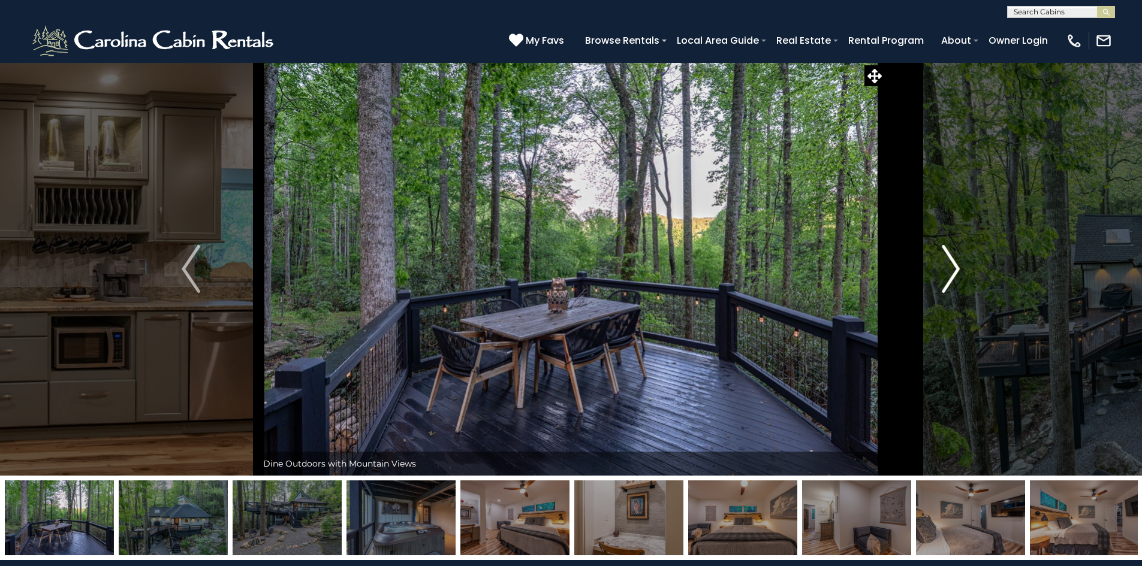
click at [955, 265] on img "Next" at bounding box center [951, 269] width 18 height 48
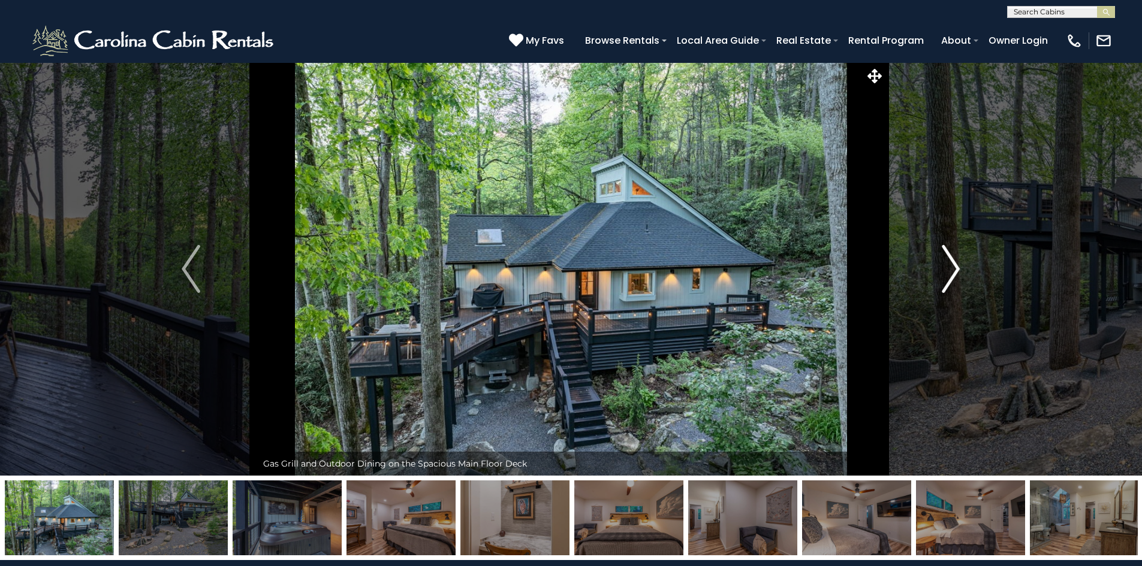
click at [955, 265] on img "Next" at bounding box center [951, 269] width 18 height 48
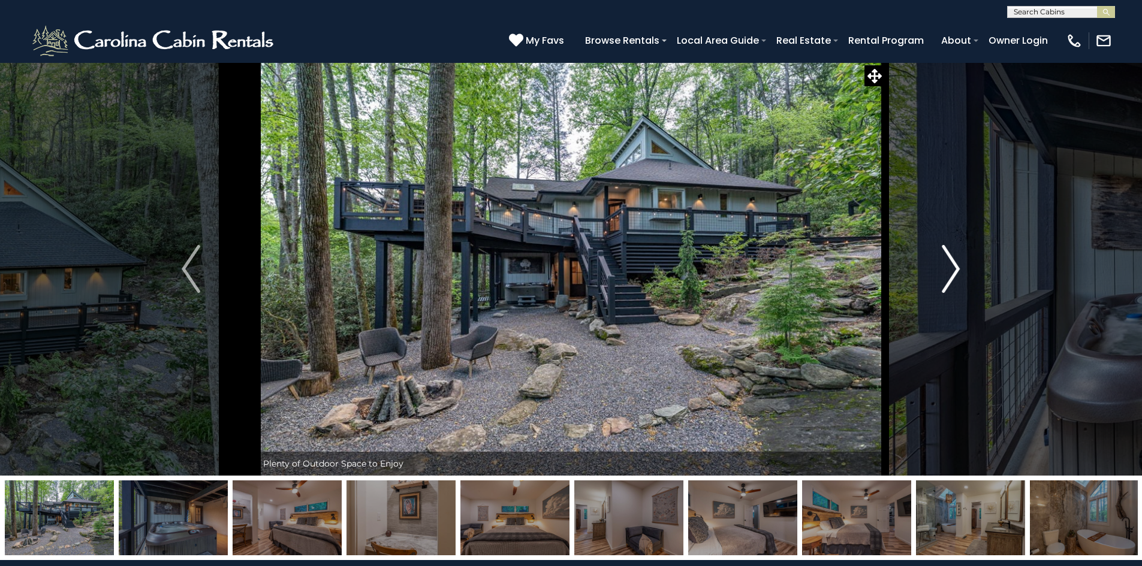
click at [955, 265] on img "Next" at bounding box center [951, 269] width 18 height 48
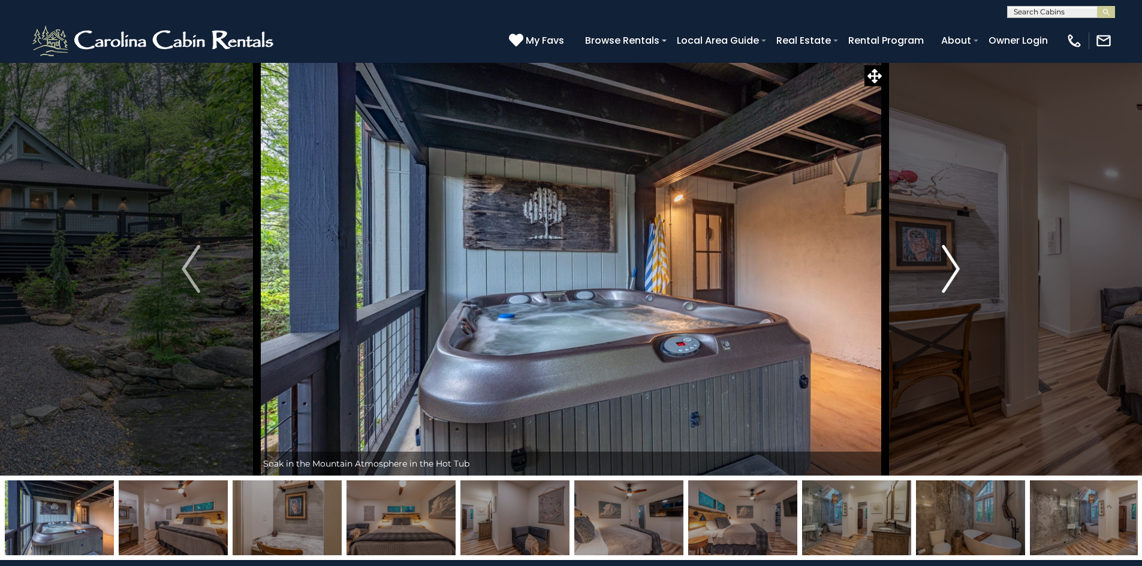
click at [955, 265] on img "Next" at bounding box center [951, 269] width 18 height 48
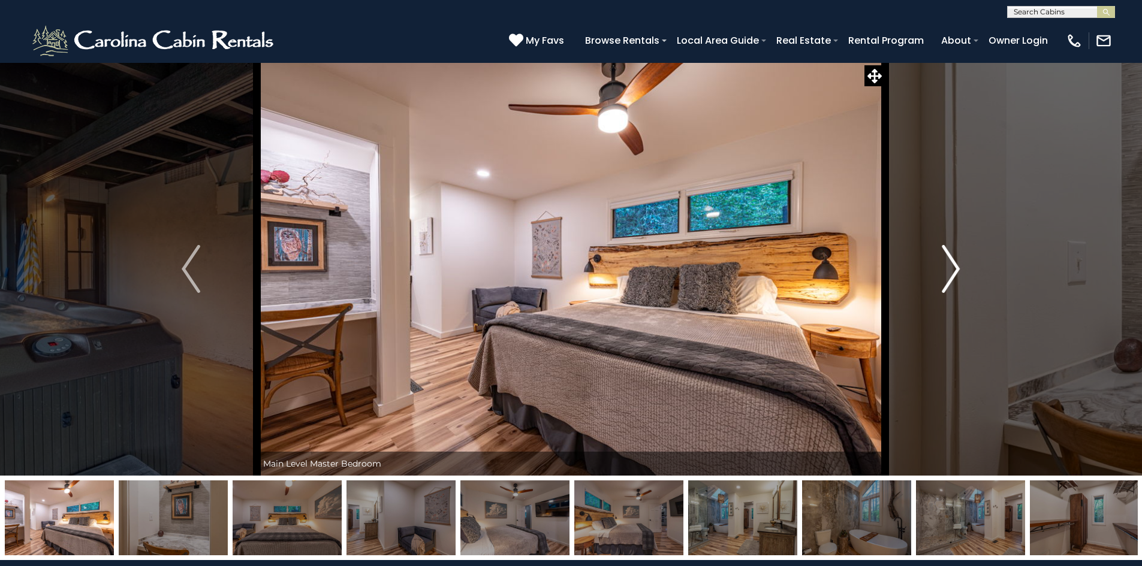
click at [955, 265] on img "Next" at bounding box center [951, 269] width 18 height 48
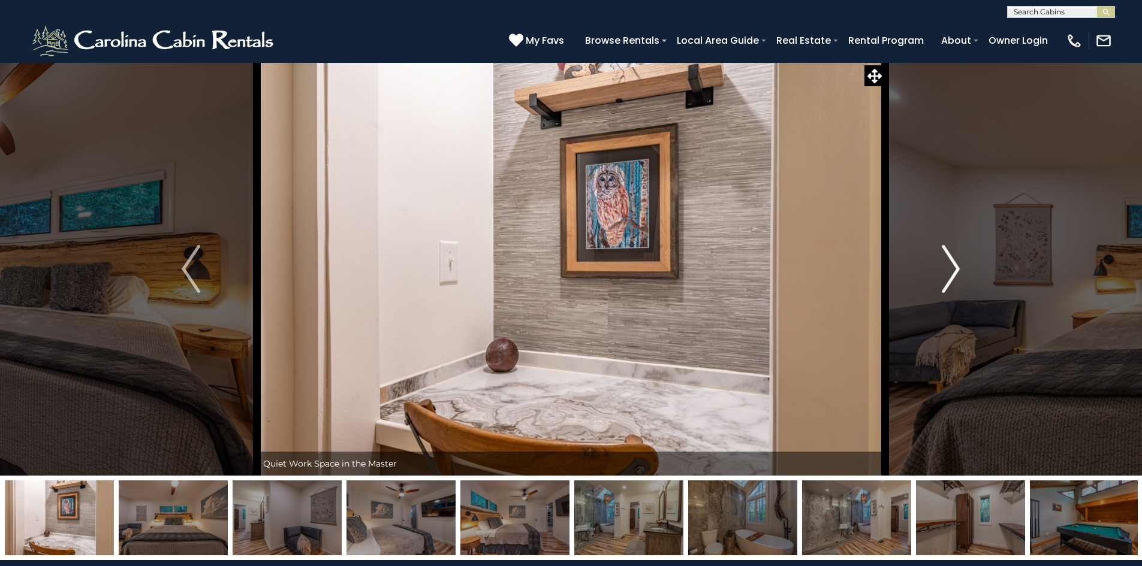
click at [955, 265] on img "Next" at bounding box center [951, 269] width 18 height 48
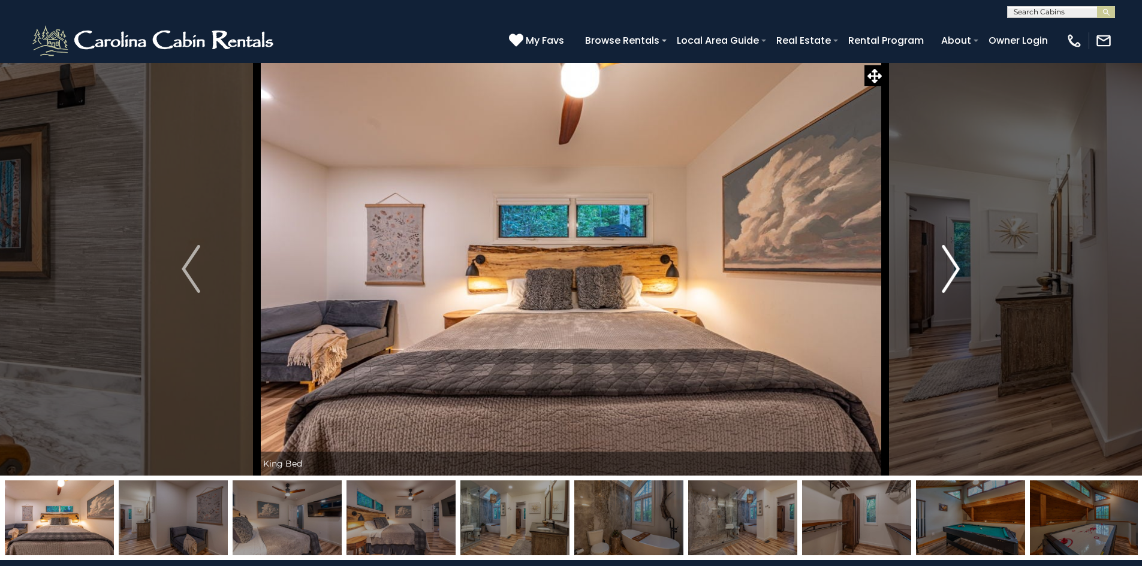
click at [955, 265] on img "Next" at bounding box center [951, 269] width 18 height 48
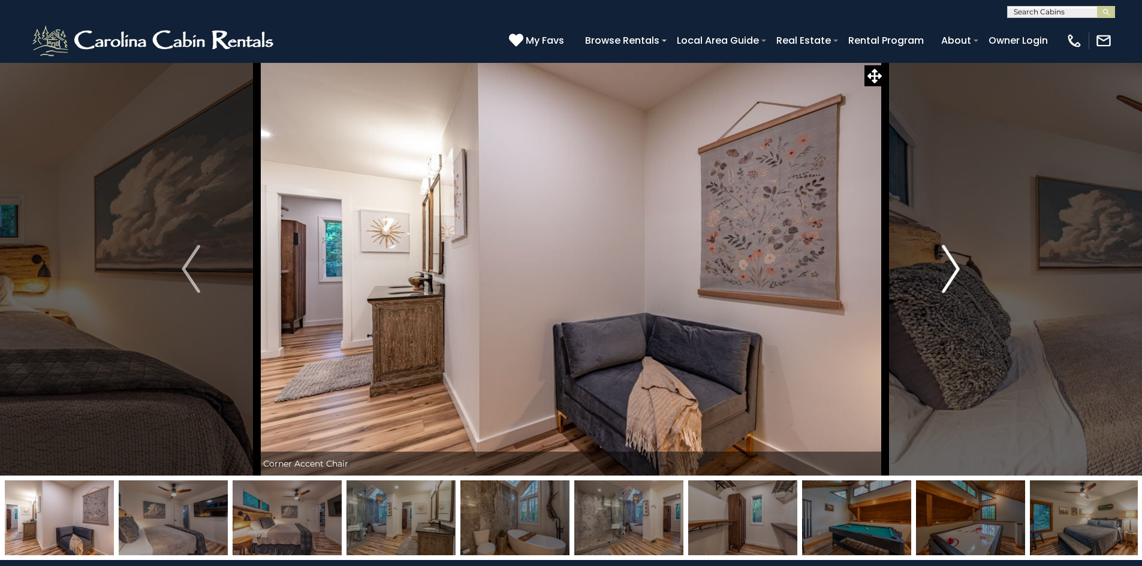
click at [955, 265] on img "Next" at bounding box center [951, 269] width 18 height 48
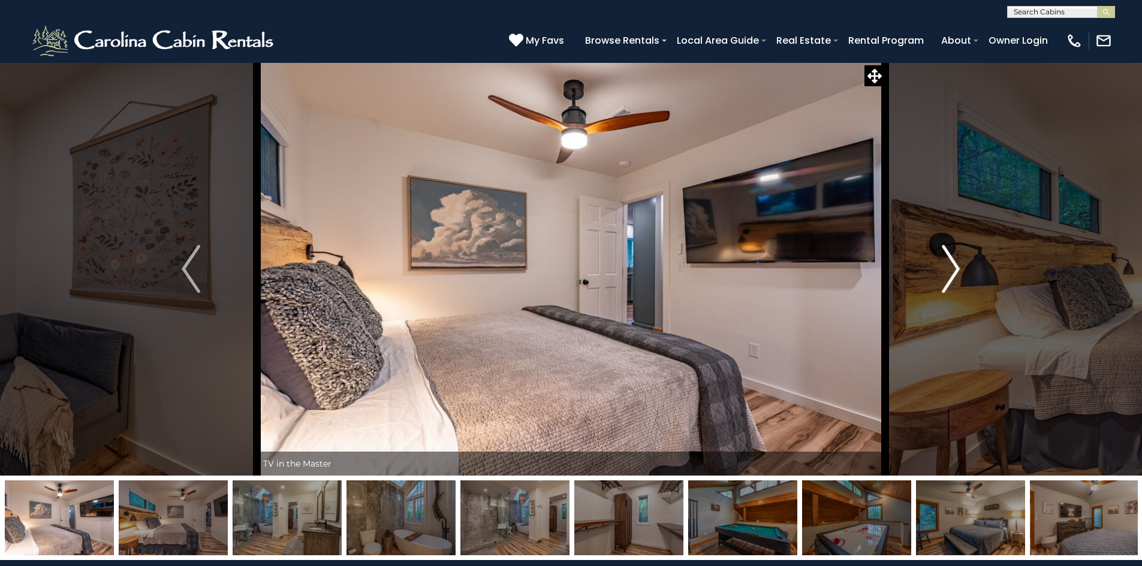
click at [955, 265] on img "Next" at bounding box center [951, 269] width 18 height 48
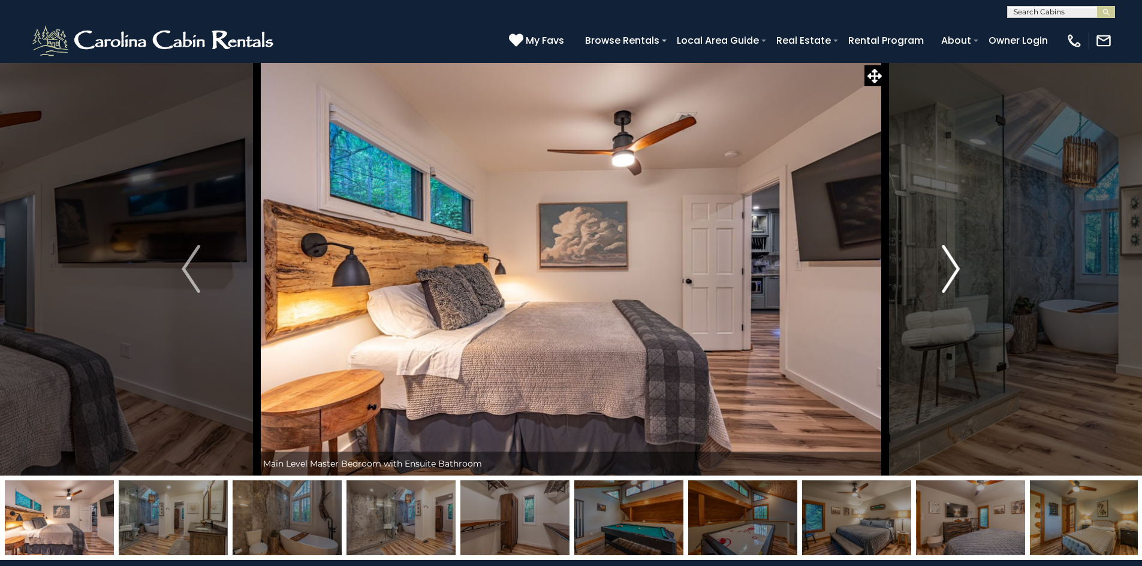
click at [955, 265] on img "Next" at bounding box center [951, 269] width 18 height 48
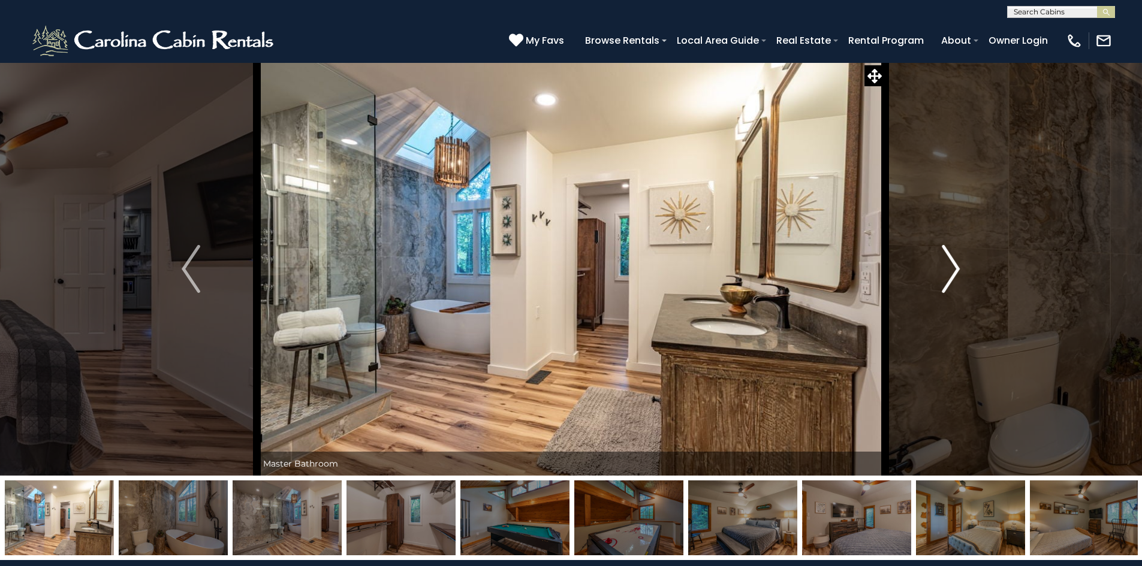
click at [955, 265] on img "Next" at bounding box center [951, 269] width 18 height 48
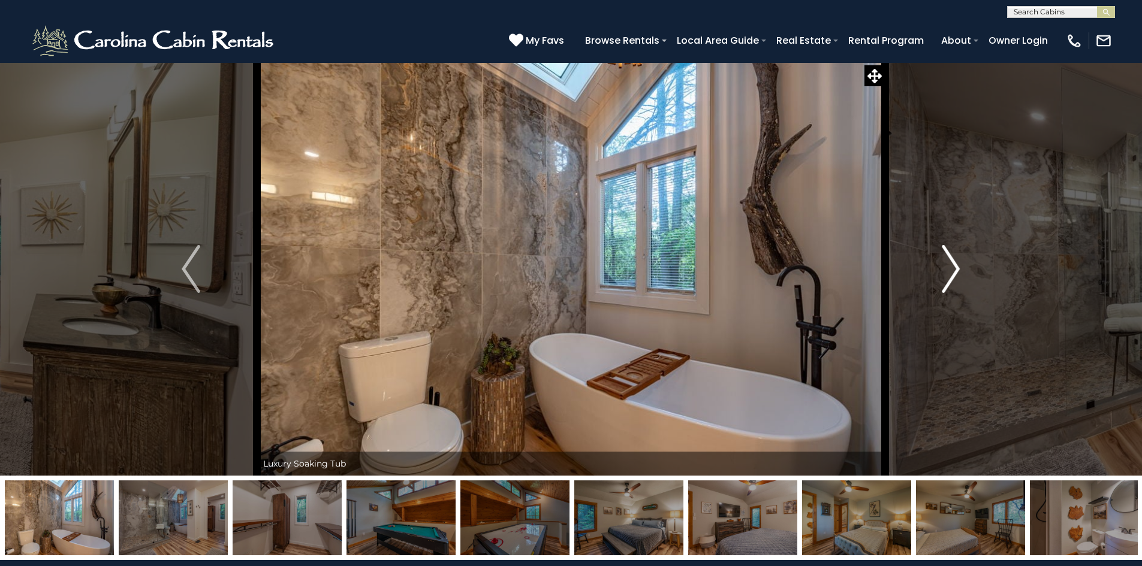
click at [955, 265] on img "Next" at bounding box center [951, 269] width 18 height 48
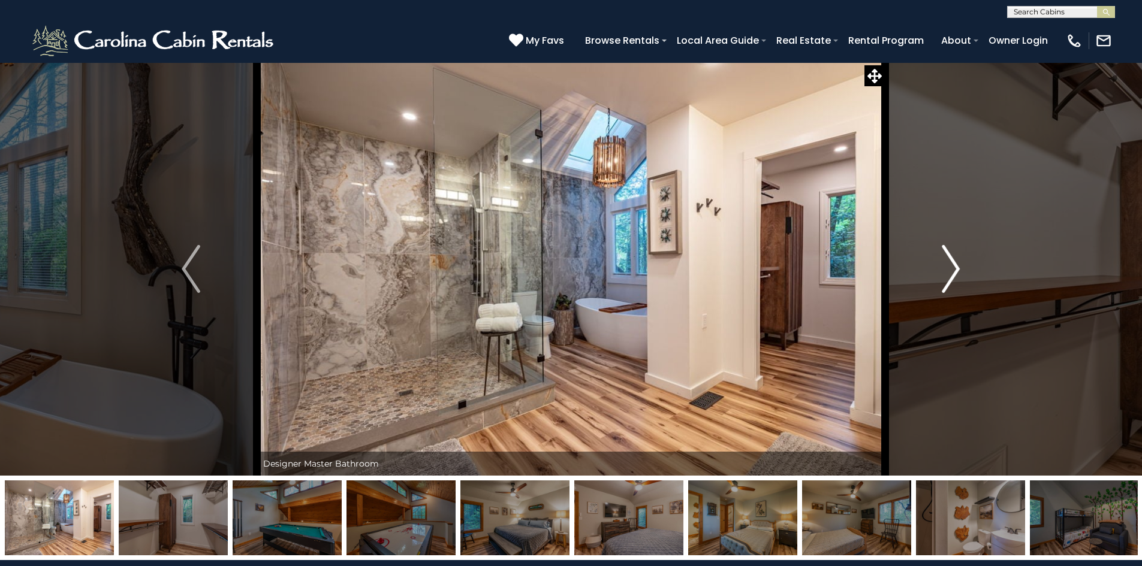
click at [955, 265] on img "Next" at bounding box center [951, 269] width 18 height 48
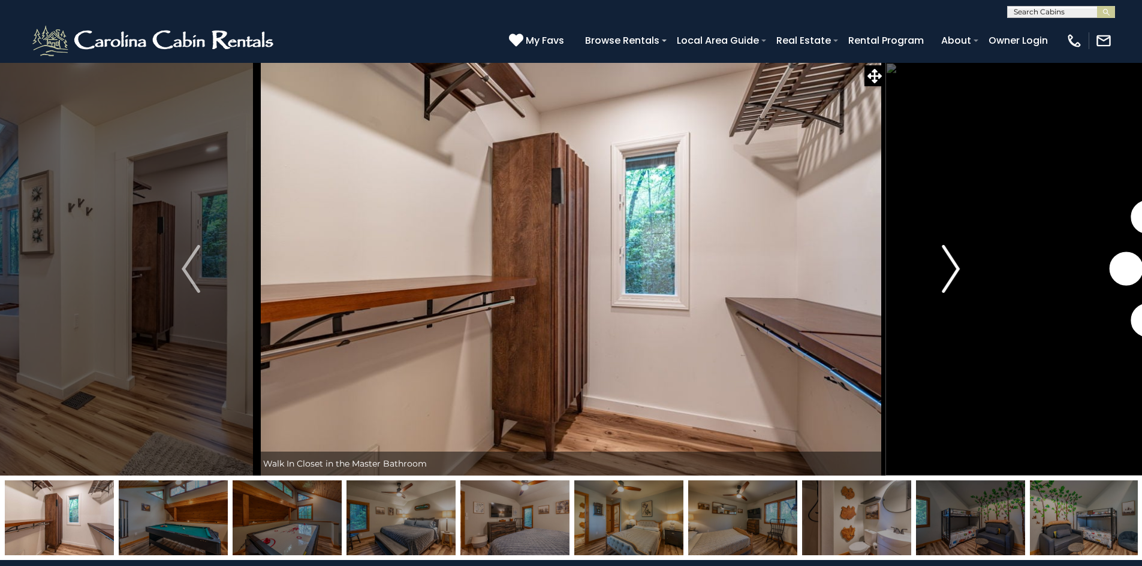
click at [955, 265] on img "Next" at bounding box center [951, 269] width 18 height 48
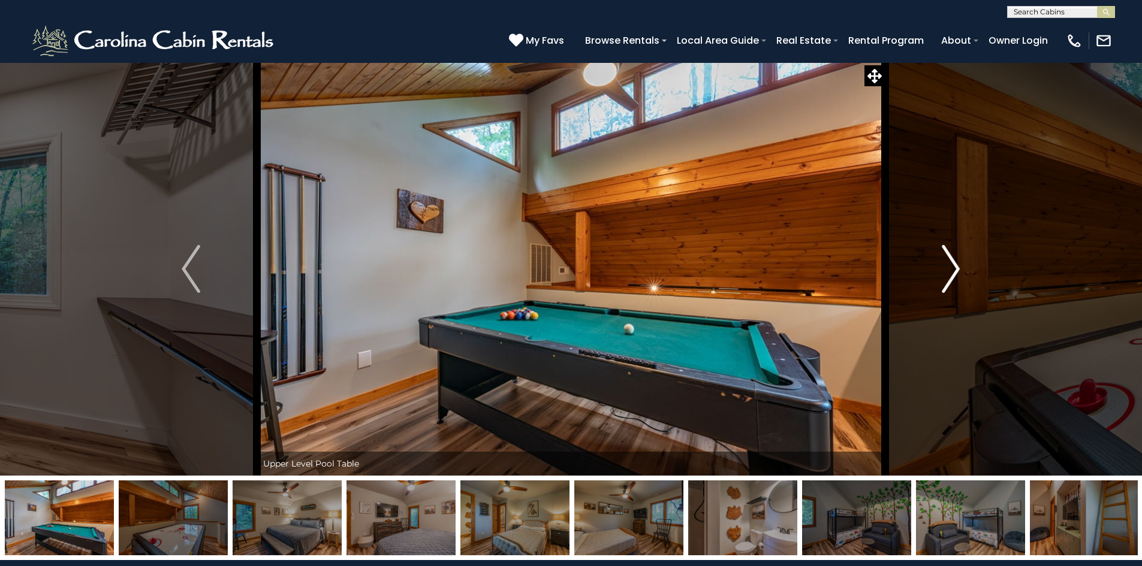
click at [955, 265] on img "Next" at bounding box center [951, 269] width 18 height 48
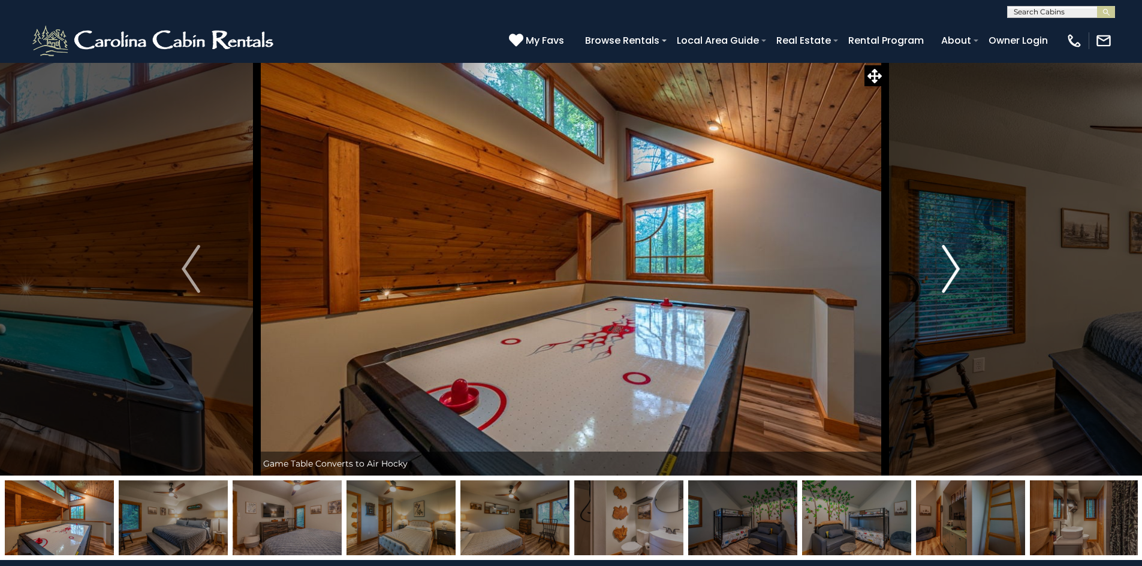
click at [955, 265] on img "Next" at bounding box center [951, 269] width 18 height 48
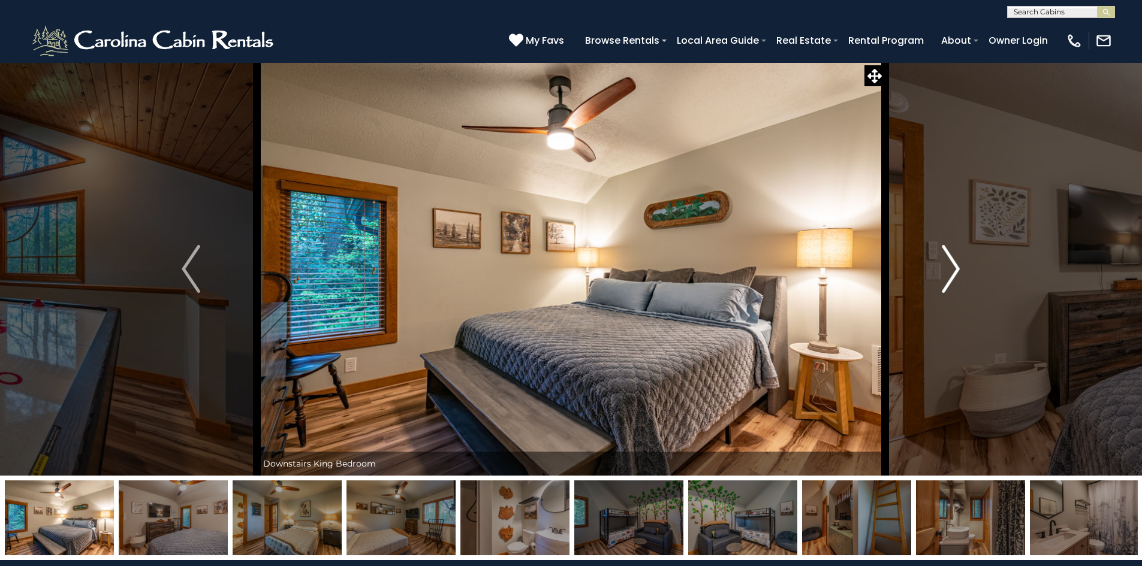
click at [955, 265] on img "Next" at bounding box center [951, 269] width 18 height 48
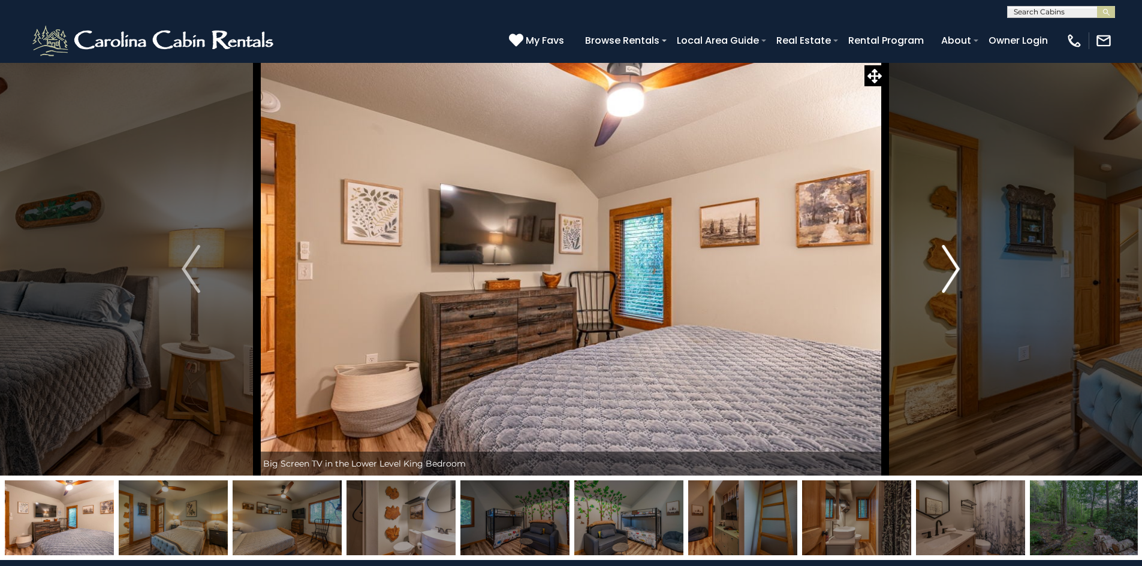
click at [955, 265] on img "Next" at bounding box center [951, 269] width 18 height 48
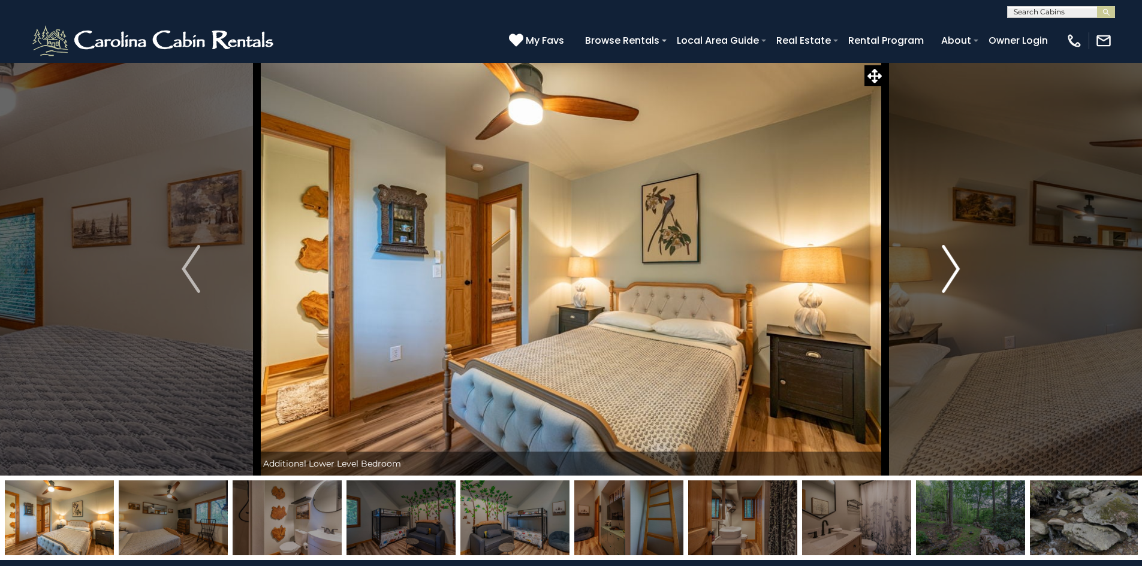
click at [955, 265] on img "Next" at bounding box center [951, 269] width 18 height 48
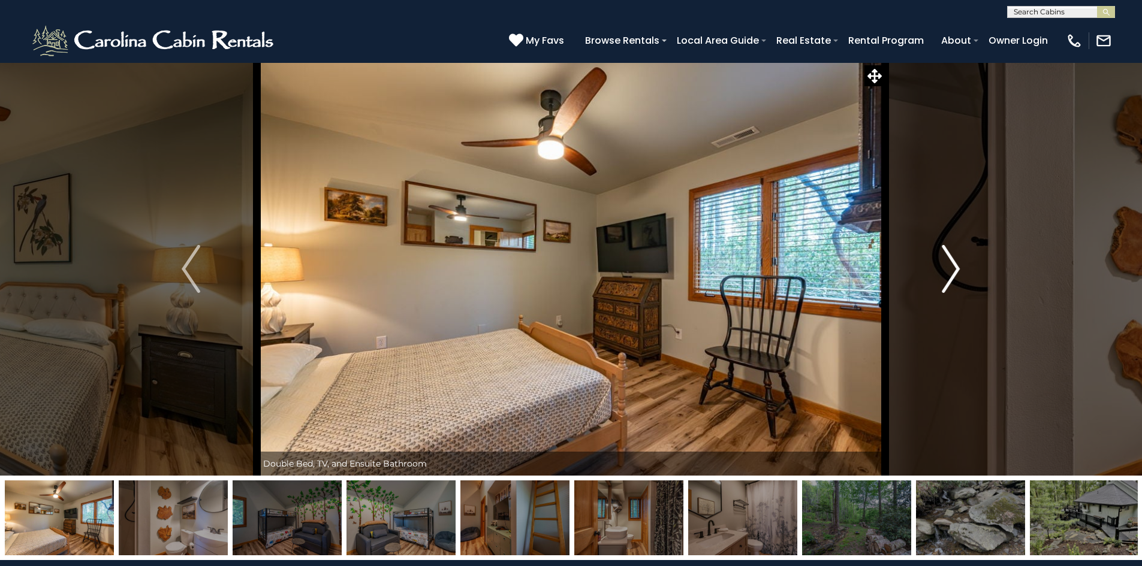
click at [955, 265] on img "Next" at bounding box center [951, 269] width 18 height 48
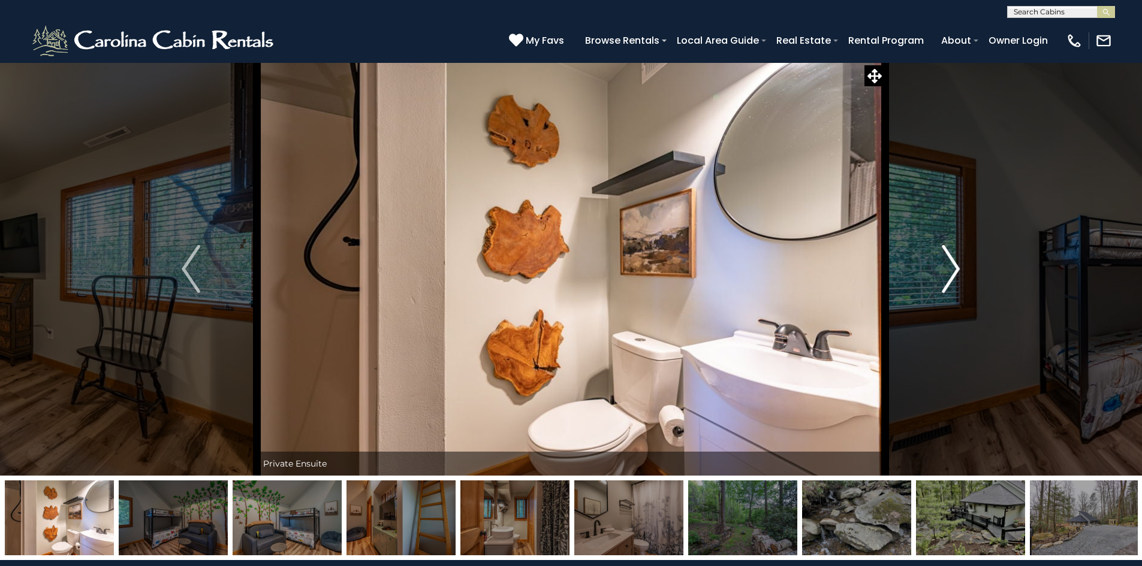
click at [955, 265] on img "Next" at bounding box center [951, 269] width 18 height 48
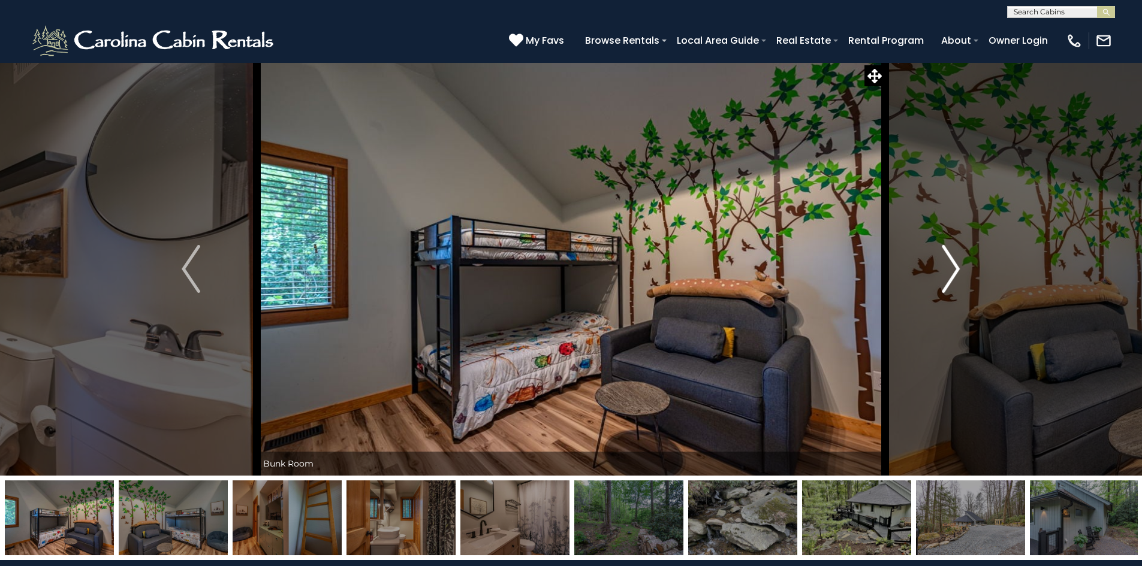
click at [955, 265] on img "Next" at bounding box center [951, 269] width 18 height 48
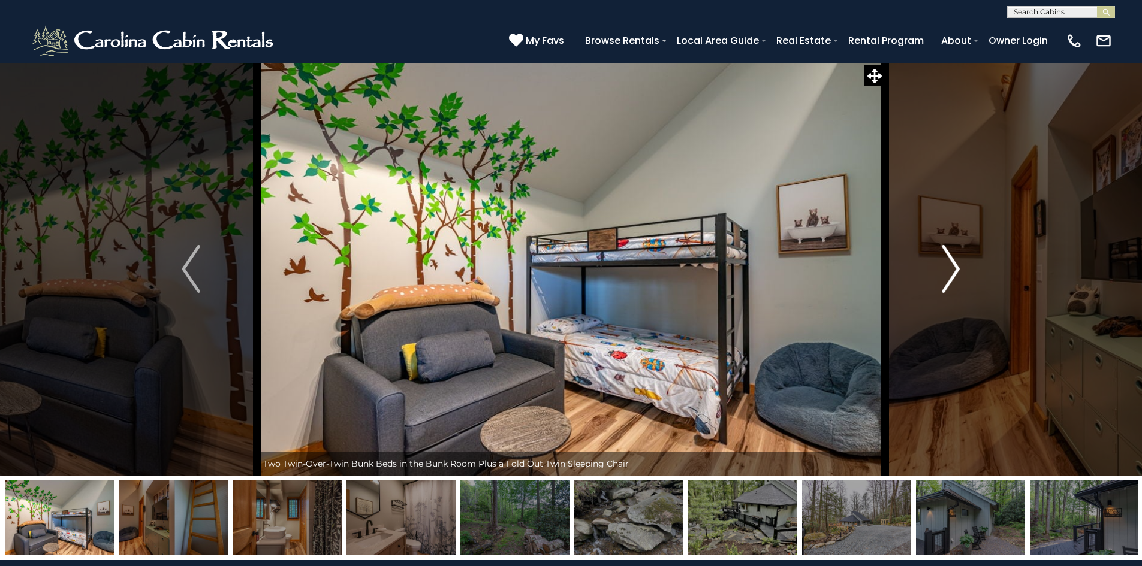
click at [955, 265] on img "Next" at bounding box center [951, 269] width 18 height 48
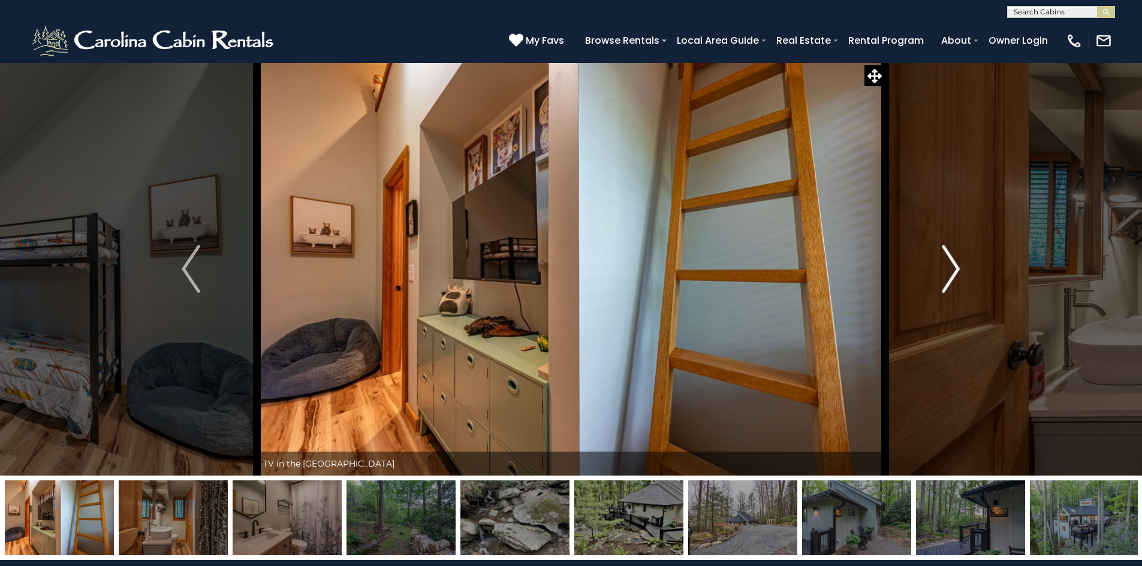
click at [955, 265] on img "Next" at bounding box center [951, 269] width 18 height 48
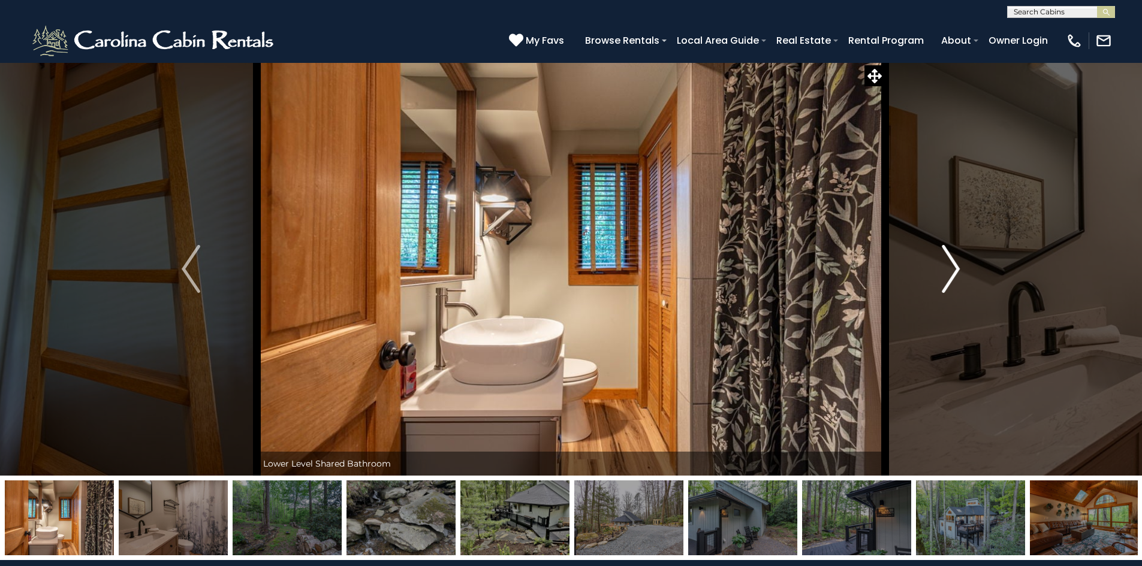
click at [955, 265] on img "Next" at bounding box center [951, 269] width 18 height 48
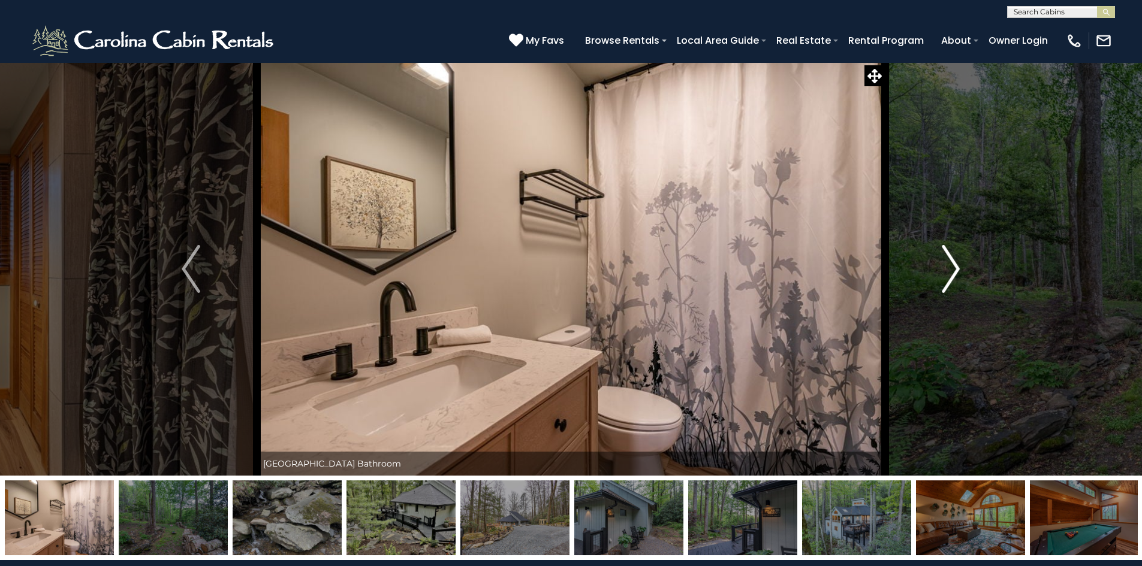
click at [955, 265] on img "Next" at bounding box center [951, 269] width 18 height 48
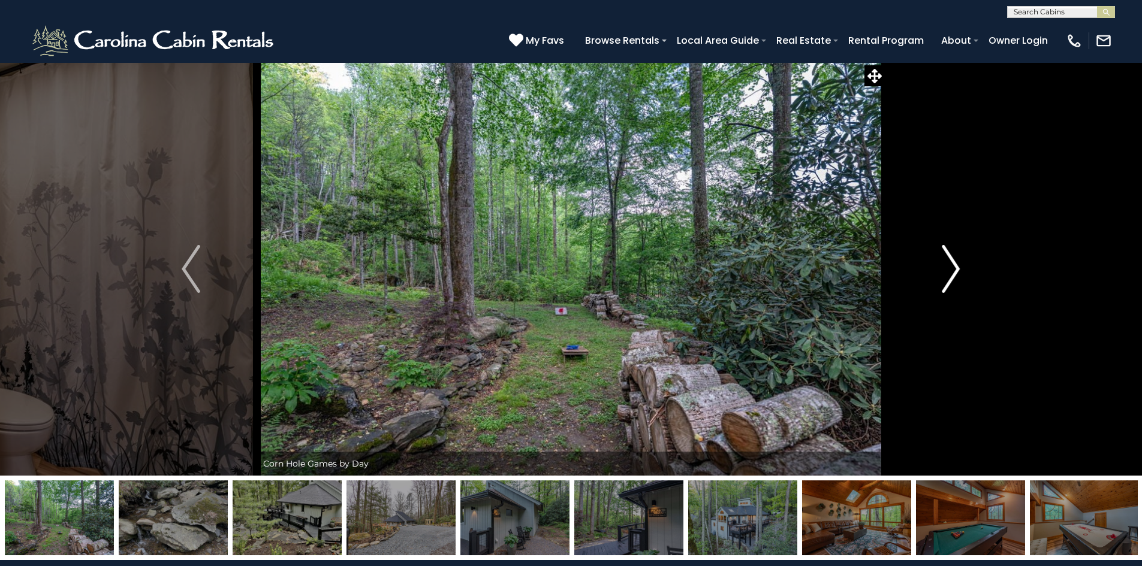
click at [955, 265] on img "Next" at bounding box center [951, 269] width 18 height 48
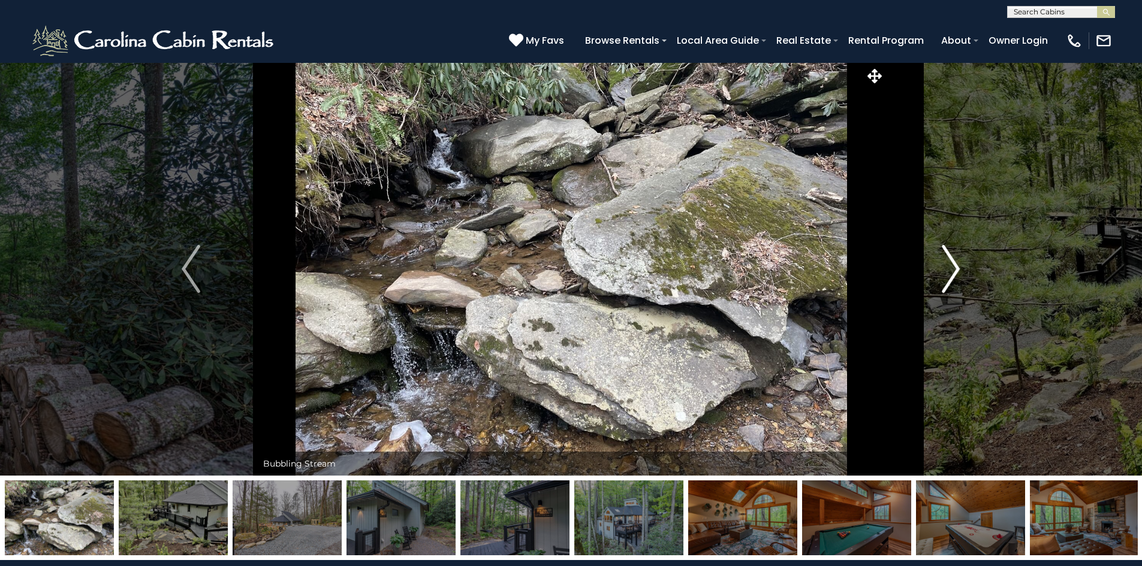
click at [955, 265] on img "Next" at bounding box center [951, 269] width 18 height 48
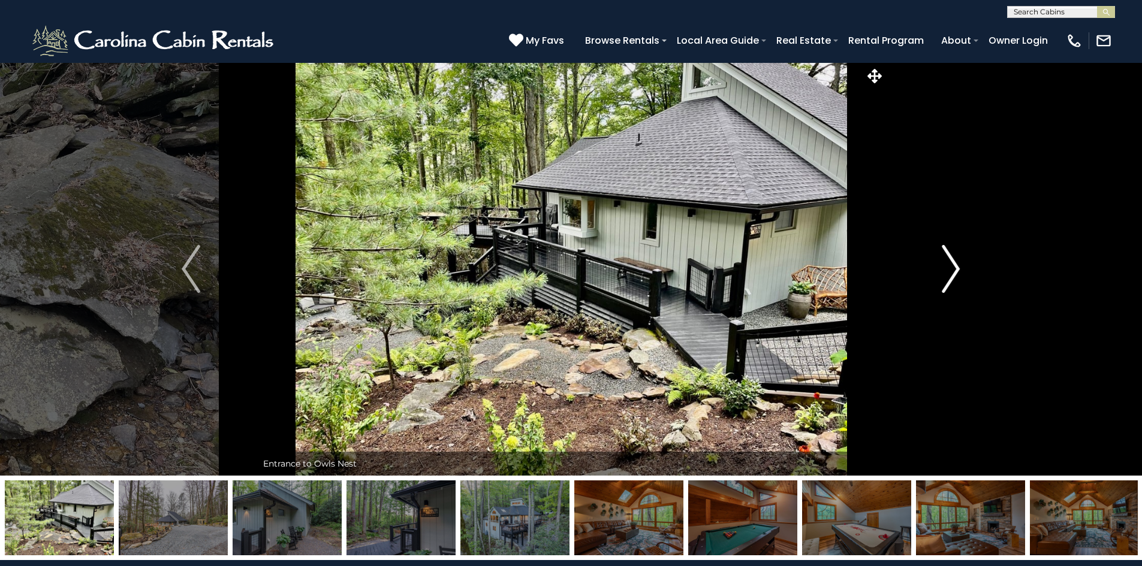
click at [955, 265] on img "Next" at bounding box center [951, 269] width 18 height 48
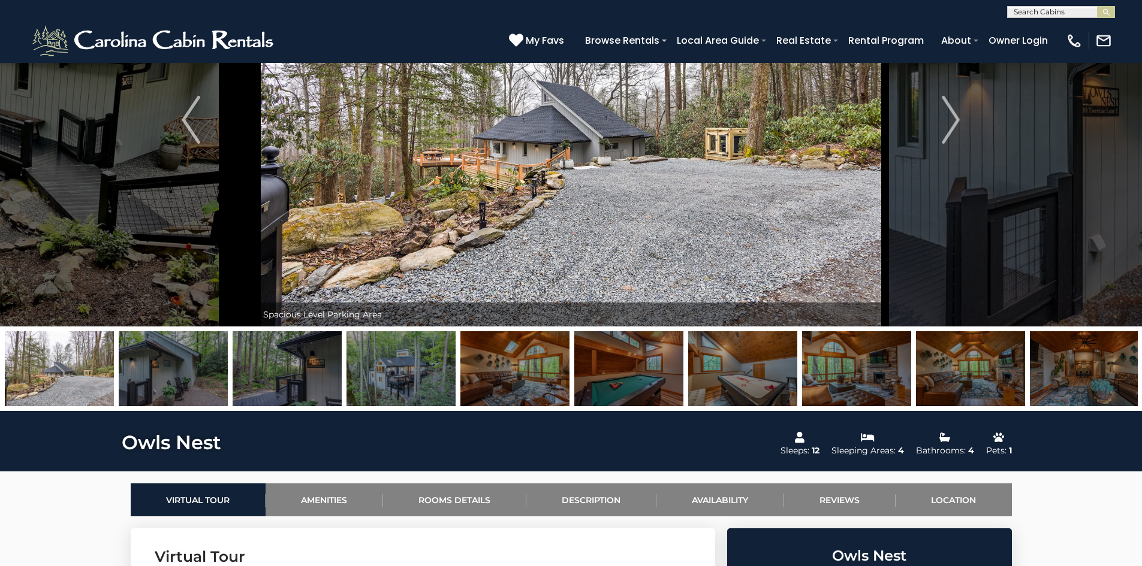
scroll to position [147, 0]
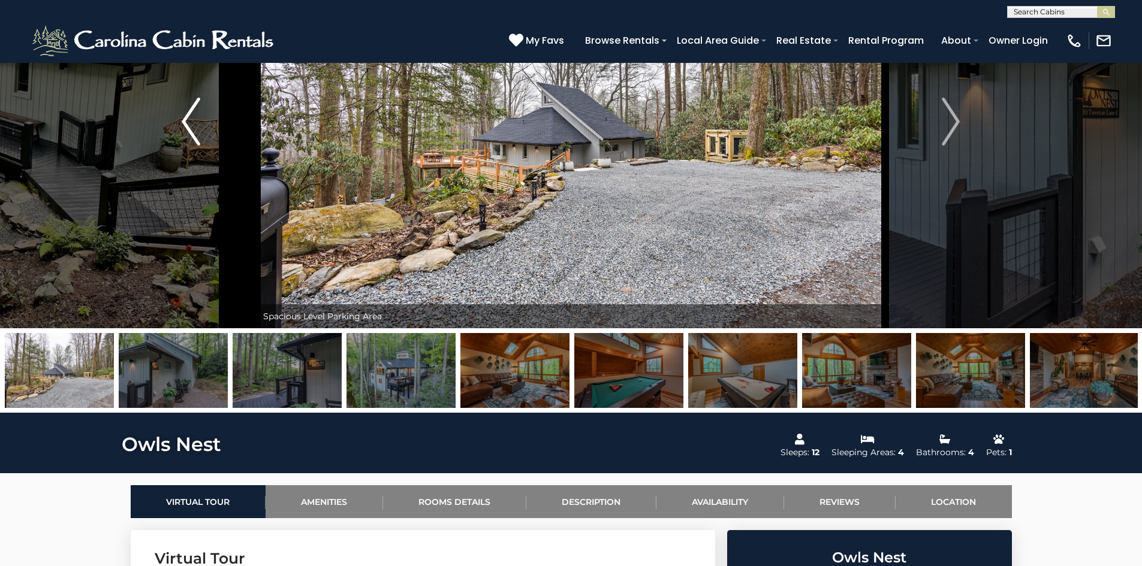
click at [192, 131] on img "Previous" at bounding box center [191, 122] width 18 height 48
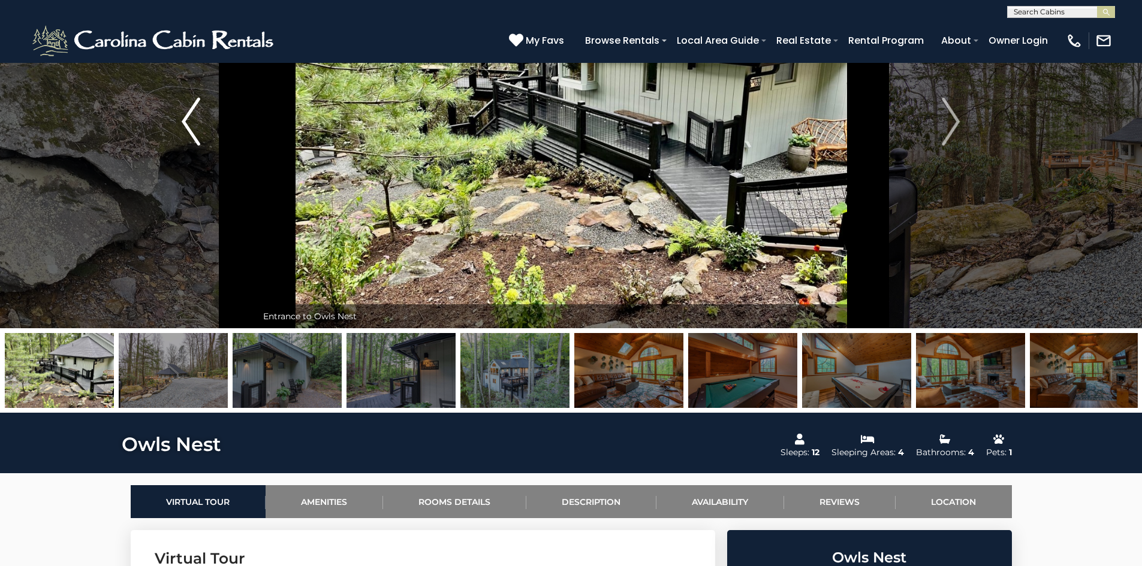
click at [192, 131] on img "Previous" at bounding box center [191, 122] width 18 height 48
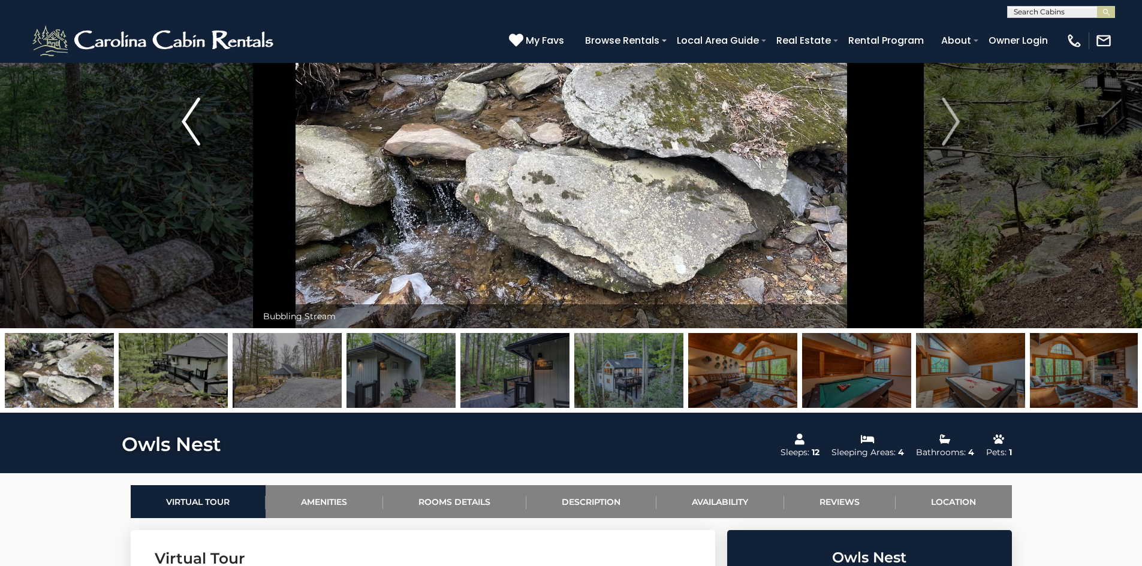
click at [192, 131] on img "Previous" at bounding box center [191, 122] width 18 height 48
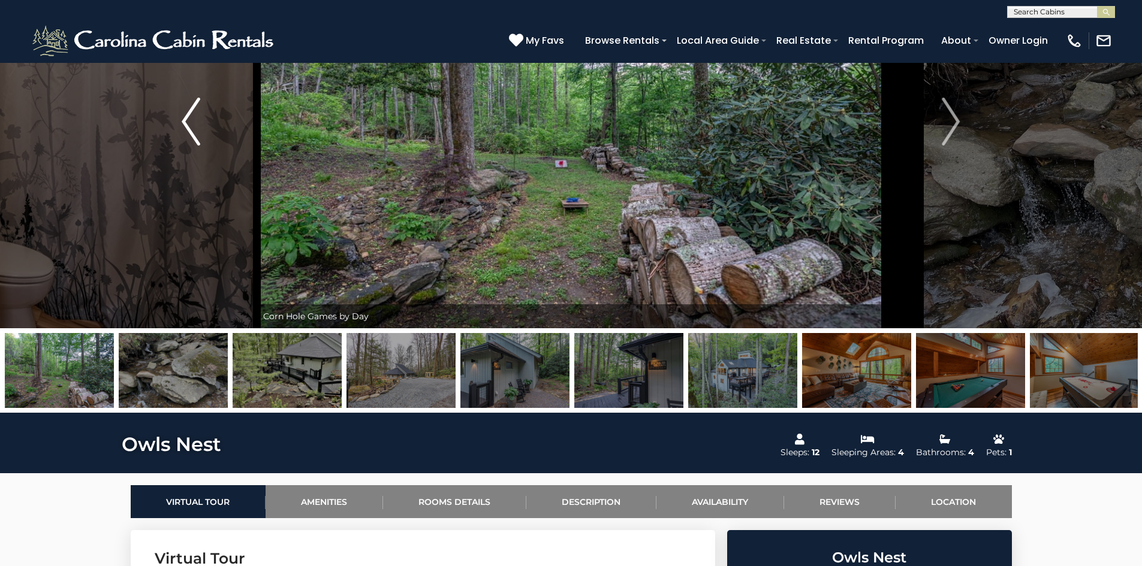
click at [192, 131] on img "Previous" at bounding box center [191, 122] width 18 height 48
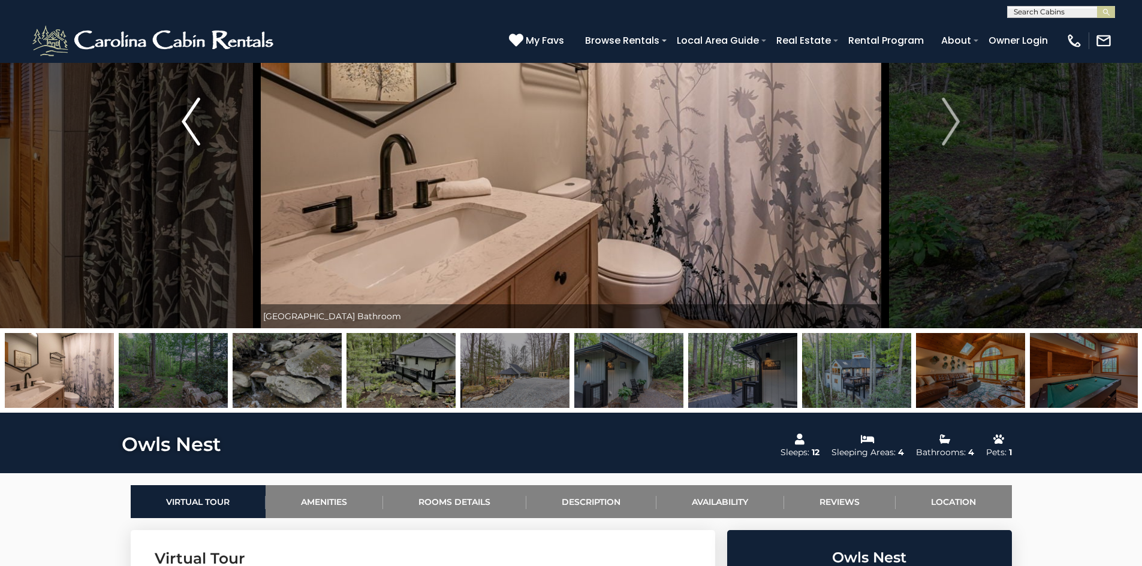
click at [192, 131] on img "Previous" at bounding box center [191, 122] width 18 height 48
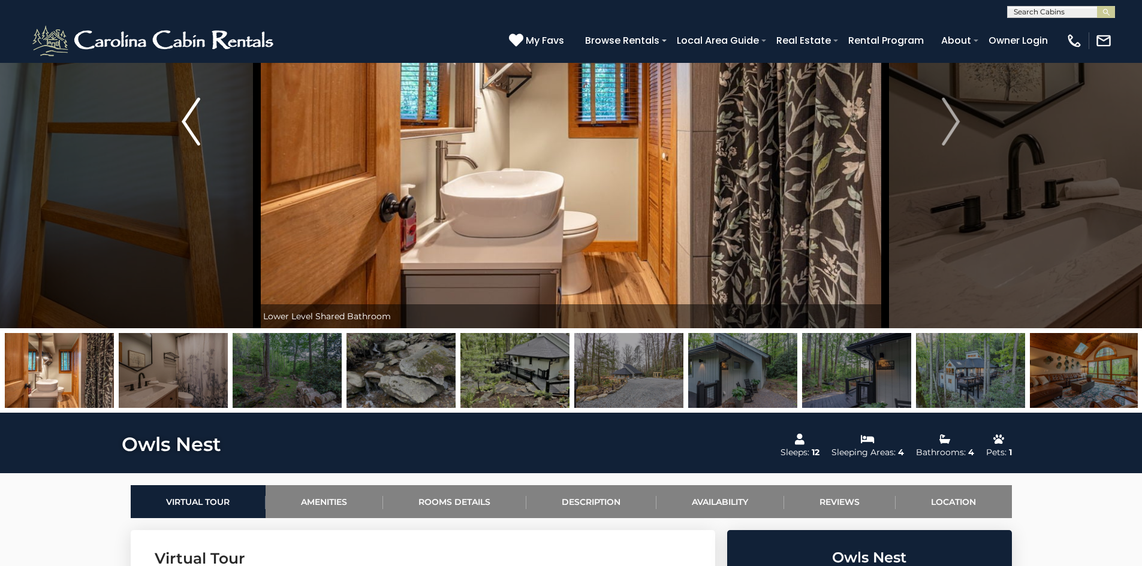
click at [192, 131] on img "Previous" at bounding box center [191, 122] width 18 height 48
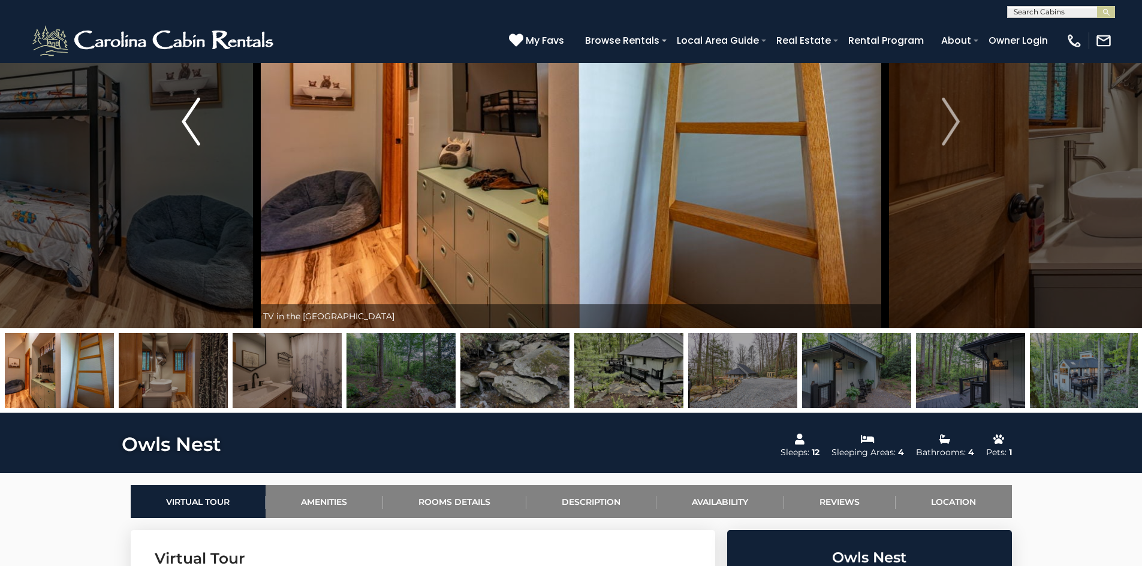
click at [192, 131] on img "Previous" at bounding box center [191, 122] width 18 height 48
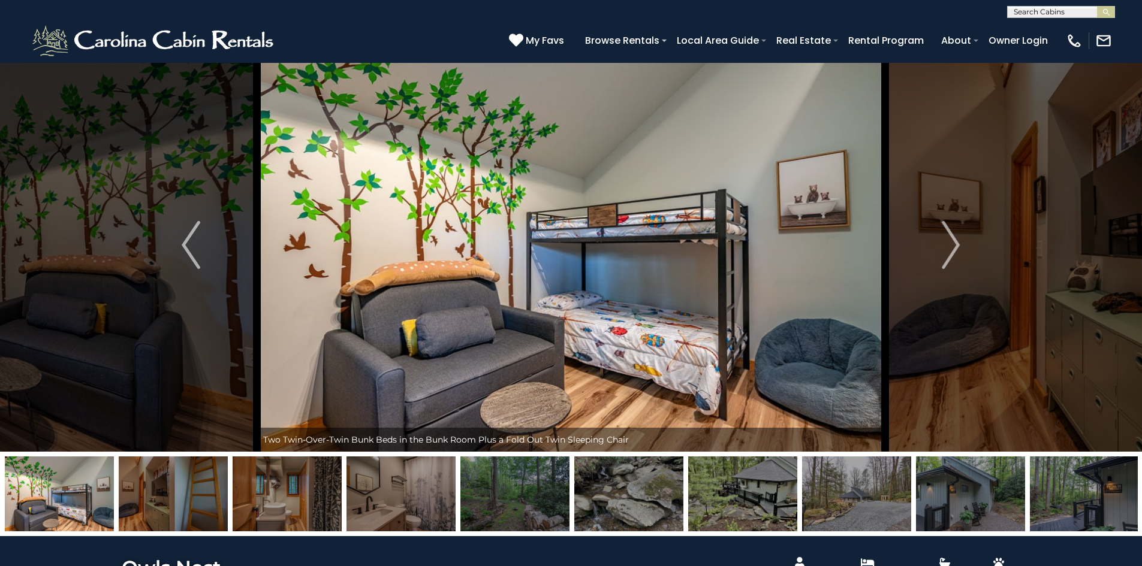
scroll to position [23, 0]
click at [956, 247] on img "Next" at bounding box center [951, 246] width 18 height 48
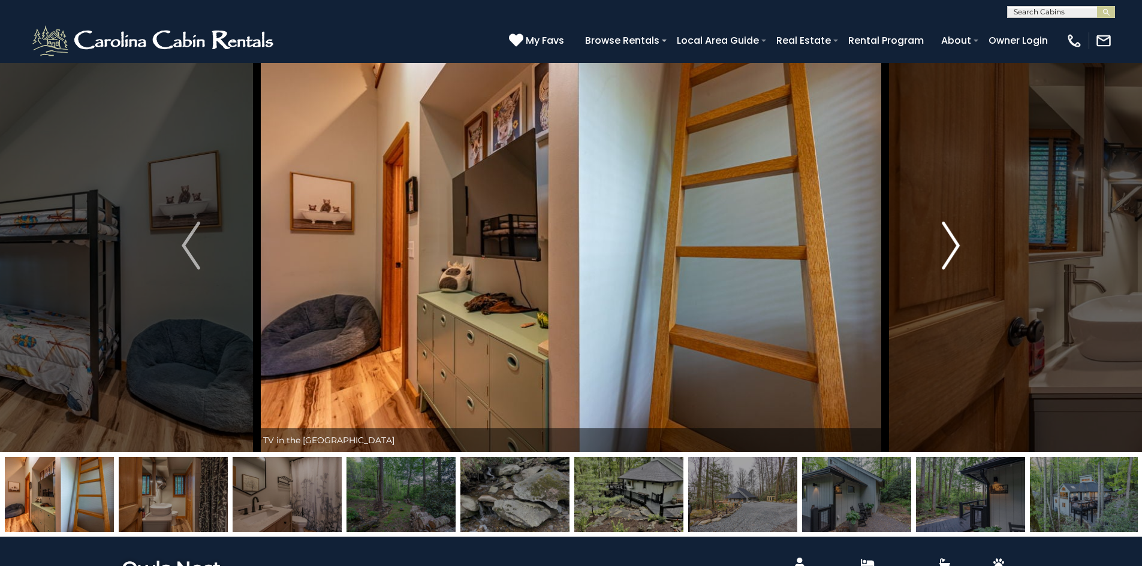
click at [956, 247] on img "Next" at bounding box center [951, 246] width 18 height 48
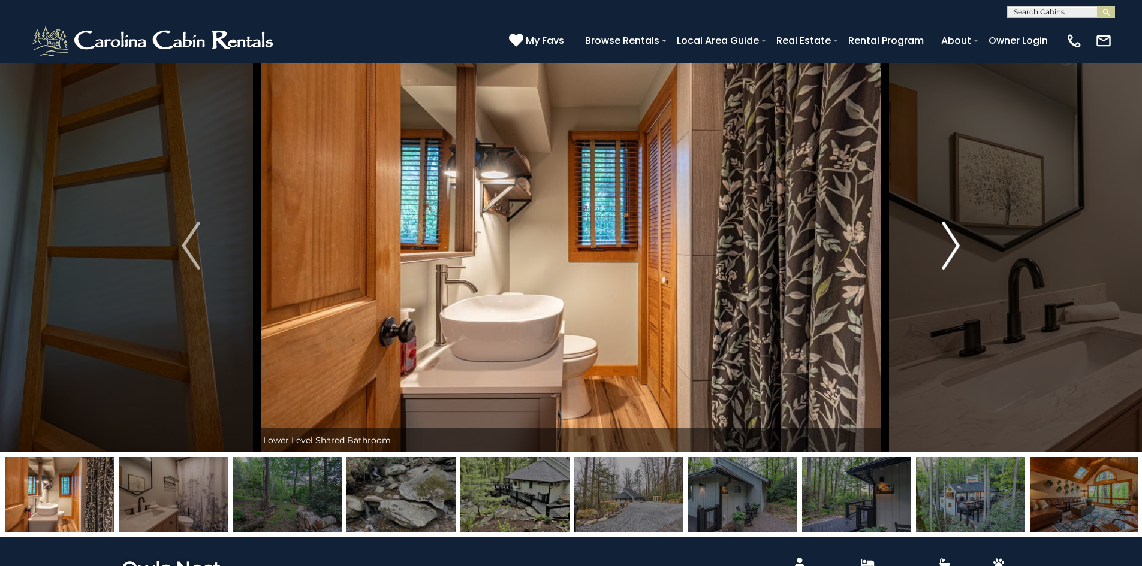
click at [956, 247] on img "Next" at bounding box center [951, 246] width 18 height 48
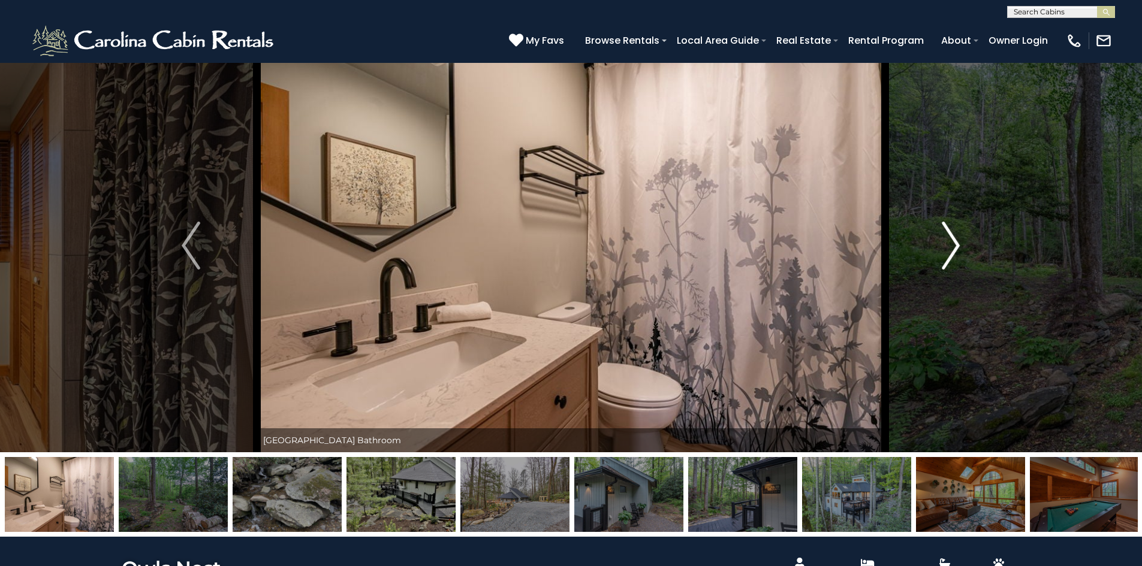
click at [956, 247] on img "Next" at bounding box center [951, 246] width 18 height 48
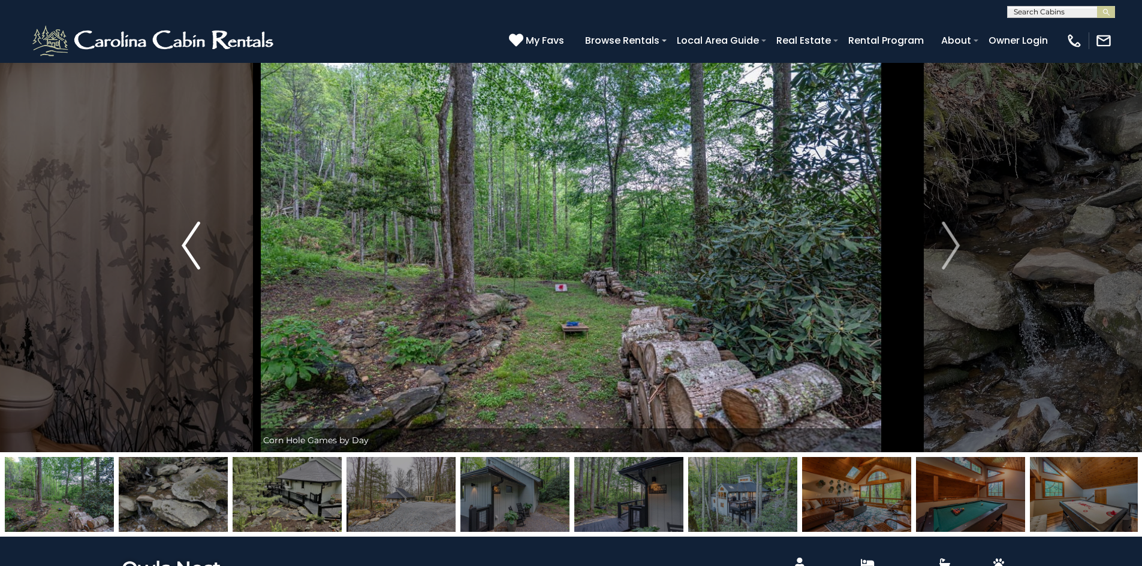
click at [196, 250] on img "Previous" at bounding box center [191, 246] width 18 height 48
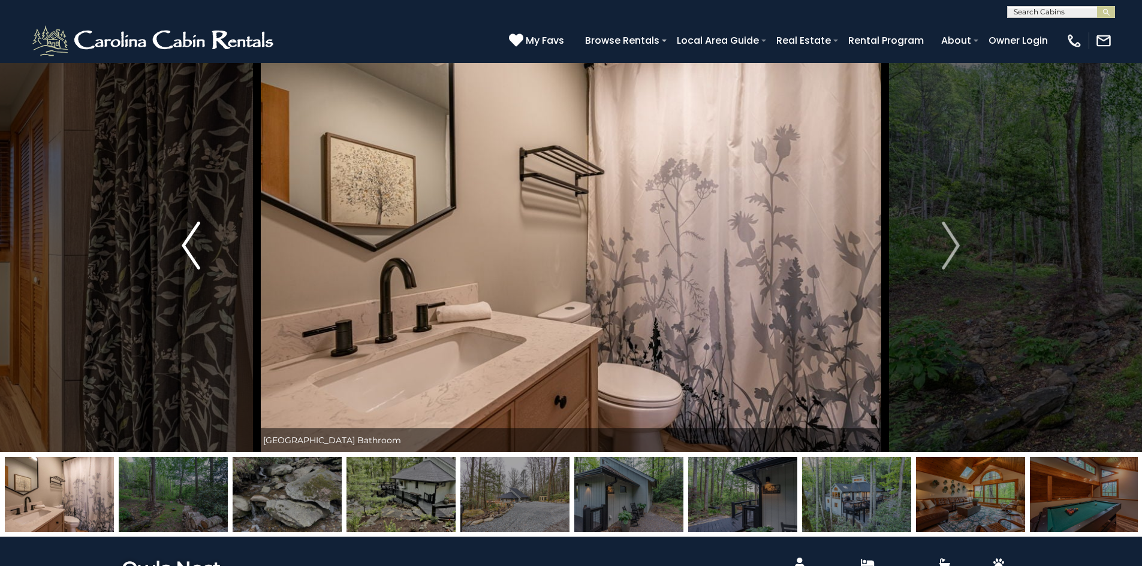
click at [196, 250] on img "Previous" at bounding box center [191, 246] width 18 height 48
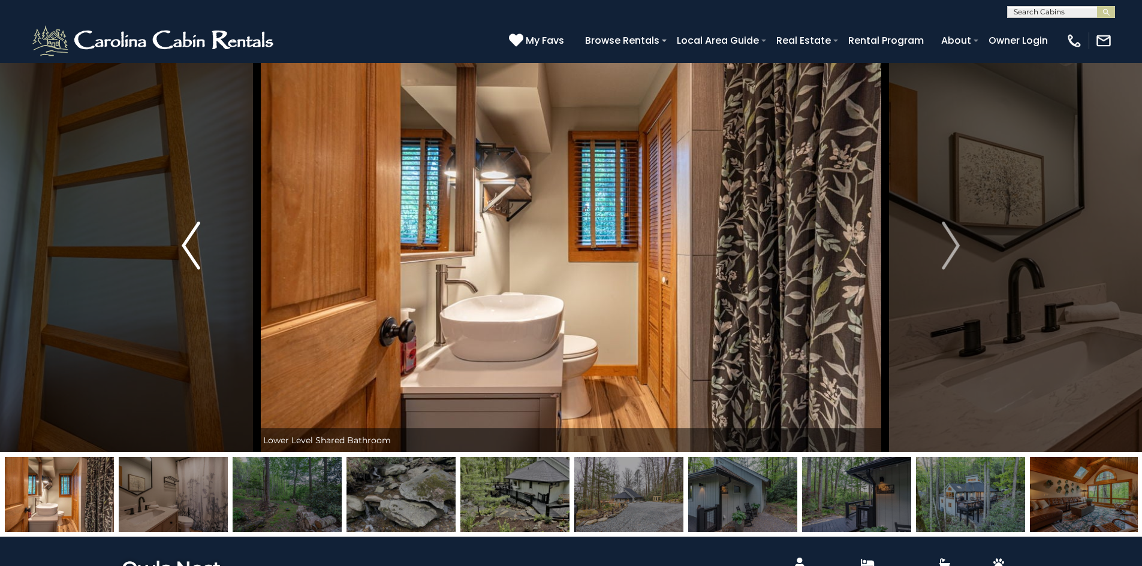
click at [196, 250] on img "Previous" at bounding box center [191, 246] width 18 height 48
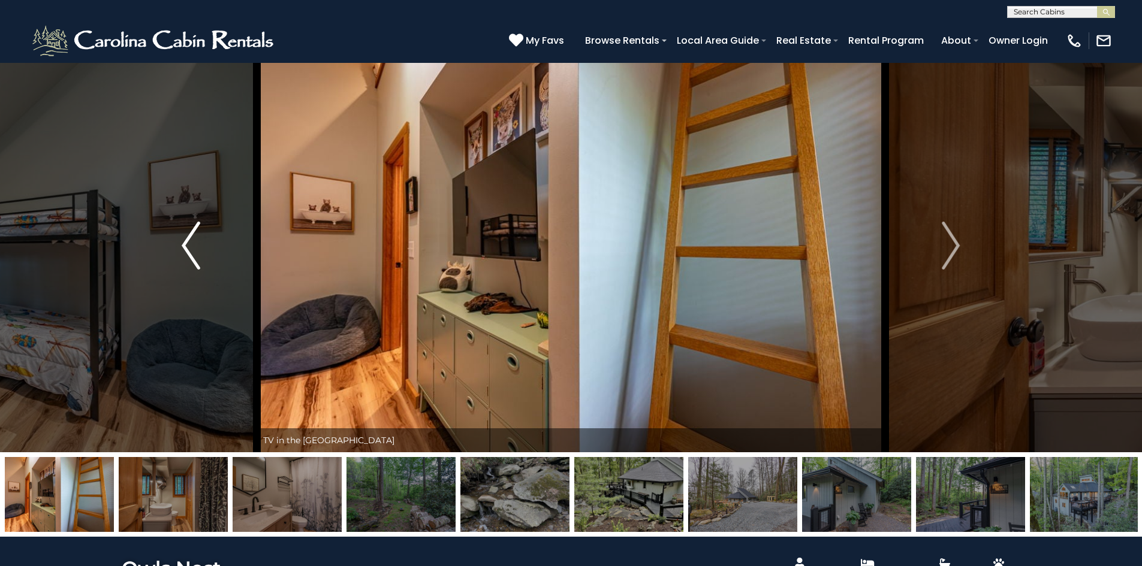
click at [196, 250] on img "Previous" at bounding box center [191, 246] width 18 height 48
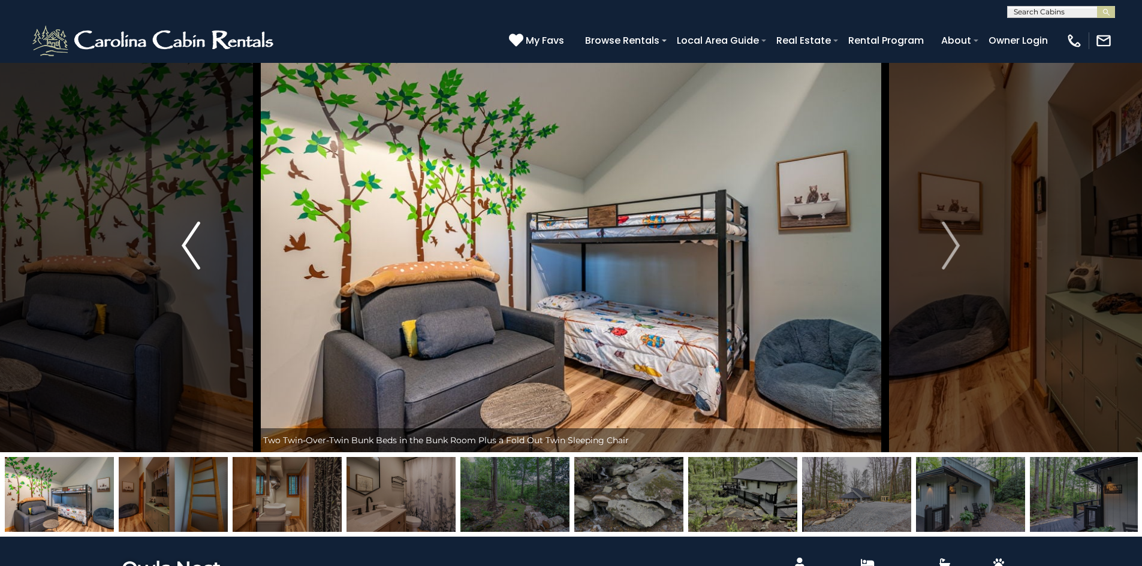
click at [196, 250] on img "Previous" at bounding box center [191, 246] width 18 height 48
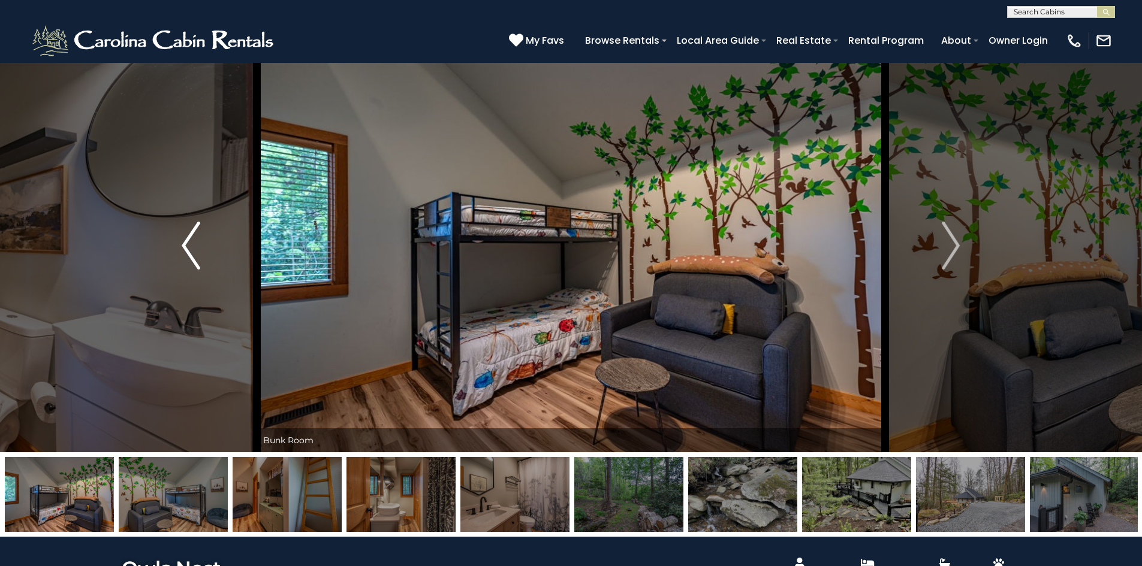
click at [196, 250] on img "Previous" at bounding box center [191, 246] width 18 height 48
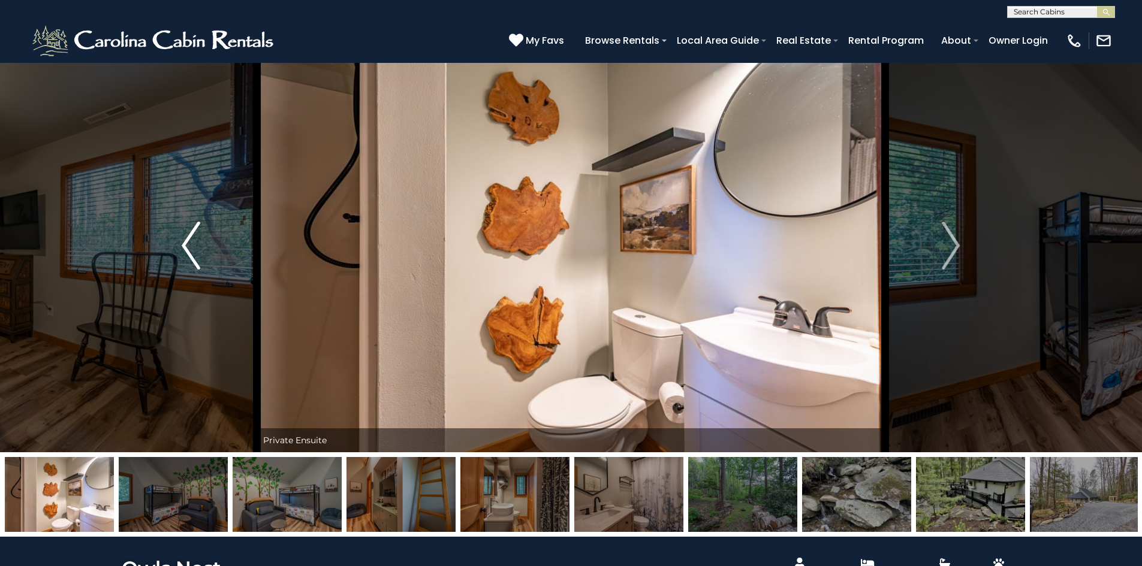
click at [196, 250] on img "Previous" at bounding box center [191, 246] width 18 height 48
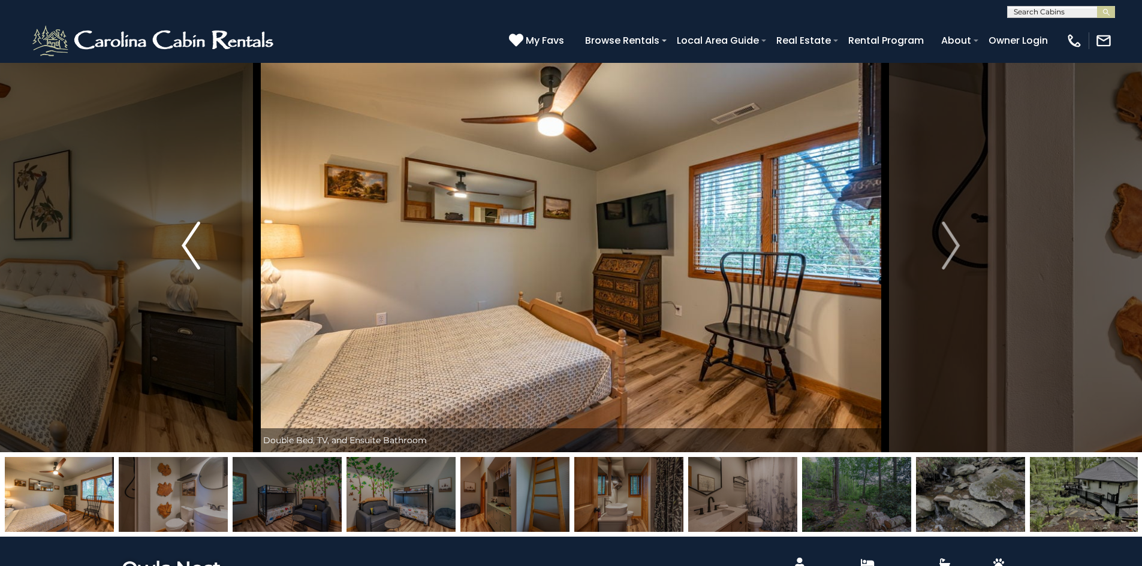
click at [196, 250] on img "Previous" at bounding box center [191, 246] width 18 height 48
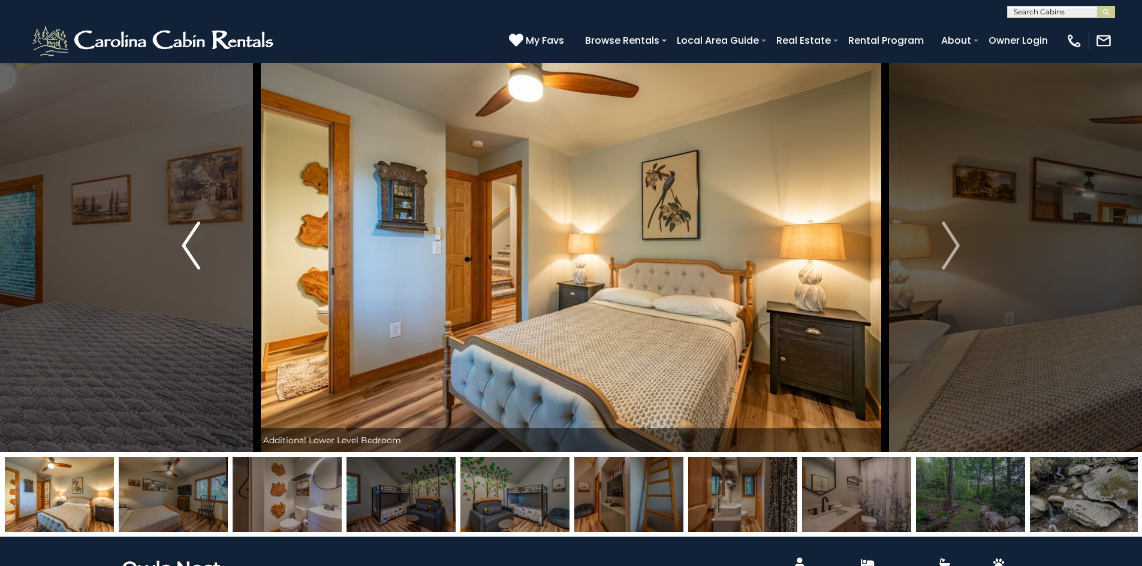
click at [196, 250] on img "Previous" at bounding box center [191, 246] width 18 height 48
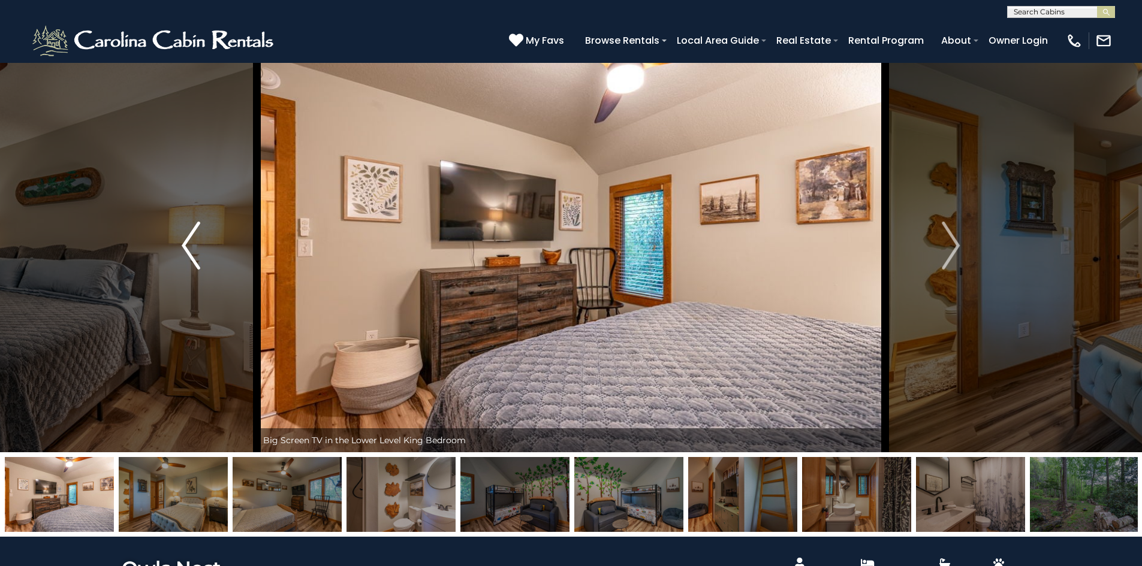
click at [196, 250] on img "Previous" at bounding box center [191, 246] width 18 height 48
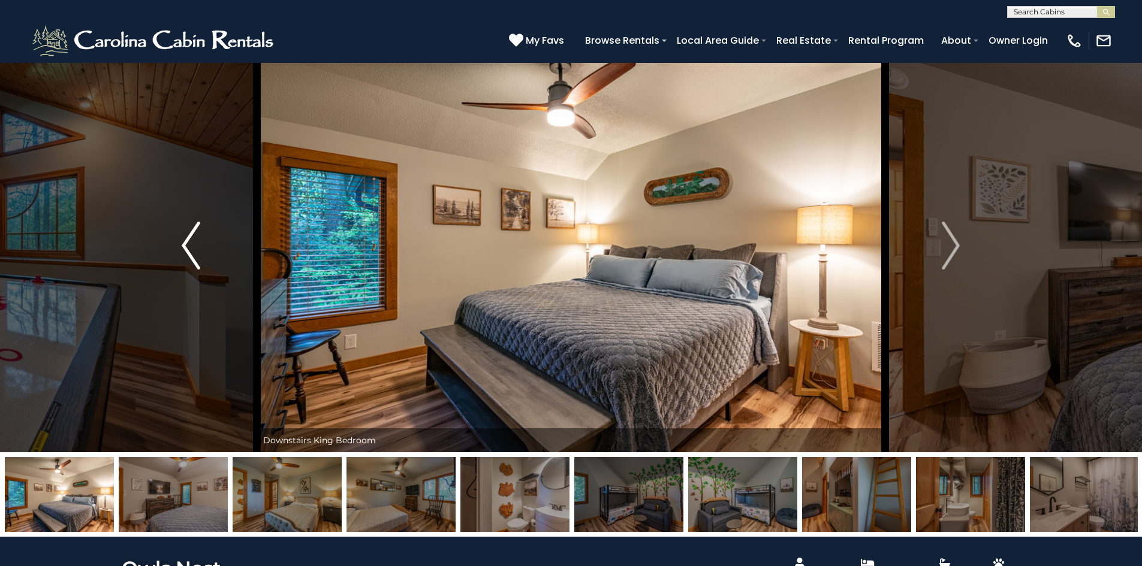
click at [196, 250] on img "Previous" at bounding box center [191, 246] width 18 height 48
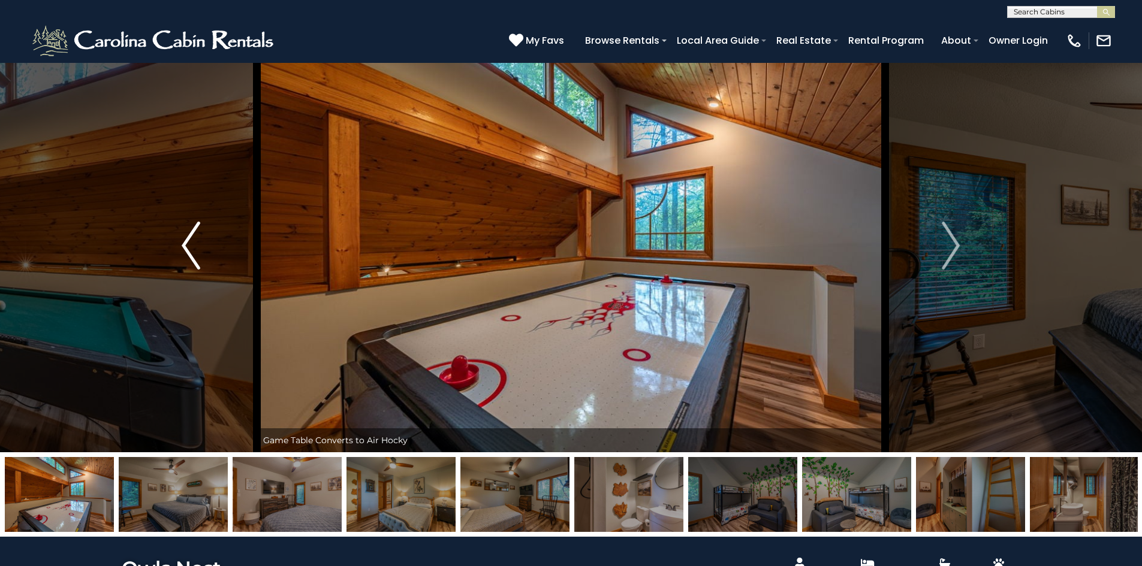
click at [196, 250] on img "Previous" at bounding box center [191, 246] width 18 height 48
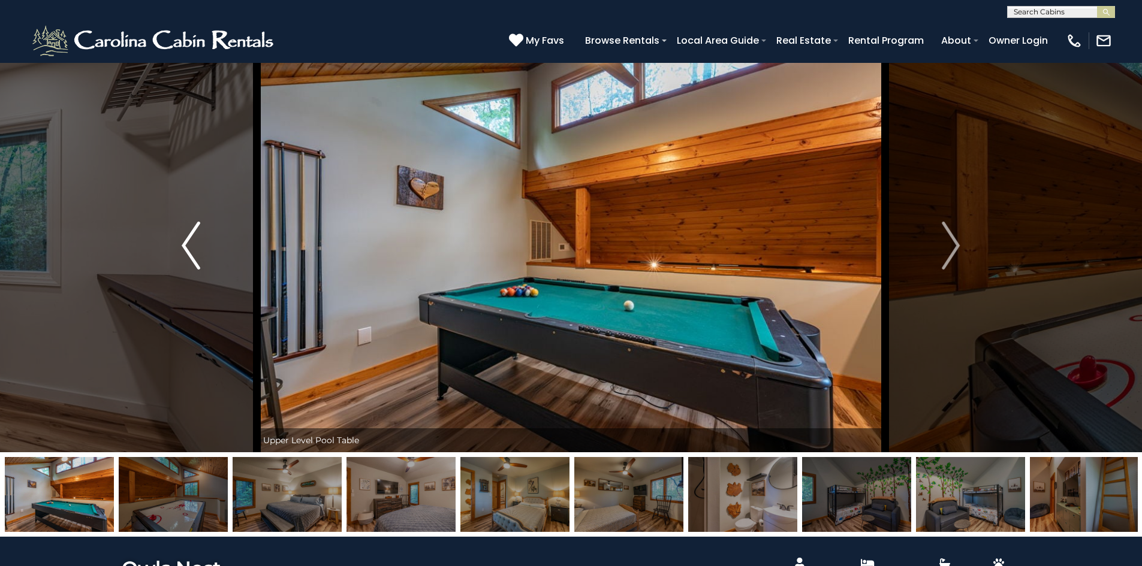
click at [196, 250] on img "Previous" at bounding box center [191, 246] width 18 height 48
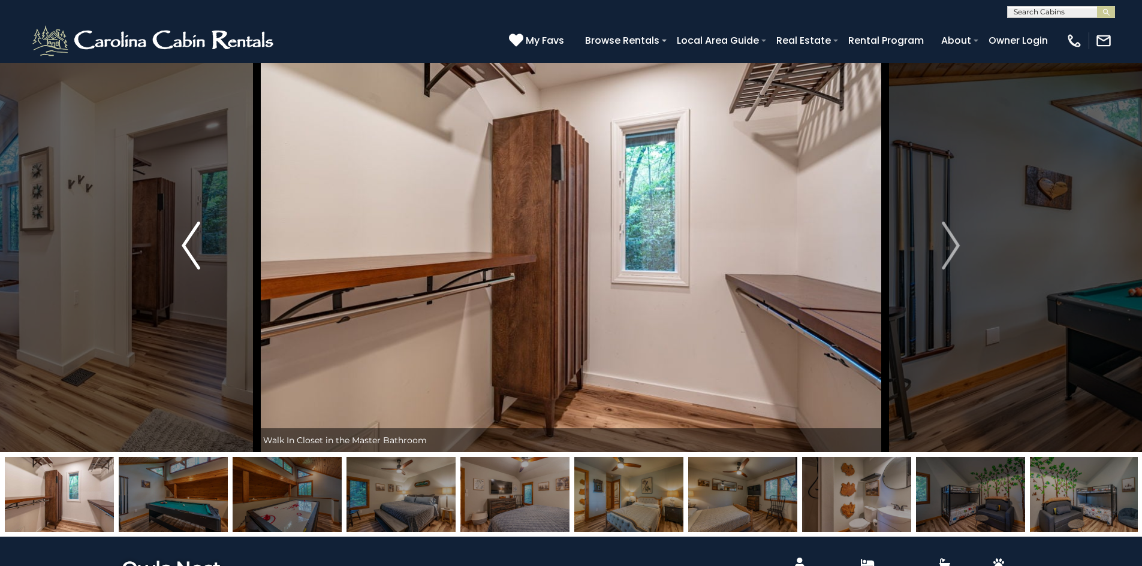
click at [196, 250] on img "Previous" at bounding box center [191, 246] width 18 height 48
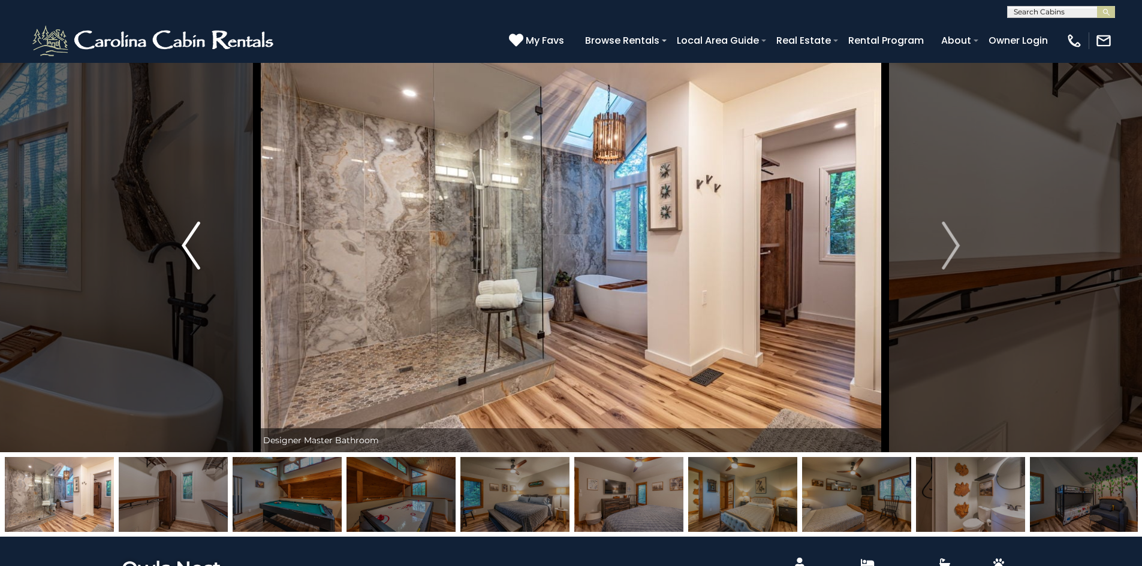
click at [196, 250] on img "Previous" at bounding box center [191, 246] width 18 height 48
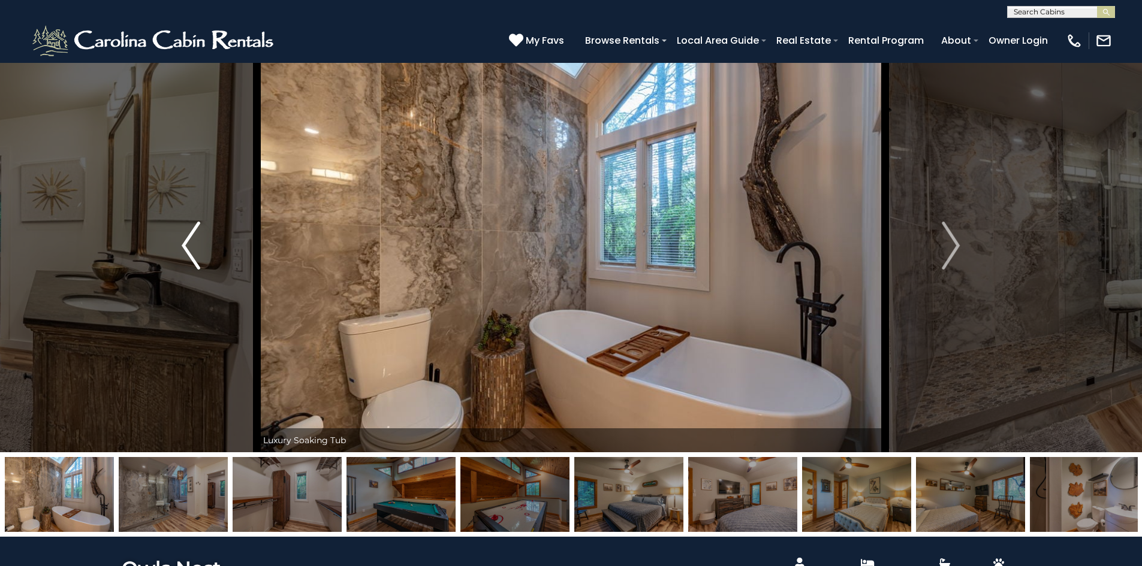
click at [196, 250] on img "Previous" at bounding box center [191, 246] width 18 height 48
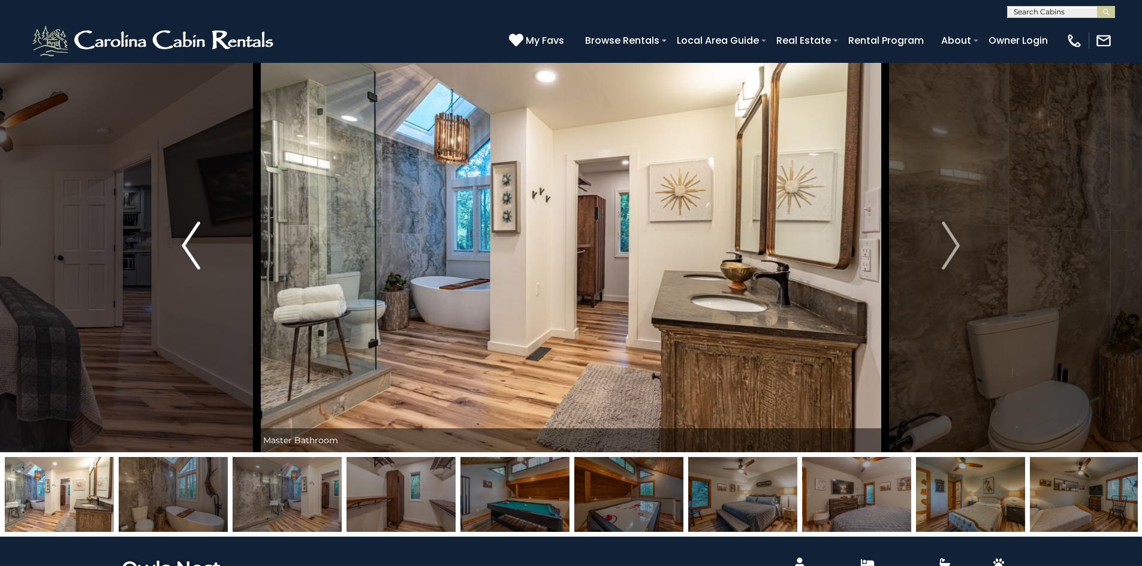
click at [196, 250] on img "Previous" at bounding box center [191, 246] width 18 height 48
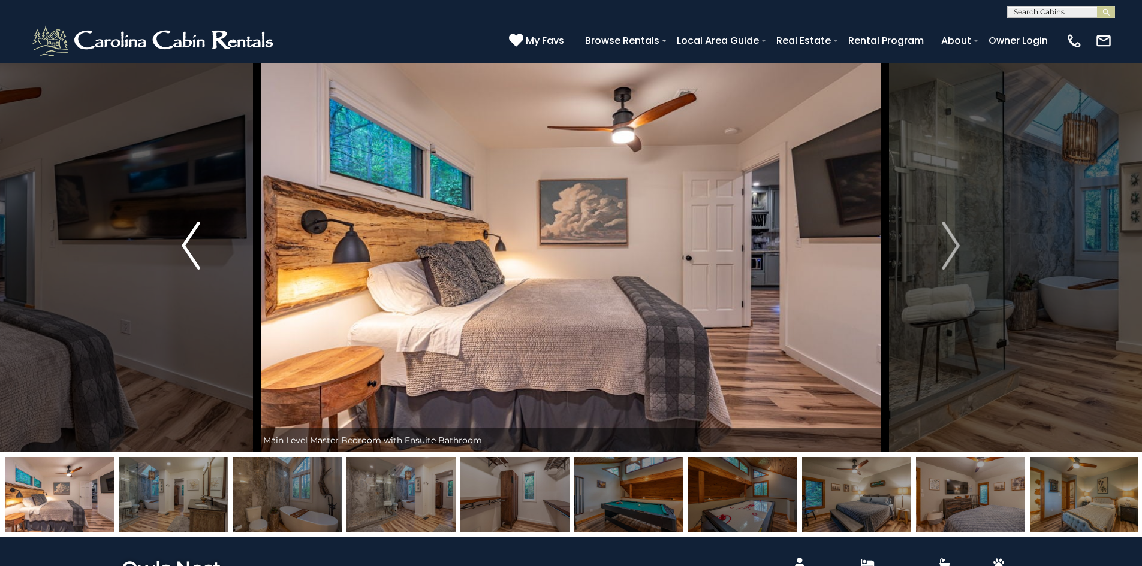
click at [196, 250] on img "Previous" at bounding box center [191, 246] width 18 height 48
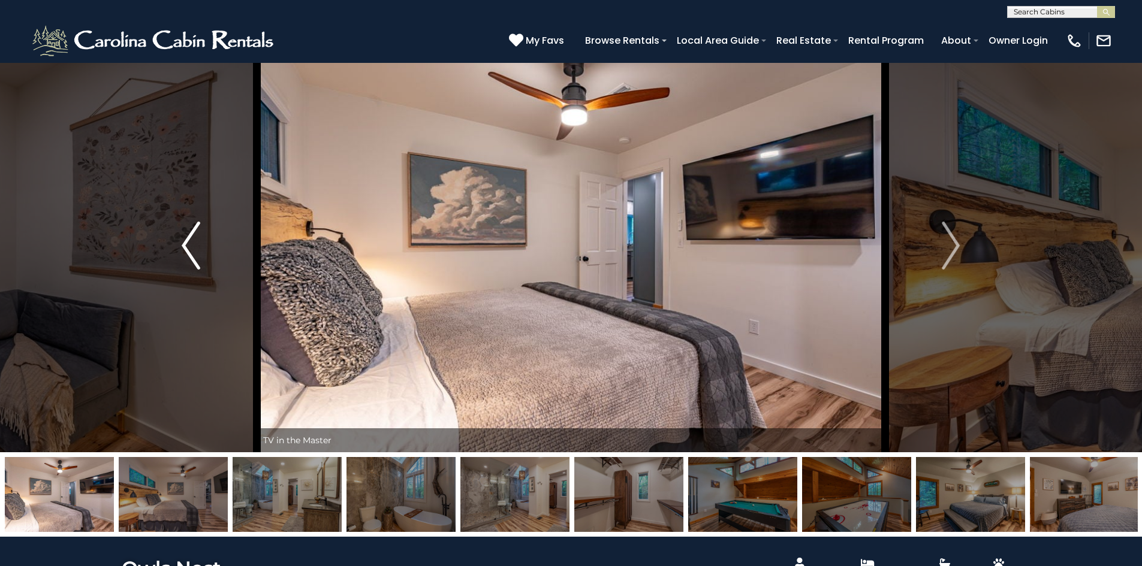
click at [196, 250] on img "Previous" at bounding box center [191, 246] width 18 height 48
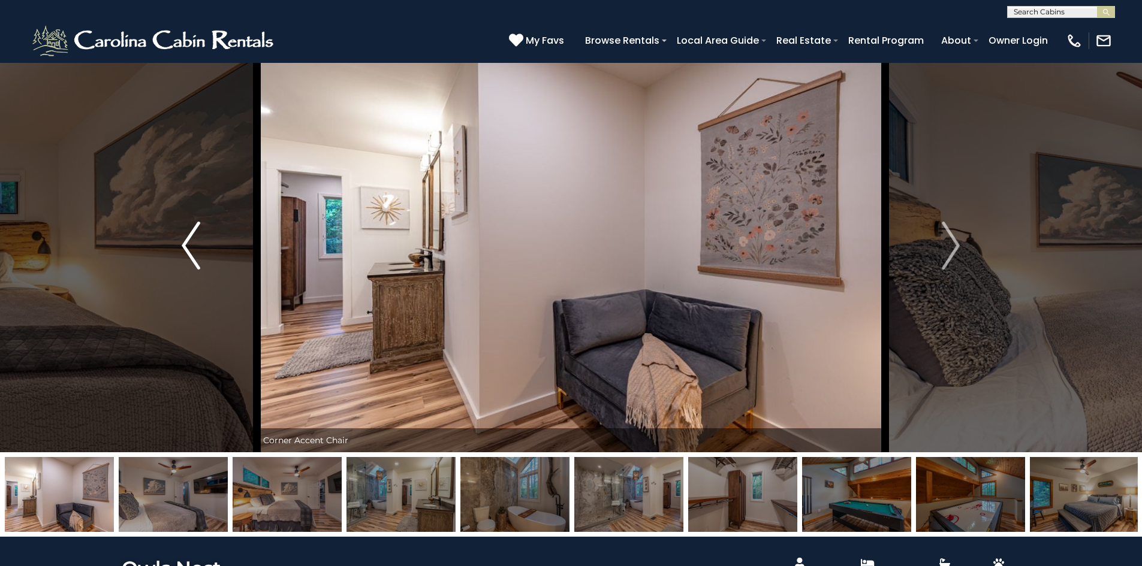
click at [196, 250] on img "Previous" at bounding box center [191, 246] width 18 height 48
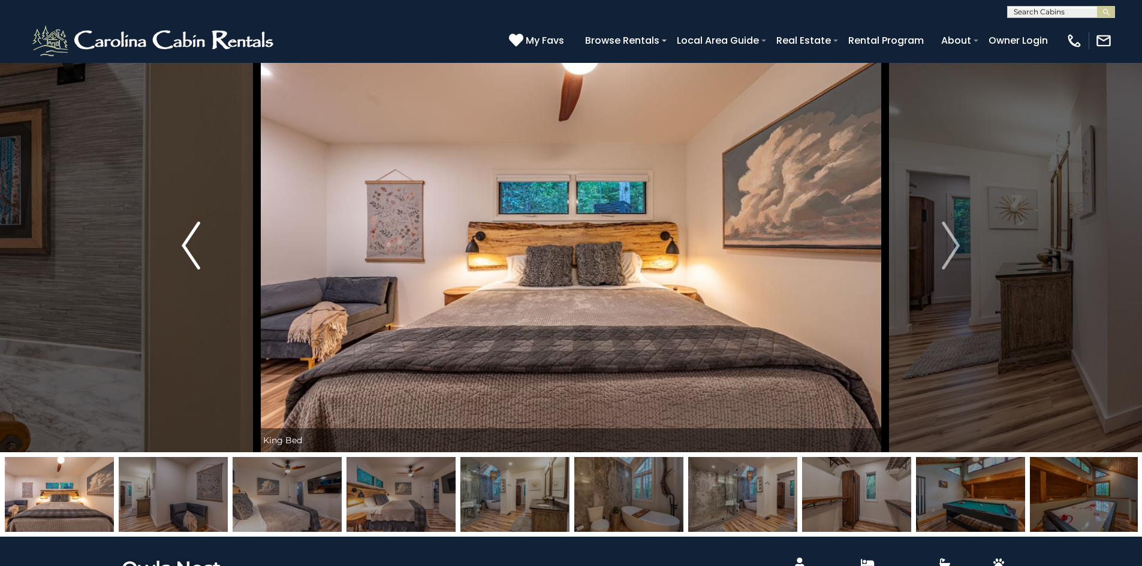
click at [196, 250] on img "Previous" at bounding box center [191, 246] width 18 height 48
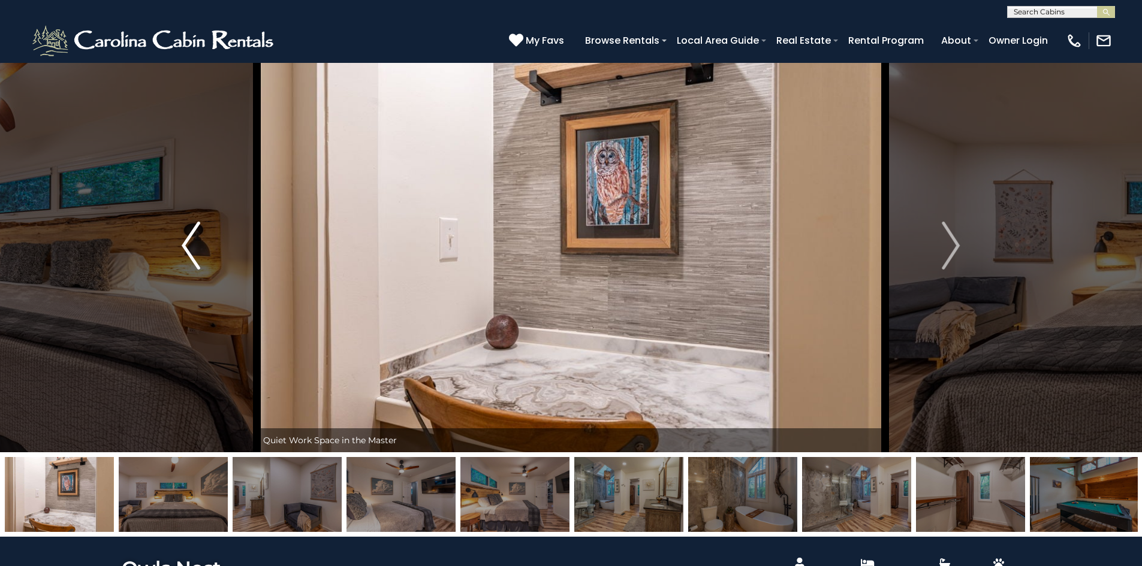
click at [196, 250] on img "Previous" at bounding box center [191, 246] width 18 height 48
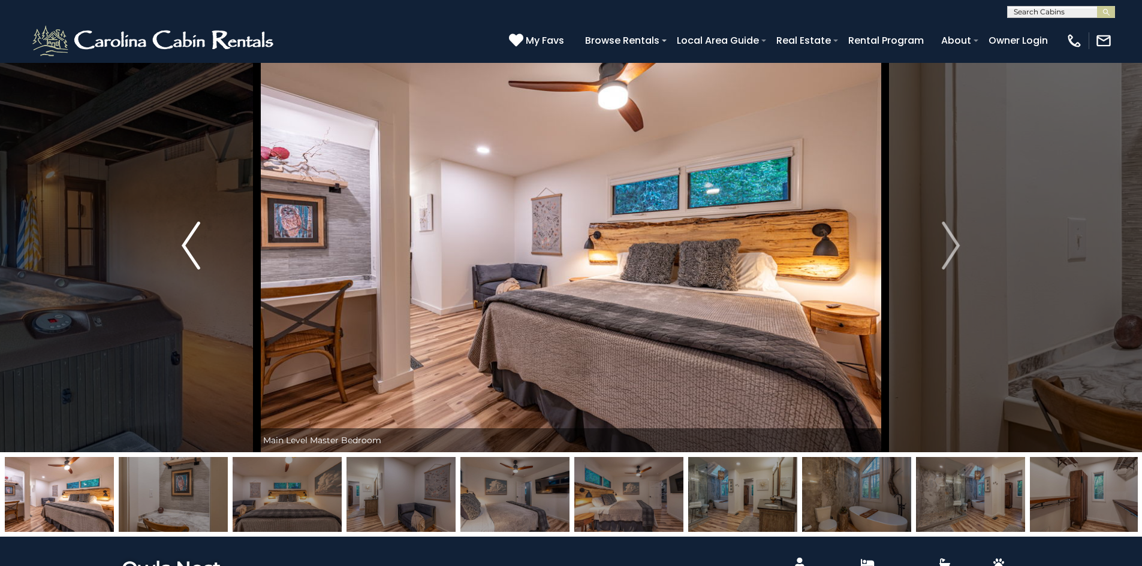
click at [196, 250] on img "Previous" at bounding box center [191, 246] width 18 height 48
